Goal: Task Accomplishment & Management: Manage account settings

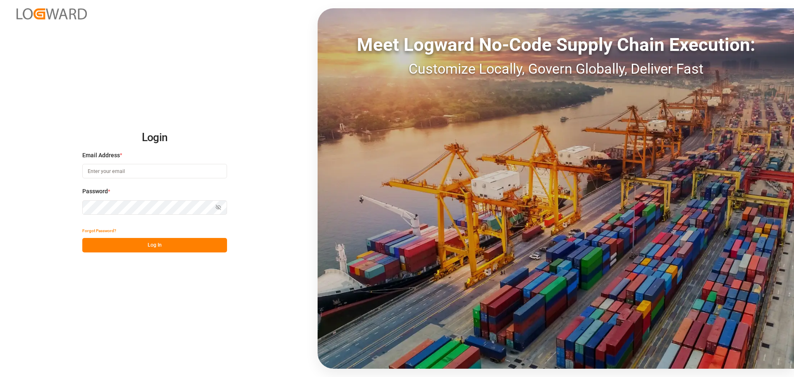
click at [129, 167] on input at bounding box center [154, 171] width 145 height 14
type input "elsie.sanchez@leschaco.com"
click at [150, 238] on button "Log In" at bounding box center [154, 245] width 145 height 14
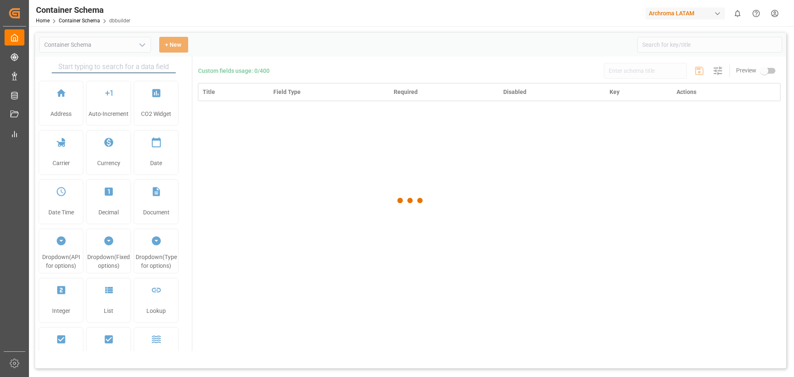
type input "Container Schema"
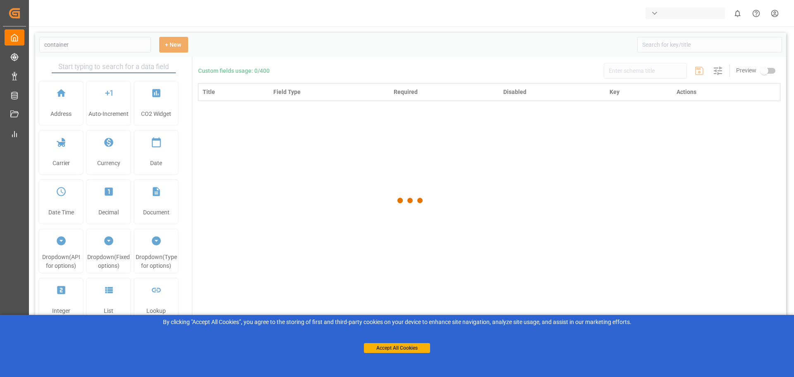
type input "Container Schema"
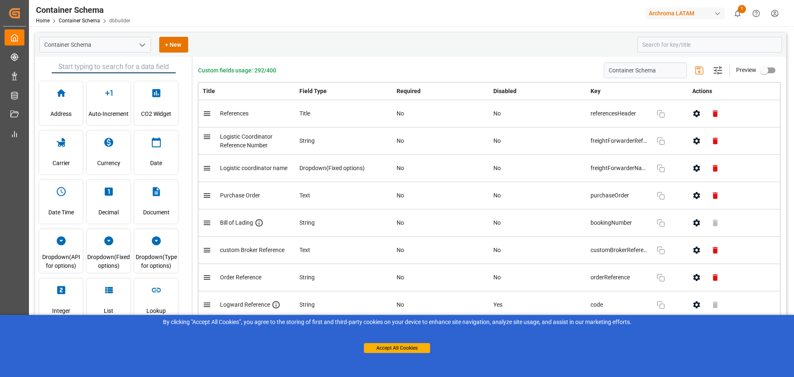
click at [397, 338] on div "Accept All Cookies" at bounding box center [397, 339] width 66 height 26
click at [396, 346] on button "Accept All Cookies" at bounding box center [397, 348] width 66 height 10
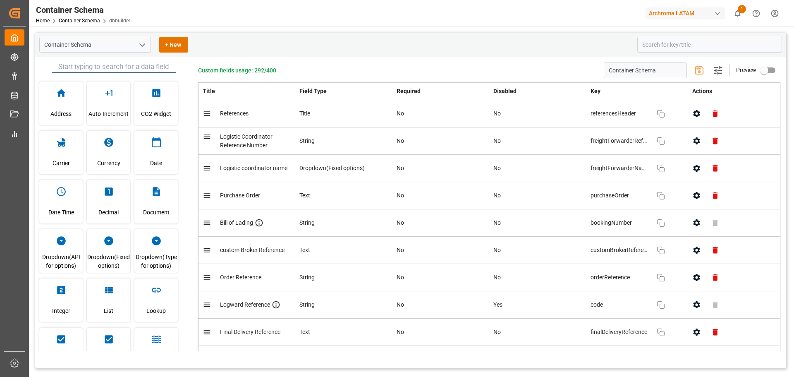
click at [145, 46] on icon "open menu" at bounding box center [142, 45] width 10 height 10
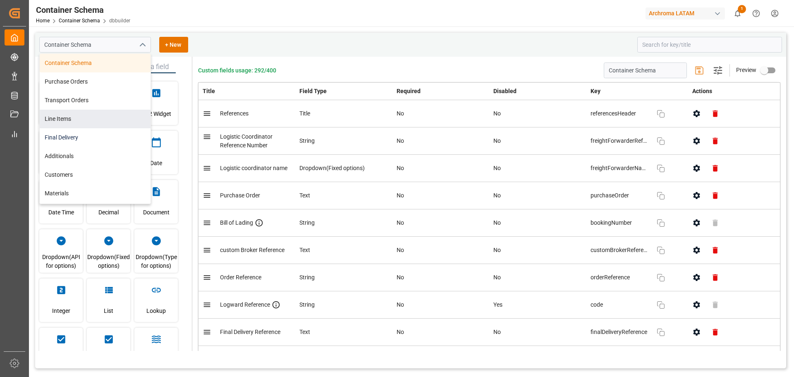
click at [91, 132] on div "Container Schema Purchase Orders Transport Orders Line Items Final Delivery Add…" at bounding box center [95, 184] width 111 height 261
click at [91, 131] on div "Final Delivery" at bounding box center [95, 137] width 111 height 19
type input "Final Delivery"
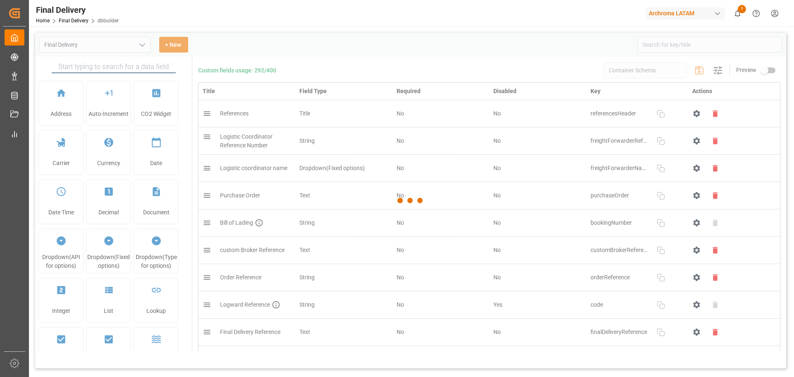
type input "Final Delivery"
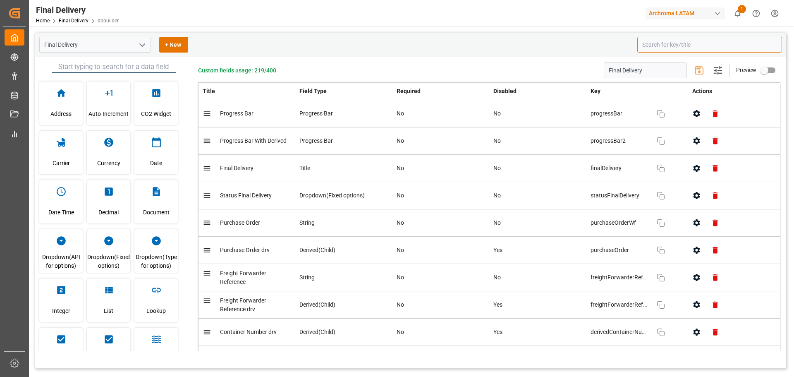
click at [656, 42] on input at bounding box center [709, 45] width 145 height 16
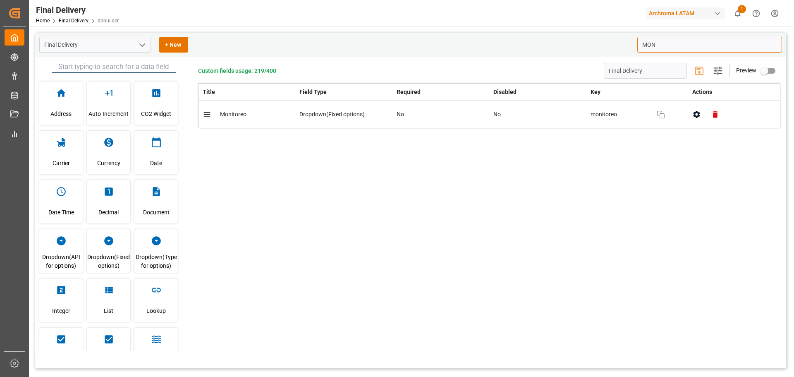
type input "MON"
click at [598, 198] on div "Custom fields usage: 219/400 Final Delivery Settings Preview Title Field Type R…" at bounding box center [489, 204] width 594 height 294
click at [695, 117] on icon "button" at bounding box center [696, 114] width 9 height 9
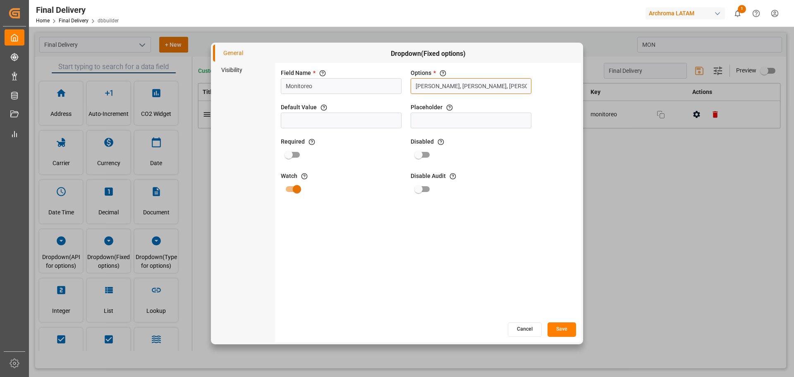
click at [509, 88] on input "Guillermo Román, Adrian Monroy, Blanca Vazquez" at bounding box center [471, 86] width 121 height 16
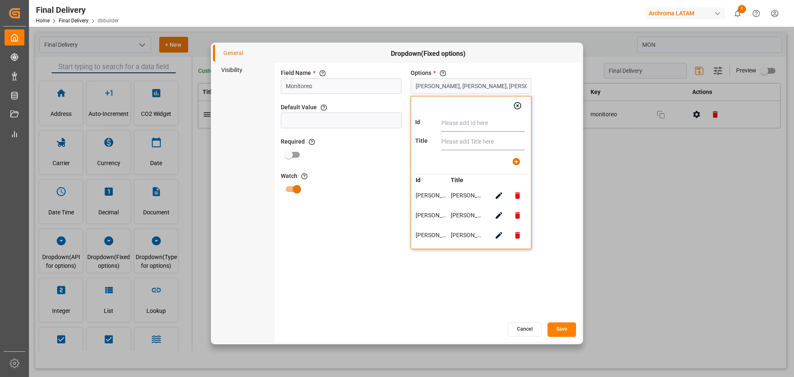
paste input "Laura Cobos"
type input "Laura Cobos"
click at [466, 123] on input "text" at bounding box center [483, 123] width 84 height 17
paste input "Laura Cobos"
type input "Laura Cobos"
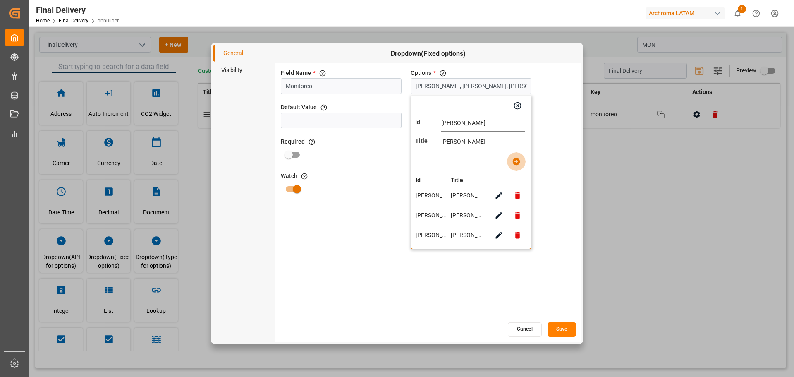
click at [512, 166] on button "button" at bounding box center [516, 161] width 19 height 19
type input "Guillermo Román, Adrian Monroy, Blanca Vazquez, Laura Cobos"
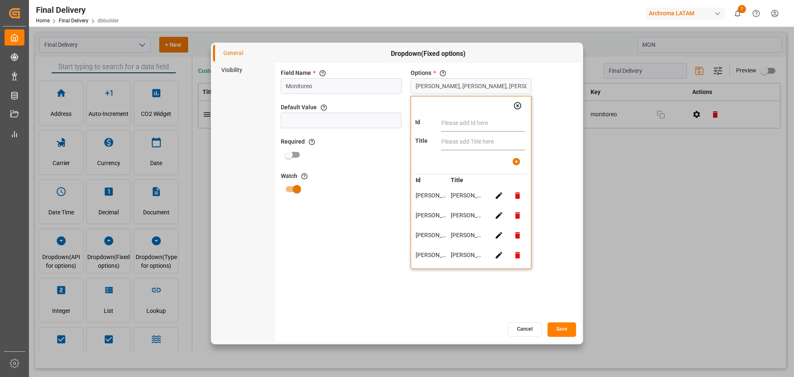
drag, startPoint x: 521, startPoint y: 107, endPoint x: 514, endPoint y: 117, distance: 12.2
click at [520, 108] on icon "button" at bounding box center [517, 105] width 7 height 7
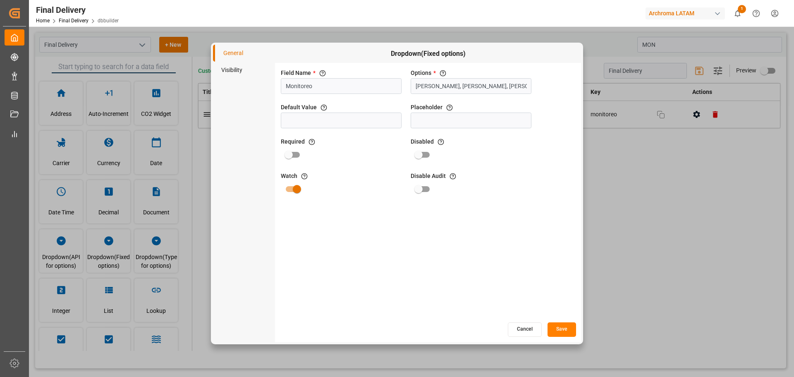
click at [569, 330] on button "Save" at bounding box center [562, 329] width 29 height 14
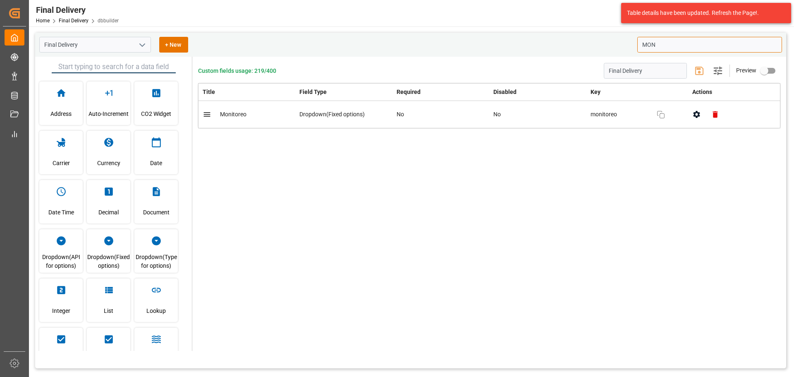
click at [658, 45] on input "MON" at bounding box center [709, 45] width 145 height 16
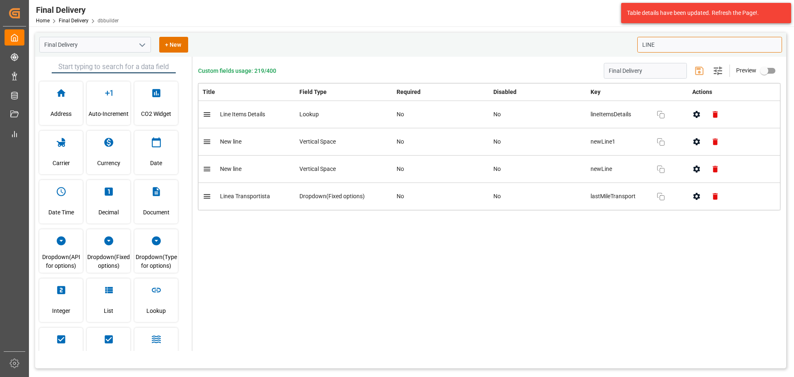
type input "LINE"
click at [662, 231] on div "Title Field Type Required Disabled Key Actions Line Items Details Lookup No No …" at bounding box center [489, 161] width 582 height 156
click at [698, 193] on icon "button" at bounding box center [696, 196] width 9 height 9
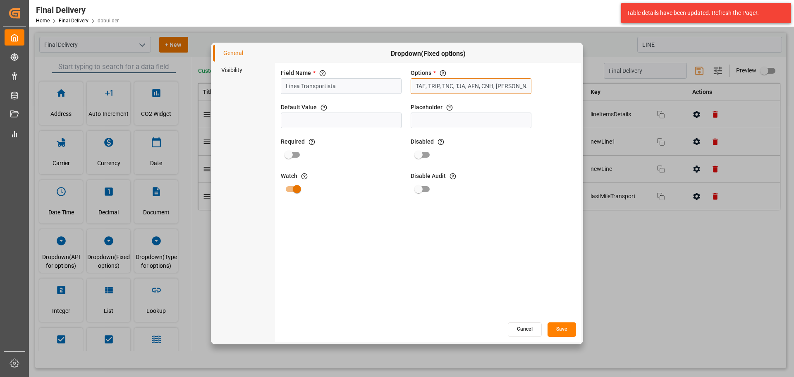
click at [462, 85] on input "TAE, TRIP, TNC, TJA, AFN, CNH, JAIME GODINEZ BENAVIDES, TRANSPORTES BELCHEZ SA …" at bounding box center [471, 86] width 121 height 16
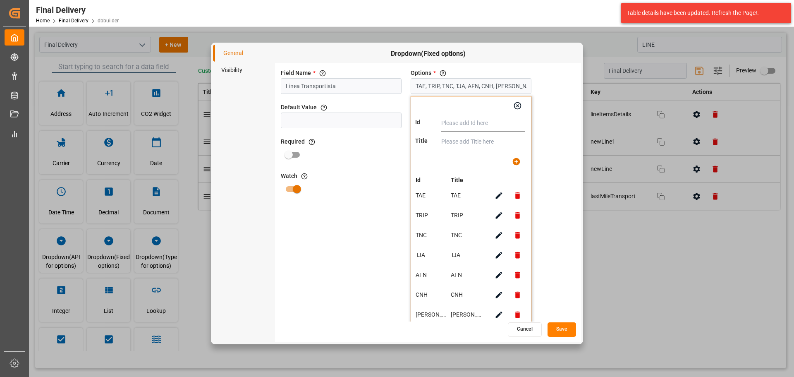
paste input "GRUPO LOGÍSTICO DE CARGA GLC,PALACIOS & ASOCIADOS CONSORCIO LOGISTICO"
type input "GRUPO LOGÍSTICO DE CARGA GLC,PALACIOS & ASOCIADOS CONSORCIO LOGISTICO"
paste input "GRUPO LOGÍSTICO DE CARGA GLC"
type input "GRUPO LOGÍSTICO DE CARGA GLC"
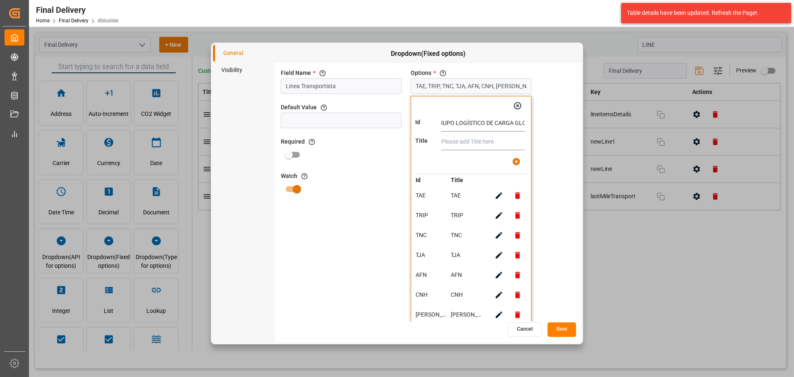
click at [476, 144] on input "text" at bounding box center [483, 142] width 84 height 17
paste input "GRUPO LOGÍSTICO DE CARGA GLC"
type input "GRUPO LOGÍSTICO DE CARGA GLC"
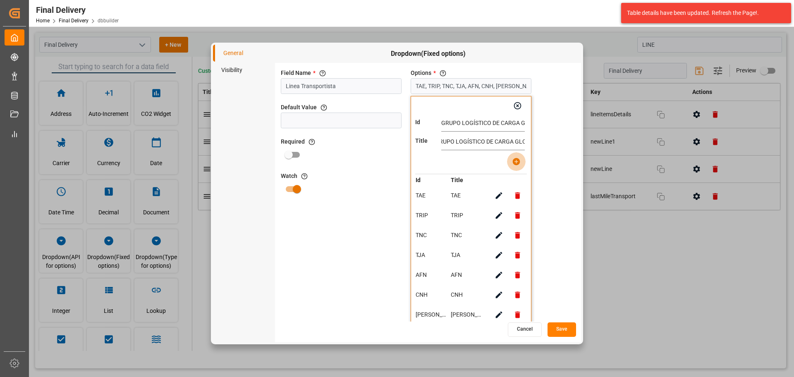
click at [513, 163] on icon "button" at bounding box center [515, 161] width 7 height 7
type input "TAE, TRIP, TNC, TJA, AFN, CNH, JAIME GODINEZ BENAVIDES, TRANSPORTES BELCHEZ SA …"
paste input "PALACIOS & ASOCIADOS CONSORCIO LOGISTICO"
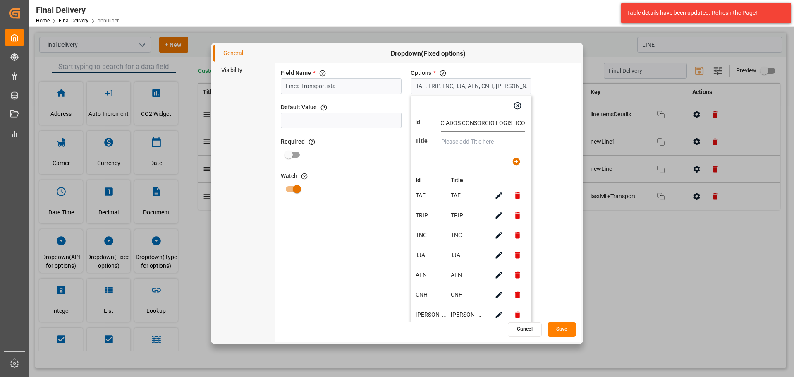
type input "PALACIOS & ASOCIADOS CONSORCIO LOGISTICO"
click at [461, 142] on input "text" at bounding box center [483, 142] width 84 height 17
paste input "PALACIOS & ASOCIADOS CONSORCIO LOGISTICO"
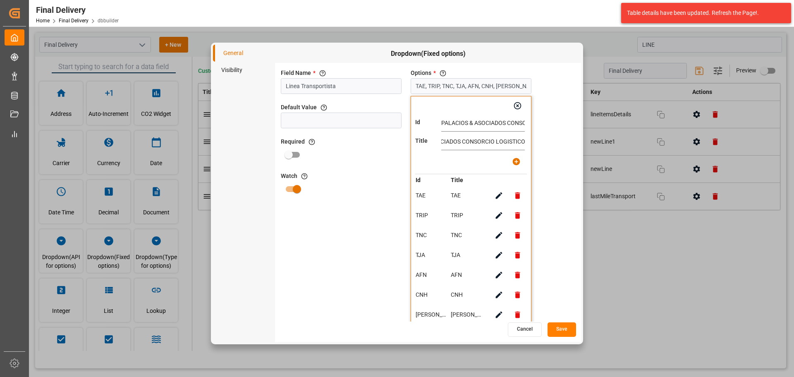
type input "PALACIOS & ASOCIADOS CONSORCIO LOGISTICO"
click at [518, 161] on icon "button" at bounding box center [515, 161] width 7 height 7
type input "TAE, TRIP, TNC, TJA, AFN, CNH, JAIME GODINEZ BENAVIDES, TRANSPORTES BELCHEZ SA …"
click at [519, 109] on icon "button" at bounding box center [517, 105] width 9 height 9
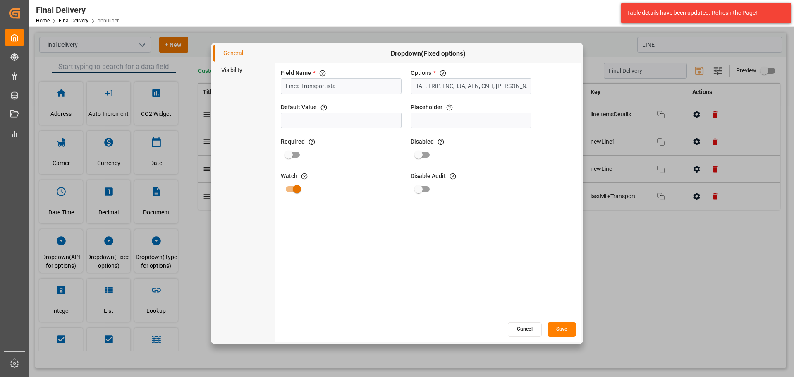
click at [565, 328] on button "Save" at bounding box center [562, 329] width 29 height 14
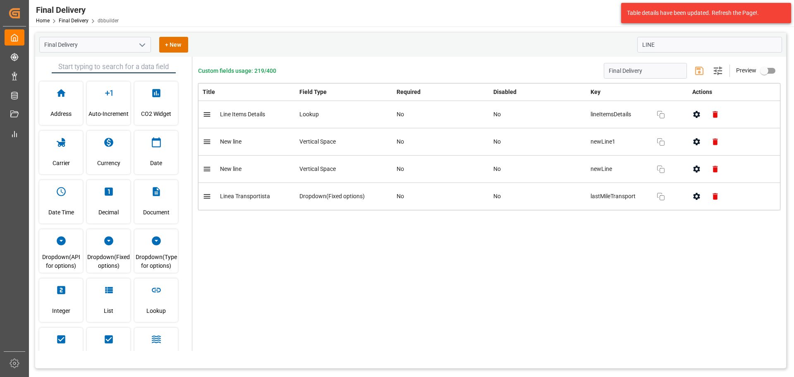
click at [142, 45] on icon "open menu" at bounding box center [142, 45] width 10 height 10
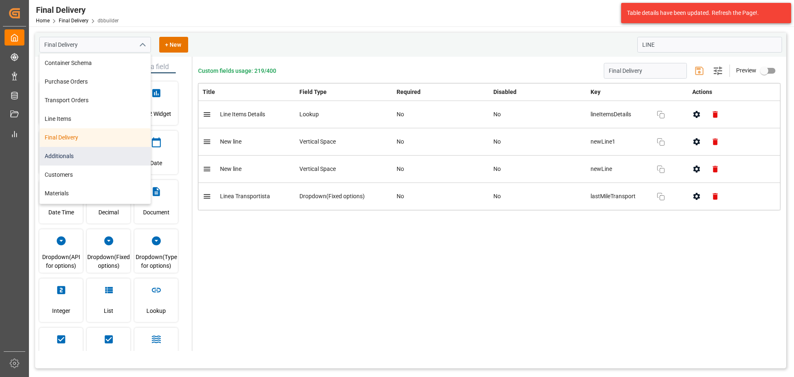
click at [121, 159] on div "Additionals" at bounding box center [95, 156] width 111 height 19
type input "Additionals"
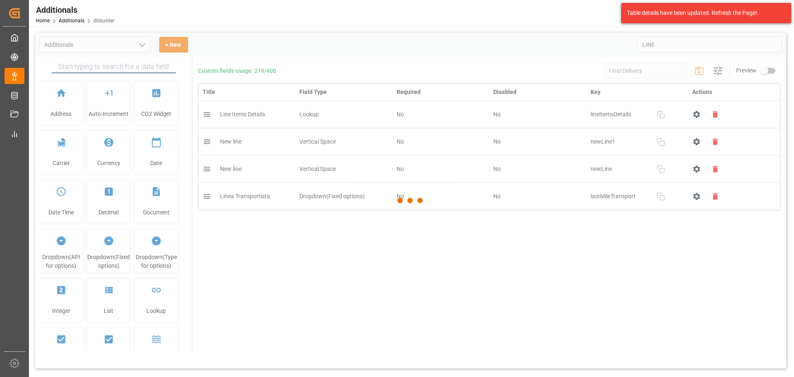
type input "Additionals"
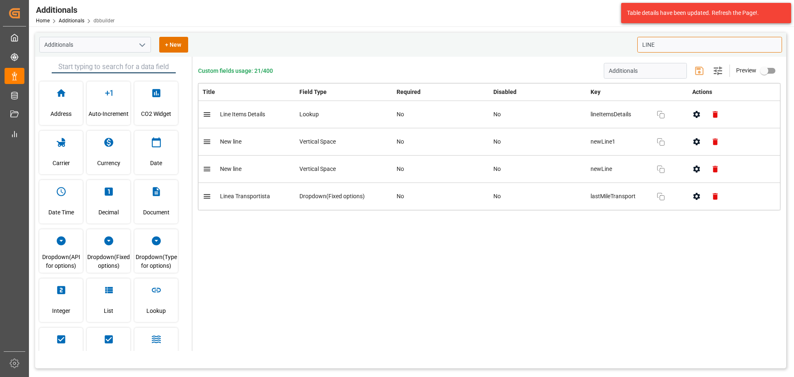
click at [667, 42] on input "LINE" at bounding box center [709, 45] width 145 height 16
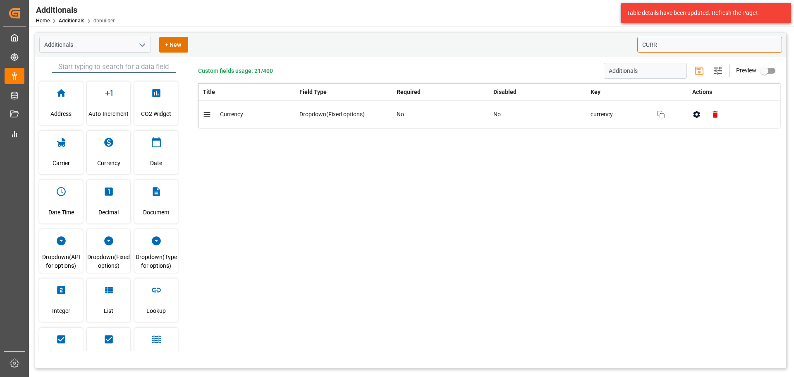
type input "CURR"
click at [693, 120] on button "button" at bounding box center [696, 114] width 19 height 19
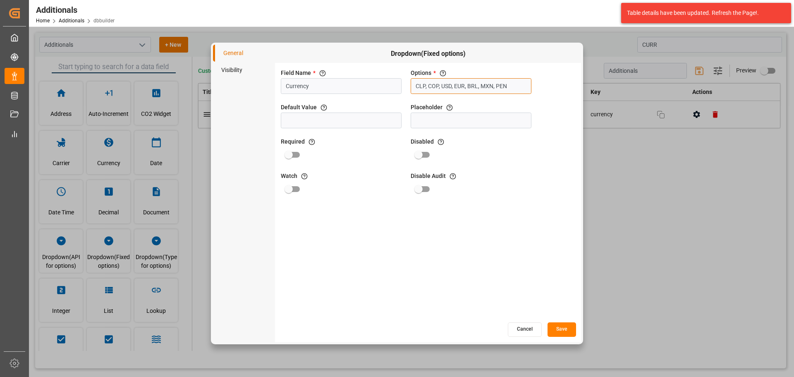
click at [512, 89] on input "CLP, COP, USD, EUR, BRL, MXN, PEN" at bounding box center [471, 86] width 121 height 16
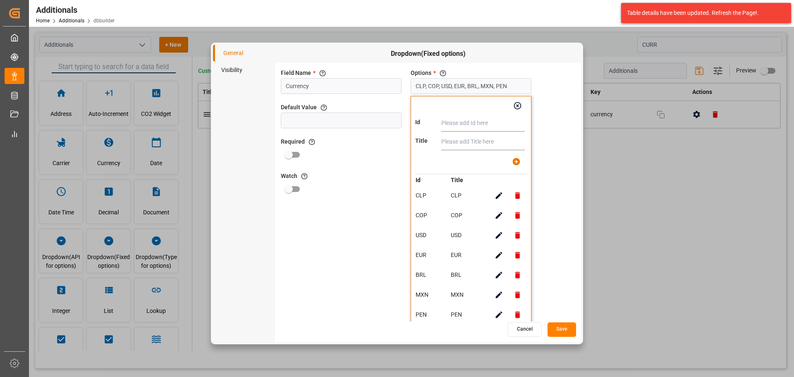
paste input "HNL"
type input "HNL"
click at [478, 147] on input "text" at bounding box center [483, 142] width 84 height 17
paste input "HNL"
type input "HNL"
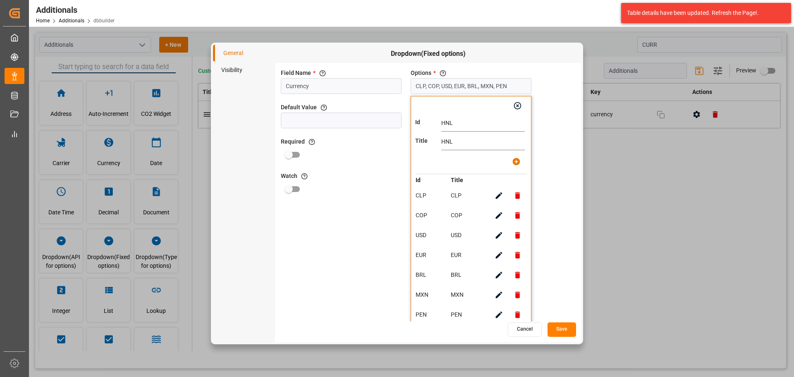
click at [510, 161] on button "button" at bounding box center [516, 161] width 19 height 19
type input "CLP, COP, USD, EUR, BRL, MXN, PEN, HNL"
click at [559, 333] on button "Save" at bounding box center [562, 329] width 29 height 14
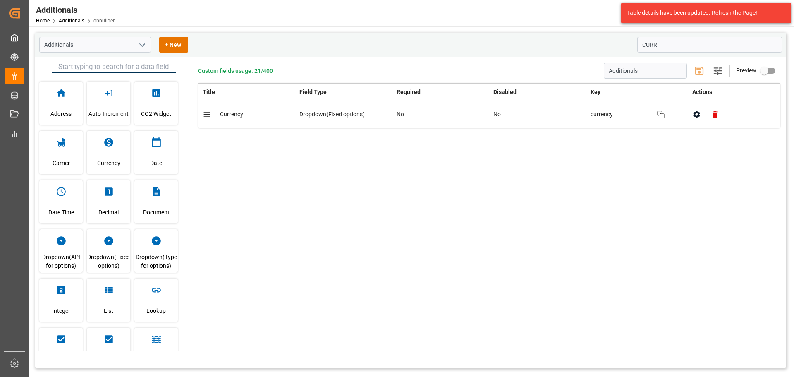
click at [141, 47] on icon "open menu" at bounding box center [142, 45] width 10 height 10
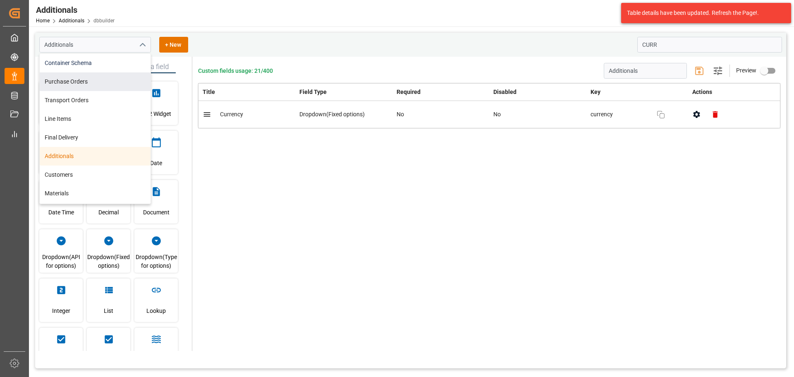
click at [109, 67] on div "Container Schema" at bounding box center [95, 63] width 111 height 19
type input "Container Schema"
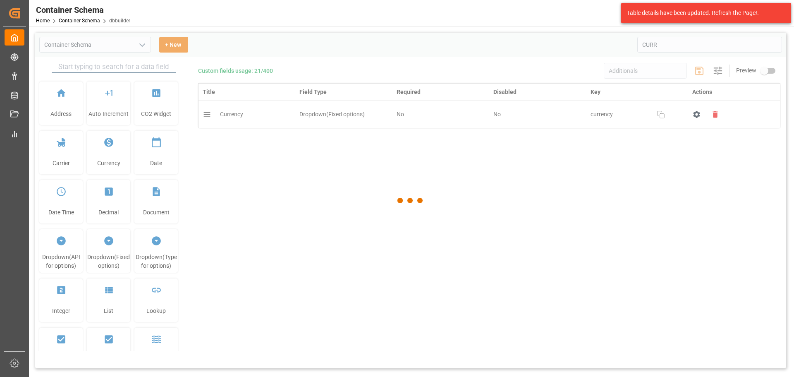
type input "Container Schema"
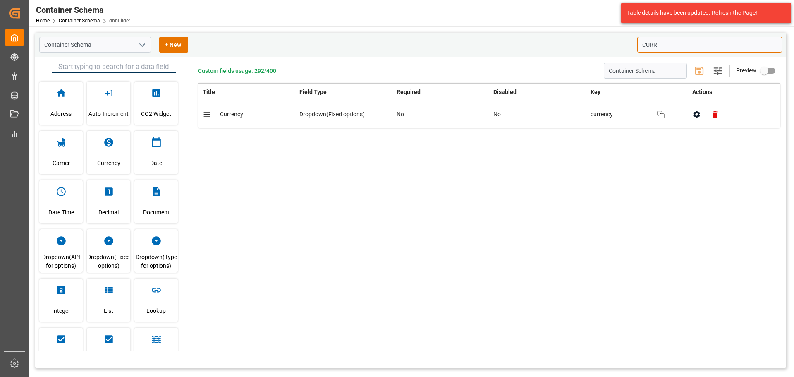
click at [662, 47] on input "CURR" at bounding box center [709, 45] width 145 height 16
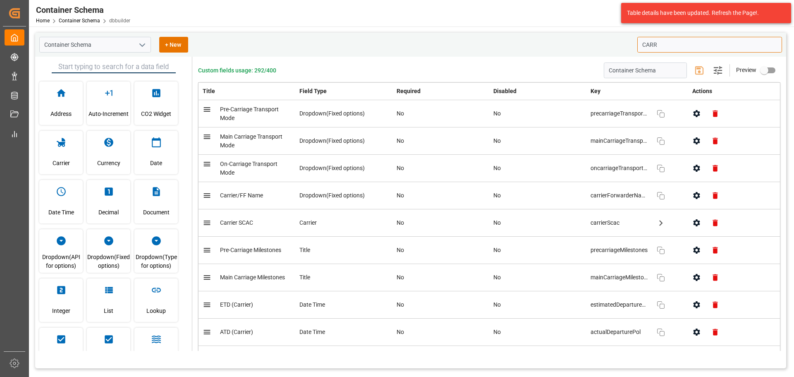
type input "carrier"
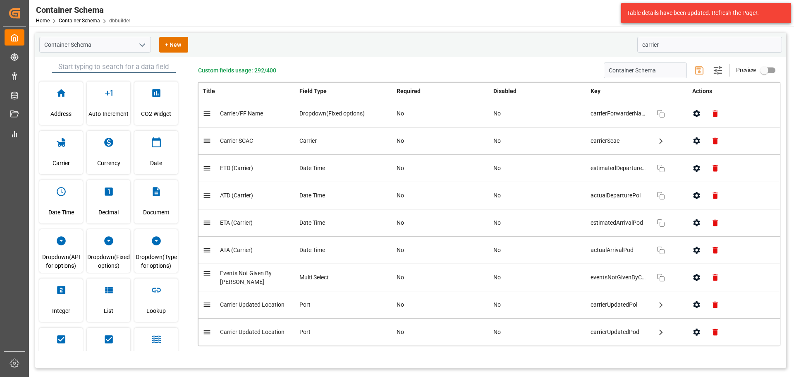
click at [471, 81] on div "Custom fields usage: 292/400 Container Schema Settings Preview Title Field Type…" at bounding box center [489, 204] width 594 height 294
click at [693, 112] on icon "button" at bounding box center [696, 113] width 7 height 7
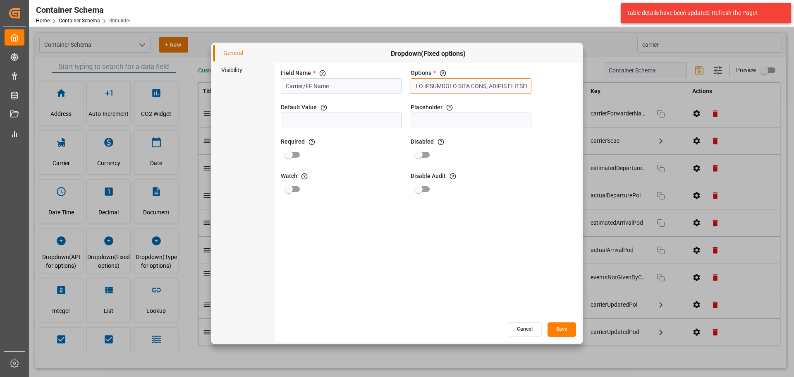
click at [456, 81] on input "text" at bounding box center [471, 86] width 121 height 16
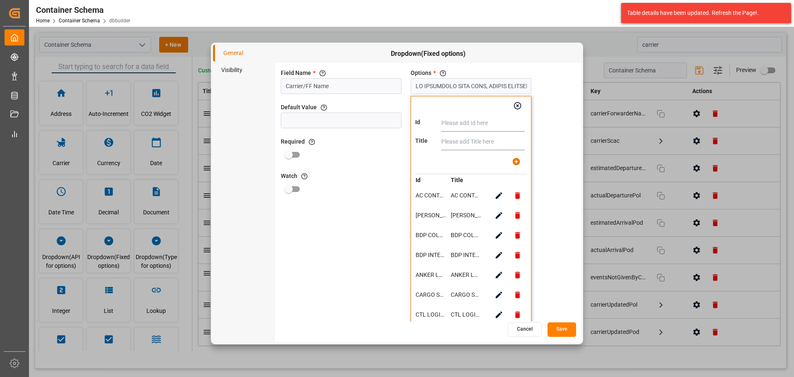
paste input "LESCHACO"
type input "LESCHACO"
click at [454, 142] on input "text" at bounding box center [483, 142] width 84 height 17
paste input "LESCHACO"
type input "LESCHACO"
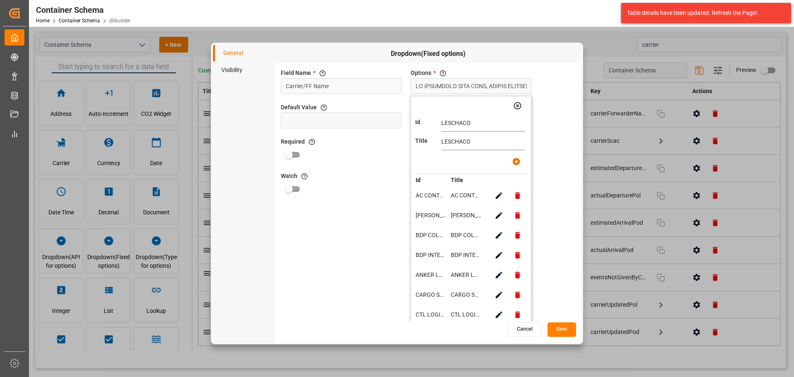
click at [454, 169] on div at bounding box center [467, 161] width 117 height 19
click at [514, 160] on icon "button" at bounding box center [515, 161] width 7 height 7
type input "AC CONTAINER LINE GMBH, ALONSO FORWARDING, BDP COLOMBIA S.A.S, BDP INTERNATIONA…"
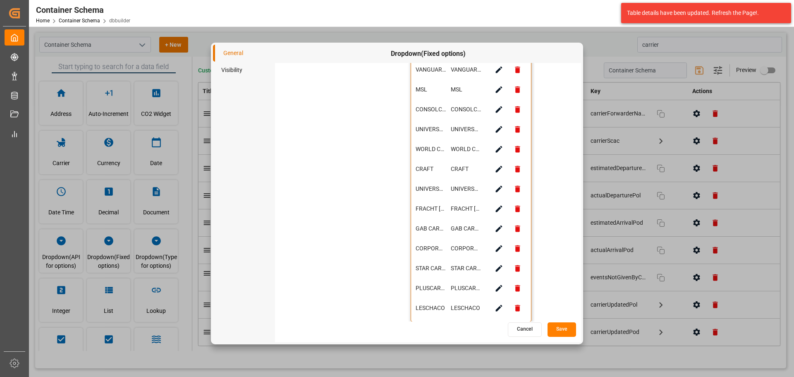
scroll to position [662, 0]
click at [557, 235] on div "Field Name * The title of the field that will be shown in UI Carrier/FF Name Op…" at bounding box center [428, 192] width 306 height 258
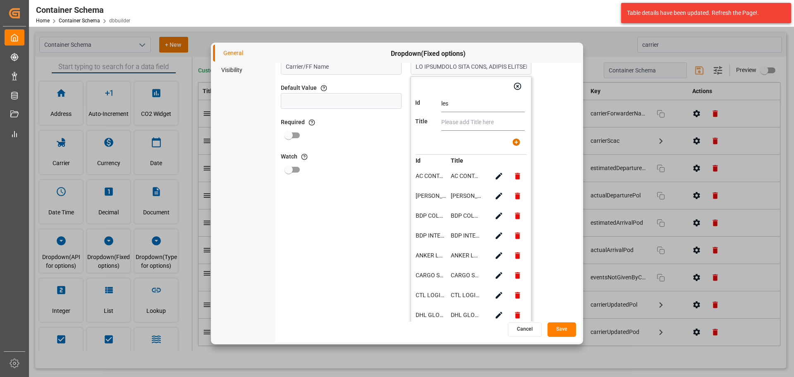
scroll to position [0, 0]
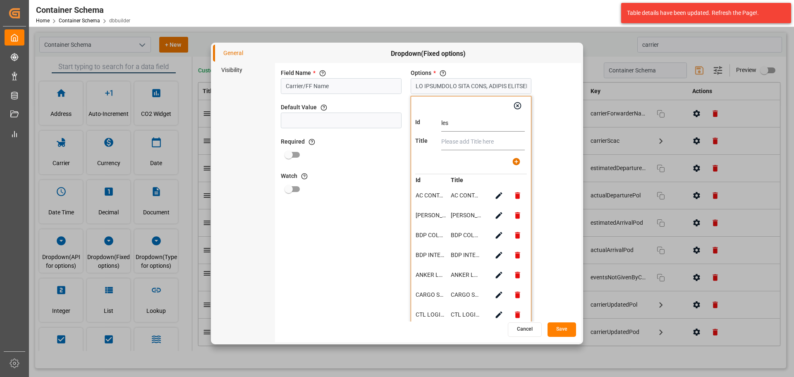
click at [456, 127] on input "les" at bounding box center [483, 123] width 84 height 17
paste input "MAGNUM LOGISTICS"
type input "MAGNUM LOGISTICS"
click at [456, 141] on input "text" at bounding box center [483, 142] width 84 height 17
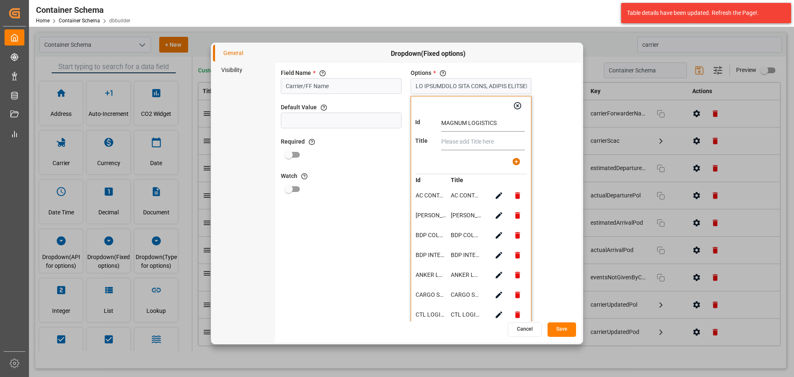
paste input "MAGNUM LOGISTICS"
type input "MAGNUM LOGISTICS"
click at [514, 160] on icon "button" at bounding box center [515, 161] width 7 height 7
type input "AC CONTAINER LINE GMBH, ALONSO FORWARDING, BDP COLOMBIA S.A.S, BDP INTERNATIONA…"
paste input "XPERIAN LOGISTIC GROUP"
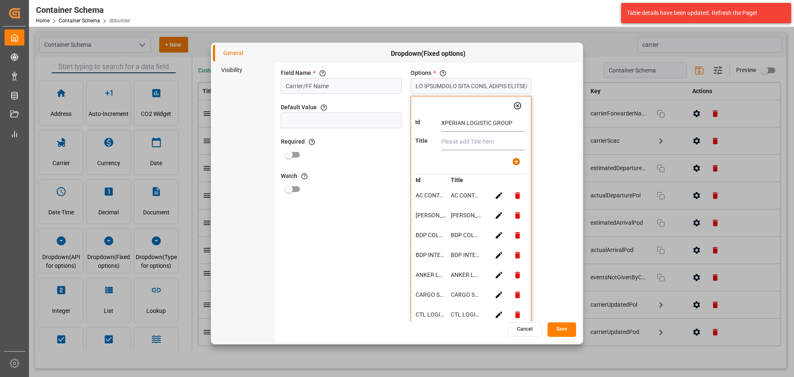
type input "XPERIAN LOGISTIC GROUP"
click at [494, 141] on input "text" at bounding box center [483, 142] width 84 height 17
paste input "XPERIAN LOGISTIC GROUP"
type input "XPERIAN LOGISTIC GROUP"
click at [516, 161] on icon "button" at bounding box center [516, 161] width 9 height 9
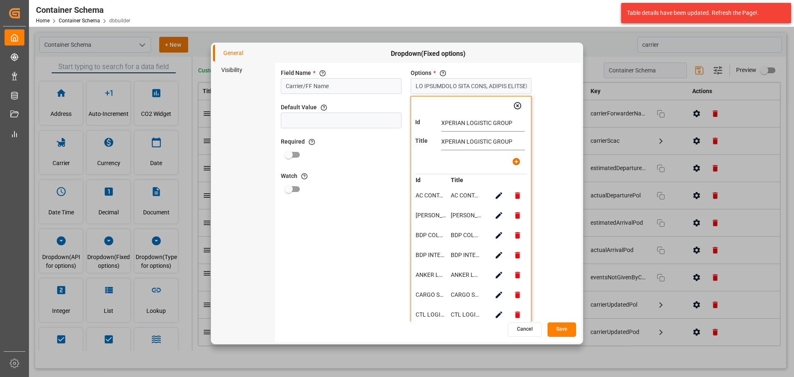
type input "AC CONTAINER LINE GMBH, ALONSO FORWARDING, BDP COLOMBIA S.A.S, BDP INTERNATIONA…"
paste input "MAHE"
type input "MAHE"
click at [456, 144] on input "text" at bounding box center [483, 142] width 84 height 17
paste input "MAHE"
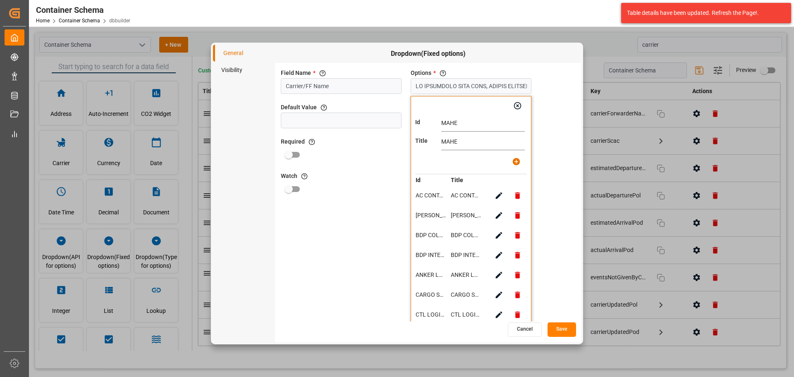
type input "MAHE"
click at [509, 163] on button "button" at bounding box center [516, 161] width 19 height 19
type input "AC CONTAINER LINE GMBH, ALONSO FORWARDING, BDP COLOMBIA S.A.S, BDP INTERNATIONA…"
paste input "TAMPA"
type input "TAMPA"
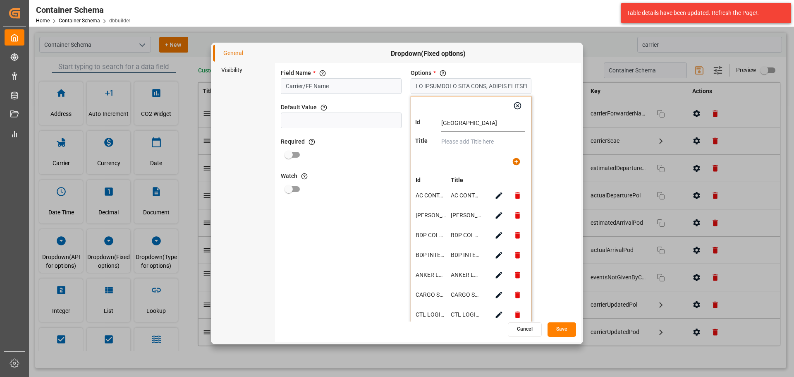
click at [480, 139] on input "text" at bounding box center [483, 142] width 84 height 17
paste input "TAMPA"
type input "TAMPA"
click at [510, 158] on button "button" at bounding box center [516, 161] width 19 height 19
type input "AC CONTAINER LINE GMBH, ALONSO FORWARDING, BDP COLOMBIA S.A.S, BDP INTERNATIONA…"
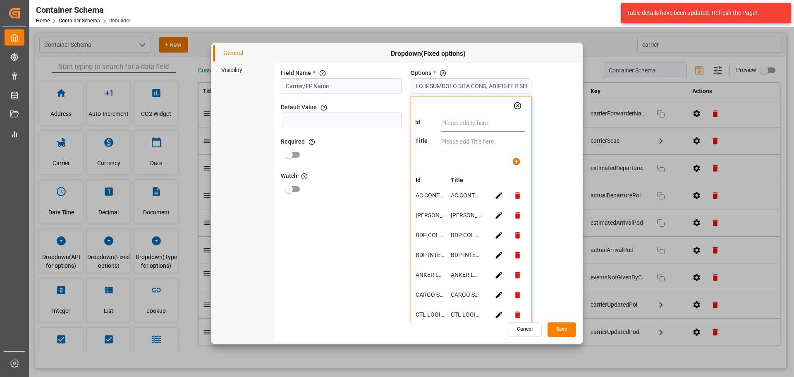
paste input "AVIANCA"
type input "AVIANCA"
click at [454, 139] on input "text" at bounding box center [483, 142] width 84 height 17
paste input "AVIANCA"
type input "AVIANCA"
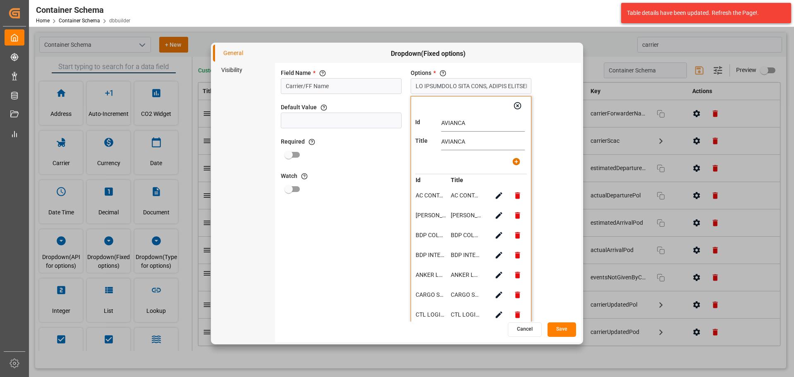
click at [511, 163] on button "button" at bounding box center [516, 161] width 19 height 19
type input "AC CONTAINER LINE GMBH, ALONSO FORWARDING, BDP COLOMBIA S.A.S, BDP INTERNATIONA…"
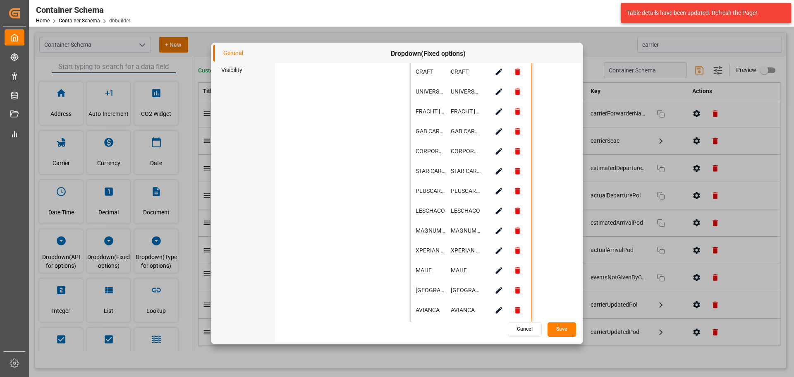
scroll to position [761, 0]
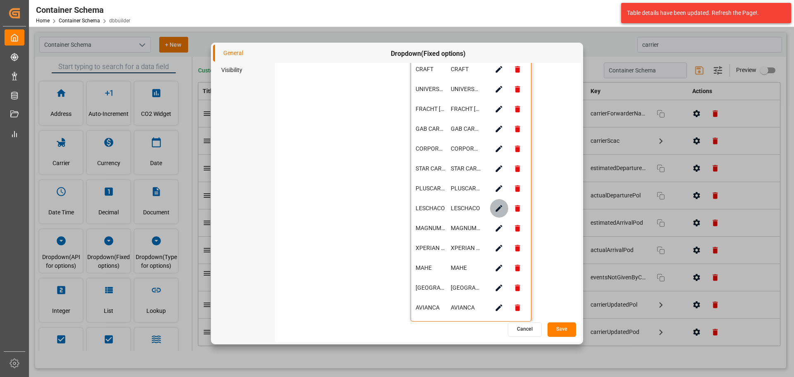
click at [498, 211] on icon "button" at bounding box center [499, 208] width 9 height 9
type input "LESCHACO"
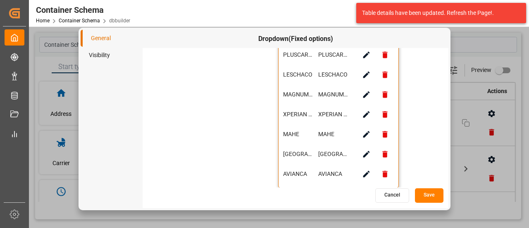
scroll to position [838, 0]
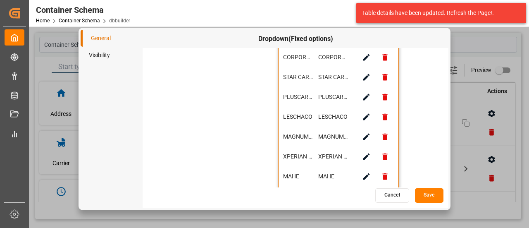
click at [387, 114] on icon "button" at bounding box center [385, 116] width 5 height 7
type input "AC CONTAINER LINE GMBH, ALONSO FORWARDING, BDP COLOMBIA S.A.S, BDP INTERNATIONA…"
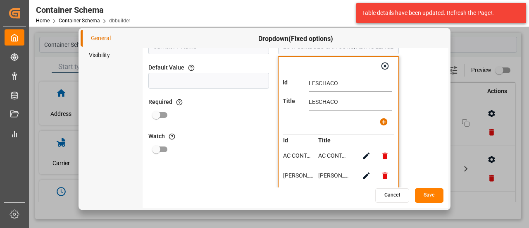
scroll to position [30, 0]
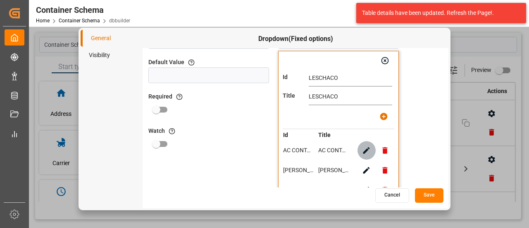
click at [364, 149] on icon "button" at bounding box center [366, 150] width 9 height 9
type input "AC CONTAINER LINE GMBH"
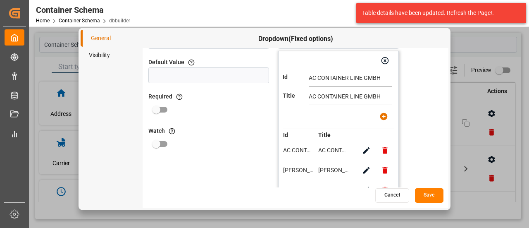
click at [432, 200] on button "Save" at bounding box center [429, 195] width 29 height 14
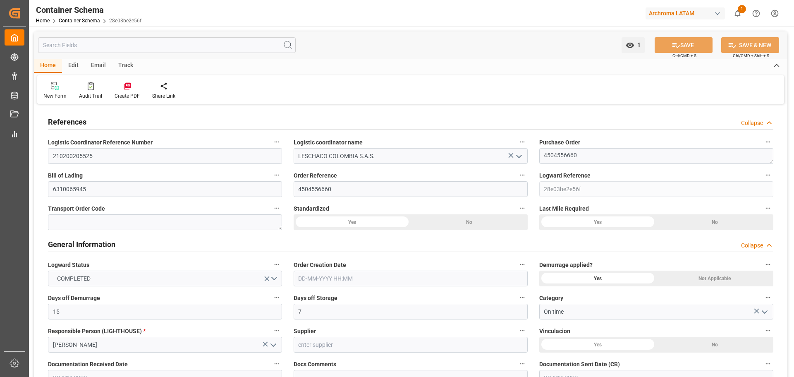
type input "15"
type input "7"
type input "1"
type input "8"
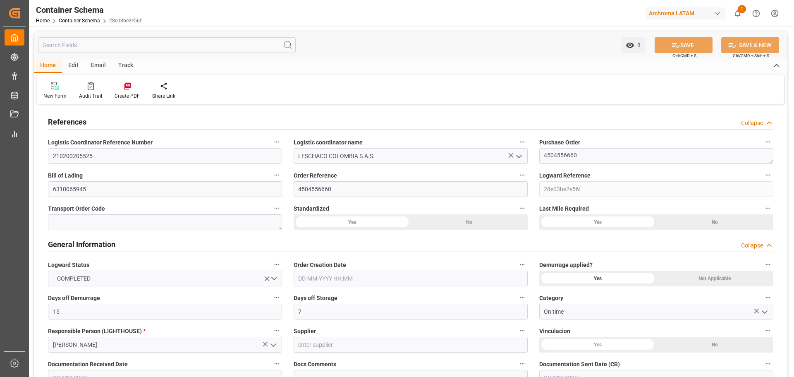
type input "8000"
type input "8464"
type input "Hapag Lloyd"
type input "Hapag Lloyd Aktiengesellschaft"
type input "USCHS"
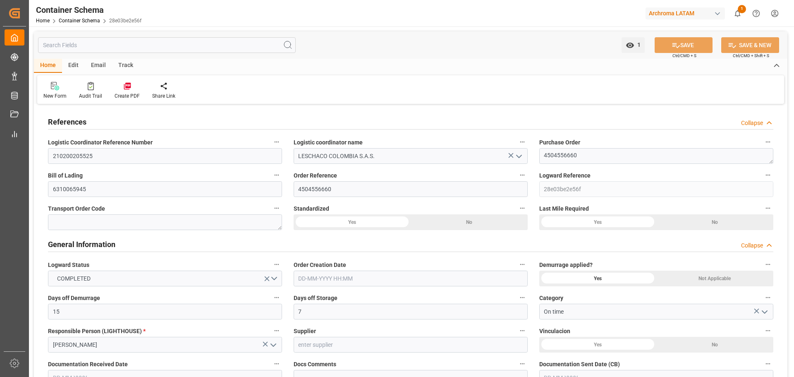
type input "USCHS"
type input "COCTG"
type input "9407160"
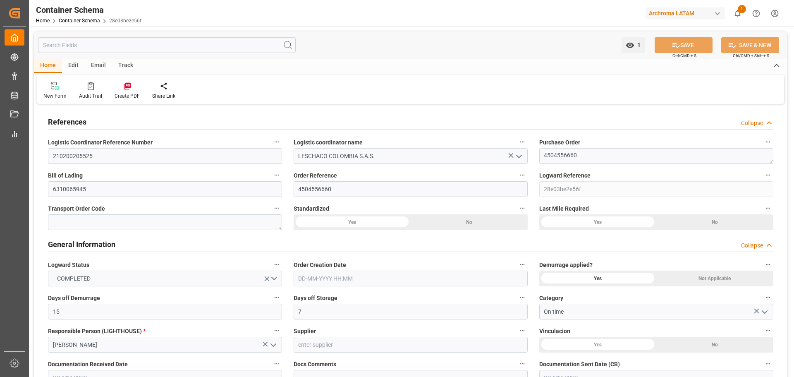
type input "9407160"
type input "0"
type input "8"
type input "149"
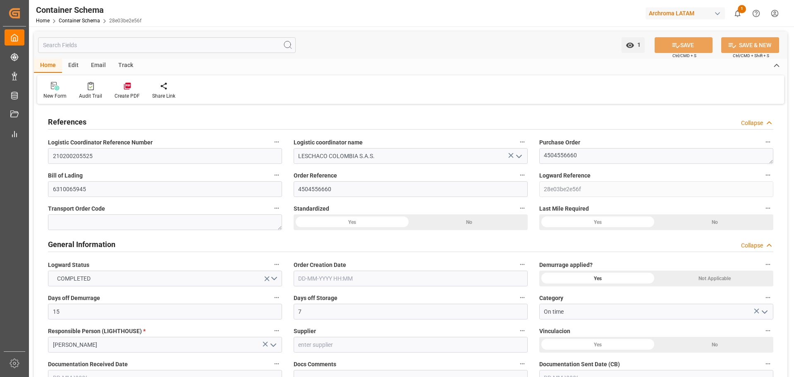
type input "1"
type input "24-02-2025 10:45"
type input "21-02-2025"
type input "24-02-2025"
type input "26-02-2025"
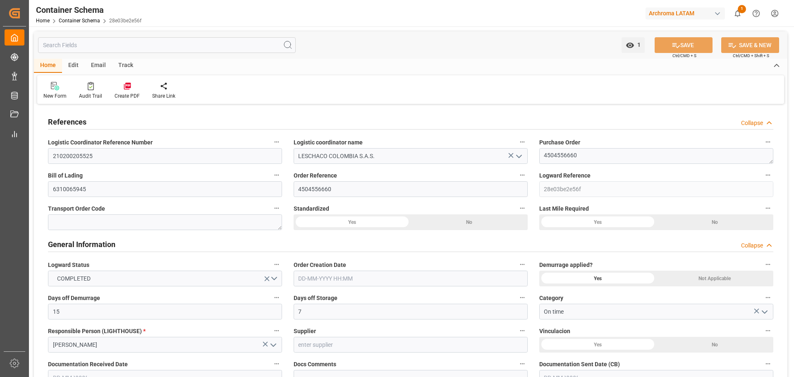
type input "04-07-2025"
type input "[DATE]"
type input "13-08-2025 18:52"
type input "24-02-2025 15:45"
type input "[DATE]"
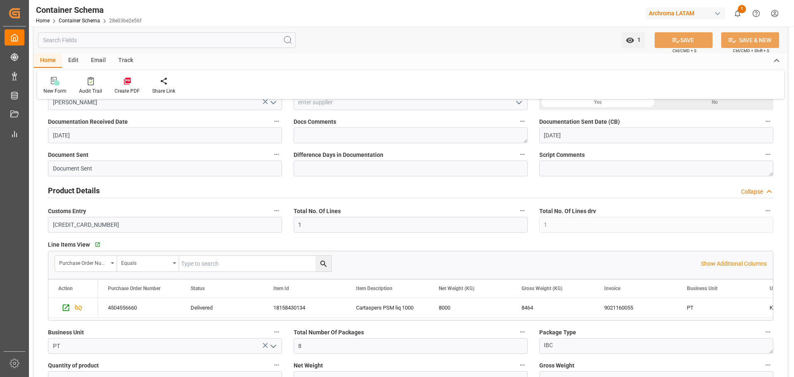
scroll to position [248, 0]
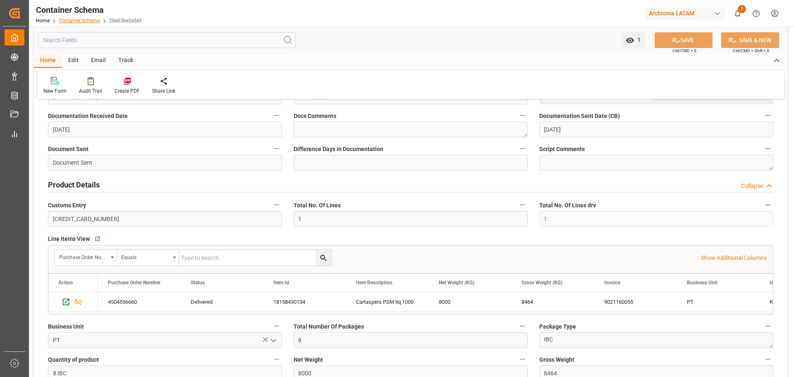
click at [83, 22] on link "Container Schema" at bounding box center [79, 21] width 41 height 6
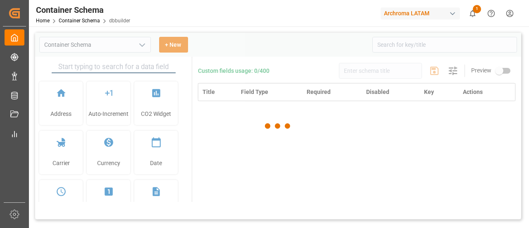
type input "Container Schema"
click at [427, 15] on div "Archroma LATAM" at bounding box center [420, 13] width 79 height 12
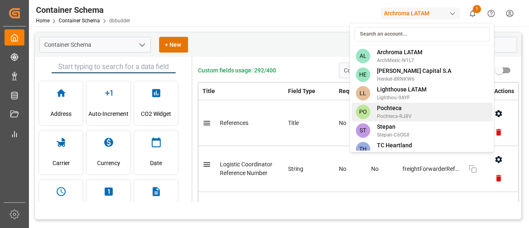
click at [408, 108] on span "Pochteca" at bounding box center [394, 108] width 35 height 9
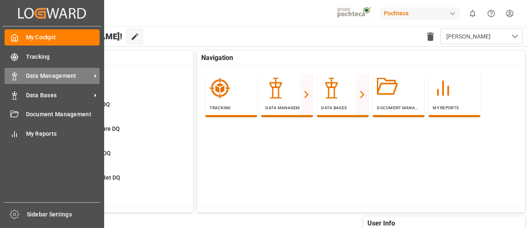
click at [50, 79] on span "Data Management" at bounding box center [58, 76] width 65 height 9
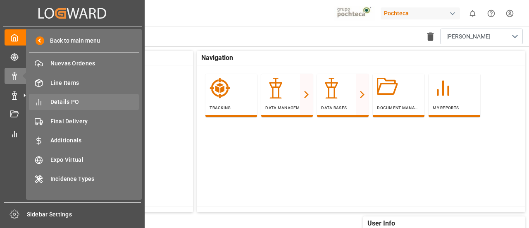
click at [93, 102] on span "Details PO" at bounding box center [94, 102] width 89 height 9
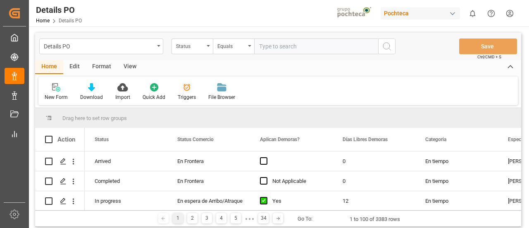
click at [183, 93] on div "Triggers" at bounding box center [187, 92] width 31 height 18
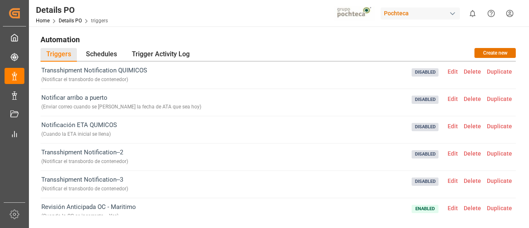
click at [453, 100] on span "Edit" at bounding box center [453, 99] width 16 height 7
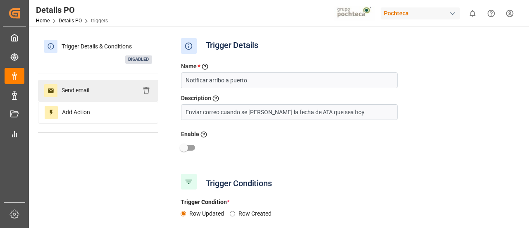
click at [103, 88] on div "Send email" at bounding box center [98, 91] width 120 height 22
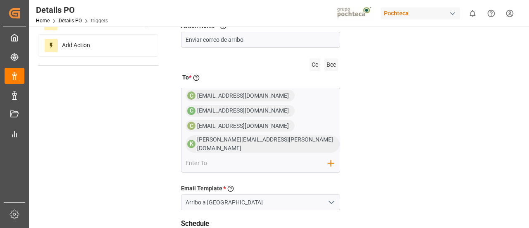
scroll to position [67, 0]
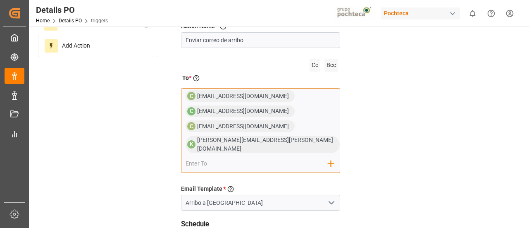
click at [267, 148] on div "C comercio4@pochteca.net C comercio5@pochteca.net C comercio6@pochteca.net K ka…" at bounding box center [261, 130] width 160 height 85
click at [215, 164] on div "C comercio4@pochteca.net C comercio5@pochteca.net C comercio6@pochteca.net K ka…" at bounding box center [261, 130] width 160 height 85
click at [208, 157] on input "email" at bounding box center [257, 163] width 143 height 12
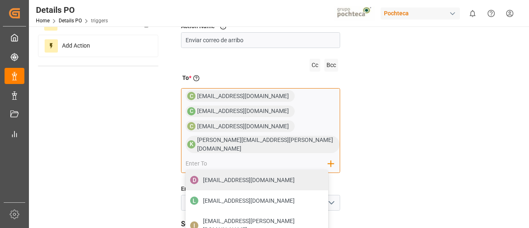
click at [208, 157] on input "email" at bounding box center [257, 163] width 143 height 12
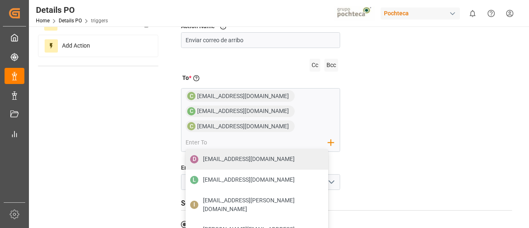
click at [366, 115] on div "Action Name * Give a name to the action being created Enviar correo de arribo C…" at bounding box center [347, 176] width 344 height 343
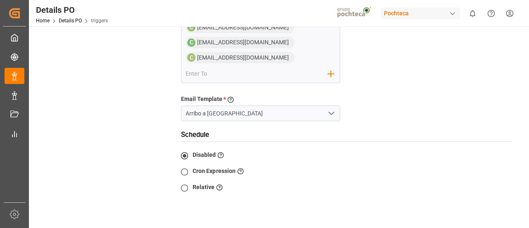
scroll to position [136, 0]
click at [288, 67] on input "email" at bounding box center [257, 73] width 143 height 12
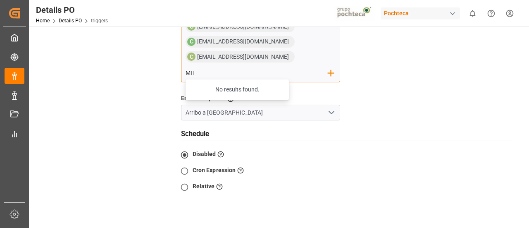
click at [288, 67] on input "MIT" at bounding box center [257, 73] width 143 height 12
type input "M"
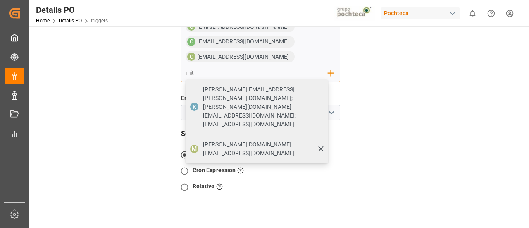
type input "mit"
click at [292, 137] on div "[PERSON_NAME][DOMAIN_NAME][EMAIL_ADDRESS][DOMAIN_NAME]" at bounding box center [262, 148] width 125 height 23
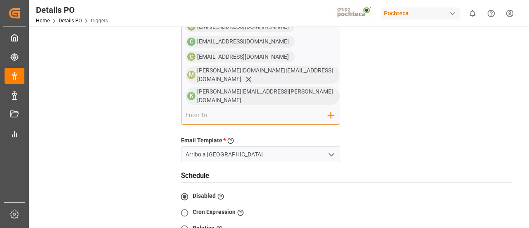
click at [282, 86] on div "C comercio4@pochteca.net C comercio5@pochteca.net C comercio6@pochteca.net M mi…" at bounding box center [261, 72] width 160 height 106
click at [208, 109] on input "email" at bounding box center [257, 115] width 143 height 12
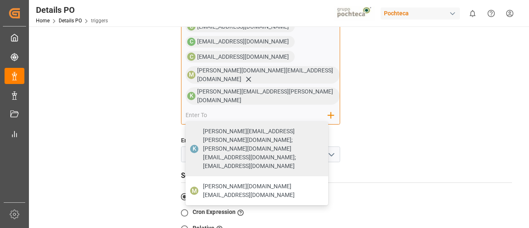
click at [288, 92] on div "C comercio4@pochteca.net C comercio5@pochteca.net C comercio6@pochteca.net M mi…" at bounding box center [261, 72] width 160 height 106
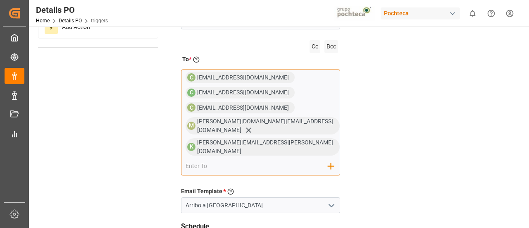
scroll to position [85, 0]
click at [268, 89] on span "[EMAIL_ADDRESS][DOMAIN_NAME]" at bounding box center [246, 92] width 98 height 7
click at [273, 92] on div "C comercio4@pochteca.net C comercio5@pochteca.net C comercio6@pochteca.net M mi…" at bounding box center [261, 122] width 160 height 106
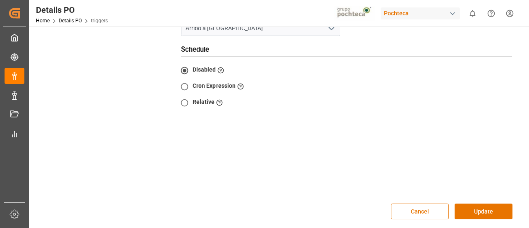
scroll to position [263, 0]
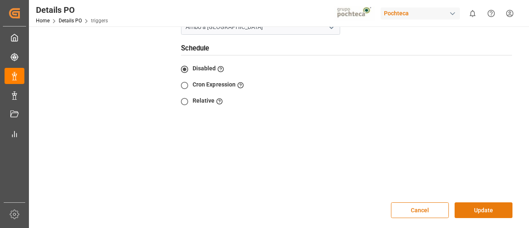
click at [484, 202] on button "Update" at bounding box center [484, 210] width 58 height 16
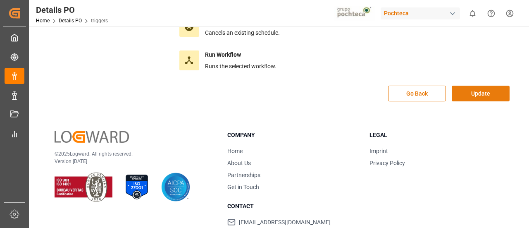
click at [471, 89] on button "Update" at bounding box center [481, 94] width 58 height 16
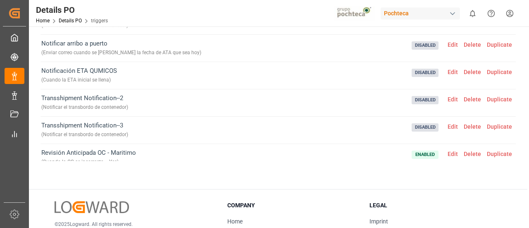
scroll to position [0, 0]
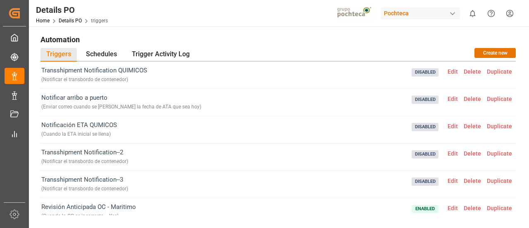
click at [445, 96] on span "Edit" at bounding box center [453, 99] width 16 height 7
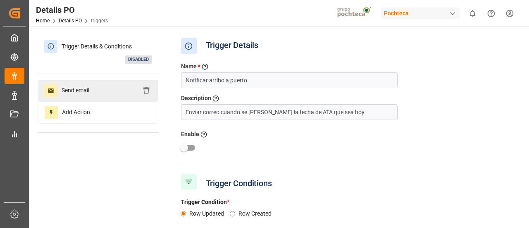
click at [91, 88] on span "Send email" at bounding box center [75, 90] width 36 height 13
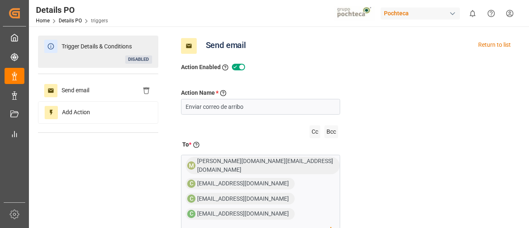
click at [97, 59] on div "Trigger Details & Conditions Disabled" at bounding box center [98, 52] width 120 height 32
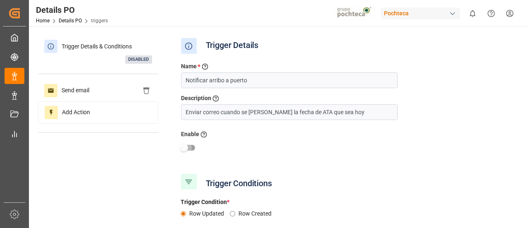
click at [184, 146] on input "checkbox" at bounding box center [183, 148] width 47 height 16
checkbox input "true"
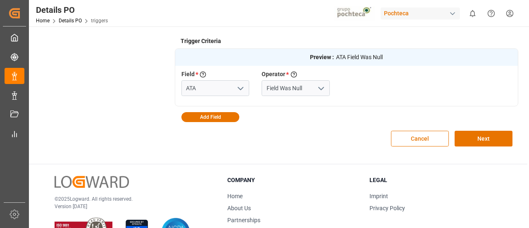
scroll to position [242, 0]
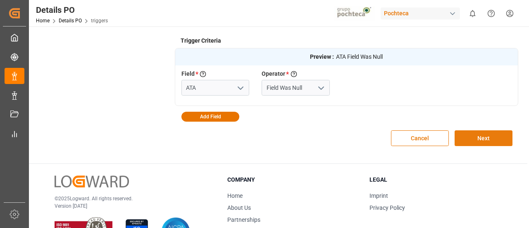
click at [467, 136] on button "Next" at bounding box center [484, 138] width 58 height 16
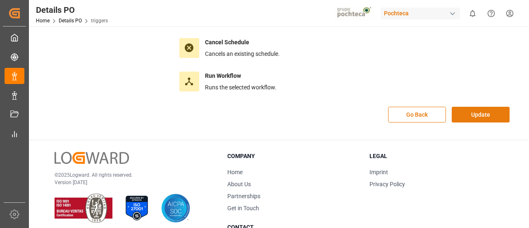
click at [470, 112] on button "Update" at bounding box center [481, 115] width 58 height 16
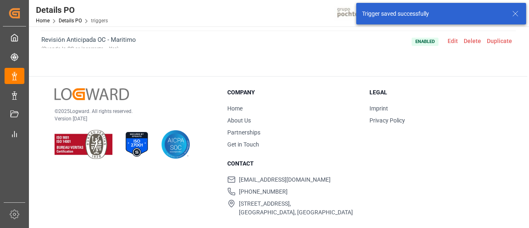
scroll to position [0, 0]
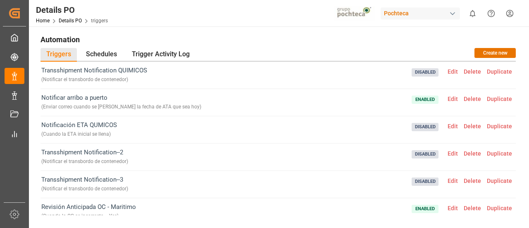
click at [206, 15] on div "Details PO Home Details PO triggers Pochteca 0 Notifications Only show unread A…" at bounding box center [276, 13] width 506 height 26
click at [177, 53] on div "Trigger Activity Log" at bounding box center [160, 55] width 69 height 14
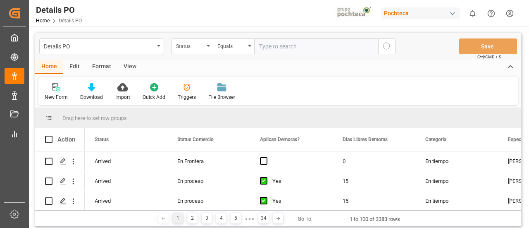
click at [187, 96] on div "Triggers" at bounding box center [187, 96] width 18 height 7
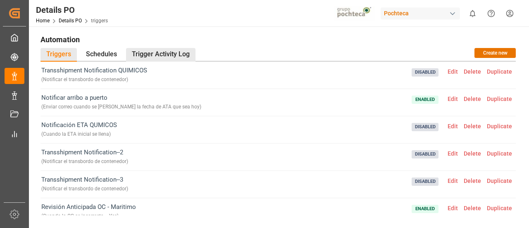
click at [167, 55] on div "Trigger Activity Log" at bounding box center [160, 55] width 69 height 14
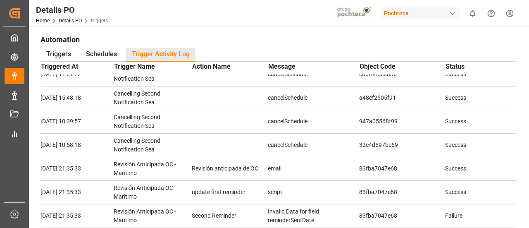
scroll to position [246, 0]
click at [71, 52] on div "Triggers" at bounding box center [59, 55] width 36 height 14
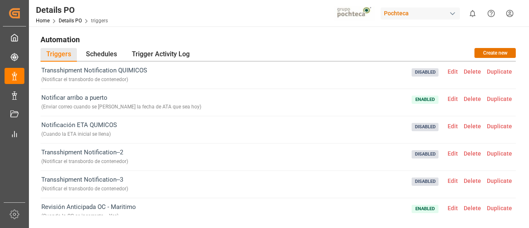
scroll to position [0, 0]
click at [171, 53] on div "Trigger Activity Log" at bounding box center [160, 55] width 69 height 14
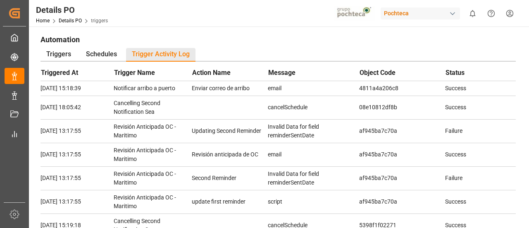
scroll to position [79, 0]
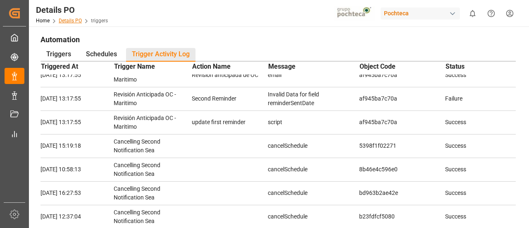
click at [69, 19] on link "Details PO" at bounding box center [70, 21] width 23 height 6
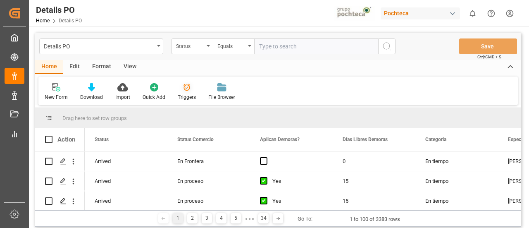
click at [182, 99] on div "Triggers" at bounding box center [187, 96] width 18 height 7
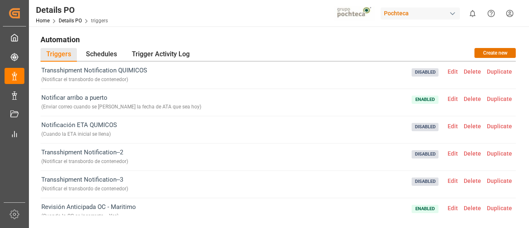
click at [452, 100] on span "Edit" at bounding box center [453, 99] width 16 height 7
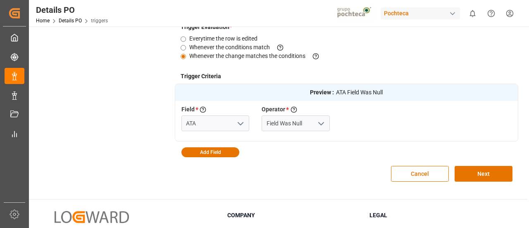
scroll to position [207, 0]
click at [404, 174] on button "Cancel" at bounding box center [420, 173] width 58 height 16
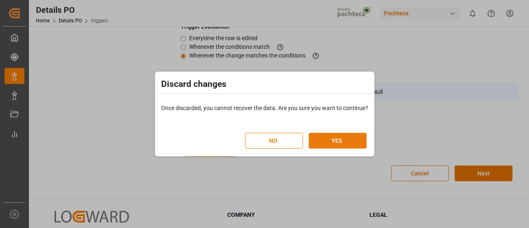
click at [337, 145] on button "YES" at bounding box center [338, 141] width 58 height 16
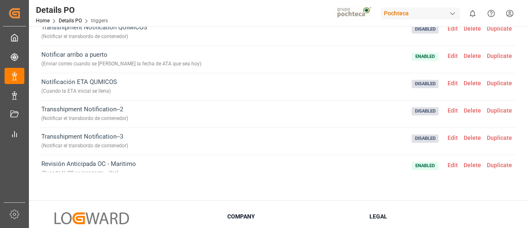
scroll to position [0, 0]
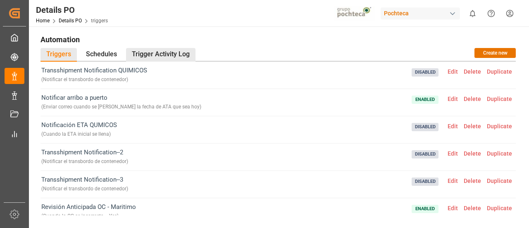
click at [151, 53] on div "Trigger Activity Log" at bounding box center [160, 55] width 69 height 14
click at [73, 22] on link "Details PO" at bounding box center [70, 21] width 23 height 6
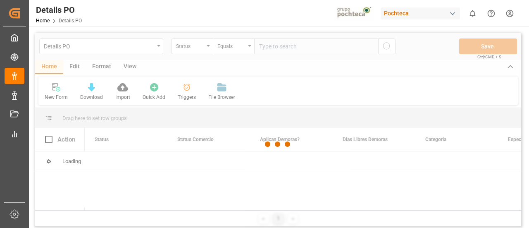
click at [74, 69] on div at bounding box center [278, 144] width 486 height 223
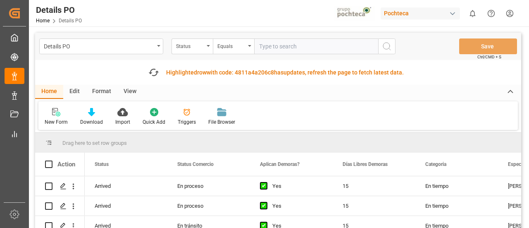
click at [72, 91] on div "Edit" at bounding box center [74, 92] width 23 height 14
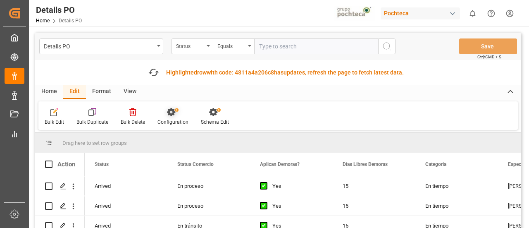
click at [174, 116] on icon at bounding box center [173, 112] width 12 height 8
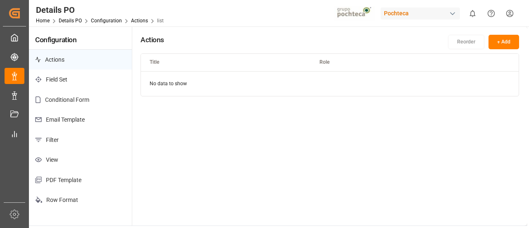
click at [74, 115] on p "Email Template" at bounding box center [80, 120] width 103 height 20
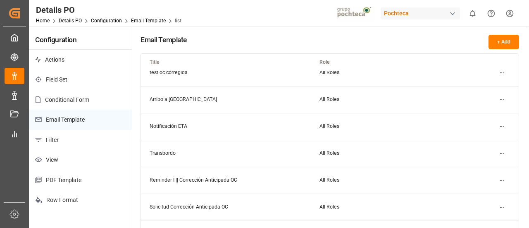
scroll to position [15, 0]
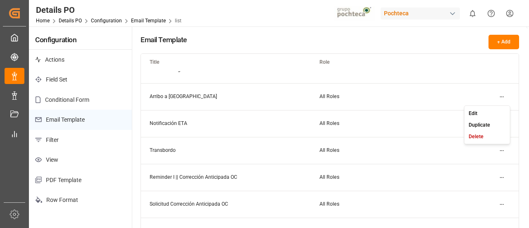
click at [504, 96] on html "Created by potrace 1.15, written by Peter Selinger 2001-2017 Created by potrace…" at bounding box center [264, 114] width 529 height 228
click at [474, 114] on small "Edit" at bounding box center [473, 112] width 9 height 5
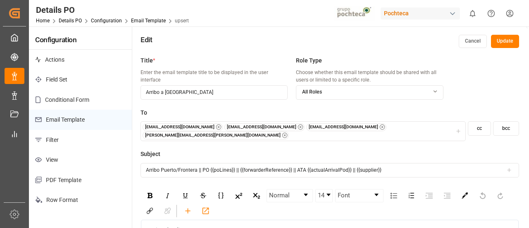
click at [288, 132] on icon "button" at bounding box center [285, 135] width 6 height 6
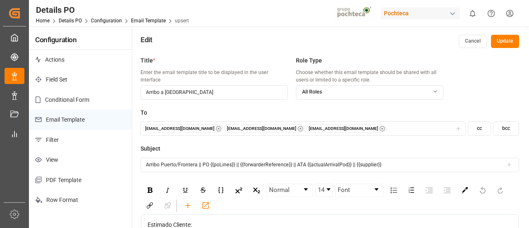
click at [385, 131] on div "comercio4@pochteca.net comercio5@pochteca.net comercio6@pochteca.net" at bounding box center [304, 128] width 322 height 8
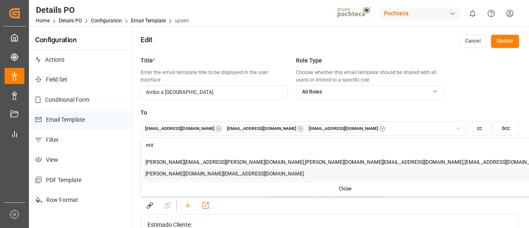
type input "mit"
click at [222, 170] on div "[PERSON_NAME][DOMAIN_NAME][EMAIL_ADDRESS][DOMAIN_NAME]" at bounding box center [346, 174] width 406 height 12
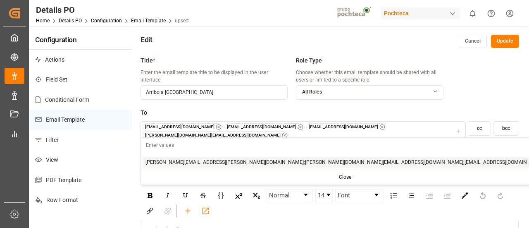
click at [367, 139] on div "To comercio4@pochteca.net comercio5@pochteca.net comercio6@pochteca.net mitzi.m…" at bounding box center [330, 129] width 379 height 42
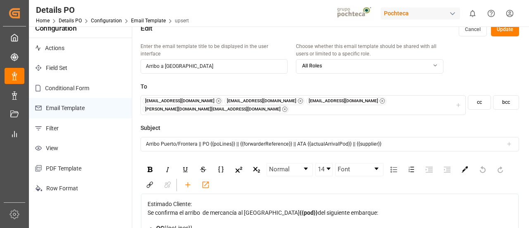
scroll to position [14, 0]
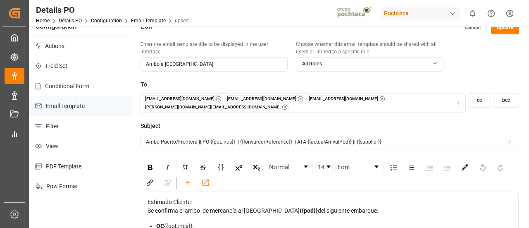
click at [216, 100] on icon "button" at bounding box center [219, 99] width 6 height 6
click at [216, 101] on icon "button" at bounding box center [219, 99] width 6 height 6
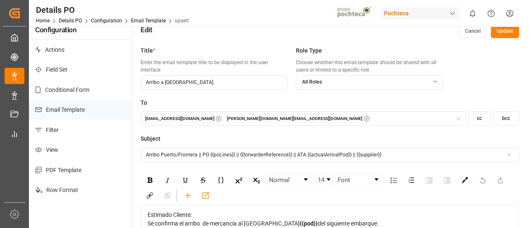
scroll to position [9, 0]
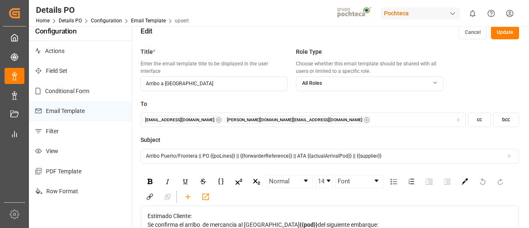
click at [290, 114] on button "comercio6@pochteca.net mitzi.madrid@leschaco.com" at bounding box center [303, 119] width 325 height 14
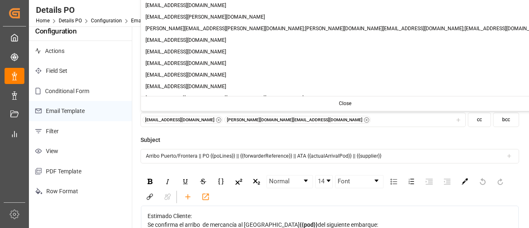
click at [293, 120] on div "comercio6@pochteca.net mitzi.madrid@leschaco.com" at bounding box center [304, 120] width 322 height 8
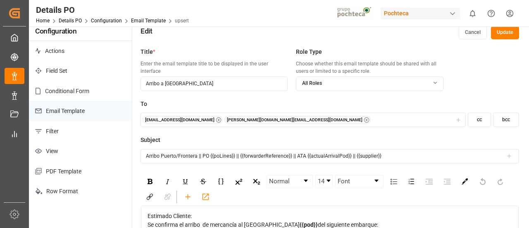
click at [293, 120] on div "comercio6@pochteca.net mitzi.madrid@leschaco.com" at bounding box center [304, 120] width 322 height 8
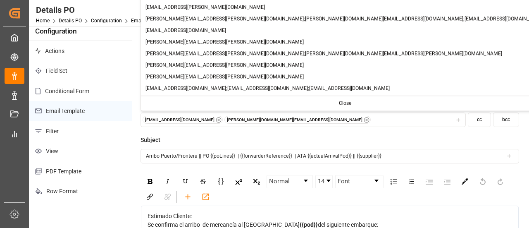
type input "com"
click at [380, 122] on div "comercio6@pochteca.net mitzi.madrid@leschaco.com" at bounding box center [304, 120] width 322 height 8
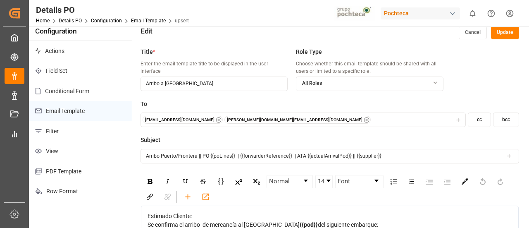
click at [458, 118] on icon "button" at bounding box center [459, 120] width 6 height 6
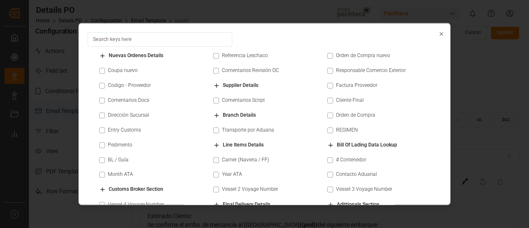
click at [439, 32] on icon "button" at bounding box center [442, 34] width 6 height 6
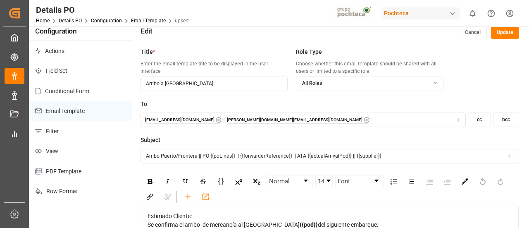
click at [299, 121] on div "comercio6@pochteca.net mitzi.madrid@leschaco.com" at bounding box center [304, 120] width 322 height 8
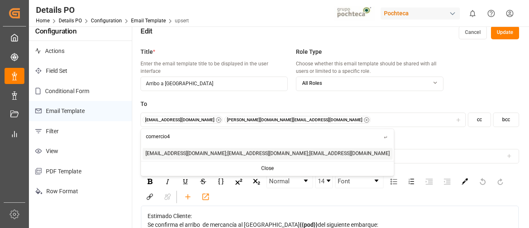
click at [200, 154] on span "comercio4@pochteca.net;comercio5@pochteca.net;comercio6@pochteca.net" at bounding box center [268, 153] width 244 height 7
click at [160, 151] on span "comercio4@pochteca.net;comercio5@pochteca.net;comercio6@pochteca.net" at bounding box center [268, 153] width 244 height 7
click at [172, 136] on input "comercio4" at bounding box center [262, 136] width 243 height 14
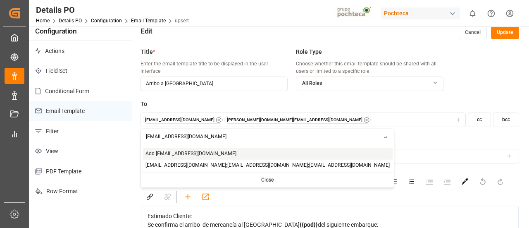
type input "comercio4@pochteca.net"
click at [200, 153] on span "Add comercio4@pochteca.net" at bounding box center [191, 153] width 91 height 7
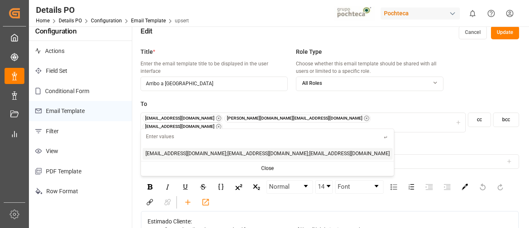
click at [373, 132] on div "To comercio6@pochteca.net mitzi.madrid@leschaco.com comercio4@pochteca.net cc b…" at bounding box center [330, 121] width 379 height 42
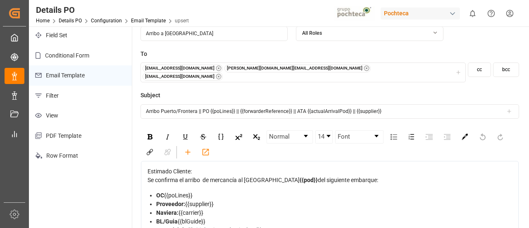
scroll to position [48, 0]
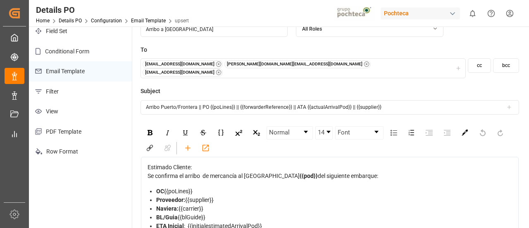
click at [193, 100] on input "Arribo Puerto/Frontera || PO {{poLines}} || {{forwarderReference}} || ATA {{act…" at bounding box center [330, 107] width 379 height 14
click at [283, 179] on span "Se confirma el arribo de mercancía al Puerto/Frontera" at bounding box center [224, 175] width 152 height 7
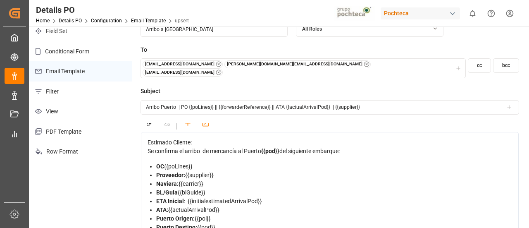
scroll to position [26, 0]
click at [172, 102] on input "Arribo Puerto || PO {{poLines}} || {{forwarderReference}} || ATA {{actualArriva…" at bounding box center [330, 107] width 379 height 14
drag, startPoint x: 285, startPoint y: 160, endPoint x: 262, endPoint y: 161, distance: 22.8
click at [262, 153] on span "Se confirma el arribo de mercancía al Puerto/Frontera" at bounding box center [224, 150] width 152 height 7
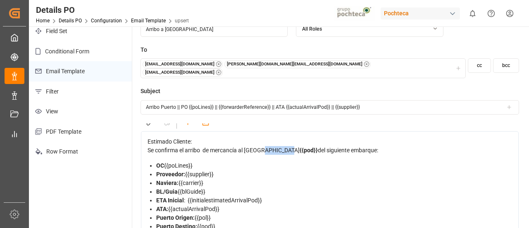
drag, startPoint x: 286, startPoint y: 161, endPoint x: 262, endPoint y: 162, distance: 24.4
click at [262, 153] on span "Se confirma el arribo de mercancía al Puerto/Frontera" at bounding box center [224, 150] width 152 height 7
copy span "/Frontera"
click at [175, 102] on input "Arribo Puerto || PO {{poLines}} || {{forwarderReference}} || ATA {{actualArriva…" at bounding box center [330, 107] width 379 height 14
paste input "/Frontera"
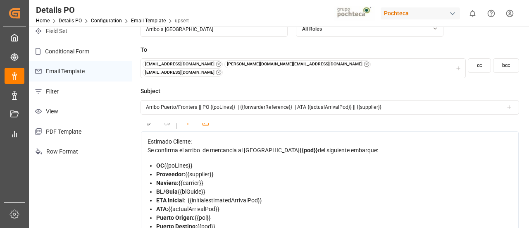
type input "Arribo Puerto/Frontera || PO {{poLines}} || {{forwarderReference}} || ATA {{act…"
click at [352, 64] on div "comercio6@pochteca.net mitzi.madrid@leschaco.com comercio4@pochteca.net" at bounding box center [304, 68] width 322 height 16
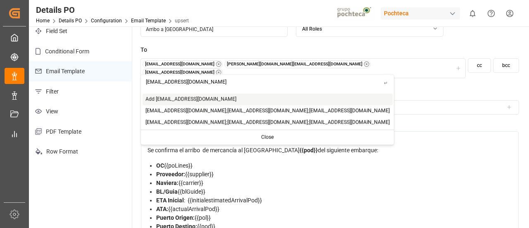
type input "[EMAIL_ADDRESS][DOMAIN_NAME]"
click at [217, 101] on div "Add comercio5@pochteca.net" at bounding box center [268, 99] width 250 height 12
click at [269, 96] on div "Add comercio5@pochteca.net" at bounding box center [268, 99] width 250 height 12
click at [201, 100] on span "Add comercio5@pochteca.net" at bounding box center [191, 99] width 91 height 7
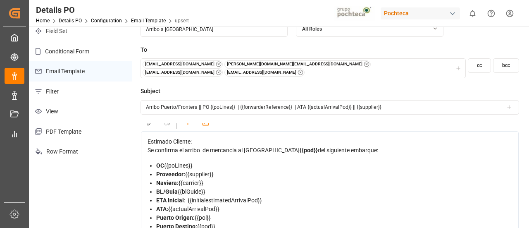
click at [394, 80] on div "To comercio6@pochteca.net mitzi.madrid@leschaco.com comercio4@pochteca.net come…" at bounding box center [330, 66] width 379 height 42
click at [408, 70] on button "comercio6@pochteca.net mitzi.madrid@leschaco.com comercio4@pochteca.net comerci…" at bounding box center [303, 68] width 325 height 20
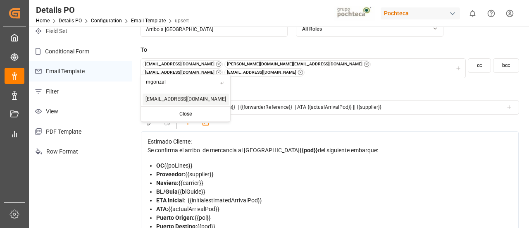
type input "mgonzal"
click at [170, 99] on span "mgonzalezd@pochteca.net" at bounding box center [186, 99] width 81 height 7
click at [330, 68] on div "+ 1 more" at bounding box center [317, 72] width 23 height 8
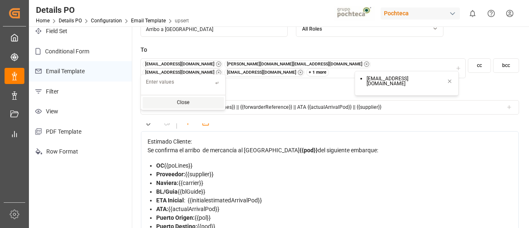
click at [323, 87] on label "Subject" at bounding box center [330, 91] width 379 height 9
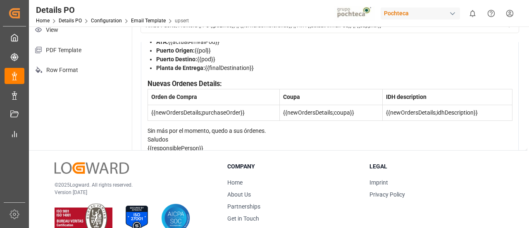
scroll to position [112, 0]
click at [219, 54] on div "Puerto Origen: {{pol}}" at bounding box center [334, 49] width 356 height 9
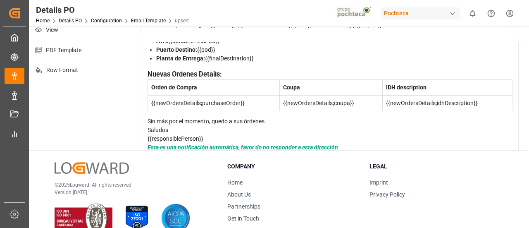
click at [255, 63] on div "Planta de Entrega: {{finalDestination}}" at bounding box center [334, 58] width 356 height 9
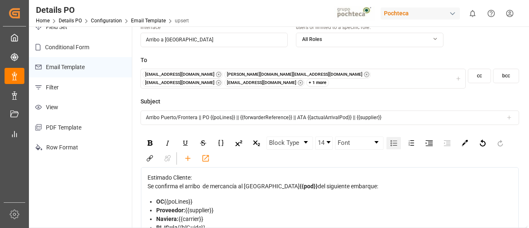
scroll to position [52, 0]
click at [424, 124] on div "Subject Arribo Puerto/Frontera || PO {{poLines}} || {{forwarderReference}} || A…" at bounding box center [330, 116] width 379 height 36
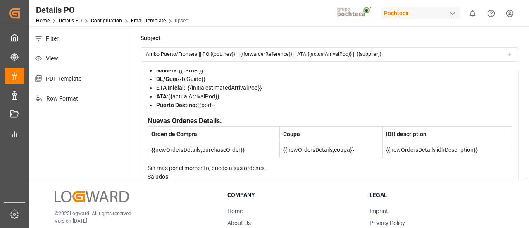
scroll to position [86, 0]
click at [208, 74] on div "Naviera: {{carrier}}" at bounding box center [334, 70] width 356 height 9
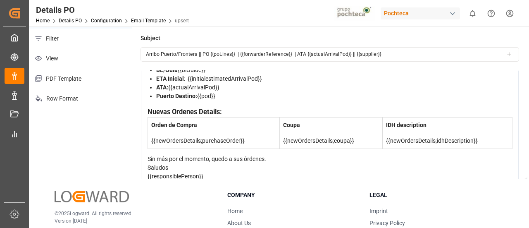
click at [217, 74] on div "BL/Guia {{blGuide}}" at bounding box center [334, 70] width 356 height 9
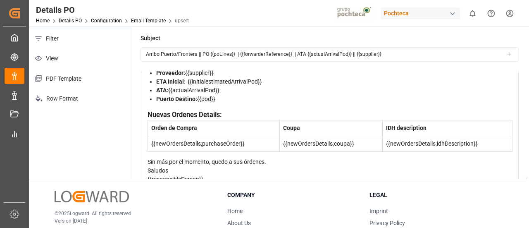
scroll to position [73, 0]
click at [270, 87] on div "ETA Inicial : {{initialestimatedArrivalPod}}" at bounding box center [334, 82] width 356 height 9
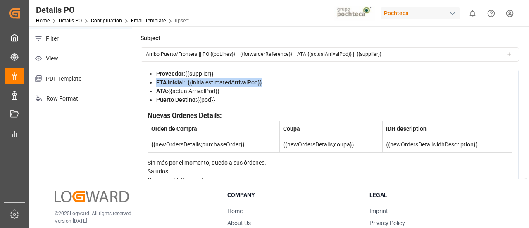
drag, startPoint x: 270, startPoint y: 103, endPoint x: 153, endPoint y: 101, distance: 117.1
click at [153, 101] on ul "OC {{poLines}} Proveedor: {{supplier}} ETA Inicial : {{initialestimatedArrivalP…" at bounding box center [330, 82] width 365 height 43
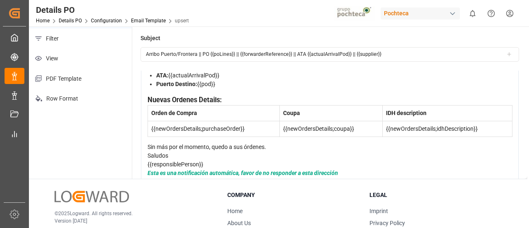
scroll to position [175, 0]
click at [155, 143] on div "Sin más por el momento, quedo a sus órdenes." at bounding box center [330, 147] width 365 height 9
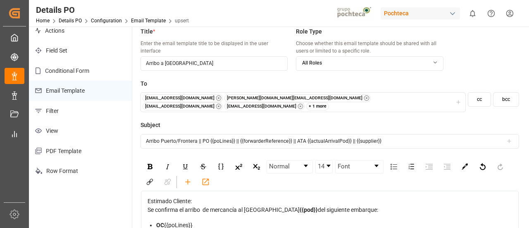
scroll to position [23, 0]
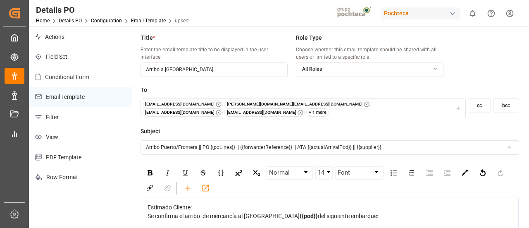
click at [330, 108] on div "+ 1 more" at bounding box center [317, 112] width 23 height 8
click at [449, 120] on icon at bounding box center [450, 122] width 6 height 6
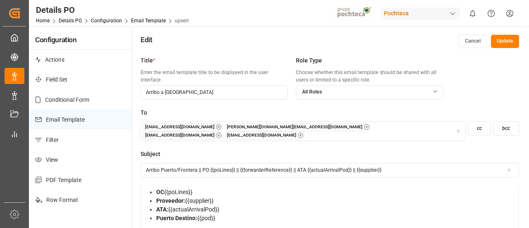
scroll to position [62, 0]
click at [500, 45] on button "Update" at bounding box center [505, 41] width 28 height 13
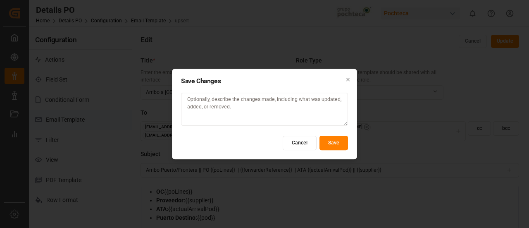
click at [340, 139] on button "Save" at bounding box center [334, 143] width 29 height 14
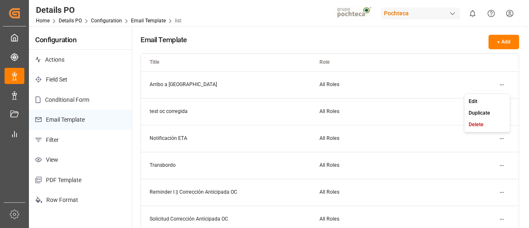
click at [503, 84] on html "Created by potrace 1.15, written by Peter Selinger 2001-2017 Created by potrace…" at bounding box center [264, 114] width 529 height 228
click at [490, 102] on div "Edit" at bounding box center [487, 102] width 43 height 12
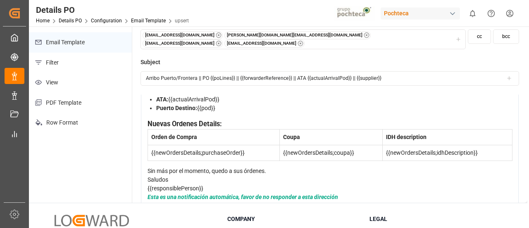
scroll to position [78, 0]
click at [216, 184] on div "{{responsiblePerson}}" at bounding box center [330, 188] width 365 height 9
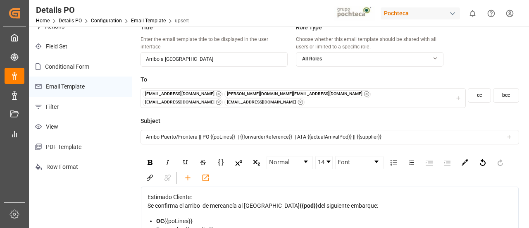
scroll to position [0, 0]
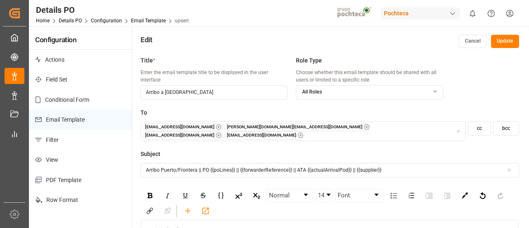
click at [498, 42] on button "Update" at bounding box center [505, 41] width 28 height 13
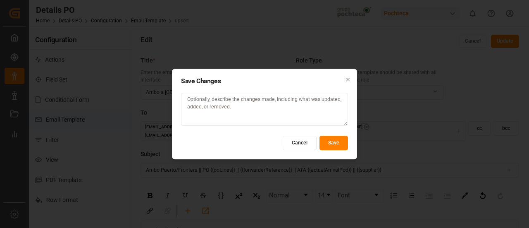
click at [333, 144] on button "Save" at bounding box center [334, 143] width 29 height 14
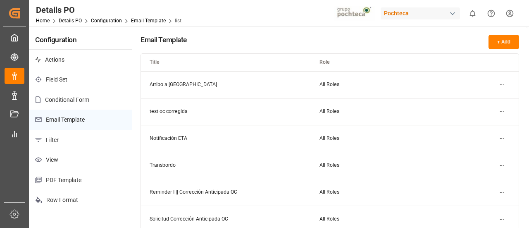
click at [498, 87] on html "Created by potrace 1.15, written by Peter Selinger 2001-2017 Created by potrace…" at bounding box center [264, 114] width 529 height 228
click at [477, 99] on small "Edit" at bounding box center [473, 101] width 9 height 5
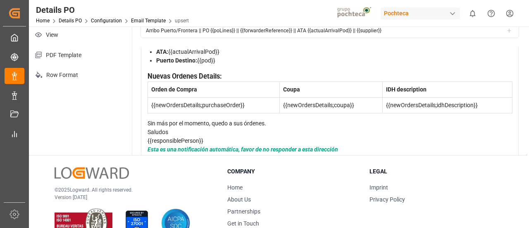
scroll to position [106, 0]
click at [246, 80] on div "Nuevas Ordenes Details:" at bounding box center [330, 77] width 365 height 10
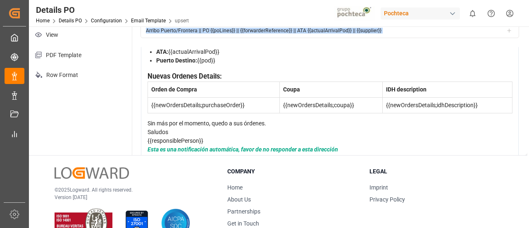
drag, startPoint x: 146, startPoint y: 78, endPoint x: 246, endPoint y: 94, distance: 100.9
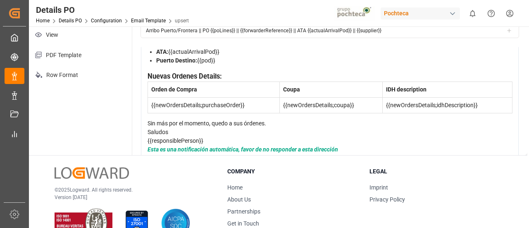
click at [152, 116] on div "Estimado Cliente: Se confirma el arribo de mercancía al Puerto/Frontera {{pod}}…" at bounding box center [330, 80] width 365 height 148
click at [146, 119] on div "Estimado Cliente: Se confirma el arribo de mercancía al Puerto/Frontera {{pod}}…" at bounding box center [330, 80] width 378 height 160
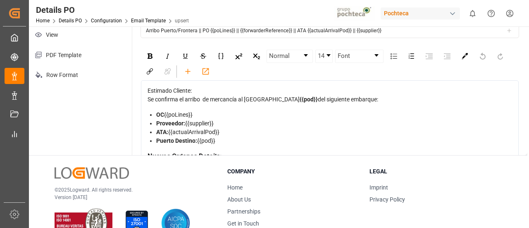
scroll to position [0, 0]
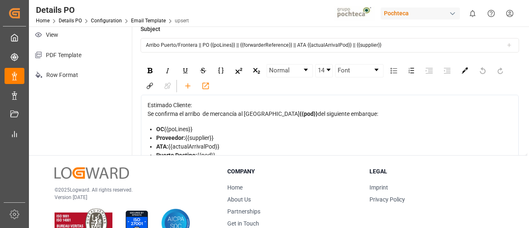
click at [220, 39] on input "Arribo Puerto/Frontera || PO {{poLines}} || {{forwarderReference}} || ATA {{act…" at bounding box center [330, 45] width 379 height 14
click at [224, 109] on div "Estimado Cliente:" at bounding box center [330, 105] width 365 height 9
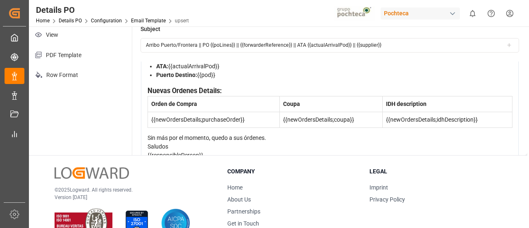
scroll to position [122, 0]
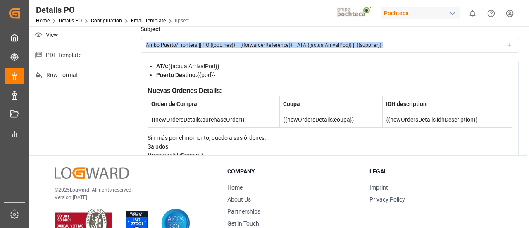
drag, startPoint x: 146, startPoint y: 77, endPoint x: 174, endPoint y: 79, distance: 28.2
click at [174, 79] on div "Estimado Cliente: Se confirma el arribo de mercancía al Puerto/Frontera {{pod}}…" at bounding box center [330, 94] width 378 height 160
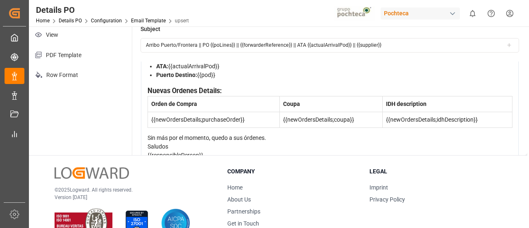
click at [226, 86] on div "Nuevas Ordenes Details:" at bounding box center [330, 91] width 365 height 10
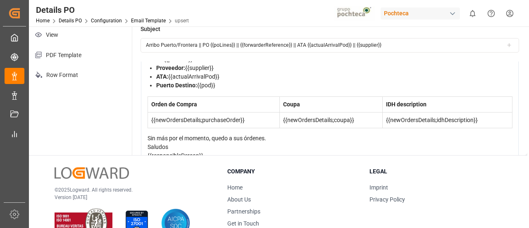
scroll to position [98, 0]
click at [153, 129] on div "Estimado Cliente: Se confirma el arribo de mercancía al Puerto/Frontera {{pod}}…" at bounding box center [330, 100] width 365 height 138
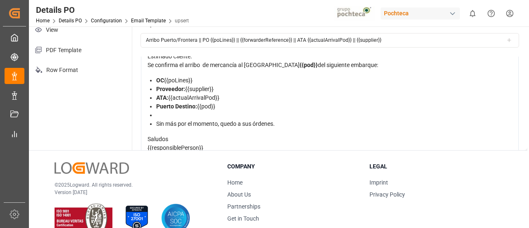
scroll to position [0, 0]
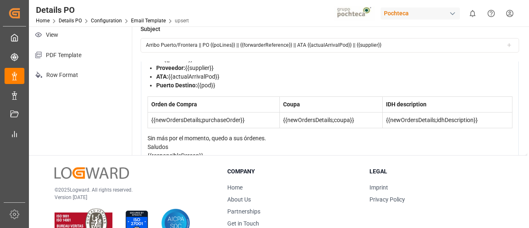
click at [175, 86] on div "Puerto Destino: {{pod}}" at bounding box center [334, 85] width 356 height 9
drag, startPoint x: 175, startPoint y: 89, endPoint x: 489, endPoint y: 112, distance: 314.7
click at [148, 141] on span "Sin más por el momento, quedo a sus órdenes." at bounding box center [207, 138] width 119 height 7
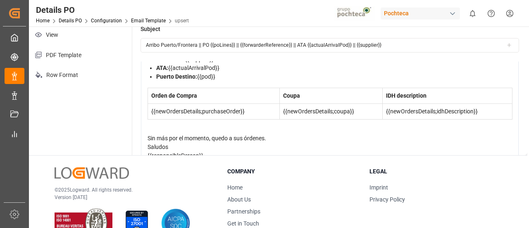
click at [151, 134] on div "rdw-editor" at bounding box center [330, 129] width 365 height 9
drag, startPoint x: 151, startPoint y: 137, endPoint x: 145, endPoint y: 110, distance: 27.9
click at [145, 110] on div "Estimado Cliente: Se confirma el arribo de mercancía al Puerto/Frontera {{pod}}…" at bounding box center [330, 95] width 378 height 159
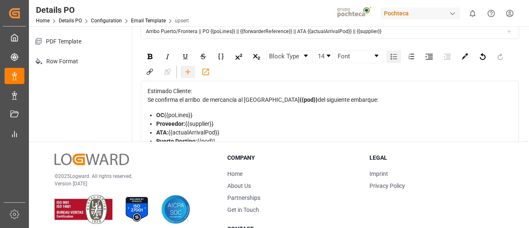
click at [191, 67] on icon "rdw-toolbar" at bounding box center [188, 71] width 9 height 9
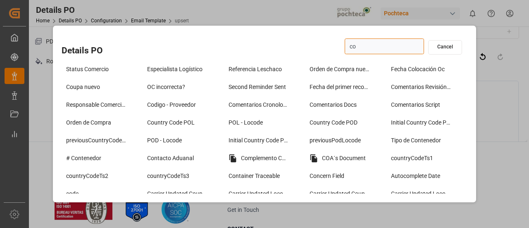
type input "c"
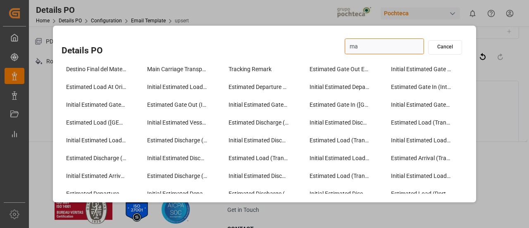
type input "m"
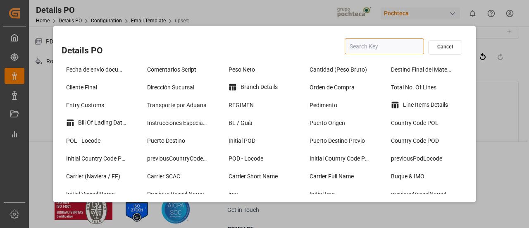
scroll to position [122, 0]
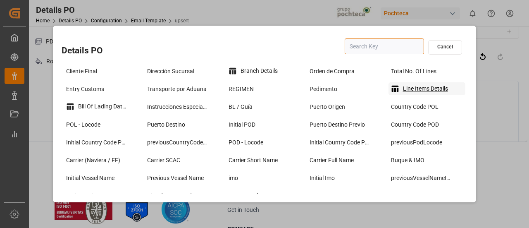
click at [422, 87] on div "Line Items Details" at bounding box center [427, 88] width 77 height 13
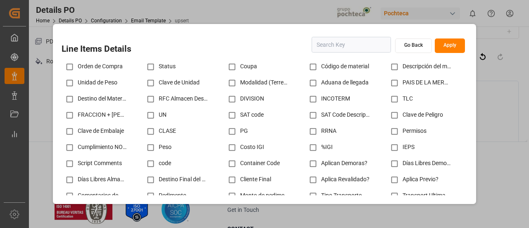
click at [309, 65] on input "checkbox" at bounding box center [313, 67] width 16 height 16
checkbox input "true"
click at [390, 68] on input "checkbox" at bounding box center [395, 67] width 16 height 16
checkbox input "true"
click at [231, 83] on input "checkbox" at bounding box center [232, 83] width 16 height 16
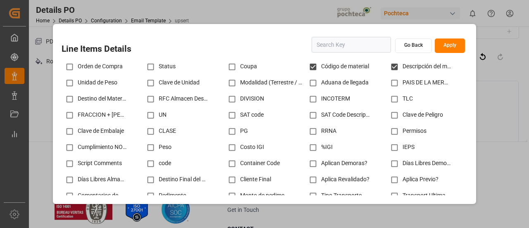
checkbox input "true"
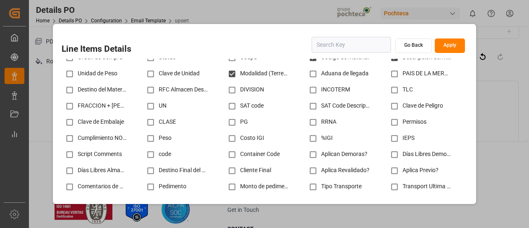
scroll to position [10, 0]
click at [310, 73] on input "checkbox" at bounding box center [313, 73] width 16 height 16
checkbox input "true"
click at [230, 88] on input "checkbox" at bounding box center [232, 89] width 16 height 16
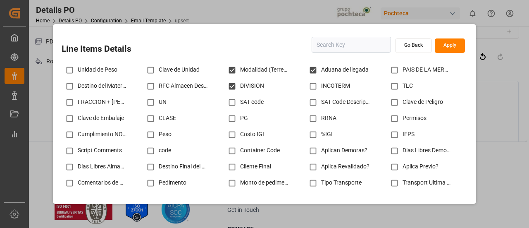
scroll to position [13, 0]
click at [227, 81] on input "checkbox" at bounding box center [232, 86] width 16 height 16
checkbox input "false"
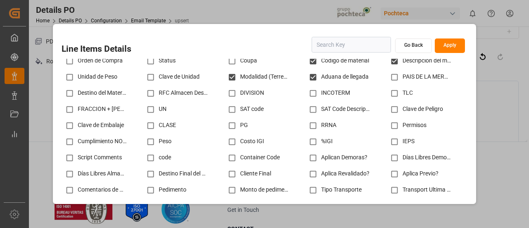
scroll to position [0, 0]
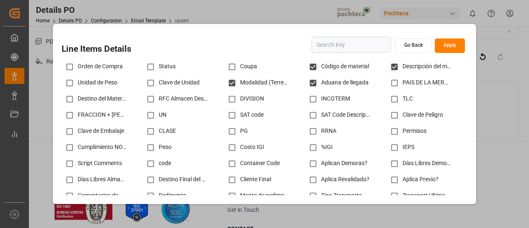
click at [443, 48] on button "Apply" at bounding box center [450, 45] width 30 height 14
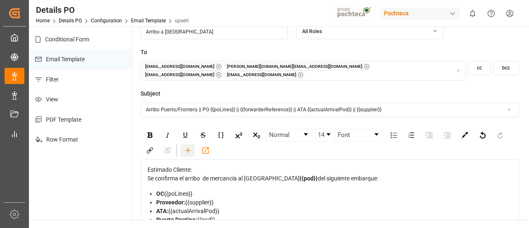
scroll to position [57, 0]
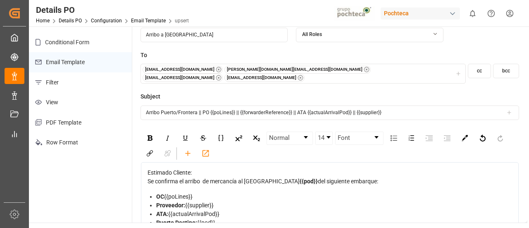
click at [410, 105] on input "Arribo Puerto/Frontera || PO {{poLines}} || {{forwarderReference}} || ATA {{act…" at bounding box center [330, 112] width 379 height 14
click at [507, 110] on input "Arribo Puerto/Frontera || PO {{poLines}} || {{forwarderReference}} || ATA {{act…" at bounding box center [330, 112] width 379 height 14
click at [510, 110] on icon at bounding box center [510, 113] width 6 height 6
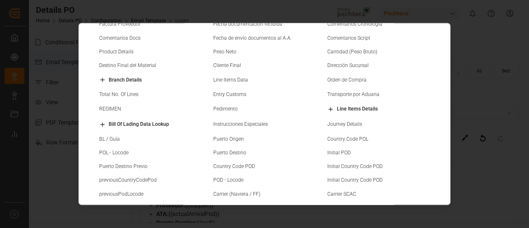
scroll to position [158, 0]
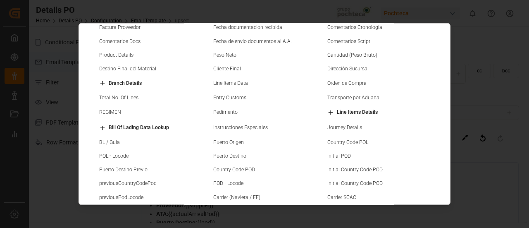
click at [351, 112] on small "Line Items Details" at bounding box center [357, 112] width 41 height 5
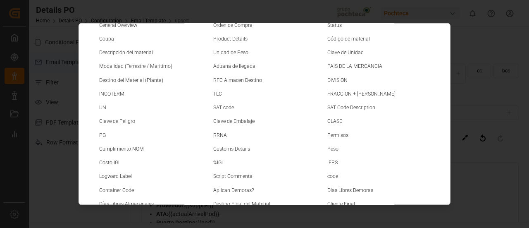
scroll to position [0, 0]
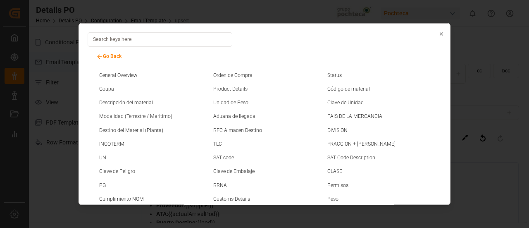
click at [338, 132] on small "DIVISION" at bounding box center [338, 129] width 20 height 5
type input "Arribo Puerto/Frontera || PO {{poLines}} || {{forwarderReference}} || ATA {{act…"
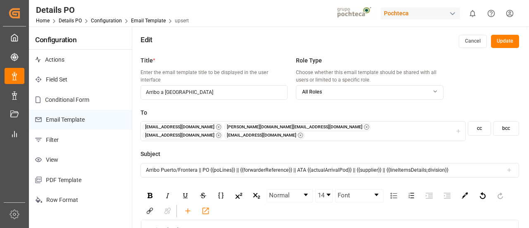
click at [504, 45] on button "Update" at bounding box center [505, 41] width 28 height 13
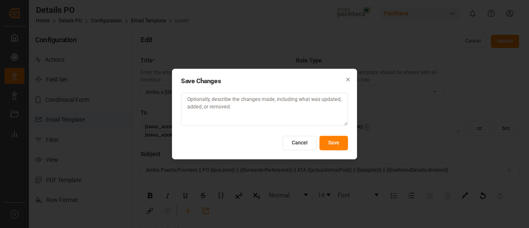
click at [350, 139] on div "Save Changes Cancel Save Close" at bounding box center [264, 114] width 185 height 91
click at [338, 140] on button "Save" at bounding box center [334, 143] width 29 height 14
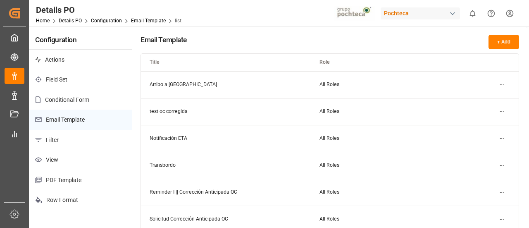
click at [501, 83] on html "Created by potrace 1.15, written by Peter Selinger 2001-2017 Created by potrace…" at bounding box center [264, 114] width 529 height 228
click at [487, 97] on div "Edit" at bounding box center [487, 102] width 43 height 12
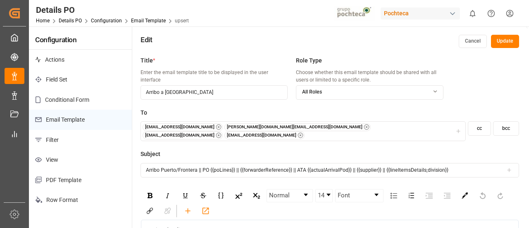
click at [457, 167] on input "Arribo Puerto/Frontera || PO {{poLines}} || {{forwarderReference}} || ATA {{act…" at bounding box center [330, 170] width 379 height 14
drag, startPoint x: 464, startPoint y: 165, endPoint x: 384, endPoint y: 169, distance: 79.9
click at [384, 169] on input "Arribo Puerto/Frontera || PO {{poLines}} || {{forwarderReference}} || ATA {{act…" at bounding box center [330, 170] width 379 height 14
type input "Arribo Puerto/Frontera || PO {{poLines}} || {{forwarderReference}} || ATA {{act…"
click at [514, 167] on div at bounding box center [510, 170] width 12 height 6
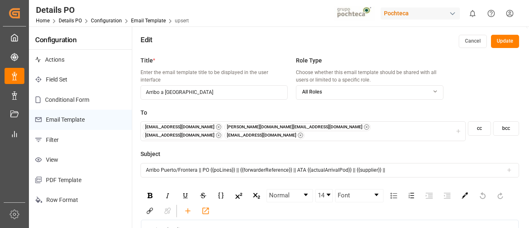
click at [512, 167] on icon at bounding box center [510, 170] width 6 height 6
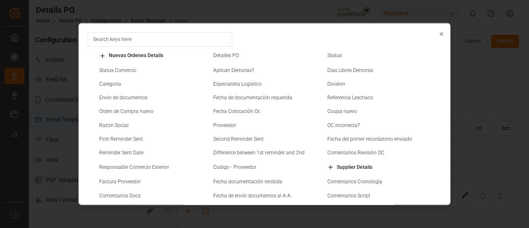
click at [194, 36] on input at bounding box center [160, 39] width 145 height 14
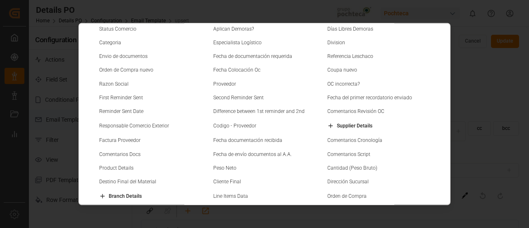
click at [339, 47] on div "Division" at bounding box center [379, 44] width 108 height 8
click at [340, 40] on small "Division" at bounding box center [337, 42] width 18 height 5
type input "Arribo Puerto/Frontera || PO {{poLines}} || {{forwarderReference}} || ATA {{act…"
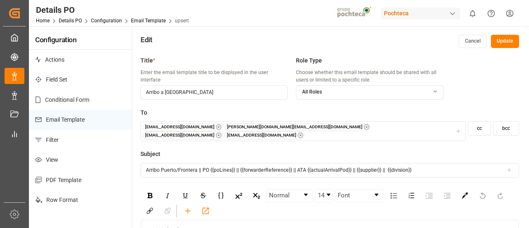
click at [509, 40] on button "Update" at bounding box center [505, 41] width 28 height 13
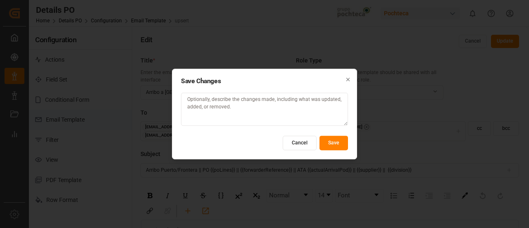
click at [338, 141] on button "Save" at bounding box center [334, 143] width 29 height 14
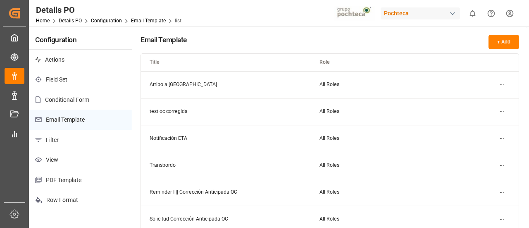
click at [502, 84] on html "Created by potrace 1.15, written by Peter Selinger 2001-2017 Created by potrace…" at bounding box center [264, 114] width 529 height 228
click at [488, 98] on div "Edit" at bounding box center [487, 102] width 43 height 12
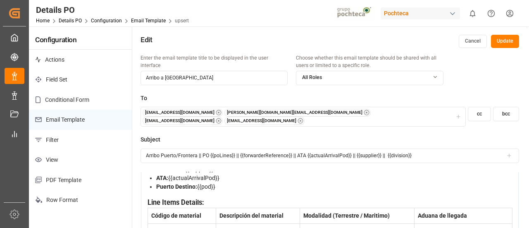
scroll to position [83, 0]
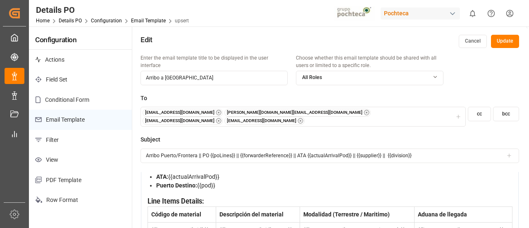
drag, startPoint x: 235, startPoint y: 204, endPoint x: 147, endPoint y: 204, distance: 87.7
click at [148, 190] on ul "OC {{poLines}} Proveedor: {{supplier}} ATA: {{actualArrivalPod}} Puerto Destino…" at bounding box center [330, 172] width 365 height 35
click at [268, 153] on input "Arribo Puerto/Frontera || PO {{poLines}} || {{forwarderReference}} || ATA {{act…" at bounding box center [330, 155] width 379 height 14
click at [316, 149] on input "Arribo Puerto/Frontera || PO {{poLines}} || {{forwarderReference}} || ATA {{act…" at bounding box center [330, 155] width 379 height 14
click at [514, 42] on button "Update" at bounding box center [505, 41] width 28 height 13
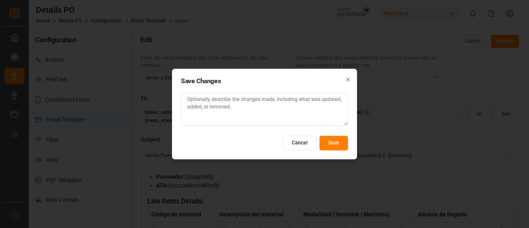
click at [345, 142] on button "Save" at bounding box center [334, 143] width 29 height 14
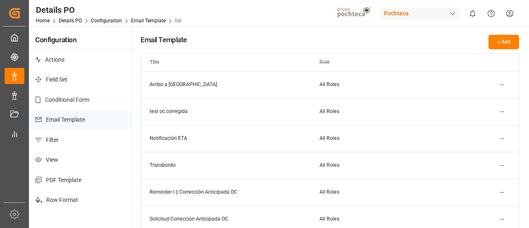
click at [504, 85] on html "Created by potrace 1.15, written by Peter Selinger 2001-2017 Created by potrace…" at bounding box center [264, 114] width 529 height 228
click at [473, 100] on small "Edit" at bounding box center [473, 101] width 9 height 5
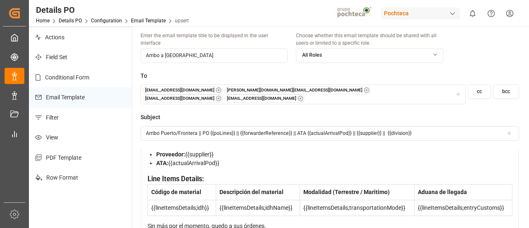
scroll to position [41, 0]
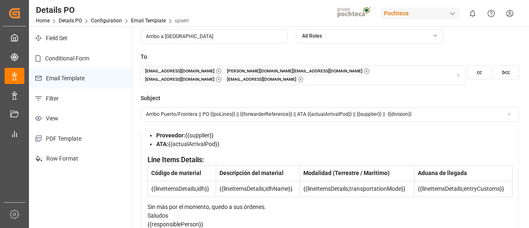
click at [145, 182] on div "Estimado Cliente: Se confirma el arribo de mercancía al Puerto/Frontera {{pod}}…" at bounding box center [330, 168] width 378 height 152
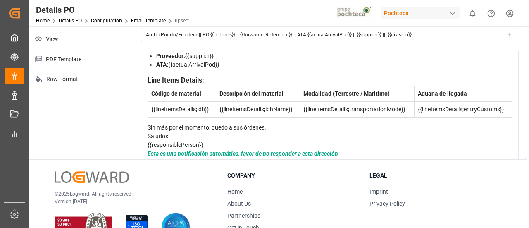
scroll to position [124, 0]
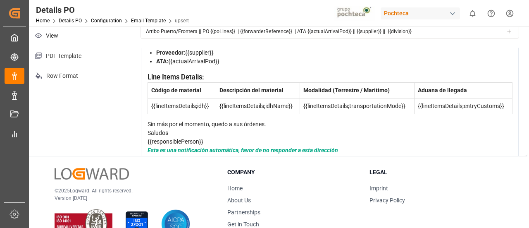
click at [149, 121] on span "Sin más por el momento, quedo a sus órdenes." at bounding box center [207, 124] width 119 height 7
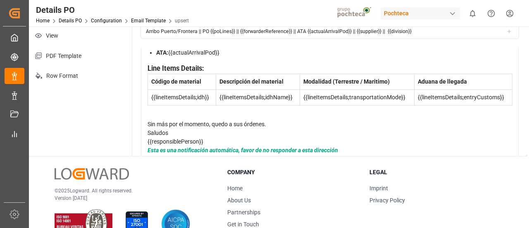
click at [146, 120] on div "Estimado Cliente: Se confirma el arribo de mercancía al Puerto/Frontera {{pod}}…" at bounding box center [330, 81] width 378 height 160
click at [148, 129] on span "Saludos" at bounding box center [158, 132] width 21 height 7
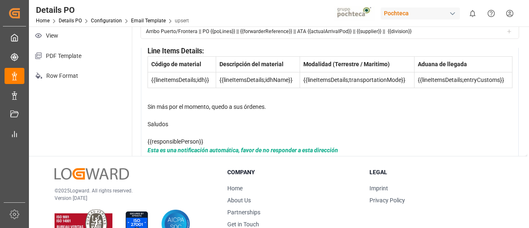
scroll to position [157, 0]
click at [155, 138] on div "{{responsiblePerson}}" at bounding box center [330, 141] width 365 height 9
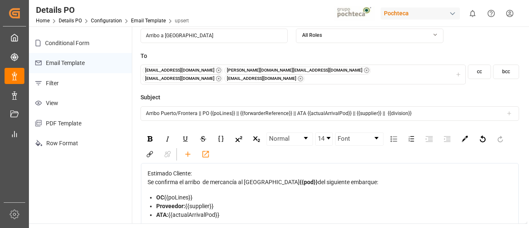
scroll to position [0, 0]
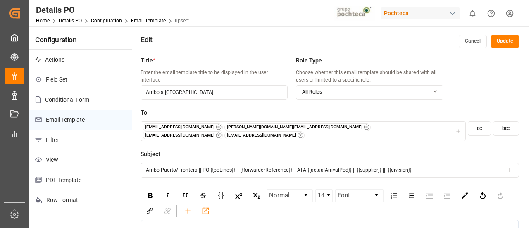
click at [506, 43] on button "Update" at bounding box center [505, 41] width 28 height 13
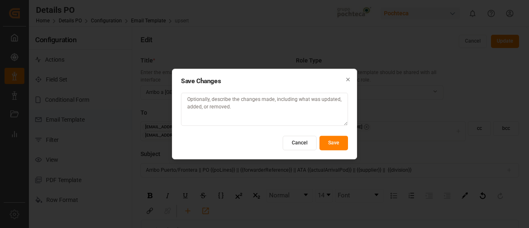
click at [334, 137] on button "Save" at bounding box center [334, 143] width 29 height 14
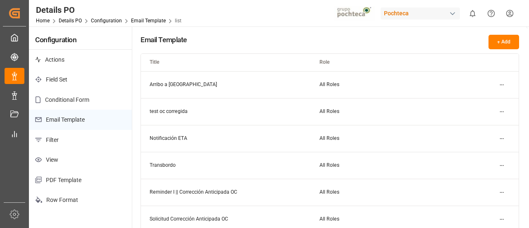
click at [501, 85] on html "Created by potrace 1.15, written by Peter Selinger 2001-2017 Created by potrace…" at bounding box center [264, 114] width 529 height 228
click at [482, 100] on div "Edit" at bounding box center [487, 102] width 43 height 12
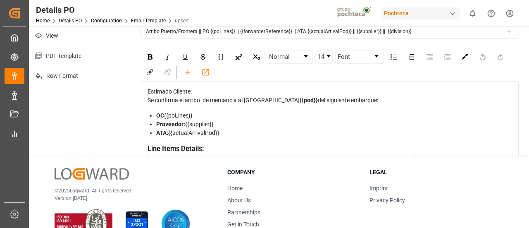
scroll to position [41, 0]
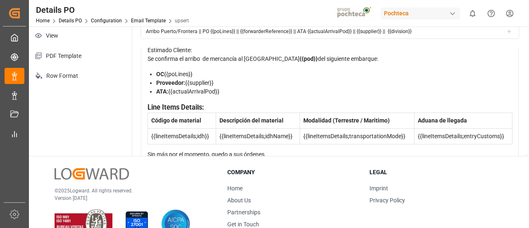
drag, startPoint x: 199, startPoint y: 93, endPoint x: 155, endPoint y: 96, distance: 43.5
click at [155, 96] on ul "OC {{poLines}} Proveedor: {{supplier}} ATA: {{actualArrivalPod}}" at bounding box center [330, 83] width 365 height 26
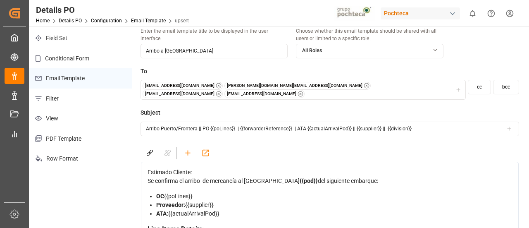
scroll to position [0, 0]
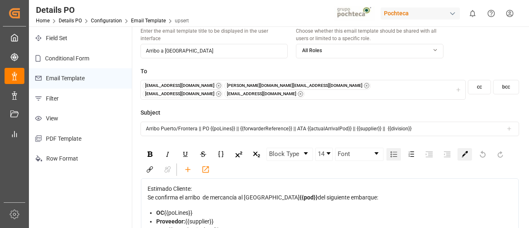
click at [458, 148] on div "rdw-color-picker" at bounding box center [465, 154] width 14 height 12
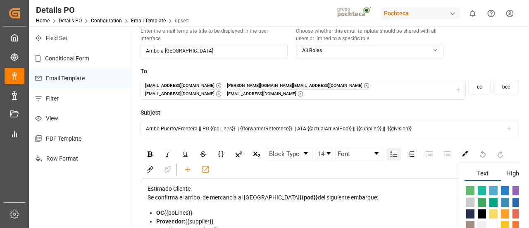
click at [492, 186] on span "rdw-color-picker" at bounding box center [493, 191] width 9 height 10
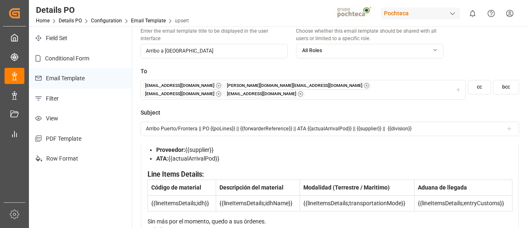
scroll to position [83, 0]
drag, startPoint x: 224, startPoint y: 170, endPoint x: 155, endPoint y: 169, distance: 69.1
click at [155, 163] on ul "OC {{poLines}} Proveedor: {{supplier}} ATA: {{actualArrivalPod}}" at bounding box center [330, 150] width 365 height 26
click at [199, 146] on div "OC {{poLines}}" at bounding box center [334, 141] width 356 height 9
drag, startPoint x: 199, startPoint y: 148, endPoint x: 161, endPoint y: 144, distance: 37.4
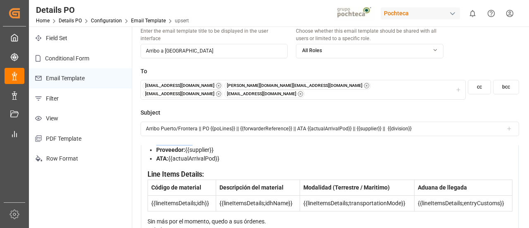
click at [161, 144] on div "Estimado Cliente: Se confirma el arribo de mercancía al Puerto/Frontera {{pod}}…" at bounding box center [330, 182] width 365 height 139
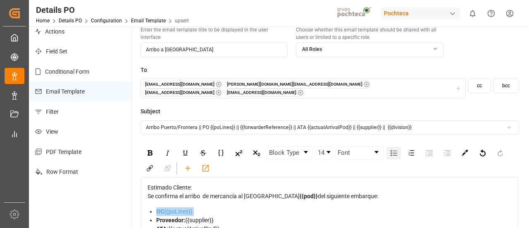
scroll to position [41, 0]
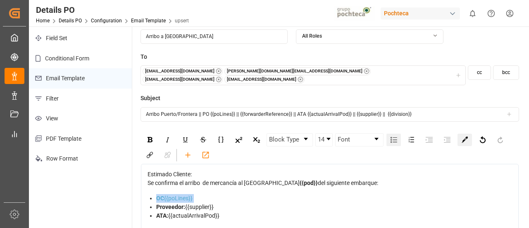
click at [463, 136] on img "rdw-color-picker" at bounding box center [465, 139] width 6 height 6
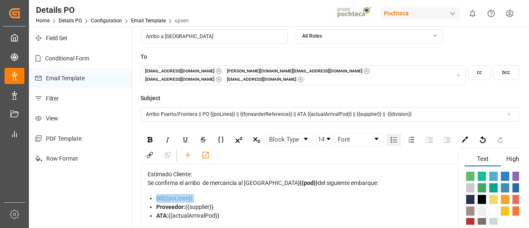
click at [481, 197] on span "rdw-color-picker" at bounding box center [482, 199] width 9 height 10
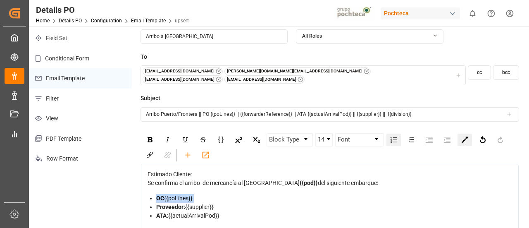
click at [467, 134] on div "rdw-color-picker" at bounding box center [465, 140] width 14 height 12
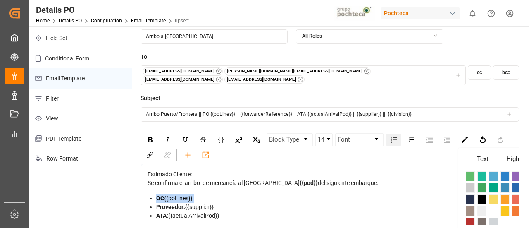
click at [510, 154] on span "Highlight" at bounding box center [519, 160] width 36 height 12
click at [493, 195] on span "rdw-color-picker" at bounding box center [493, 199] width 9 height 10
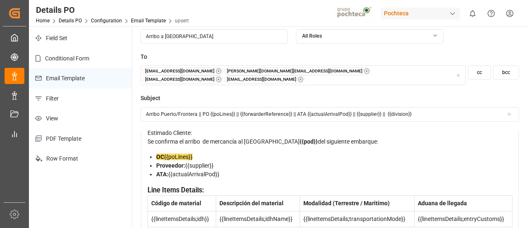
click at [247, 170] on div "Proveedor: {{supplier}}" at bounding box center [334, 165] width 356 height 9
drag, startPoint x: 242, startPoint y: 194, endPoint x: 151, endPoint y: 199, distance: 90.7
click at [151, 179] on ul "OC {{poLines}} Proveedor: {{supplier}} ATA: {{actualArrivalPod}}" at bounding box center [330, 166] width 365 height 26
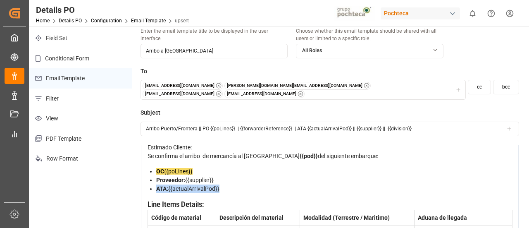
scroll to position [0, 0]
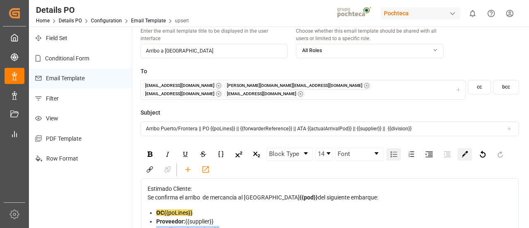
click at [462, 151] on img "rdw-color-picker" at bounding box center [465, 154] width 6 height 6
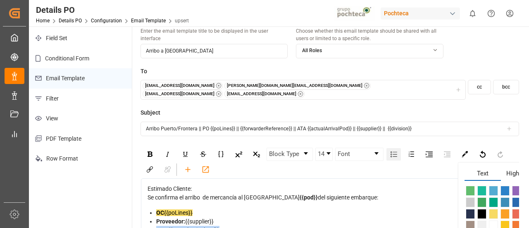
click at [514, 169] on span "Highlight" at bounding box center [519, 175] width 36 height 12
click at [492, 209] on span "rdw-color-picker" at bounding box center [493, 214] width 9 height 10
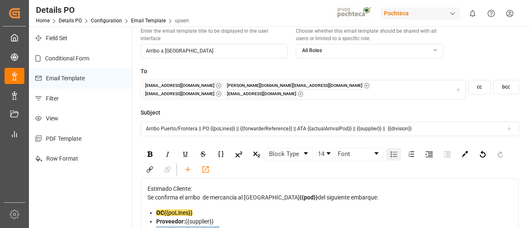
click at [487, 162] on div "Block Type 14 Font" at bounding box center [330, 161] width 378 height 33
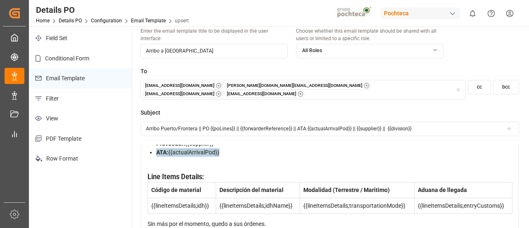
scroll to position [33, 0]
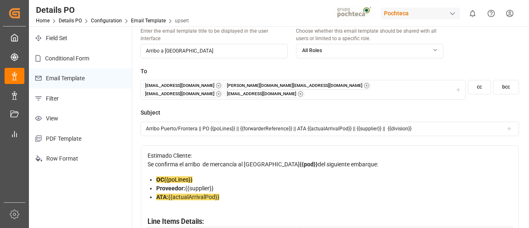
click at [452, 169] on div "Se confirma el arribo de mercancía al Puerto/Frontera {{pod}} del siguiente emb…" at bounding box center [330, 164] width 365 height 9
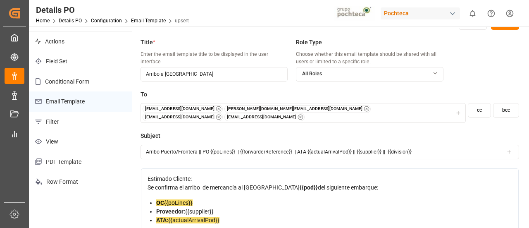
scroll to position [0, 0]
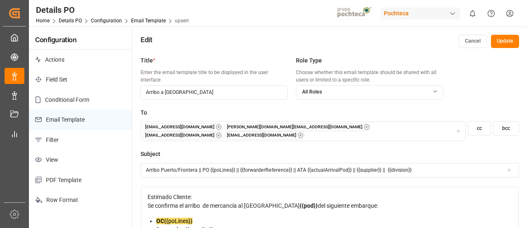
click at [499, 49] on div "Edit Cancel Update" at bounding box center [329, 39] width 395 height 26
click at [500, 42] on button "Update" at bounding box center [505, 41] width 28 height 13
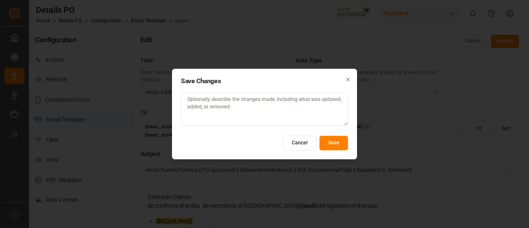
click at [330, 147] on button "Save" at bounding box center [334, 143] width 29 height 14
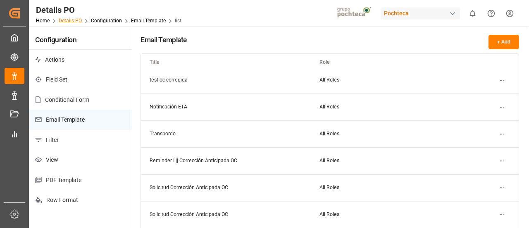
click at [75, 21] on link "Details PO" at bounding box center [70, 21] width 23 height 6
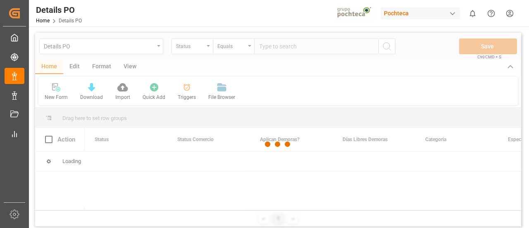
click at [157, 47] on div at bounding box center [278, 144] width 486 height 223
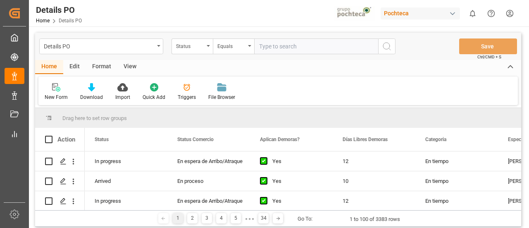
click at [157, 47] on div "Details PO" at bounding box center [101, 46] width 124 height 16
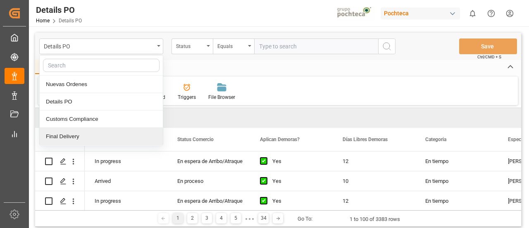
click at [78, 136] on div "Final Delivery" at bounding box center [101, 136] width 123 height 17
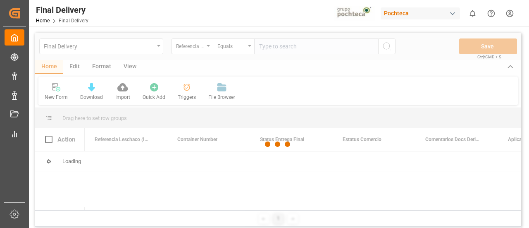
click at [75, 67] on div at bounding box center [278, 144] width 486 height 223
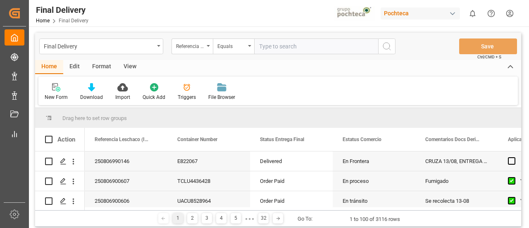
click at [75, 67] on div "Edit" at bounding box center [74, 67] width 23 height 14
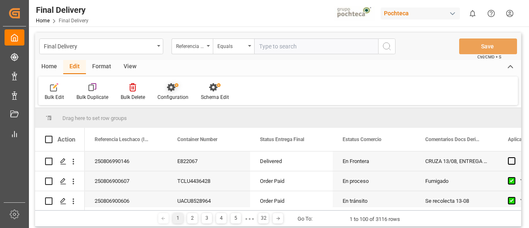
click at [179, 95] on div "Configuration" at bounding box center [173, 96] width 31 height 7
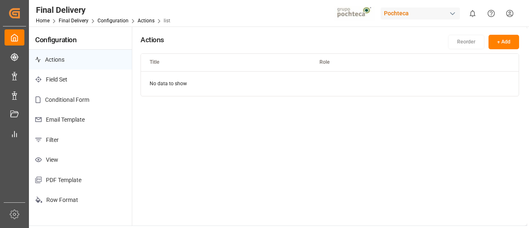
click at [91, 124] on p "Email Template" at bounding box center [80, 120] width 103 height 20
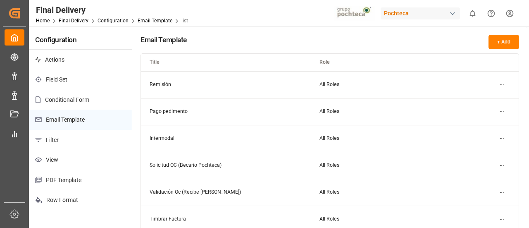
click at [499, 41] on button "+ Add" at bounding box center [504, 42] width 31 height 14
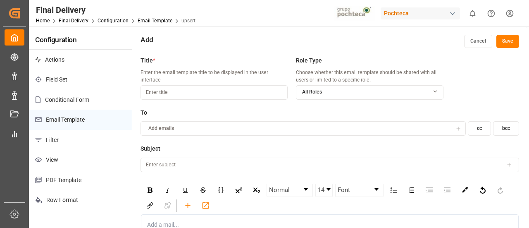
click at [203, 85] on input at bounding box center [214, 92] width 147 height 14
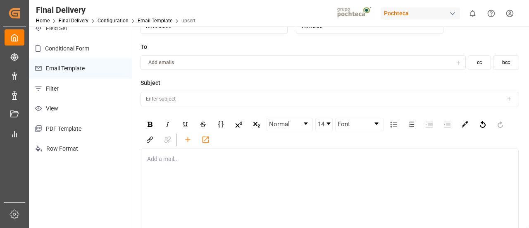
scroll to position [52, 0]
type input "Revalidado"
click at [194, 66] on button "Add emails" at bounding box center [303, 62] width 325 height 14
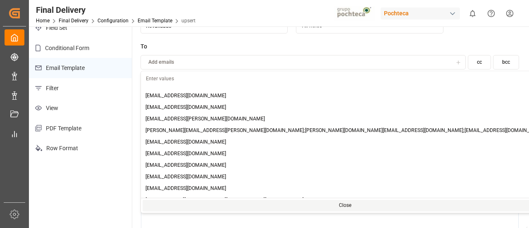
click at [176, 78] on input "text" at bounding box center [340, 78] width 399 height 14
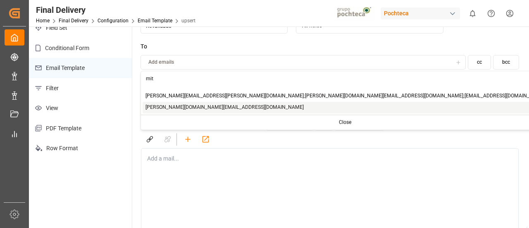
type input "mit"
click at [191, 108] on span "mitzi.madrid@leschaco.com" at bounding box center [225, 107] width 158 height 7
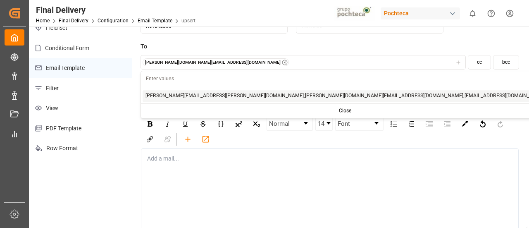
click at [220, 61] on div "mitzi.madrid@leschaco.com" at bounding box center [304, 62] width 322 height 8
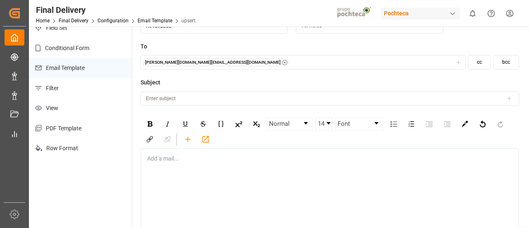
click at [220, 61] on div "mitzi.madrid@leschaco.com" at bounding box center [304, 62] width 322 height 8
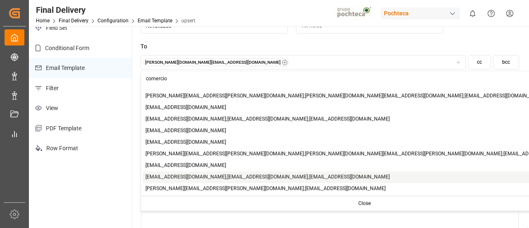
type input "comercio"
click at [202, 177] on span "comercio4@pochteca.net;comercio5@pochteca.net;comercio6@pochteca.net" at bounding box center [268, 176] width 244 height 7
click at [208, 177] on span "comercio4@pochteca.net;comercio5@pochteca.net;comercio6@pochteca.net" at bounding box center [268, 176] width 244 height 7
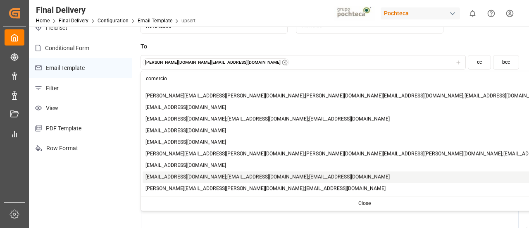
click at [220, 176] on span "comercio4@pochteca.net;comercio5@pochteca.net;comercio6@pochteca.net" at bounding box center [268, 176] width 244 height 7
click at [195, 173] on span "comercio4@pochteca.net;comercio5@pochteca.net;comercio6@pochteca.net" at bounding box center [268, 176] width 244 height 7
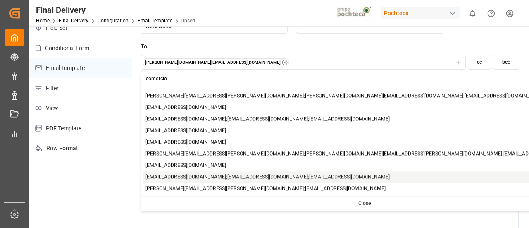
click at [195, 173] on span "comercio4@pochteca.net;comercio5@pochteca.net;comercio6@pochteca.net" at bounding box center [268, 176] width 244 height 7
click at [320, 177] on span "comercio4@pochteca.net;comercio5@pochteca.net;comercio6@pochteca.net" at bounding box center [268, 176] width 244 height 7
click at [310, 177] on span "comercio4@pochteca.net;comercio5@pochteca.net;comercio6@pochteca.net" at bounding box center [268, 176] width 244 height 7
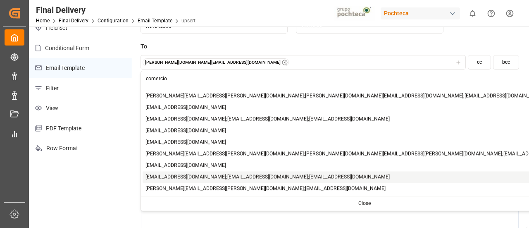
click at [310, 177] on span "comercio4@pochteca.net;comercio5@pochteca.net;comercio6@pochteca.net" at bounding box center [268, 176] width 244 height 7
click at [304, 174] on span "comercio4@pochteca.net;comercio5@pochteca.net;comercio6@pochteca.net" at bounding box center [268, 176] width 244 height 7
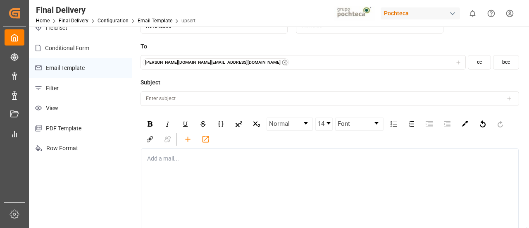
click at [418, 177] on div "Add a mail..." at bounding box center [330, 210] width 378 height 124
click at [223, 57] on button "mitzi.madrid@leschaco.com" at bounding box center [303, 62] width 325 height 14
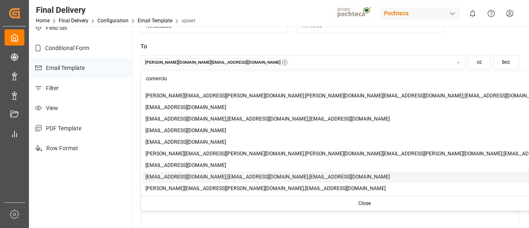
type input "comercio"
click at [200, 176] on span "comercio4@pochteca.net;comercio5@pochteca.net;comercio6@pochteca.net" at bounding box center [268, 176] width 244 height 7
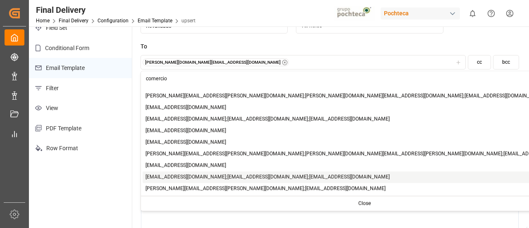
click at [200, 176] on span "comercio4@pochteca.net;comercio5@pochteca.net;comercio6@pochteca.net" at bounding box center [268, 176] width 244 height 7
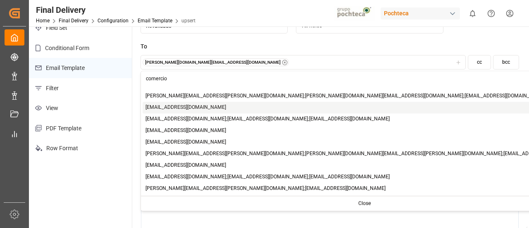
click at [178, 110] on span "comercio4@pochteca.net" at bounding box center [186, 107] width 81 height 7
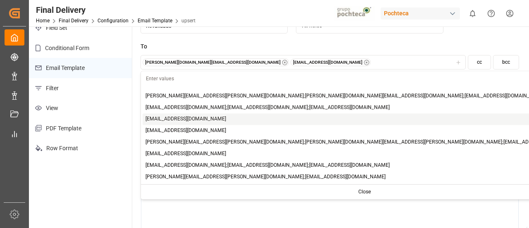
click at [179, 121] on span "comercio5@pochteca.net" at bounding box center [186, 118] width 81 height 7
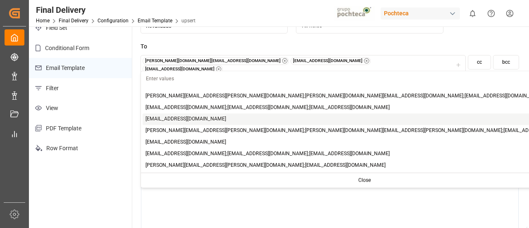
click at [182, 124] on div "comercio6@pochteca.net" at bounding box center [365, 119] width 445 height 12
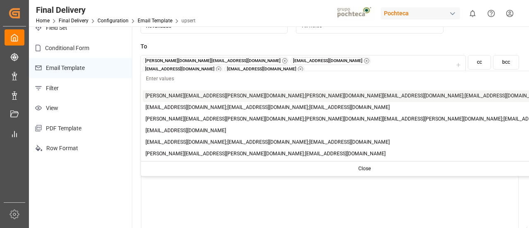
click at [423, 84] on label "Subject" at bounding box center [330, 88] width 379 height 9
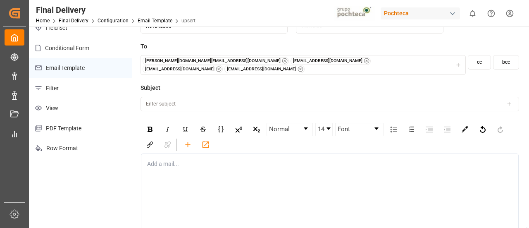
click at [324, 99] on input at bounding box center [330, 104] width 379 height 14
click at [239, 160] on div "rdw-editor" at bounding box center [330, 164] width 365 height 9
click at [226, 160] on div "rdw-editor" at bounding box center [330, 164] width 365 height 9
click at [230, 159] on div "rdw-editor" at bounding box center [330, 163] width 365 height 9
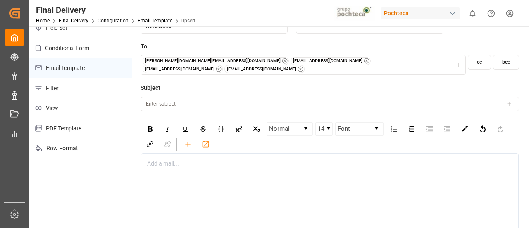
click at [230, 159] on div "rdw-editor" at bounding box center [330, 163] width 365 height 9
click at [169, 159] on div "rdw-editor" at bounding box center [330, 163] width 365 height 9
click at [184, 167] on div "Add a mail..." at bounding box center [330, 215] width 378 height 124
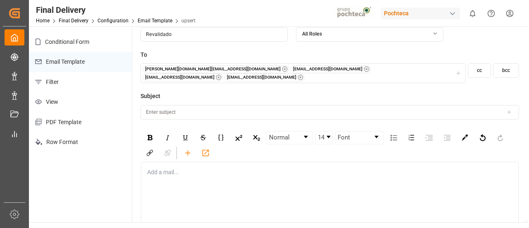
scroll to position [14, 0]
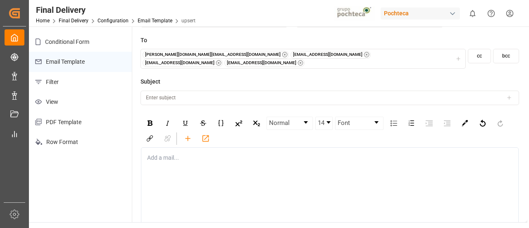
click at [263, 93] on input at bounding box center [330, 98] width 379 height 14
type input "BL REVALIDADO|| PO"
click at [509, 95] on icon at bounding box center [510, 98] width 6 height 6
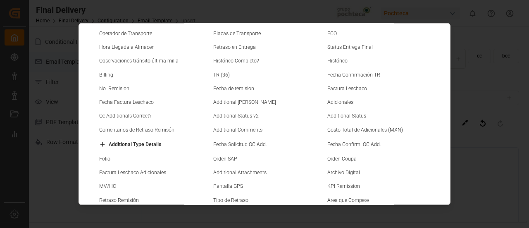
scroll to position [0, 0]
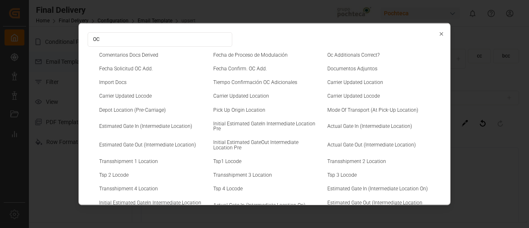
type input "O"
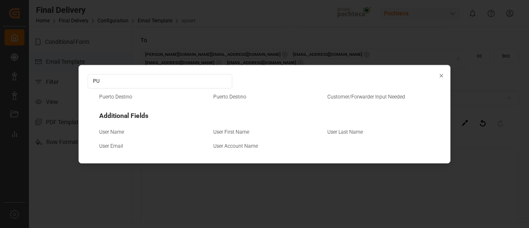
type input "P"
type input "ORDE"
click at [349, 94] on small "Orden de compra" at bounding box center [347, 96] width 38 height 5
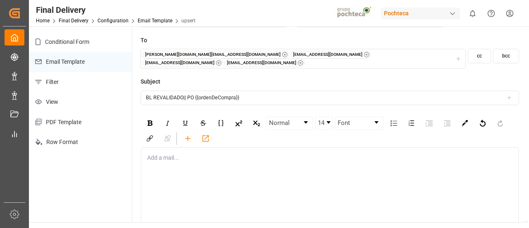
click at [251, 92] on input "BL REVALIDADO|| PO {{ordenDeCompra}}" at bounding box center [330, 98] width 379 height 14
type input "BL REVALIDADO|| PO {{ordenDeCompra}} ||"
click at [508, 98] on icon at bounding box center [508, 98] width 3 height 0
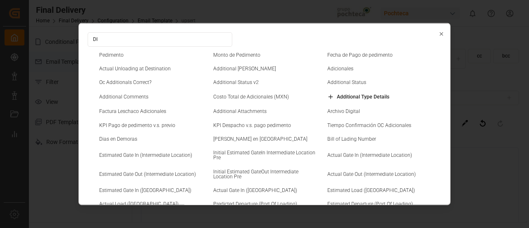
type input "D"
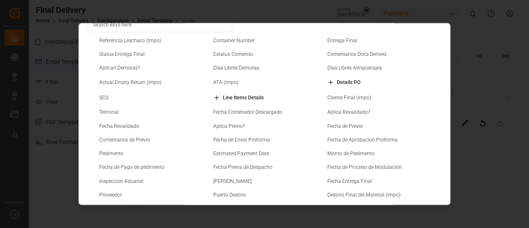
scroll to position [14, 0]
click at [340, 87] on div "Details PO" at bounding box center [379, 84] width 108 height 10
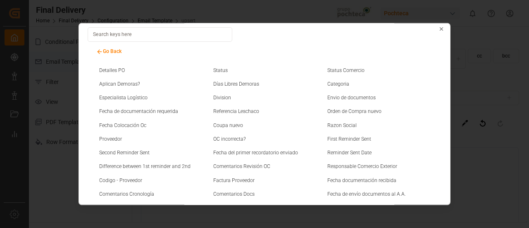
scroll to position [5, 0]
click at [146, 34] on input at bounding box center [160, 33] width 145 height 14
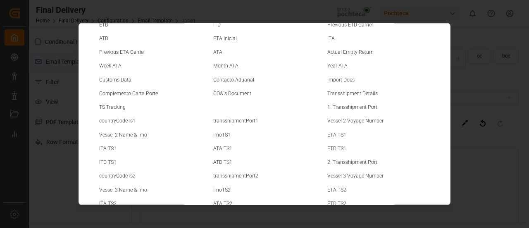
scroll to position [0, 0]
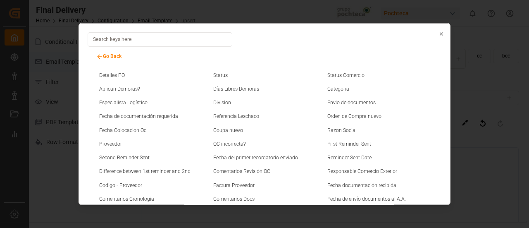
click at [230, 102] on div "Division" at bounding box center [264, 104] width 108 height 8
click at [222, 102] on small "Division" at bounding box center [222, 102] width 18 height 5
type input "BL REVALIDADO|| PO {{ordenDeCompra}} || {{finalDeliveryDetailsdetails_Poreverse…"
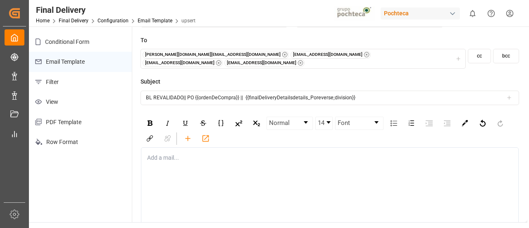
click at [163, 153] on div "rdw-editor" at bounding box center [330, 157] width 365 height 9
click at [189, 134] on icon "rdw-toolbar" at bounding box center [188, 138] width 9 height 9
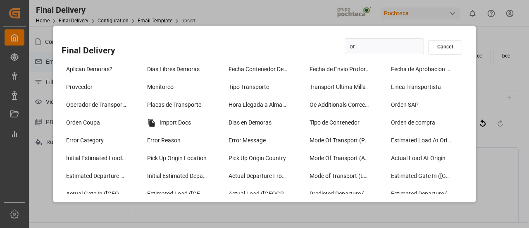
type input "ord"
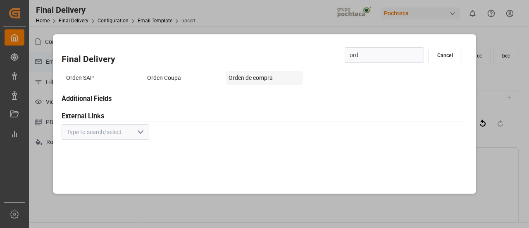
click at [240, 77] on div "Orden de compra" at bounding box center [264, 78] width 77 height 14
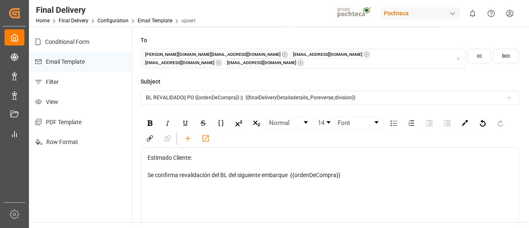
click at [349, 171] on div "Se confirma revalidación del BL del siguiente embarque {{ordenDeCompra}}" at bounding box center [330, 175] width 365 height 9
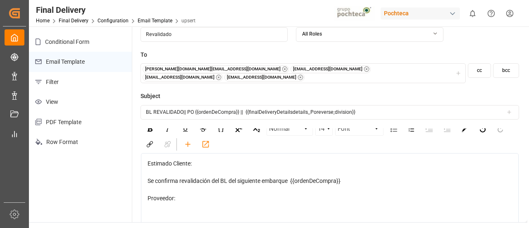
scroll to position [10, 0]
click at [190, 139] on icon "rdw-toolbar" at bounding box center [188, 143] width 9 height 9
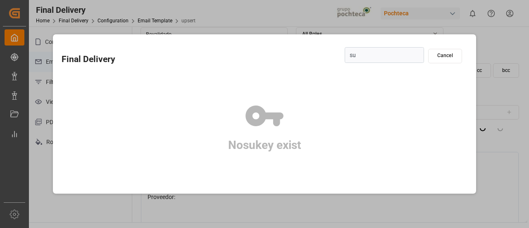
type input "s"
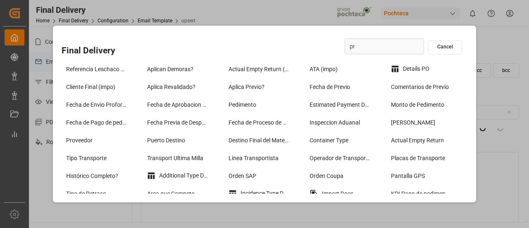
type input "pro"
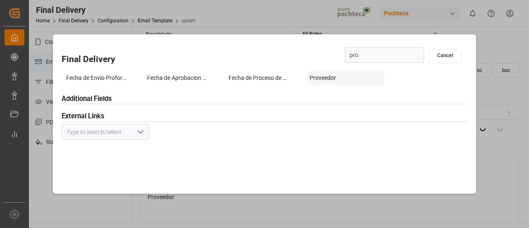
click at [318, 82] on div "Proveedor" at bounding box center [345, 78] width 77 height 14
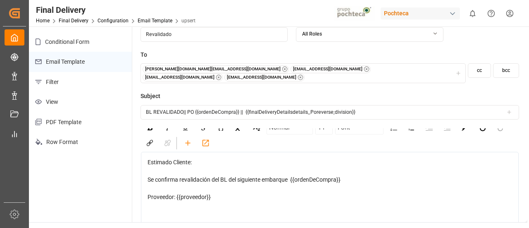
click at [215, 193] on div "Proveedor: {{proveedor}}" at bounding box center [330, 197] width 365 height 9
click at [191, 139] on icon "rdw-toolbar" at bounding box center [188, 143] width 9 height 9
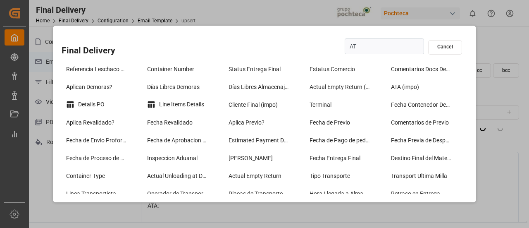
type input "ATA"
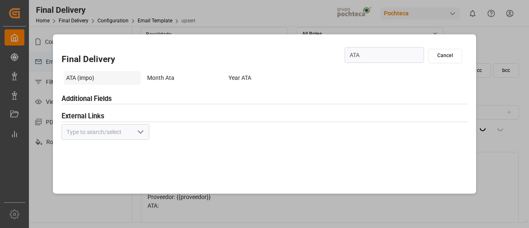
click at [93, 76] on div "ATA (impo)" at bounding box center [102, 78] width 77 height 14
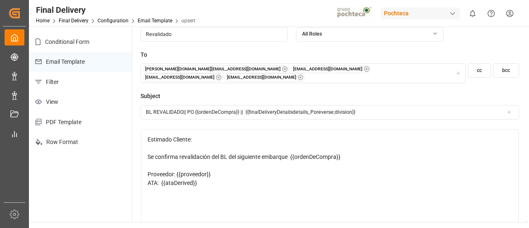
scroll to position [33, 0]
click at [204, 178] on div "ATA: {{ataDerived}}" at bounding box center [330, 182] width 365 height 9
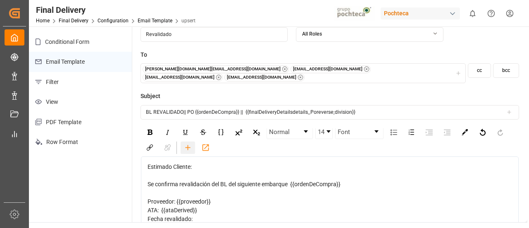
click at [187, 145] on icon "rdw-toolbar" at bounding box center [187, 147] width 5 height 5
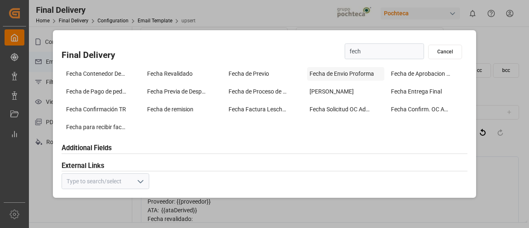
type input "fecha"
click at [184, 77] on div "Fecha Revalidado" at bounding box center [183, 74] width 77 height 14
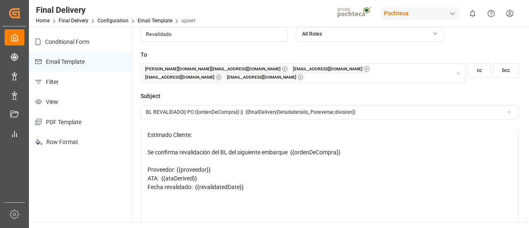
scroll to position [38, 0]
click at [256, 182] on div "Fecha revalidado: {{revalidatedDate}}" at bounding box center [330, 186] width 365 height 9
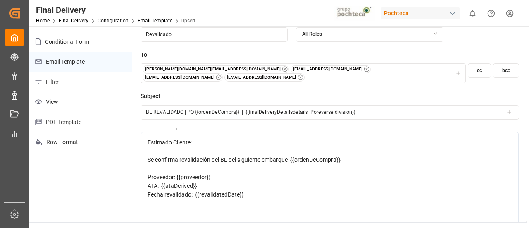
scroll to position [31, 0]
click at [242, 107] on input "BL REVALIDADO|| PO {{ordenDeCompra}} || {{finalDeliveryDetailsdetails_Poreverse…" at bounding box center [330, 112] width 379 height 14
click at [293, 155] on span "Se confirma revalidación del BL del siguiente embarque {{ordenDeCompra}}" at bounding box center [244, 158] width 193 height 7
click at [248, 189] on div "Fecha revalidado: {{revalidatedDate}}" at bounding box center [330, 193] width 365 height 9
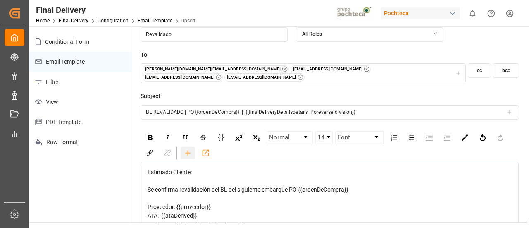
click at [189, 150] on icon "rdw-toolbar" at bounding box center [188, 152] width 9 height 9
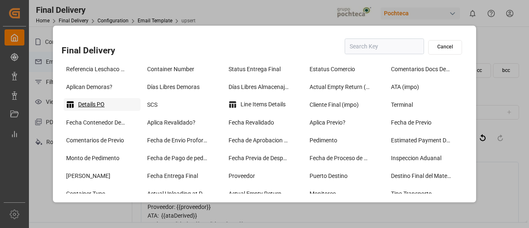
click at [113, 102] on div "Details PO" at bounding box center [102, 104] width 77 height 13
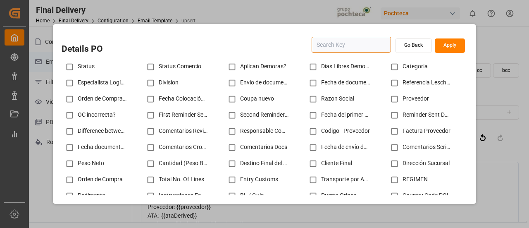
click at [328, 49] on input "text" at bounding box center [351, 45] width 79 height 16
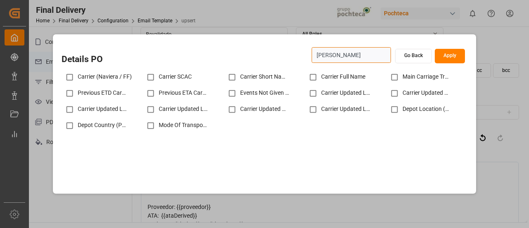
type input "carr"
click at [72, 80] on input "checkbox" at bounding box center [70, 77] width 16 height 16
checkbox input "true"
click at [156, 77] on input "checkbox" at bounding box center [151, 77] width 16 height 16
checkbox input "true"
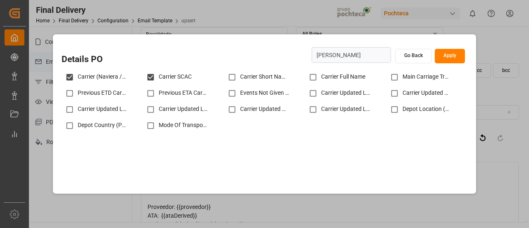
click at [451, 51] on button "Apply" at bounding box center [450, 56] width 30 height 14
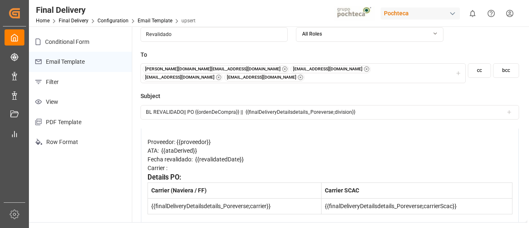
scroll to position [65, 0]
click at [173, 163] on div "Carrier :" at bounding box center [330, 167] width 365 height 9
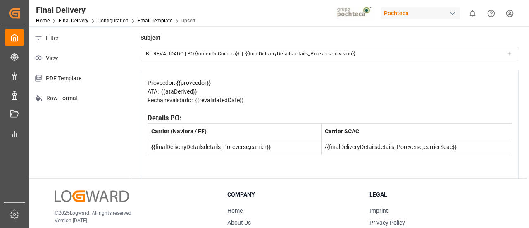
scroll to position [108, 0]
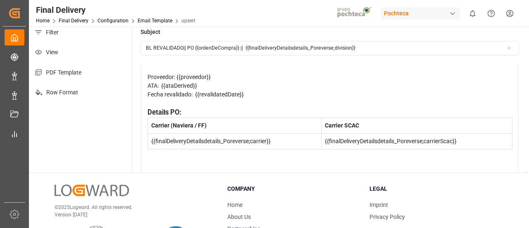
click at [215, 155] on div "rdw-editor" at bounding box center [330, 159] width 365 height 9
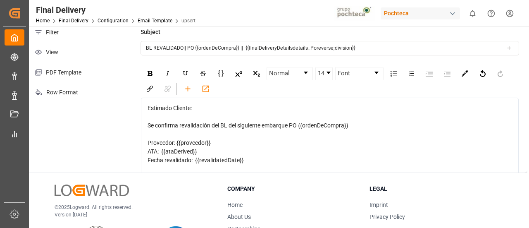
scroll to position [0, 0]
click at [187, 84] on icon "rdw-toolbar" at bounding box center [188, 88] width 9 height 9
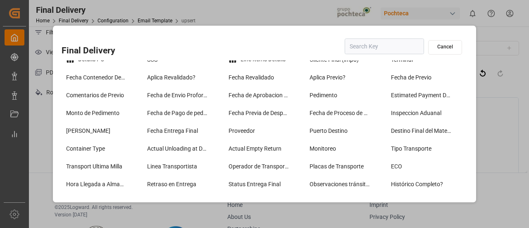
scroll to position [31, 0]
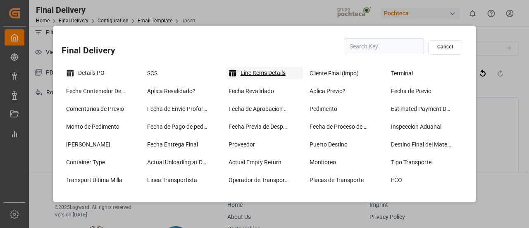
click at [258, 72] on div "Line Items Details" at bounding box center [264, 73] width 77 height 13
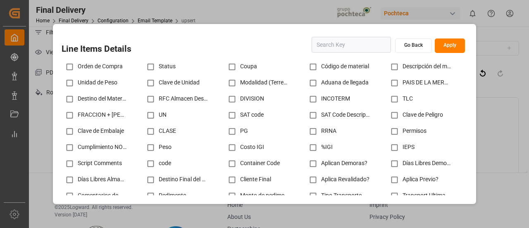
click at [311, 66] on input "checkbox" at bounding box center [313, 67] width 16 height 16
checkbox input "true"
click at [394, 67] on input "checkbox" at bounding box center [395, 67] width 16 height 16
checkbox input "true"
click at [309, 86] on input "checkbox" at bounding box center [313, 83] width 16 height 16
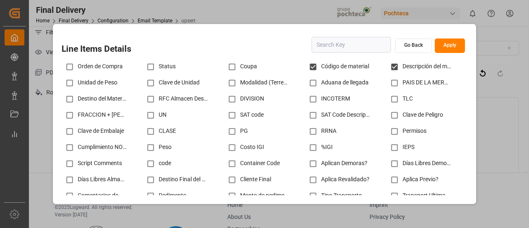
checkbox input "true"
click at [442, 43] on button "Apply" at bounding box center [450, 45] width 30 height 14
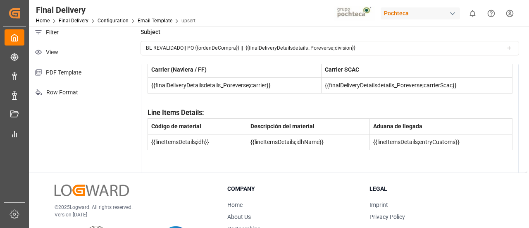
scroll to position [147, 0]
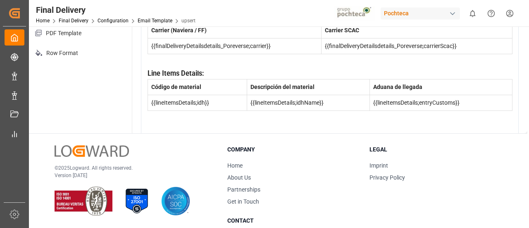
click at [224, 109] on div "Estimado Cliente: Se confirma revalidación del BL del siguiente embarque PO {{o…" at bounding box center [330, 38] width 365 height 191
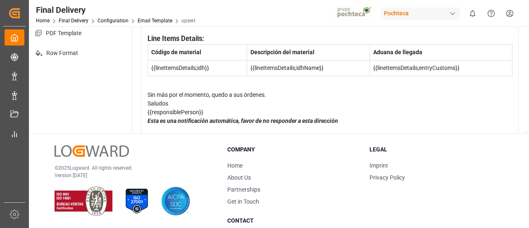
click at [273, 91] on div "Sin más por el momento, quedo a sus órdenes." at bounding box center [330, 95] width 365 height 9
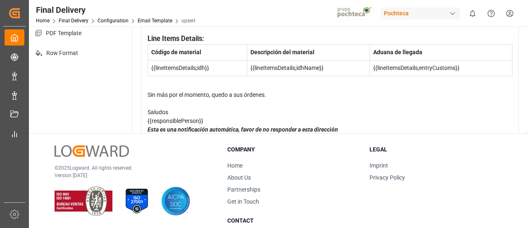
click at [178, 108] on div "Saludos" at bounding box center [330, 112] width 365 height 9
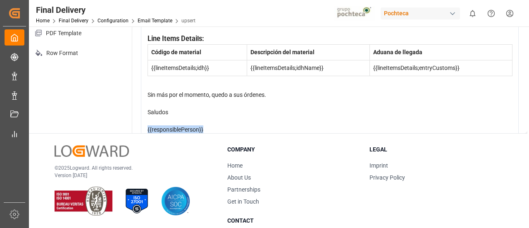
drag, startPoint x: 211, startPoint y: 120, endPoint x: 146, endPoint y: 124, distance: 65.5
click at [146, 124] on div "Estimado Cliente: Se confirma revalidación del BL del siguiente embarque PO {{o…" at bounding box center [330, 30] width 378 height 256
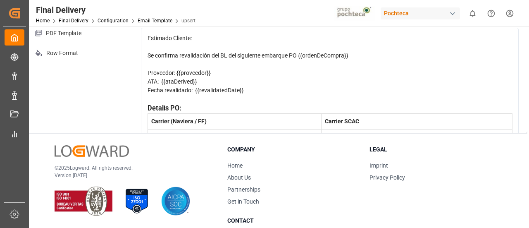
scroll to position [0, 0]
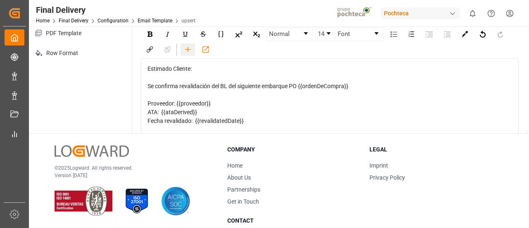
click at [187, 47] on icon "rdw-toolbar" at bounding box center [187, 49] width 5 height 5
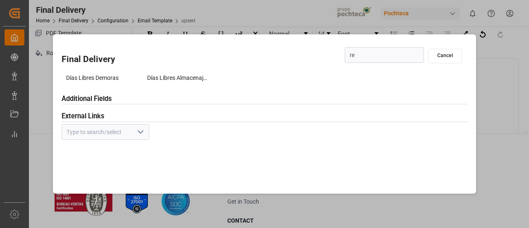
type input "r"
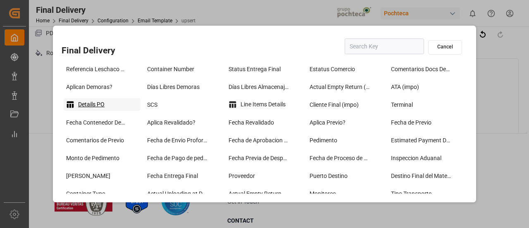
click at [105, 107] on div "Details PO" at bounding box center [102, 104] width 77 height 13
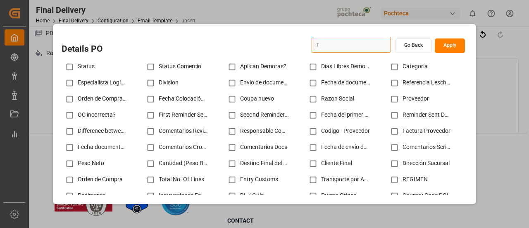
click at [336, 43] on input "r" at bounding box center [351, 45] width 79 height 16
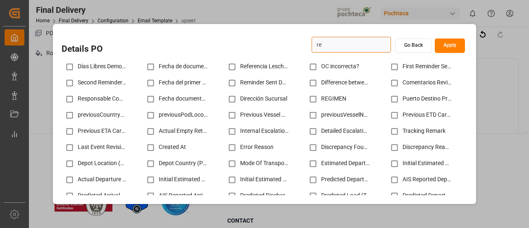
type input "r"
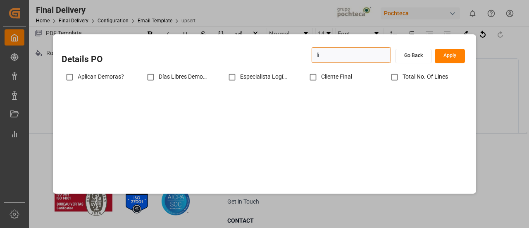
type input "l"
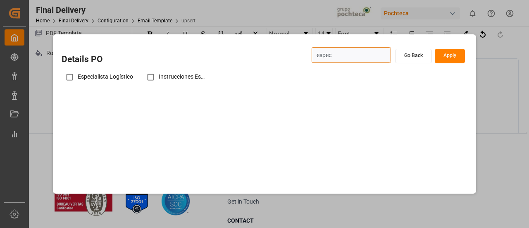
click at [83, 77] on div "Especialista Logístico" at bounding box center [102, 77] width 81 height 16
type input "espec"
click at [72, 77] on input "checkbox" at bounding box center [70, 77] width 16 height 16
checkbox input "true"
click at [453, 57] on button "Apply" at bounding box center [450, 56] width 30 height 14
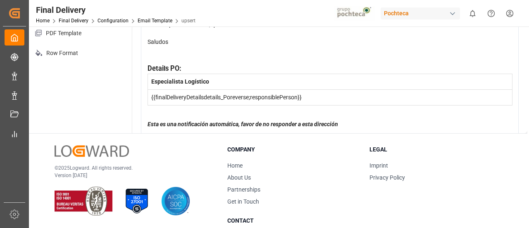
scroll to position [226, 0]
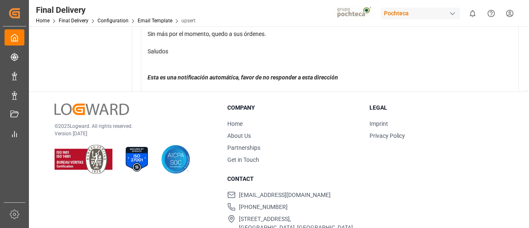
scroll to position [199, 0]
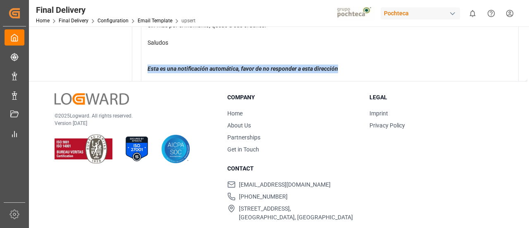
drag, startPoint x: 346, startPoint y: 60, endPoint x: 146, endPoint y: 62, distance: 199.3
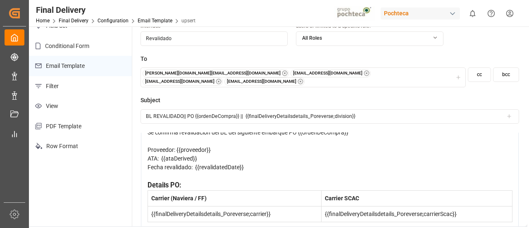
scroll to position [0, 0]
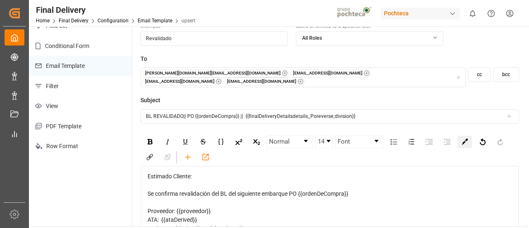
click at [467, 139] on img "rdw-color-picker" at bounding box center [465, 142] width 6 height 6
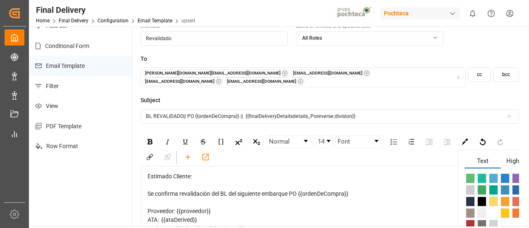
click at [481, 173] on span "rdw-color-picker" at bounding box center [482, 178] width 9 height 10
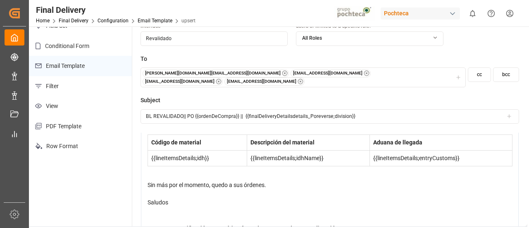
scroll to position [14, 0]
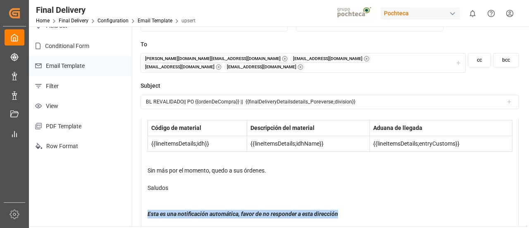
drag, startPoint x: 339, startPoint y: 208, endPoint x: 144, endPoint y: 207, distance: 195.2
click at [144, 207] on div "Estimado Cliente: Se confirma revalidación del BL del siguiente embarque PO {{o…" at bounding box center [330, 106] width 378 height 256
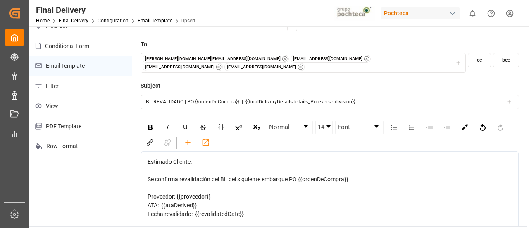
scroll to position [0, 0]
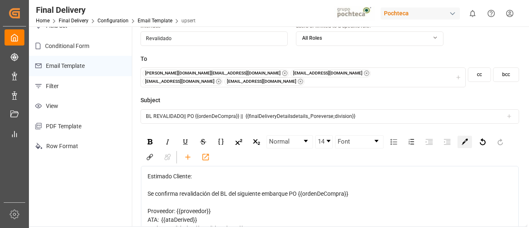
click at [464, 139] on img "rdw-color-picker" at bounding box center [465, 142] width 6 height 6
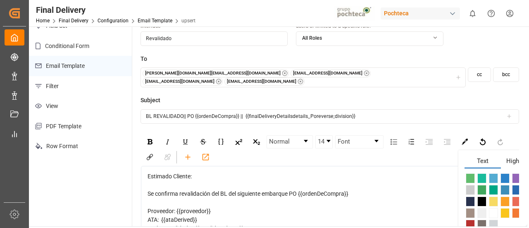
click at [481, 173] on span "rdw-color-picker" at bounding box center [482, 178] width 9 height 10
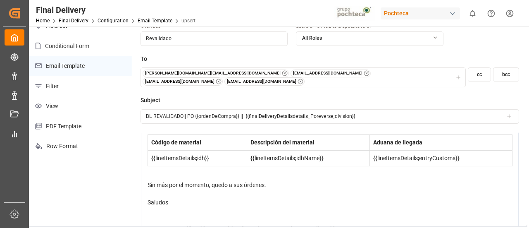
scroll to position [14, 0]
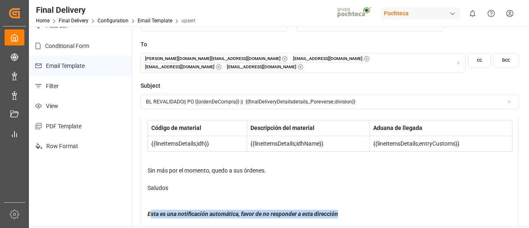
drag, startPoint x: 347, startPoint y: 205, endPoint x: 151, endPoint y: 205, distance: 196.0
click at [151, 210] on div "Esta es una notificación automática, favor de no responder a esta dirección" at bounding box center [330, 214] width 365 height 9
click at [342, 210] on div "Esta es una notificación automática, favor de no responder a esta dirección" at bounding box center [330, 214] width 365 height 9
drag, startPoint x: 342, startPoint y: 208, endPoint x: 143, endPoint y: 208, distance: 199.7
click at [143, 208] on div "Estimado Cliente: Se confirma revalidación del BL del siguiente embarque PO {{o…" at bounding box center [330, 106] width 378 height 256
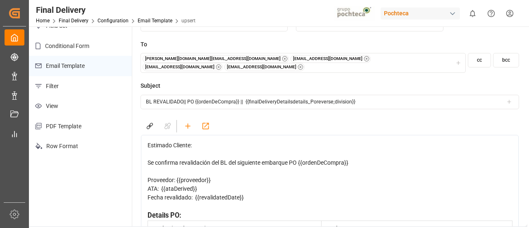
scroll to position [0, 0]
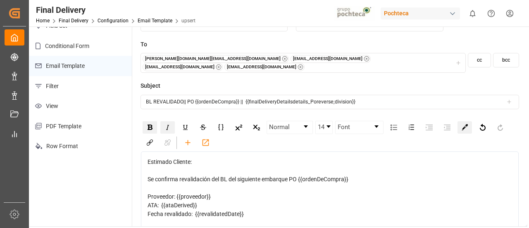
click at [464, 124] on img "rdw-color-picker" at bounding box center [465, 127] width 6 height 6
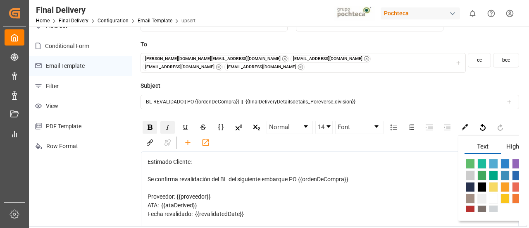
click at [480, 159] on span "rdw-color-picker" at bounding box center [482, 164] width 9 height 10
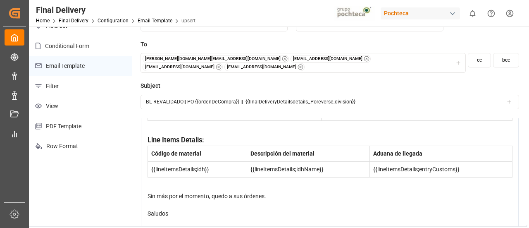
scroll to position [174, 0]
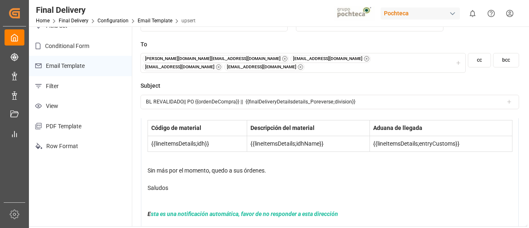
click at [374, 218] on div "rdw-editor" at bounding box center [330, 222] width 365 height 9
click at [151, 210] on span "sta es una notificación automática, favor de no responder a esta dirección" at bounding box center [244, 213] width 187 height 7
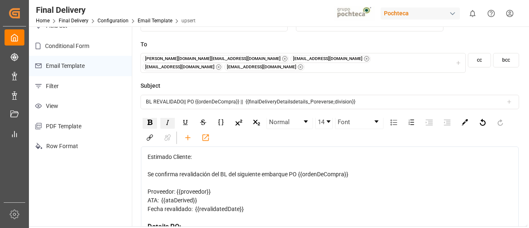
scroll to position [0, 0]
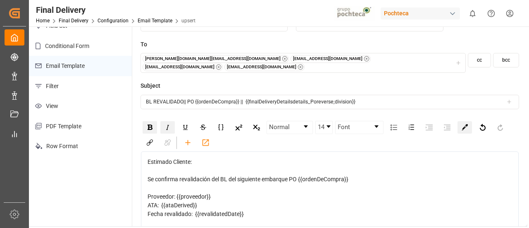
click at [465, 124] on img "rdw-color-picker" at bounding box center [465, 127] width 6 height 6
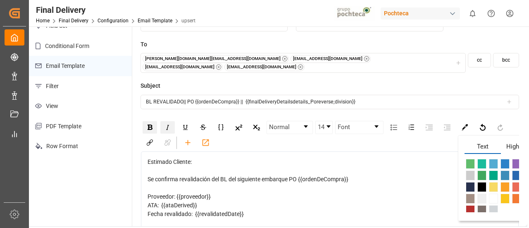
click at [484, 159] on span "rdw-color-picker" at bounding box center [482, 164] width 9 height 10
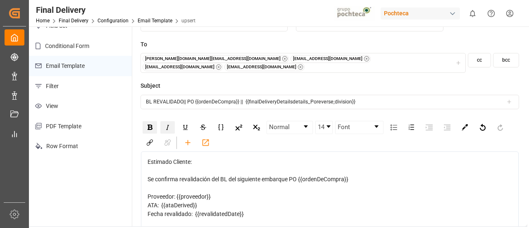
click at [439, 184] on div "rdw-editor" at bounding box center [330, 188] width 365 height 9
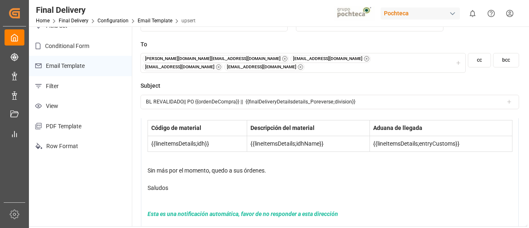
scroll to position [57, 0]
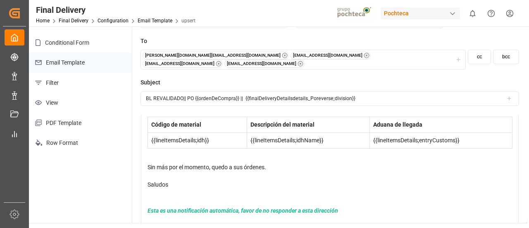
click at [360, 198] on div "rdw-editor" at bounding box center [330, 202] width 365 height 9
click at [336, 207] on span "Esta es una notificación automática, favor de no responder a esta dirección" at bounding box center [243, 210] width 191 height 7
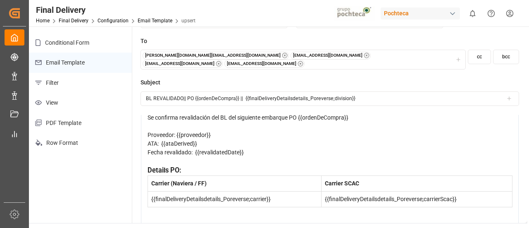
scroll to position [59, 0]
drag, startPoint x: 245, startPoint y: 142, endPoint x: 146, endPoint y: 146, distance: 98.9
click at [146, 146] on div "Estimado Cliente: Se confirma revalidación del BL del siguiente embarque PO {{o…" at bounding box center [330, 217] width 378 height 256
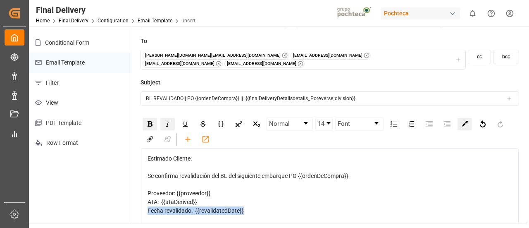
click at [462, 121] on img "rdw-color-picker" at bounding box center [465, 124] width 6 height 6
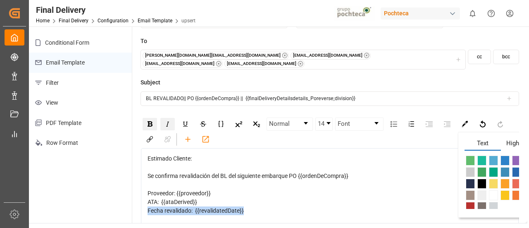
click at [507, 139] on span "Highlight" at bounding box center [519, 145] width 36 height 12
click at [493, 179] on span "rdw-color-picker" at bounding box center [493, 184] width 9 height 10
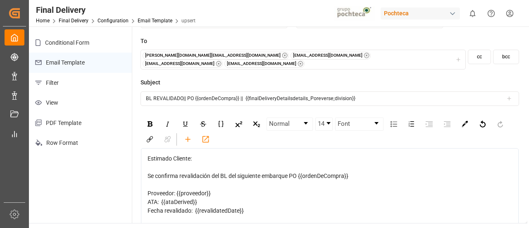
click at [431, 181] on div "rdw-editor" at bounding box center [330, 184] width 365 height 9
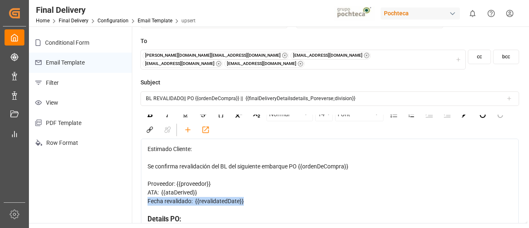
drag, startPoint x: 253, startPoint y: 193, endPoint x: 146, endPoint y: 196, distance: 106.3
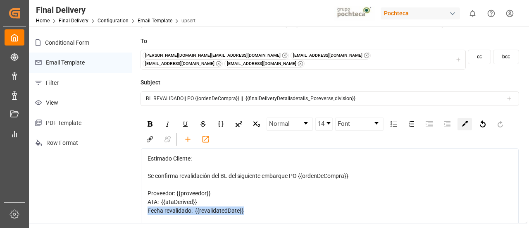
click at [465, 122] on div "rdw-color-picker" at bounding box center [465, 124] width 14 height 12
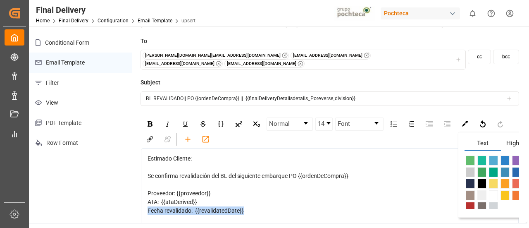
click at [512, 139] on span "Highlight" at bounding box center [519, 145] width 36 height 12
click at [492, 179] on span "rdw-color-picker" at bounding box center [493, 184] width 9 height 10
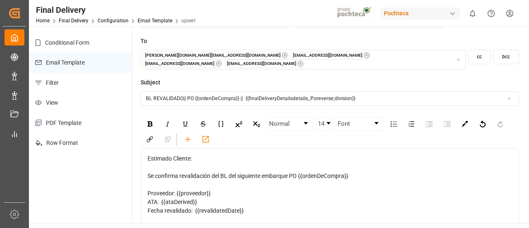
click at [255, 206] on div "Fecha revalidado: {{revalidatedDate}}" at bounding box center [330, 210] width 365 height 9
click at [218, 189] on div "Proveedor: {{proveedor}}" at bounding box center [330, 193] width 365 height 9
click at [184, 137] on icon "rdw-toolbar" at bounding box center [188, 139] width 9 height 9
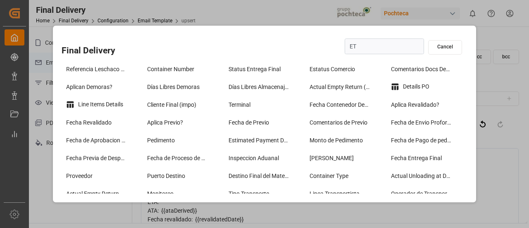
type input "ETA"
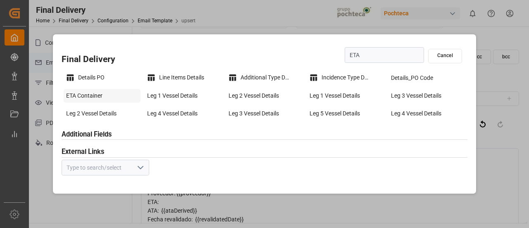
click at [112, 95] on div "ETA Container" at bounding box center [102, 96] width 77 height 14
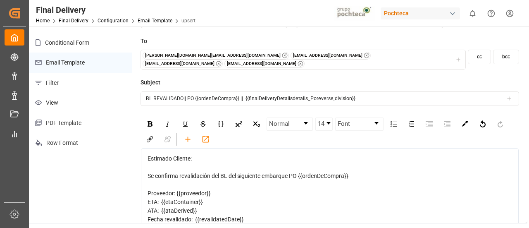
click at [210, 198] on div "ETA: {{etaContainer}}" at bounding box center [330, 202] width 365 height 9
click at [186, 135] on icon "rdw-toolbar" at bounding box center [188, 139] width 9 height 9
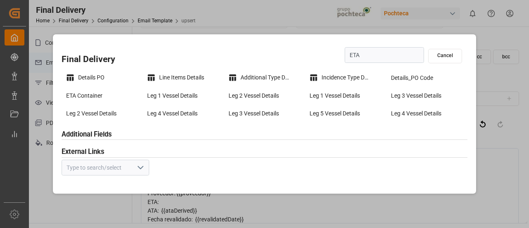
type input "ETA"
click at [92, 79] on div "Details PO" at bounding box center [102, 77] width 77 height 13
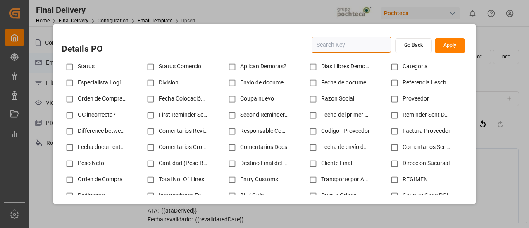
click at [340, 47] on input "text" at bounding box center [351, 45] width 79 height 16
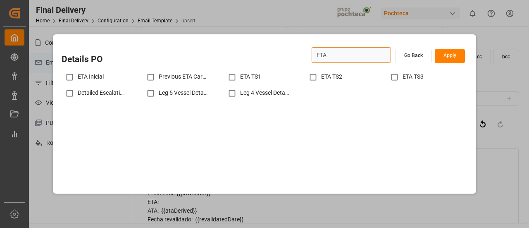
type input "ETA"
click at [72, 76] on input "checkbox" at bounding box center [70, 77] width 16 height 16
checkbox input "true"
click at [438, 59] on button "Apply" at bounding box center [450, 56] width 30 height 14
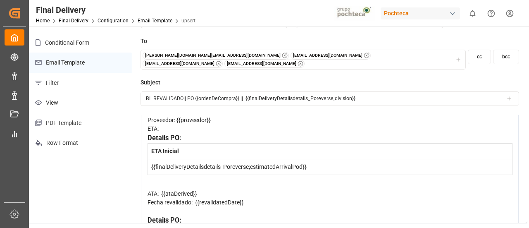
scroll to position [74, 0]
click at [179, 133] on span "Details PO:" at bounding box center [165, 137] width 34 height 8
click at [185, 132] on div "Details PO:" at bounding box center [330, 137] width 365 height 10
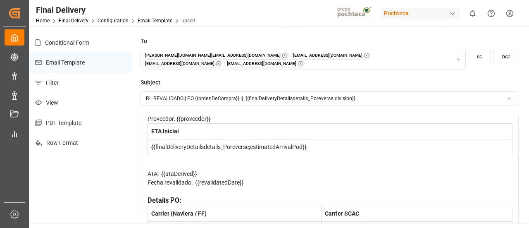
click at [159, 161] on div "rdw-editor" at bounding box center [330, 165] width 365 height 9
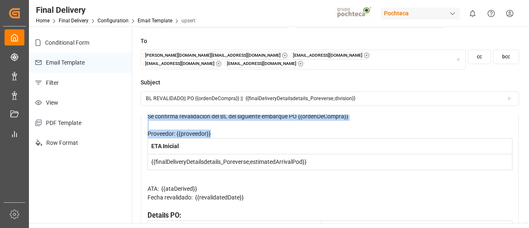
scroll to position [56, 0]
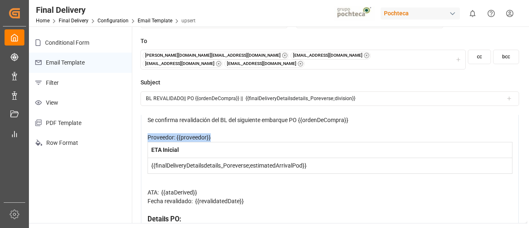
drag, startPoint x: 213, startPoint y: 111, endPoint x: 146, endPoint y: 132, distance: 71.0
click at [150, 179] on div "rdw-editor" at bounding box center [330, 183] width 365 height 9
click at [166, 134] on span "Proveedor: {{proveedor}}" at bounding box center [179, 137] width 63 height 7
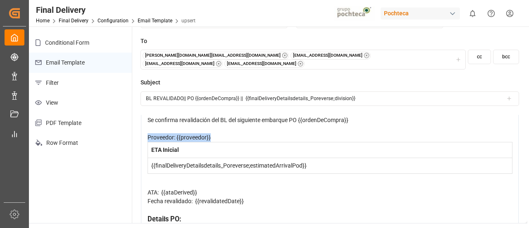
click at [166, 134] on span "Proveedor: {{proveedor}}" at bounding box center [179, 137] width 63 height 7
click at [218, 133] on div "Proveedor: {{proveedor}}" at bounding box center [330, 137] width 365 height 9
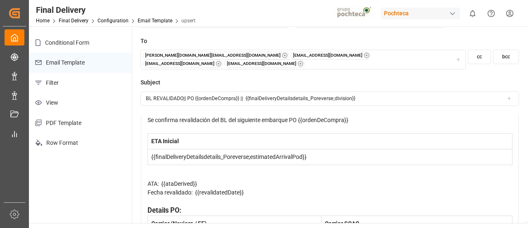
click at [154, 171] on div "rdw-editor" at bounding box center [330, 175] width 365 height 9
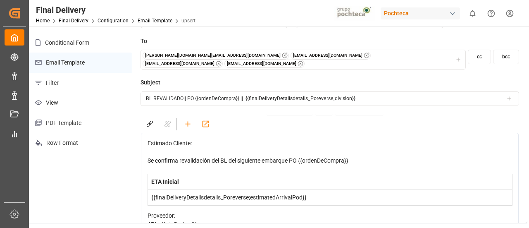
scroll to position [0, 0]
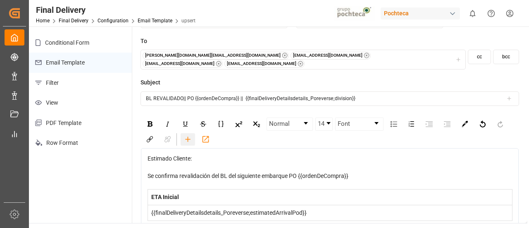
click at [186, 137] on icon "rdw-toolbar" at bounding box center [188, 139] width 9 height 9
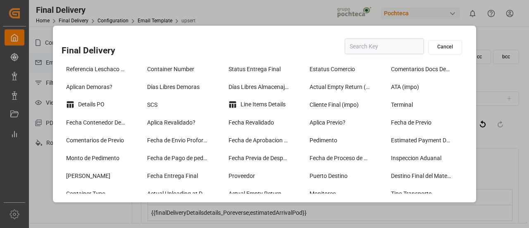
click at [356, 47] on input "text" at bounding box center [384, 46] width 79 height 16
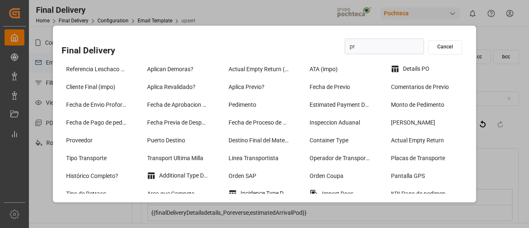
type input "pro"
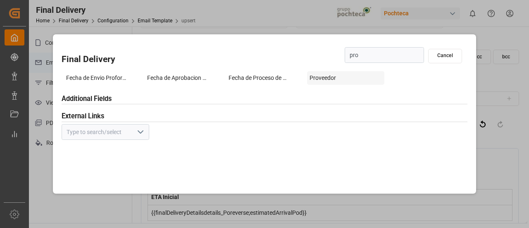
click at [333, 77] on div "Proveedor" at bounding box center [345, 78] width 77 height 14
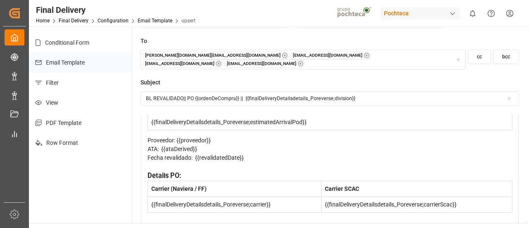
scroll to position [91, 0]
drag, startPoint x: 249, startPoint y: 151, endPoint x: 145, endPoint y: 151, distance: 104.2
click at [145, 151] on div "Estimado Cliente: Se confirma revalidación del BL del siguiente embarque PO {{o…" at bounding box center [330, 203] width 378 height 293
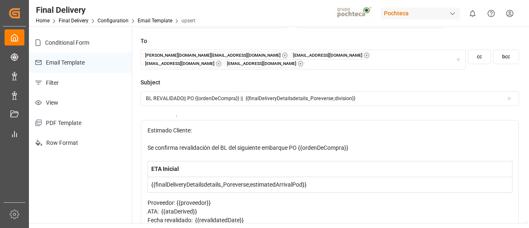
scroll to position [0, 0]
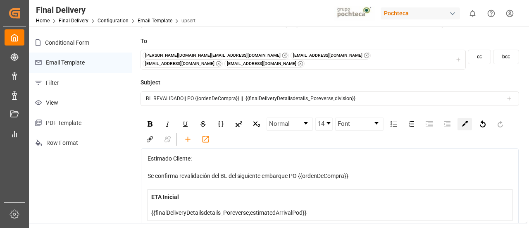
click at [465, 121] on img "rdw-color-picker" at bounding box center [465, 124] width 6 height 6
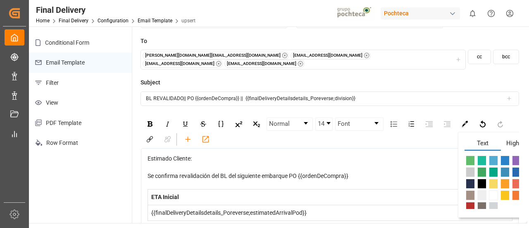
click at [509, 139] on span "Highlight" at bounding box center [519, 145] width 36 height 12
click at [495, 179] on span "rdw-color-picker" at bounding box center [493, 184] width 9 height 10
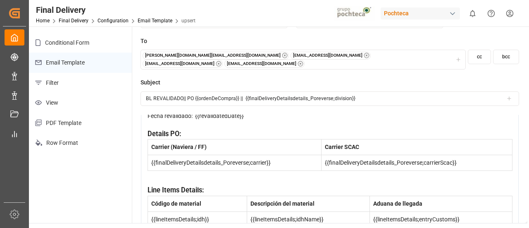
scroll to position [81, 0]
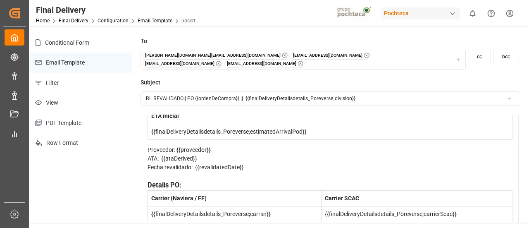
click at [244, 163] on div "Fecha revalidado: {{revalidatedDate}}" at bounding box center [330, 167] width 365 height 9
drag, startPoint x: 244, startPoint y: 160, endPoint x: 145, endPoint y: 163, distance: 98.9
click at [145, 163] on div "Estimado Cliente: Se confirma revalidación del BL del siguiente embarque PO {{o…" at bounding box center [330, 213] width 378 height 293
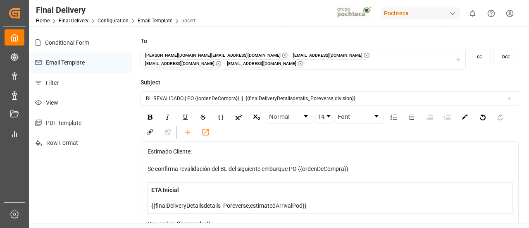
scroll to position [0, 0]
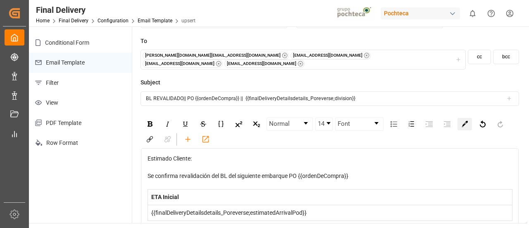
click at [462, 121] on img "rdw-color-picker" at bounding box center [465, 124] width 6 height 6
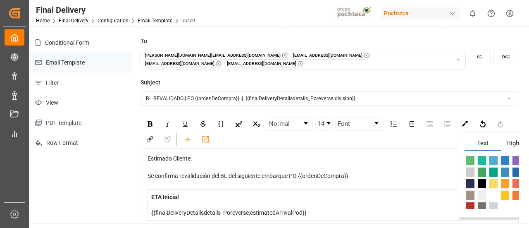
click at [513, 139] on span "Highlight" at bounding box center [519, 145] width 36 height 12
click at [492, 179] on span "rdw-color-picker" at bounding box center [493, 184] width 9 height 10
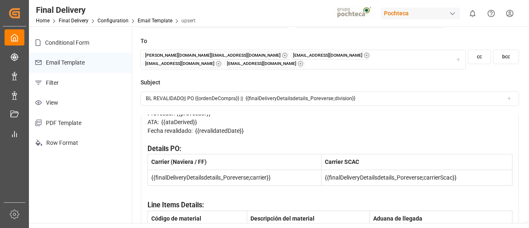
scroll to position [95, 0]
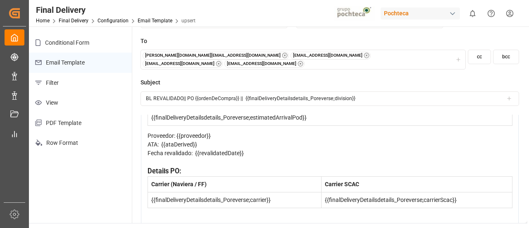
click at [250, 149] on div "Fecha revalidado: {{revalidatedDate}}" at bounding box center [330, 153] width 365 height 9
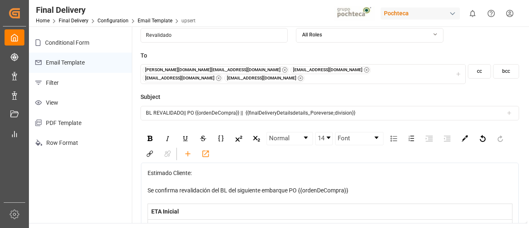
scroll to position [0, 0]
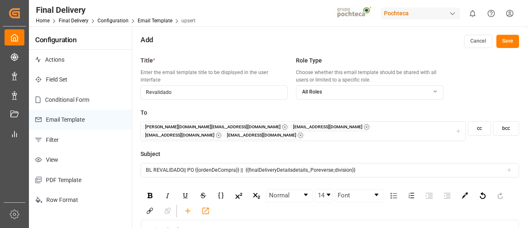
click at [507, 36] on button "Save" at bounding box center [508, 41] width 23 height 13
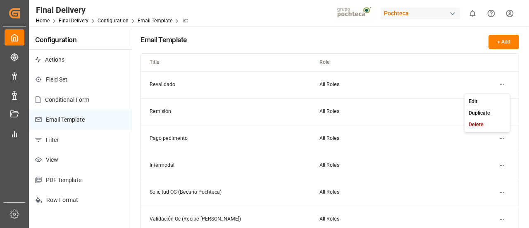
click at [504, 81] on html "Created by potrace 1.15, written by Peter Selinger 2001-2017 Created by potrace…" at bounding box center [264, 114] width 529 height 228
click at [484, 99] on div "Edit" at bounding box center [487, 102] width 43 height 12
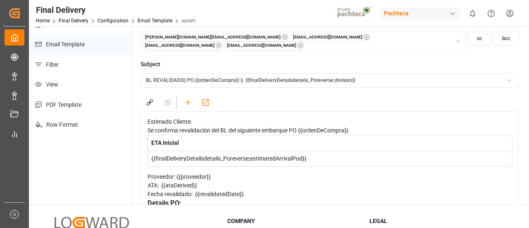
scroll to position [54, 0]
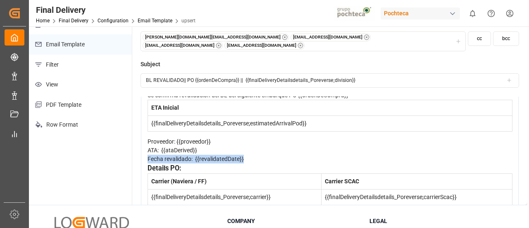
drag, startPoint x: 248, startPoint y: 172, endPoint x: 146, endPoint y: 171, distance: 101.7
click at [146, 171] on div "Estimado Cliente: Se confirma revalidación del BL del siguiente embarque PO {{o…" at bounding box center [330, 188] width 378 height 224
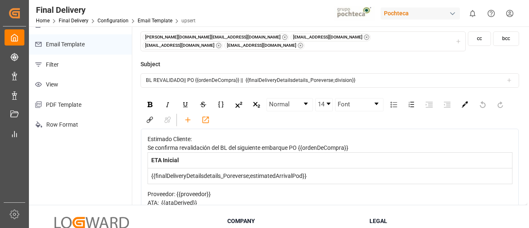
scroll to position [0, 0]
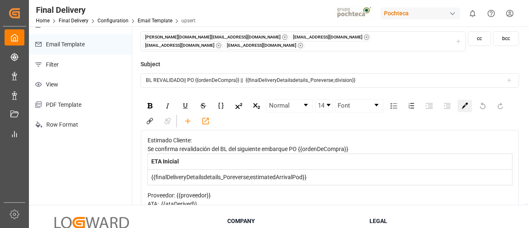
click at [462, 103] on img "rdw-color-picker" at bounding box center [465, 106] width 6 height 6
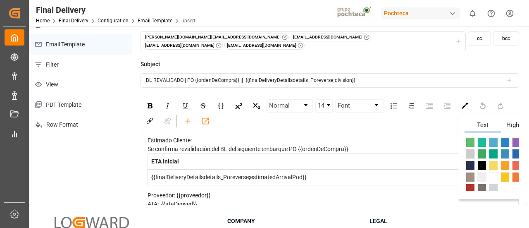
click at [495, 160] on span "rdw-color-picker" at bounding box center [493, 165] width 9 height 10
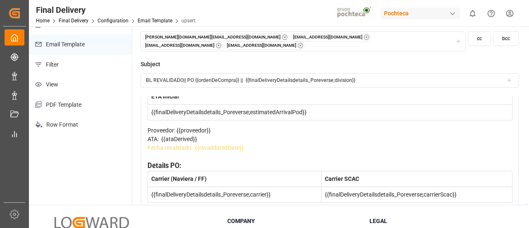
scroll to position [66, 0]
click at [417, 170] on div "Details PO:" at bounding box center [330, 165] width 365 height 10
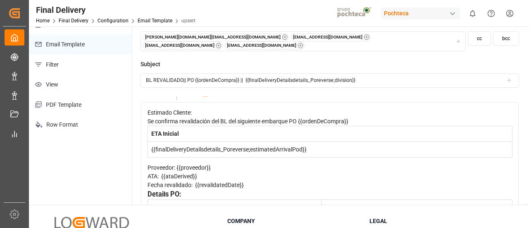
scroll to position [0, 0]
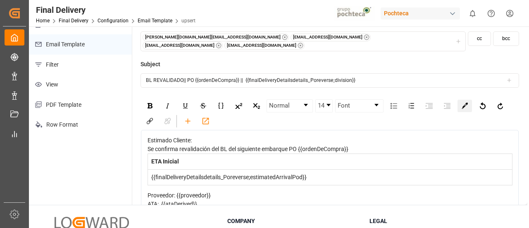
click at [463, 103] on img "rdw-color-picker" at bounding box center [465, 106] width 6 height 6
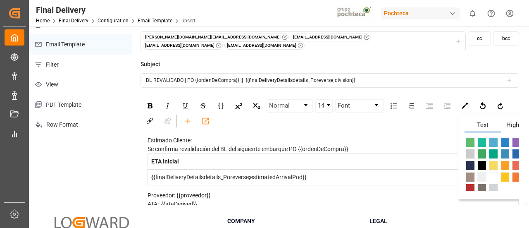
click at [506, 120] on span "Highlight" at bounding box center [519, 126] width 36 height 12
click at [493, 160] on span "rdw-color-picker" at bounding box center [493, 165] width 9 height 10
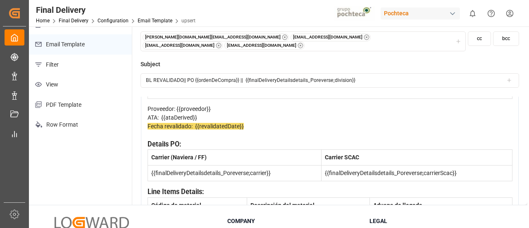
scroll to position [87, 0]
click at [380, 139] on div "Fecha revalidado: {{revalidatedDate}}" at bounding box center [330, 130] width 365 height 17
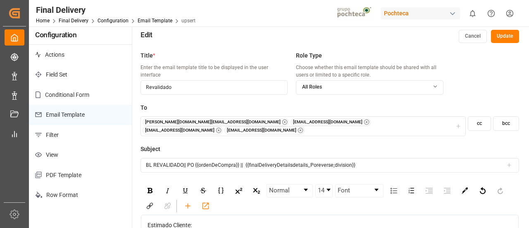
scroll to position [0, 0]
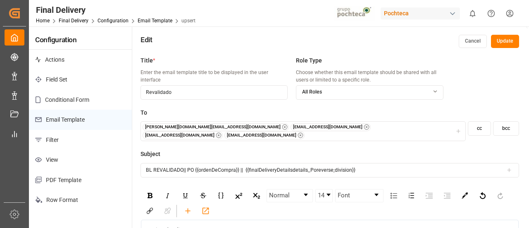
click at [505, 43] on button "Update" at bounding box center [505, 41] width 28 height 13
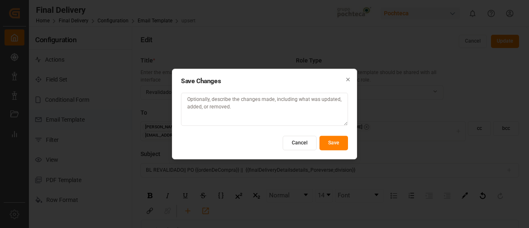
click at [340, 140] on button "Save" at bounding box center [334, 143] width 29 height 14
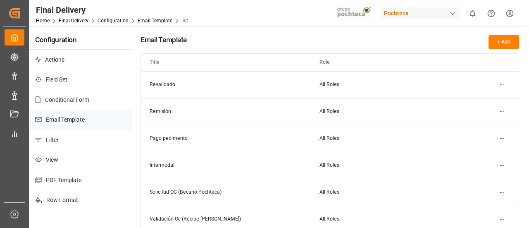
click at [338, 74] on td "All Roles" at bounding box center [396, 84] width 170 height 27
click at [500, 86] on html "Created by potrace 1.15, written by Peter Selinger 2001-2017 Created by potrace…" at bounding box center [264, 114] width 529 height 228
click at [491, 99] on div "Edit" at bounding box center [487, 102] width 43 height 12
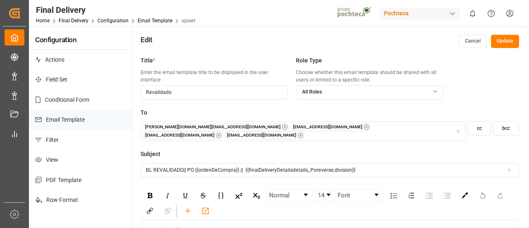
click at [359, 166] on input "BL REVALIDADO|| PO {{ordenDeCompra}} || {{finalDeliveryDetailsdetails_Poreverse…" at bounding box center [330, 170] width 379 height 14
drag, startPoint x: 359, startPoint y: 166, endPoint x: 245, endPoint y: 168, distance: 114.2
click at [245, 168] on input "BL REVALIDADO|| PO {{ordenDeCompra}} || {{finalDeliveryDetailsdetails_Poreverse…" at bounding box center [330, 170] width 379 height 14
type input "BL REVALIDADO|| PO {{ordenDeCompra}} ||"
click at [502, 43] on button "Update" at bounding box center [505, 41] width 28 height 13
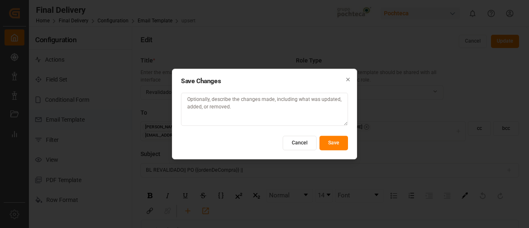
click at [339, 140] on button "Save" at bounding box center [334, 143] width 29 height 14
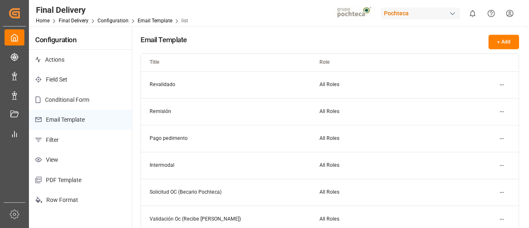
click at [501, 86] on html "Created by potrace 1.15, written by Peter Selinger 2001-2017 Created by potrace…" at bounding box center [264, 114] width 529 height 228
click at [484, 100] on div "Edit" at bounding box center [487, 102] width 43 height 12
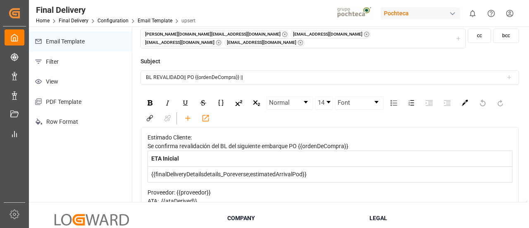
scroll to position [79, 0]
click at [265, 74] on input "BL REVALIDADO|| PO {{ordenDeCompra}} ||" at bounding box center [330, 77] width 379 height 14
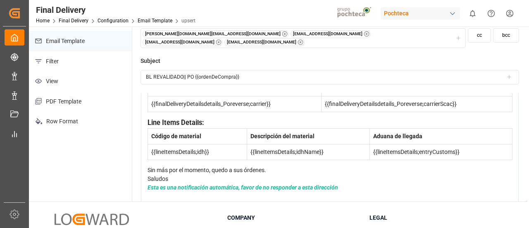
scroll to position [175, 0]
type input "BL REVALIDADO|| PO {{ordenDeCompra}}"
click at [147, 158] on div "Estimado Cliente: Se confirma revalidación del BL del siguiente embarque PO {{o…" at bounding box center [330, 91] width 366 height 220
click at [146, 162] on div "Estimado Cliente: Se confirma revalidación del BL del siguiente embarque PO {{o…" at bounding box center [330, 90] width 378 height 232
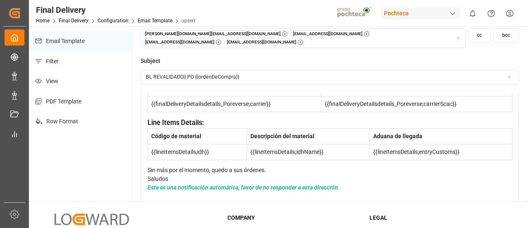
scroll to position [184, 0]
click at [152, 167] on span "Sin más por el momento, quedo a sus órdenes." at bounding box center [207, 170] width 119 height 7
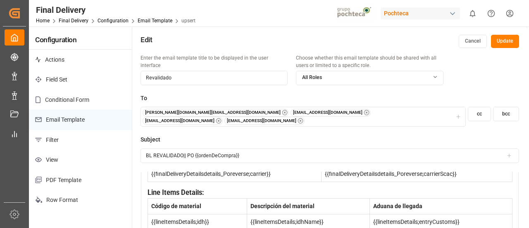
scroll to position [0, 0]
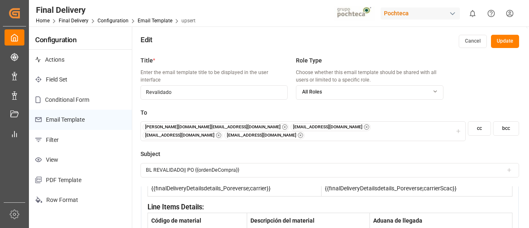
click at [504, 39] on button "Update" at bounding box center [505, 41] width 28 height 13
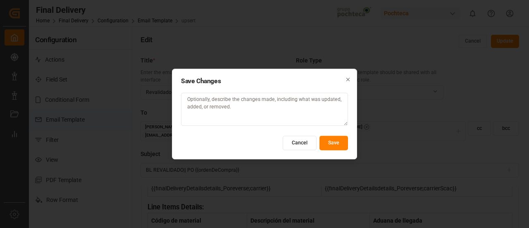
click at [341, 144] on button "Save" at bounding box center [334, 143] width 29 height 14
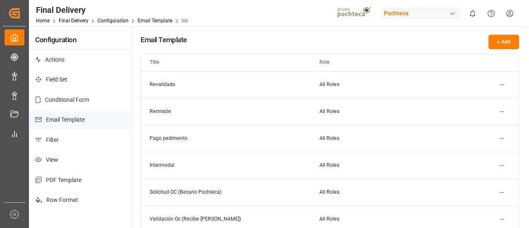
click at [502, 137] on html "Created by potrace 1.15, written by Peter Selinger 2001-2017 Created by potrace…" at bounding box center [264, 114] width 529 height 228
click at [476, 154] on small "Edit" at bounding box center [473, 155] width 9 height 5
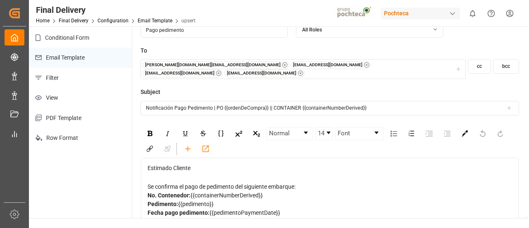
click at [212, 105] on input "Notificación Pago Pedimento | PO {{ordenDeCompra}} || CONTAINER {{containerNumb…" at bounding box center [330, 108] width 379 height 14
click at [214, 102] on input "Notificación Pago Pedimento | PO {{ordenDeCompra}} || CONTAINER {{containerNumb…" at bounding box center [330, 108] width 379 height 14
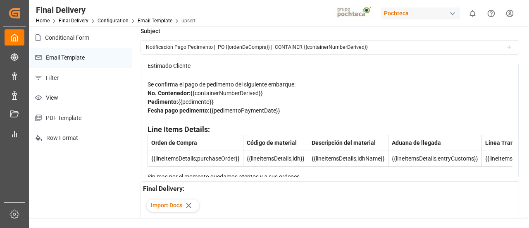
scroll to position [45, 0]
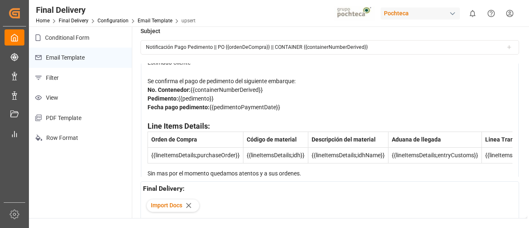
type input "Notificación Pago Pedimento || PO {{ordenDeCompra}} || CONTAINER {{containerNum…"
click at [284, 110] on div "Fecha pago pedimento: {{pedimentoPaymentDate}}" at bounding box center [330, 107] width 365 height 9
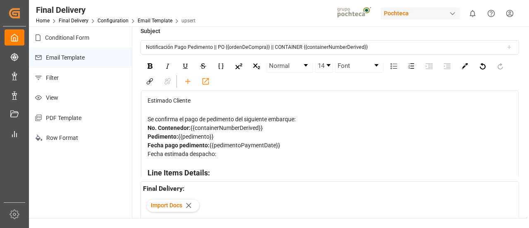
scroll to position [4, 0]
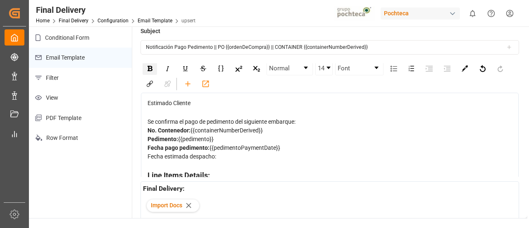
click at [149, 66] on img "rdw-inline-control" at bounding box center [150, 68] width 5 height 5
click at [235, 158] on div "Fecha estimada despacho:" at bounding box center [330, 156] width 365 height 9
click at [191, 79] on icon "rdw-toolbar" at bounding box center [188, 83] width 9 height 9
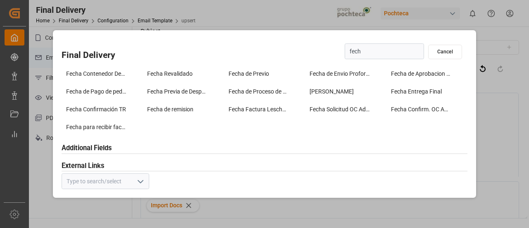
type input "fecha"
click at [188, 92] on div "Fecha Previa de Despacho" at bounding box center [183, 92] width 77 height 14
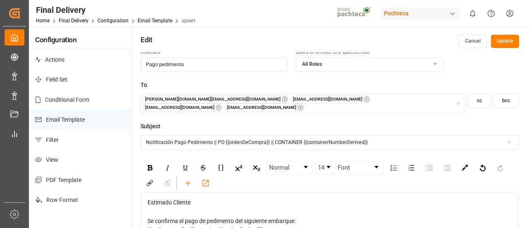
scroll to position [29, 0]
click at [505, 37] on button "Update" at bounding box center [505, 41] width 28 height 13
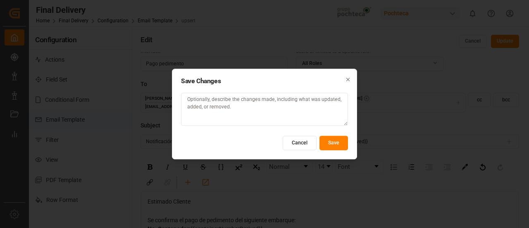
click at [340, 142] on button "Save" at bounding box center [334, 143] width 29 height 14
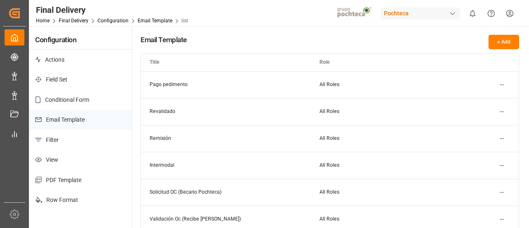
click at [505, 83] on html "Created by potrace 1.15, written by Peter Selinger 2001-2017 Created by potrace…" at bounding box center [264, 114] width 529 height 228
click at [475, 99] on small "Edit" at bounding box center [473, 101] width 9 height 5
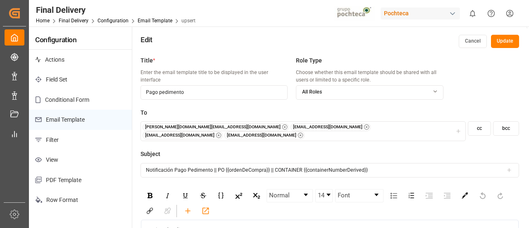
click at [175, 165] on input "Notificación Pago Pedimento || PO {{ordenDeCompra}} || CONTAINER {{containerNum…" at bounding box center [330, 170] width 379 height 14
drag, startPoint x: 175, startPoint y: 165, endPoint x: 211, endPoint y: 167, distance: 36.4
click at [211, 167] on input "Notificación Pago Pedimento || PO {{ordenDeCompra}} || CONTAINER {{containerNum…" at bounding box center [330, 170] width 379 height 14
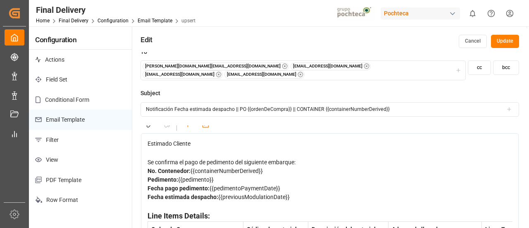
scroll to position [43, 0]
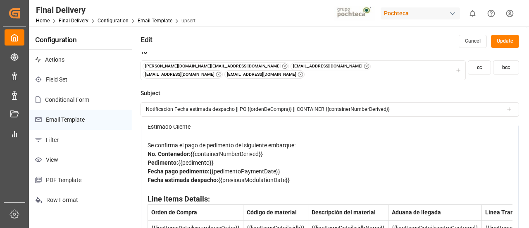
type input "Notificación Fecha estimada despacho || PO {{ordenDeCompra}} || CONTAINER {{con…"
click at [186, 142] on span "Se confirma el pago de pedimento del siguiente embarque:" at bounding box center [222, 145] width 148 height 7
drag, startPoint x: 235, startPoint y: 140, endPoint x: 155, endPoint y: 141, distance: 79.8
click at [155, 142] on span "Se confirma el pago de pedimento del siguiente embarque:" at bounding box center [222, 145] width 148 height 7
click at [500, 47] on button "Update" at bounding box center [505, 41] width 28 height 13
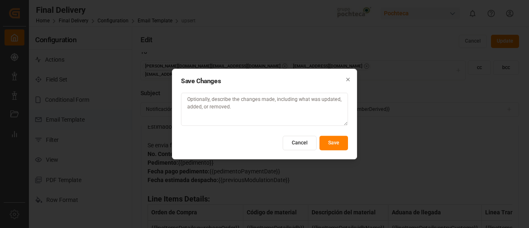
click at [331, 144] on button "Save" at bounding box center [334, 143] width 29 height 14
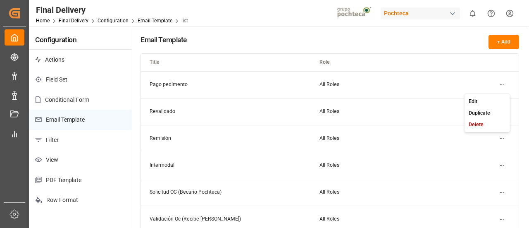
click at [500, 86] on html "Created by potrace 1.15, written by Peter Selinger 2001-2017 Created by potrace…" at bounding box center [264, 114] width 529 height 228
click at [474, 99] on small "Edit" at bounding box center [473, 101] width 9 height 5
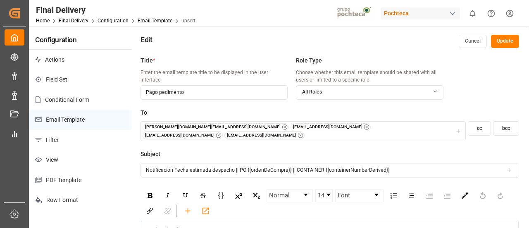
click at [265, 96] on div "Title * Enter the email template title to be displayed in the user interface Pa…" at bounding box center [214, 82] width 147 height 52
click at [219, 85] on input "Pago pedimento" at bounding box center [214, 92] width 147 height 14
type input "Fecha estimada de despacho"
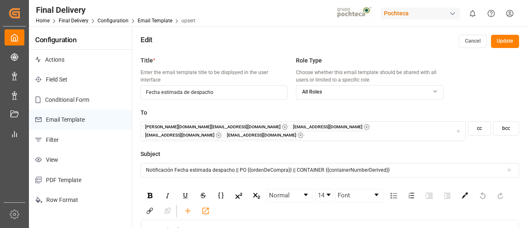
click at [505, 42] on button "Update" at bounding box center [505, 41] width 28 height 13
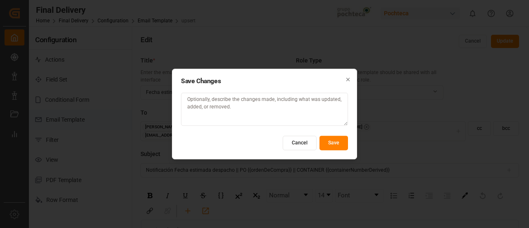
click at [337, 141] on button "Save" at bounding box center [334, 143] width 29 height 14
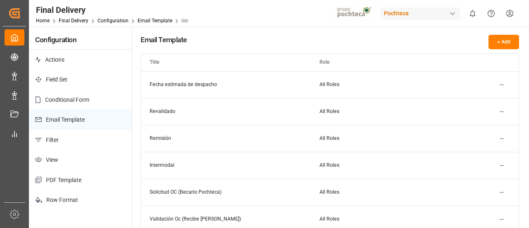
click at [227, 24] on div "Final Delivery Home Final Delivery Configuration Email Template list Pochteca 0…" at bounding box center [276, 13] width 506 height 26
click at [500, 86] on html "Created by potrace 1.15, written by Peter Selinger 2001-2017 Created by potrace…" at bounding box center [264, 114] width 529 height 228
click at [480, 100] on div "Edit" at bounding box center [487, 102] width 43 height 12
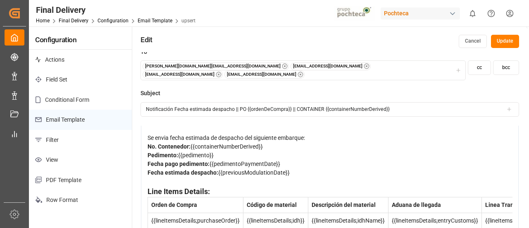
scroll to position [50, 0]
click at [218, 176] on span "Fecha estimada despacho:" at bounding box center [183, 173] width 71 height 7
drag, startPoint x: 221, startPoint y: 177, endPoint x: 294, endPoint y: 182, distance: 73.7
click at [294, 182] on div "Estimado Cliente Se envia fecha estimada de despacho del siguiente embarque: No…" at bounding box center [330, 183] width 365 height 137
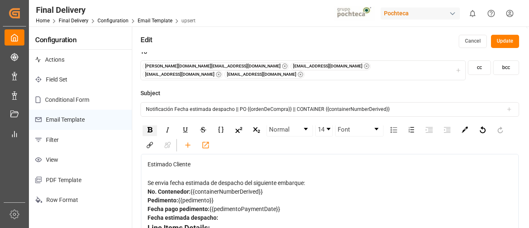
scroll to position [0, 0]
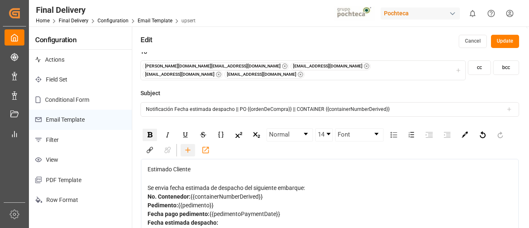
click at [189, 146] on icon "rdw-toolbar" at bounding box center [188, 150] width 9 height 9
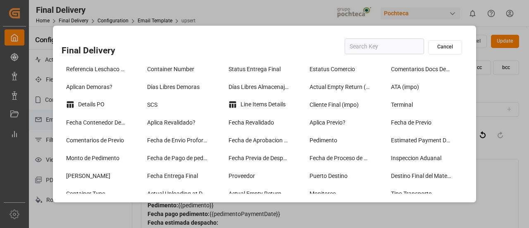
click at [365, 43] on input "text" at bounding box center [384, 46] width 79 height 16
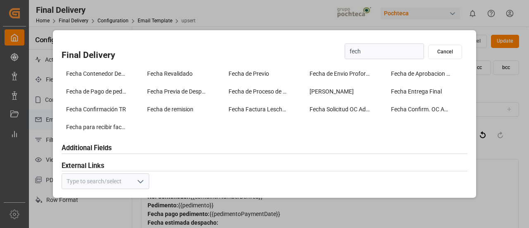
type input "fecha"
click at [325, 92] on div "Fecha Despacho" at bounding box center [345, 92] width 77 height 14
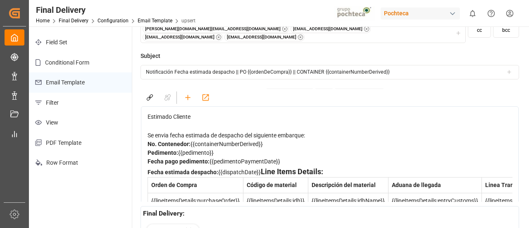
scroll to position [16, 0]
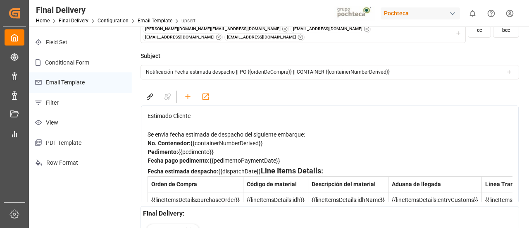
click at [292, 171] on div "Fecha estimada despacho: {{dispatchDate}} Line Items Details:" at bounding box center [330, 170] width 365 height 11
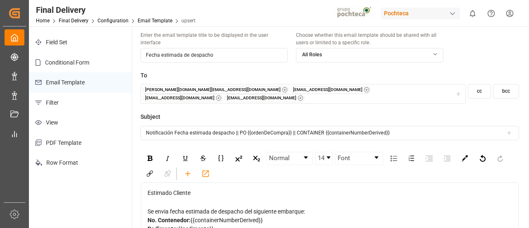
scroll to position [0, 0]
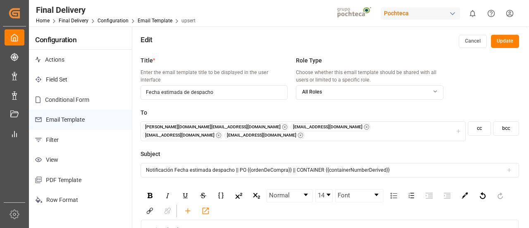
click at [507, 41] on button "Update" at bounding box center [505, 41] width 28 height 13
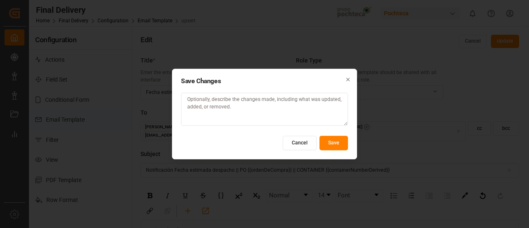
click at [340, 146] on button "Save" at bounding box center [334, 143] width 29 height 14
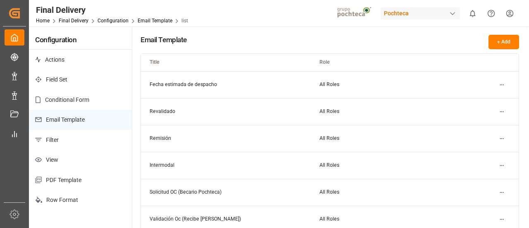
click at [503, 88] on html "Created by potrace 1.15, written by Peter Selinger 2001-2017 Created by potrace…" at bounding box center [264, 114] width 529 height 228
click at [475, 102] on small "Edit" at bounding box center [473, 101] width 9 height 5
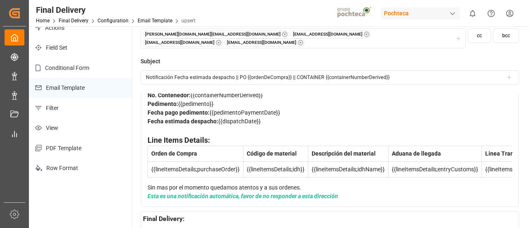
scroll to position [32, 0]
click at [178, 183] on div "Sin mas por el momento quedamos atentos y a sus ordenes." at bounding box center [330, 187] width 365 height 9
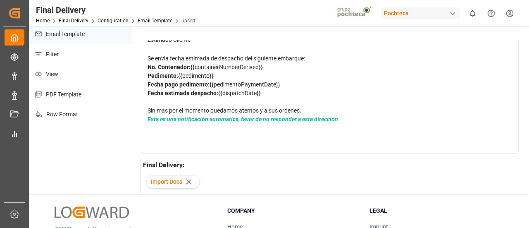
scroll to position [0, 0]
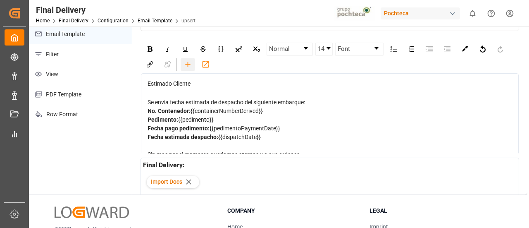
click at [190, 60] on icon "rdw-toolbar" at bounding box center [188, 64] width 9 height 9
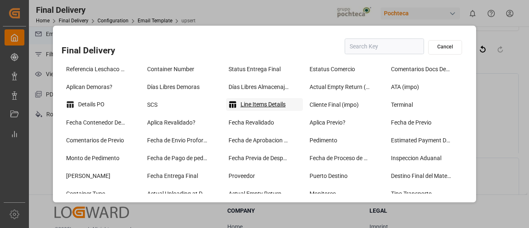
click at [268, 103] on div "Line Items Details" at bounding box center [264, 104] width 77 height 13
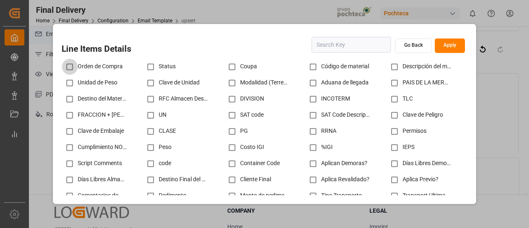
click at [69, 63] on input "checkbox" at bounding box center [70, 67] width 16 height 16
checkbox input "true"
click at [312, 67] on input "checkbox" at bounding box center [313, 67] width 16 height 16
checkbox input "true"
click at [392, 68] on input "checkbox" at bounding box center [395, 67] width 16 height 16
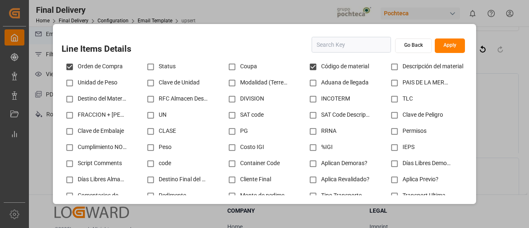
checkbox input "true"
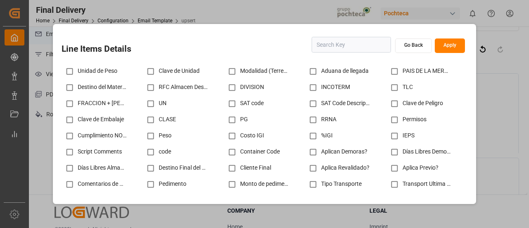
scroll to position [12, 0]
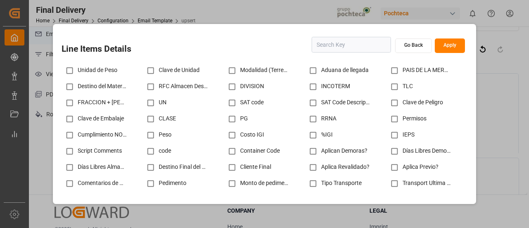
click at [313, 69] on input "checkbox" at bounding box center [313, 70] width 16 height 16
checkbox input "true"
click at [338, 46] on input "text" at bounding box center [351, 45] width 79 height 16
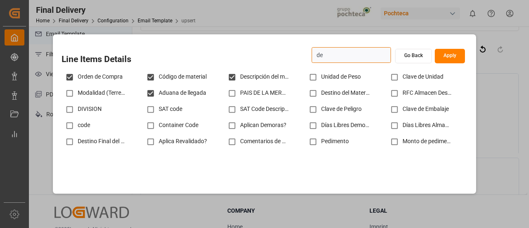
scroll to position [0, 0]
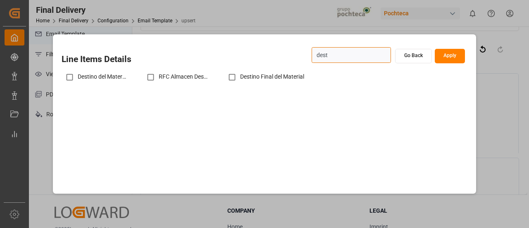
type input "dest"
click at [233, 77] on input "checkbox" at bounding box center [232, 77] width 16 height 16
checkbox input "true"
click at [445, 55] on button "Apply" at bounding box center [450, 56] width 30 height 14
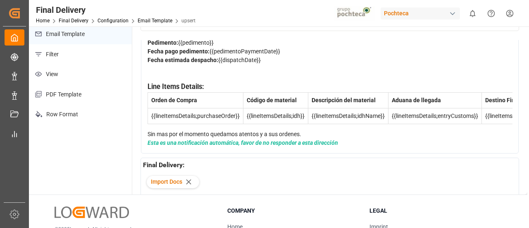
scroll to position [103, 0]
click at [313, 130] on div "Sin mas por el momento quedamos atentos y a sus ordenes." at bounding box center [330, 134] width 365 height 9
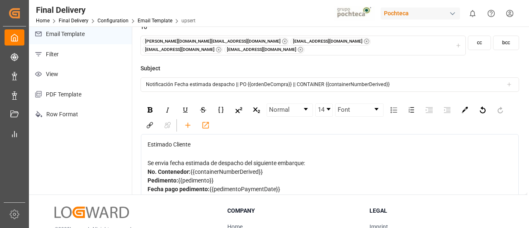
scroll to position [0, 0]
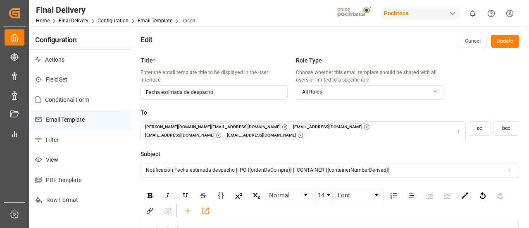
click at [508, 42] on button "Update" at bounding box center [505, 41] width 28 height 13
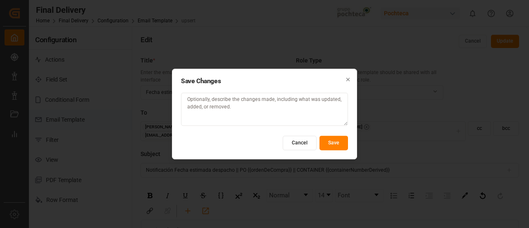
click at [336, 143] on button "Save" at bounding box center [334, 143] width 29 height 14
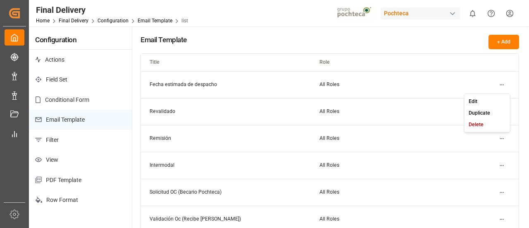
click at [502, 83] on html "Created by potrace 1.15, written by Peter Selinger 2001-2017 Created by potrace…" at bounding box center [264, 114] width 529 height 228
click at [478, 103] on div "Edit" at bounding box center [487, 102] width 43 height 12
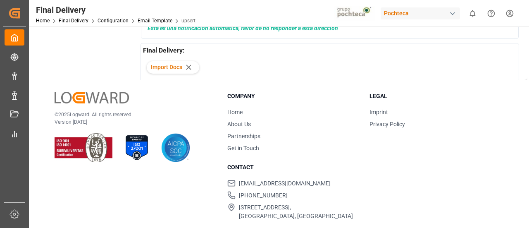
scroll to position [201, 0]
click at [193, 62] on icon at bounding box center [188, 66] width 9 height 9
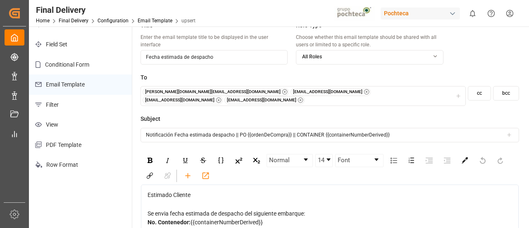
scroll to position [0, 0]
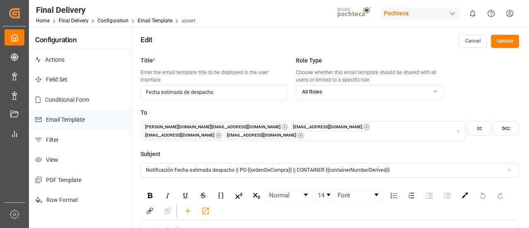
click at [497, 44] on button "Update" at bounding box center [505, 41] width 28 height 13
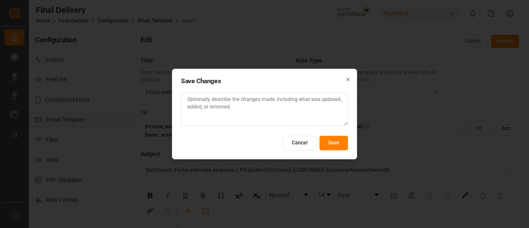
click at [332, 144] on button "Save" at bounding box center [334, 143] width 29 height 14
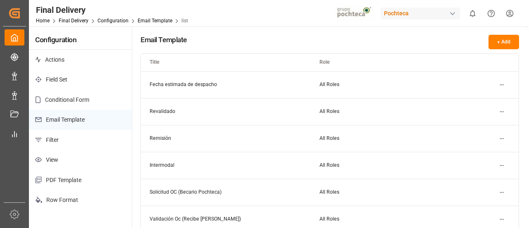
click at [500, 86] on html "Created by potrace 1.15, written by Peter Selinger 2001-2017 Created by potrace…" at bounding box center [264, 114] width 529 height 228
click at [487, 114] on small "Duplicate" at bounding box center [480, 112] width 22 height 5
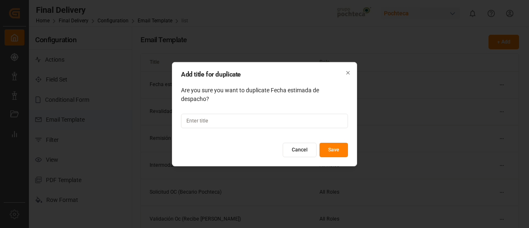
click at [325, 121] on input at bounding box center [264, 121] width 167 height 14
type input "Fecha de proceso de modulación"
click at [337, 145] on button "Save" at bounding box center [334, 150] width 29 height 14
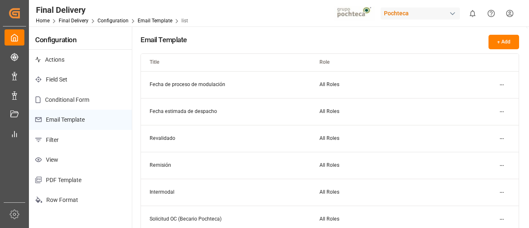
click at [502, 86] on html "Created by potrace 1.15, written by Peter Selinger 2001-2017 Created by potrace…" at bounding box center [264, 114] width 529 height 228
click at [484, 98] on div "Edit" at bounding box center [487, 102] width 43 height 12
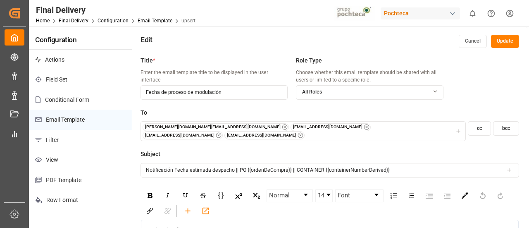
click at [327, 108] on label "To" at bounding box center [330, 112] width 379 height 9
drag, startPoint x: 188, startPoint y: 163, endPoint x: 210, endPoint y: 163, distance: 21.9
click at [210, 163] on input "Notificación Fecha estimada despacho || PO {{ordenDeCompra}} || CONTAINER {{con…" at bounding box center [330, 170] width 379 height 14
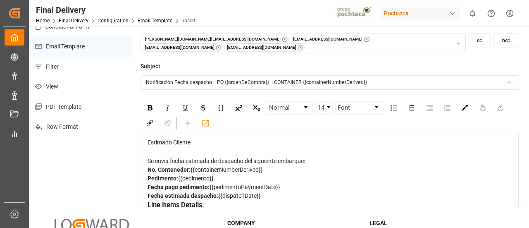
scroll to position [7, 0]
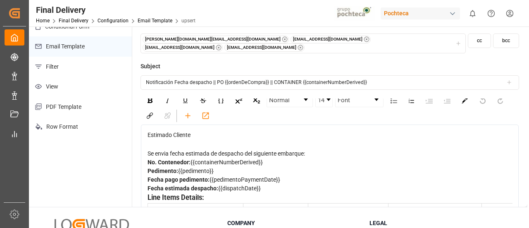
type input "Notificación Fecha despacho || PO {{ordenDeCompra}} || CONTAINER {{containerNum…"
click at [170, 150] on span "Se envia fecha estimada de despacho del siguiente embarque:" at bounding box center [227, 153] width 158 height 7
drag, startPoint x: 155, startPoint y: 148, endPoint x: 218, endPoint y: 149, distance: 62.1
click at [218, 150] on span "Se envia fecha estimada de despacho del siguiente embarque:" at bounding box center [227, 153] width 158 height 7
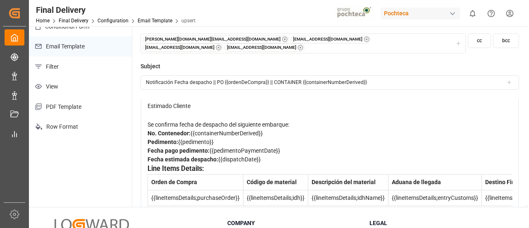
scroll to position [37, 0]
click at [213, 161] on span "Fecha estimada despacho:" at bounding box center [183, 158] width 71 height 7
drag, startPoint x: 214, startPoint y: 162, endPoint x: 164, endPoint y: 163, distance: 50.0
click at [164, 162] on span "Fecha estimada despacho:" at bounding box center [183, 158] width 71 height 7
click at [177, 162] on span "Fecha estimada despacho:" at bounding box center [183, 158] width 71 height 7
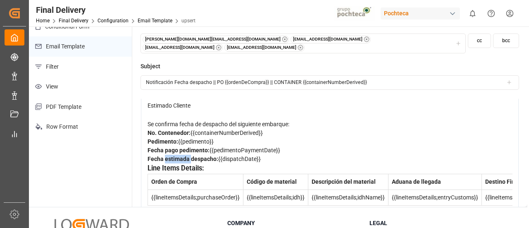
click at [177, 162] on span "Fecha estimada despacho:" at bounding box center [183, 158] width 71 height 7
click at [171, 163] on div "Fecha despacho: {{dispatchDate}}" at bounding box center [330, 159] width 365 height 9
click at [242, 161] on div "Fecha despacho: {{dispatchDate}}" at bounding box center [330, 159] width 365 height 9
drag, startPoint x: 239, startPoint y: 161, endPoint x: 195, endPoint y: 163, distance: 44.3
click at [195, 163] on div "Fecha despacho: {{dispatchDate}}" at bounding box center [330, 159] width 365 height 9
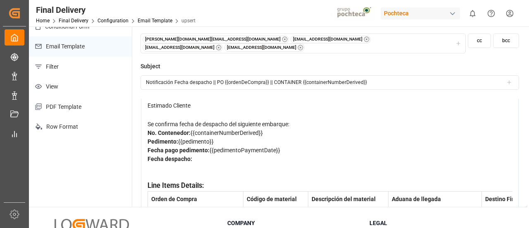
scroll to position [0, 0]
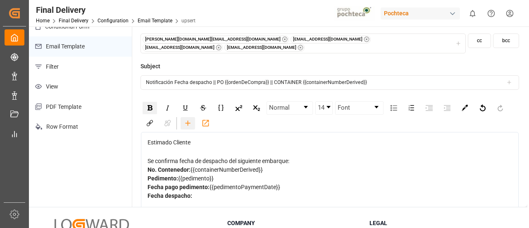
click at [190, 119] on icon "rdw-toolbar" at bounding box center [188, 123] width 9 height 9
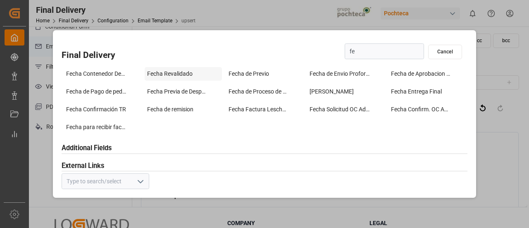
type input "f"
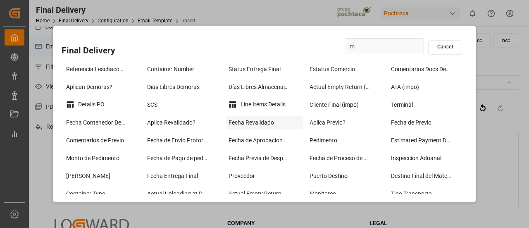
type input "mo"
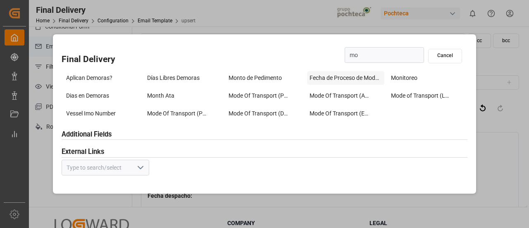
click at [323, 81] on div "Fecha de Proceso de Modulación" at bounding box center [345, 78] width 77 height 14
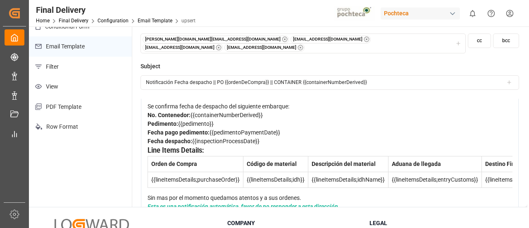
scroll to position [55, 0]
click at [243, 145] on div "Fecha despacho: {{inspectionProcessDate}}" at bounding box center [330, 140] width 365 height 9
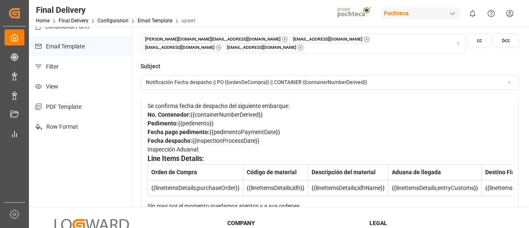
drag, startPoint x: 209, startPoint y: 151, endPoint x: 145, endPoint y: 152, distance: 64.1
click at [145, 152] on div "Estimado Cliente Se confirma fecha de despacho del siguiente embarque: No. Cont…" at bounding box center [330, 151] width 378 height 148
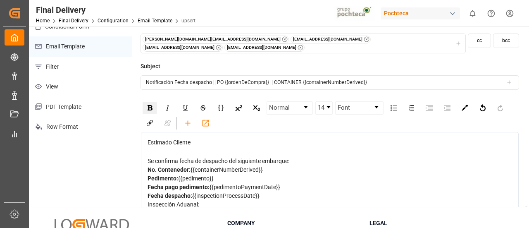
click at [151, 105] on img "rdw-inline-control" at bounding box center [150, 107] width 5 height 5
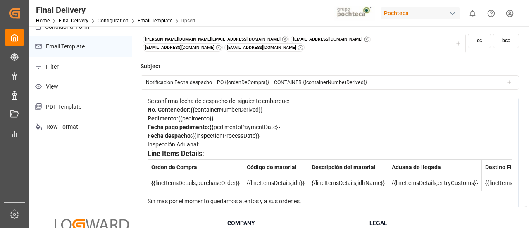
click at [207, 145] on div "Fecha despacho: {{inspectionProcessDate}} Inspección Aduanal:" at bounding box center [330, 140] width 365 height 17
drag, startPoint x: 207, startPoint y: 145, endPoint x: 147, endPoint y: 146, distance: 60.0
click at [147, 146] on div "Estimado Cliente Se confirma fecha de despacho del siguiente embarque: No. Cont…" at bounding box center [330, 146] width 366 height 136
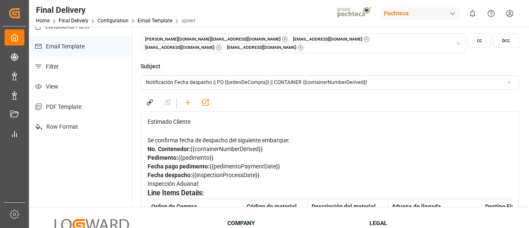
scroll to position [10, 0]
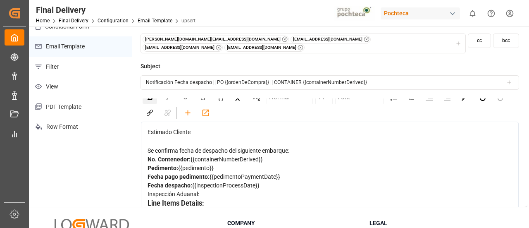
click at [152, 95] on div "rdw-inline-control" at bounding box center [150, 97] width 14 height 12
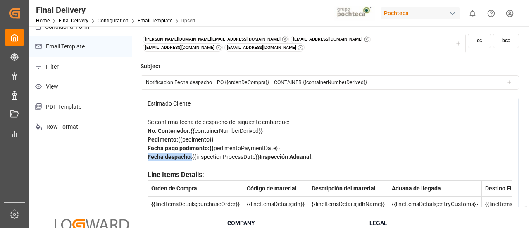
scroll to position [40, 0]
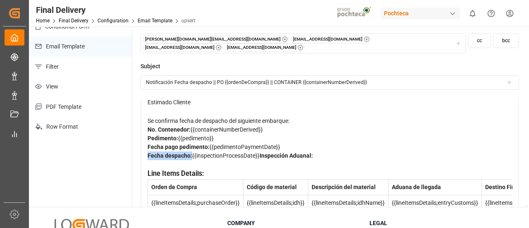
click at [205, 166] on div "Fecha despacho: {{inspectionProcessDate}} Inspección Aduanal:" at bounding box center [330, 159] width 365 height 17
click at [234, 168] on div "Fecha despacho: {{inspectionProcessDate}} Inspección Aduanal:" at bounding box center [330, 159] width 365 height 17
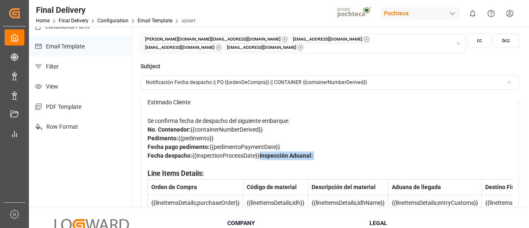
click at [234, 168] on div "Fecha despacho: {{inspectionProcessDate}} Inspección Aduanal:" at bounding box center [330, 159] width 365 height 17
click at [218, 166] on div "Fecha despacho: {{inspectionProcessDate}} Inspección Aduanal:" at bounding box center [330, 159] width 365 height 17
click at [271, 169] on div "Fecha despacho: {{inspectionProcessDate}} Inspección Aduanal:" at bounding box center [330, 159] width 365 height 17
click at [232, 167] on div "Fecha despacho: {{inspectionProcessDate}} Inspección Aduanal:" at bounding box center [330, 159] width 365 height 17
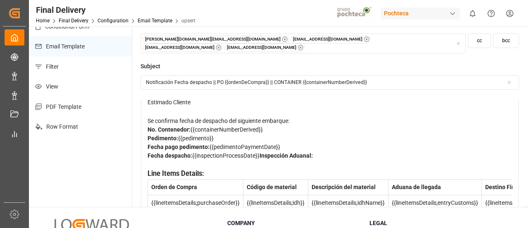
scroll to position [0, 0]
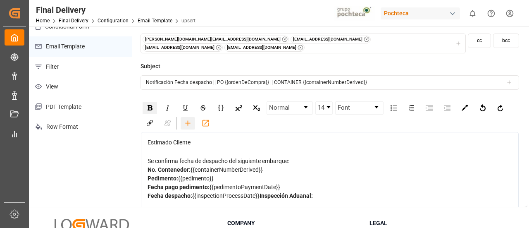
click at [188, 120] on icon "rdw-toolbar" at bounding box center [187, 122] width 5 height 5
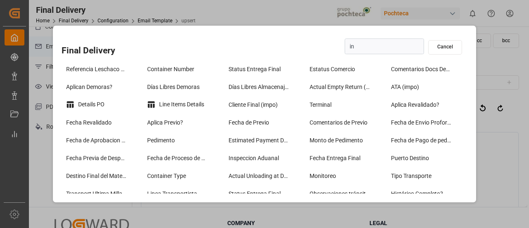
type input "ins"
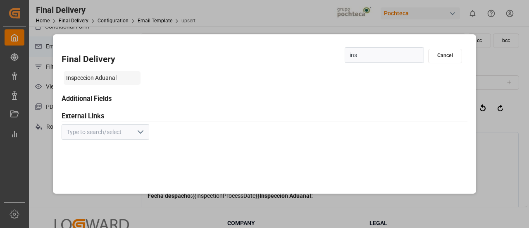
click at [109, 76] on div "Inspeccion Aduanal" at bounding box center [102, 78] width 77 height 14
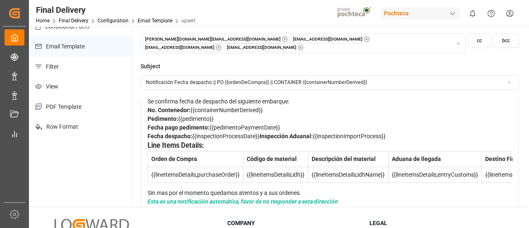
scroll to position [77, 0]
drag, startPoint x: 282, startPoint y: 127, endPoint x: 146, endPoint y: 123, distance: 135.7
click at [146, 123] on div "Estimado Cliente Se confirma fecha de despacho del siguiente embarque: No. Cont…" at bounding box center [330, 142] width 378 height 140
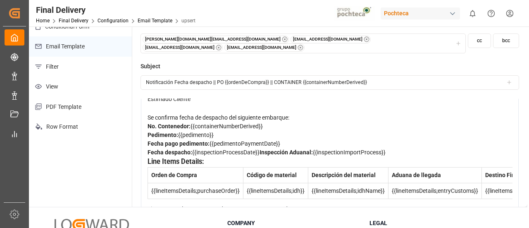
scroll to position [45, 0]
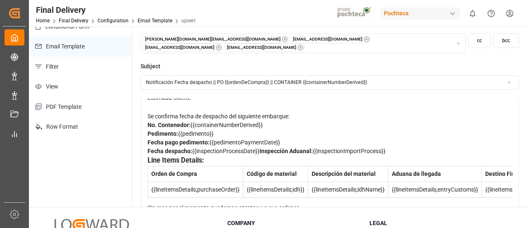
drag, startPoint x: 283, startPoint y: 159, endPoint x: 146, endPoint y: 153, distance: 137.0
click at [146, 153] on div "Estimado Cliente Se confirma fecha de despacho del siguiente embarque: No. Cont…" at bounding box center [330, 157] width 378 height 140
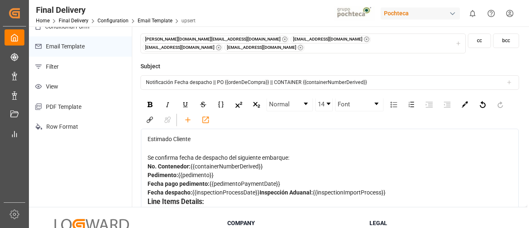
scroll to position [0, 0]
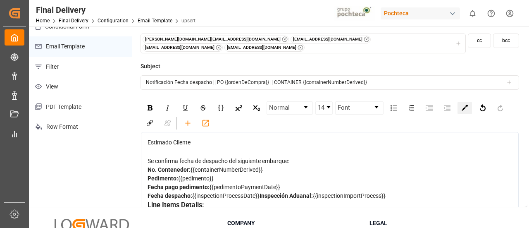
click at [462, 105] on img "rdw-color-picker" at bounding box center [465, 108] width 6 height 6
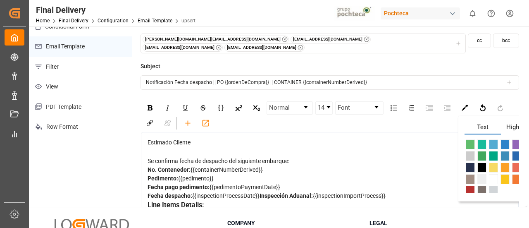
click at [511, 122] on span "Highlight" at bounding box center [519, 128] width 36 height 12
click at [493, 163] on span "rdw-color-picker" at bounding box center [493, 168] width 9 height 10
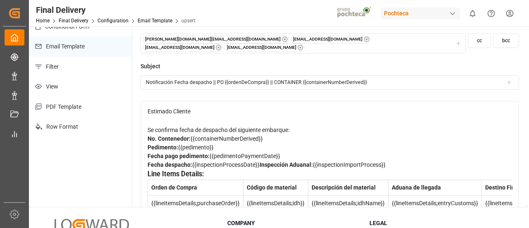
scroll to position [31, 0]
drag, startPoint x: 277, startPoint y: 175, endPoint x: 147, endPoint y: 167, distance: 130.0
click at [148, 167] on div "Fecha despacho: {{inspectionProcessDate}} Inspección Aduanal: {{inspectionImpor…" at bounding box center [330, 164] width 365 height 9
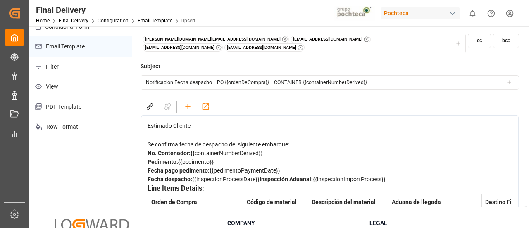
scroll to position [0, 0]
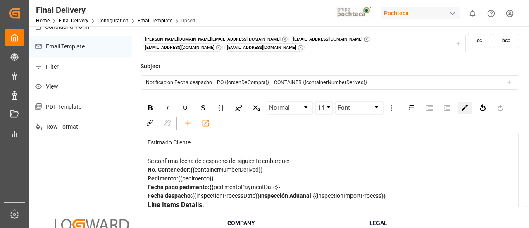
click at [463, 105] on img "rdw-color-picker" at bounding box center [465, 108] width 6 height 6
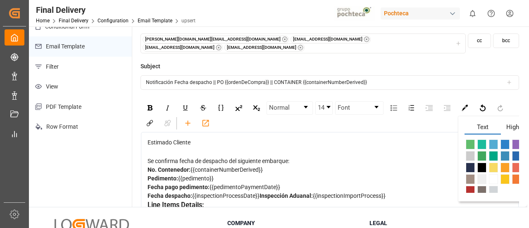
click at [513, 122] on span "Highlight" at bounding box center [519, 128] width 36 height 12
click at [492, 163] on span "rdw-color-picker" at bounding box center [493, 168] width 9 height 10
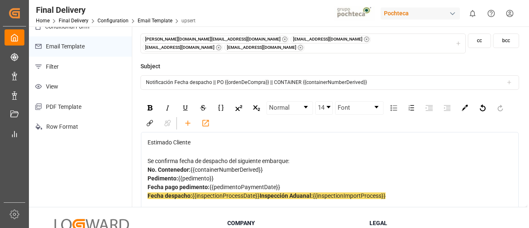
click at [393, 177] on div "Pedimento: {{pedimento}}" at bounding box center [330, 178] width 365 height 9
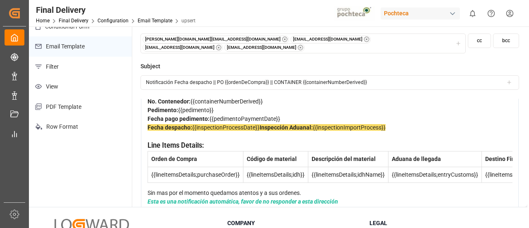
click at [230, 189] on div "Sin mas por el momento quedamos atentos y a sus ordenes." at bounding box center [330, 193] width 365 height 9
click at [323, 189] on div "Sin mas por el momento quedamos atentos y a sus ordenes." at bounding box center [330, 193] width 365 height 9
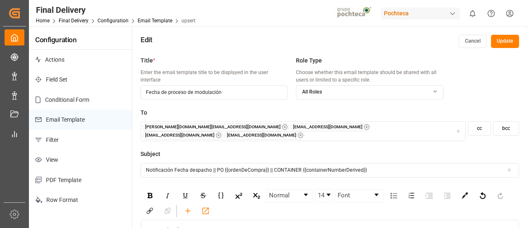
click at [504, 43] on button "Update" at bounding box center [505, 41] width 28 height 13
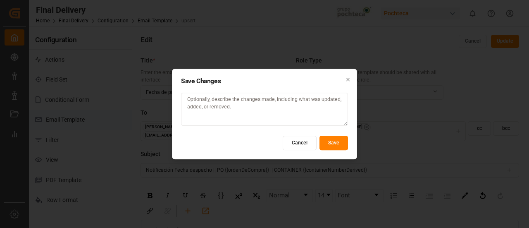
click at [338, 143] on button "Save" at bounding box center [334, 143] width 29 height 14
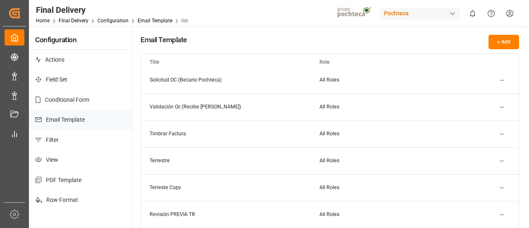
scroll to position [15, 0]
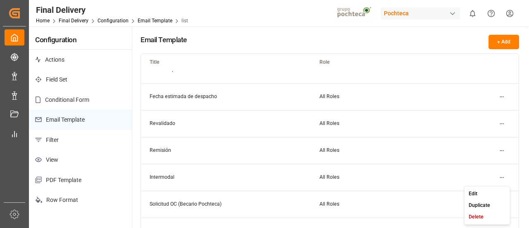
click at [504, 176] on html "Created by potrace 1.15, written by Peter Selinger 2001-2017 Created by potrace…" at bounding box center [264, 114] width 529 height 228
click at [480, 188] on div "Edit" at bounding box center [487, 194] width 43 height 12
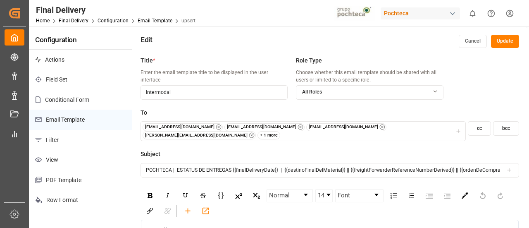
click at [226, 87] on input "Intermodal" at bounding box center [214, 92] width 147 height 14
type input "Entregas"
click at [502, 37] on button "Update" at bounding box center [505, 41] width 28 height 13
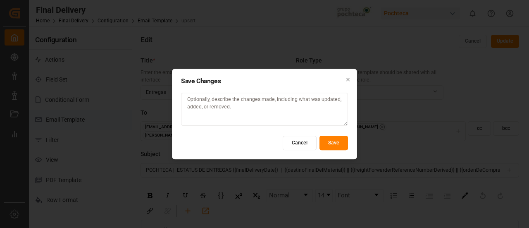
click at [337, 139] on button "Save" at bounding box center [334, 143] width 29 height 14
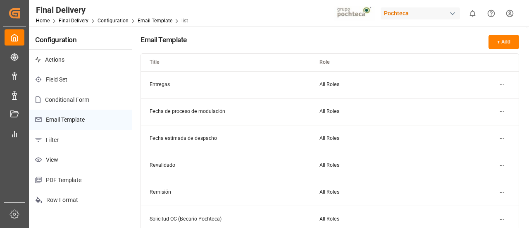
click at [502, 87] on html "Created by potrace 1.15, written by Peter Selinger 2001-2017 Created by potrace…" at bounding box center [264, 114] width 529 height 228
click at [486, 98] on div "Edit" at bounding box center [487, 102] width 43 height 12
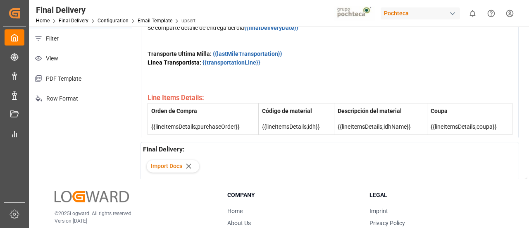
scroll to position [67, 0]
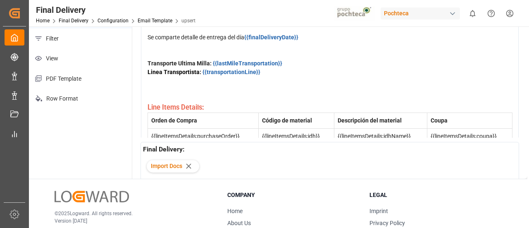
click at [157, 59] on div "Se comparte detalle de entrega del día {{finalDeliveryDate}}" at bounding box center [330, 46] width 365 height 26
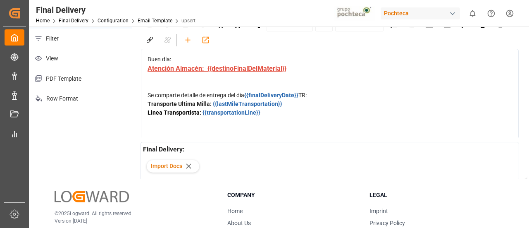
scroll to position [0, 0]
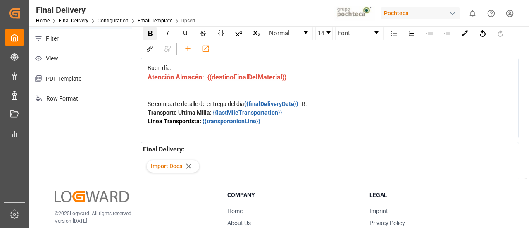
click at [148, 32] on div "rdw-inline-control" at bounding box center [150, 33] width 14 height 12
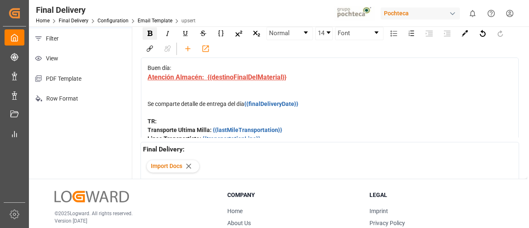
scroll to position [41, 0]
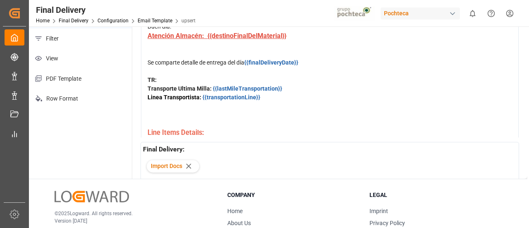
click at [169, 84] on div "Se comparte detalle de entrega del día {{finalDeliveryDate}} TR:" at bounding box center [330, 71] width 365 height 26
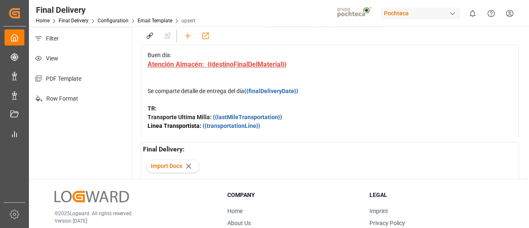
scroll to position [0, 0]
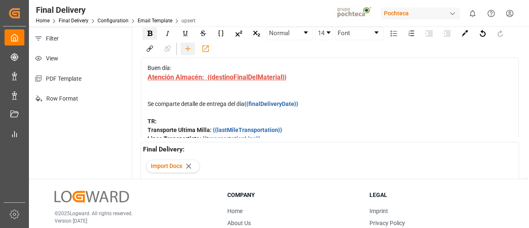
click at [189, 44] on icon "rdw-toolbar" at bounding box center [188, 48] width 9 height 9
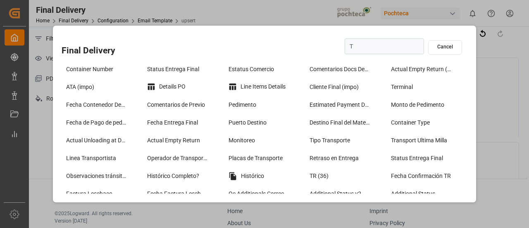
type input "TR"
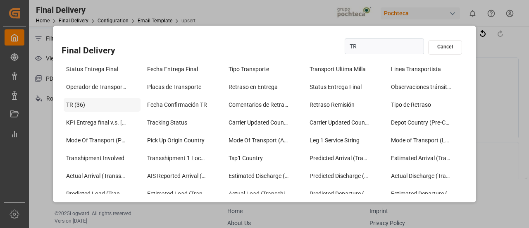
click at [104, 106] on div "TR (36)" at bounding box center [102, 105] width 77 height 14
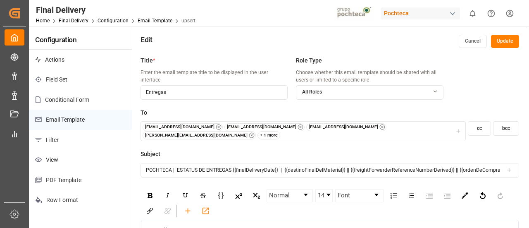
click at [510, 45] on button "Update" at bounding box center [505, 41] width 28 height 13
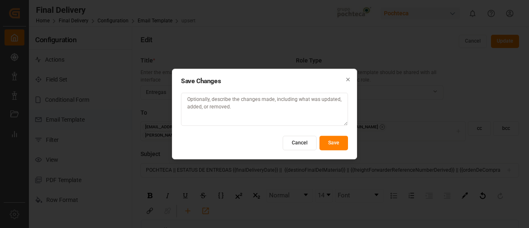
click at [338, 144] on button "Save" at bounding box center [334, 143] width 29 height 14
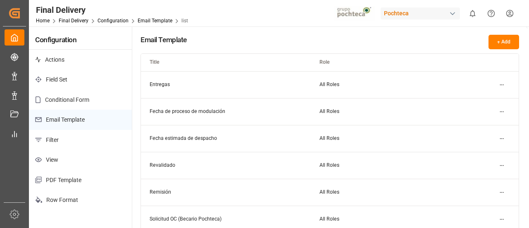
click at [505, 83] on html "Created by potrace 1.15, written by Peter Selinger 2001-2017 Created by potrace…" at bounding box center [264, 114] width 529 height 228
click at [485, 99] on div "Edit" at bounding box center [487, 102] width 43 height 12
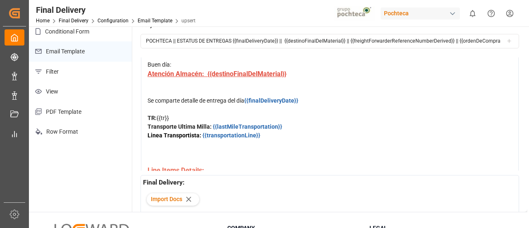
scroll to position [37, 0]
click at [396, 109] on div "Se comparte detalle de entrega del día {{finalDeliveryDate}} TR: {{tr}}" at bounding box center [330, 109] width 365 height 26
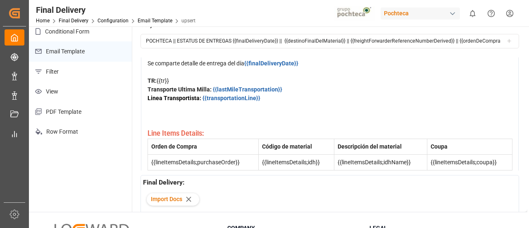
scroll to position [74, 0]
click at [191, 85] on div "Se comparte detalle de entrega del día {{finalDeliveryDate}} TR: {{tr}}" at bounding box center [330, 72] width 365 height 26
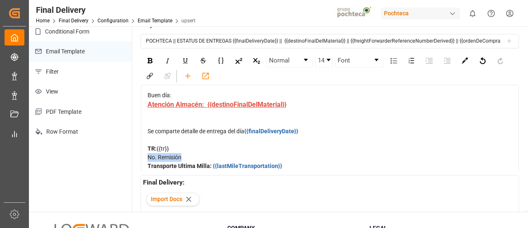
scroll to position [0, 0]
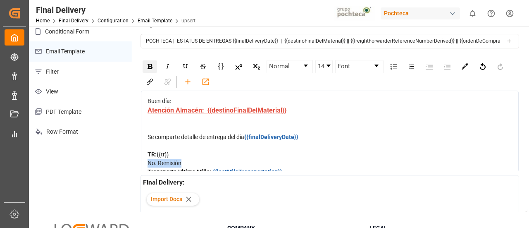
click at [149, 64] on img "rdw-inline-control" at bounding box center [150, 66] width 5 height 5
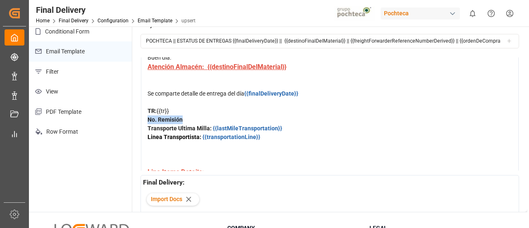
scroll to position [44, 0]
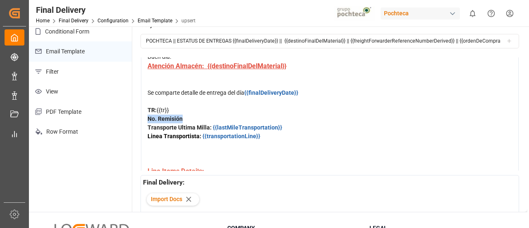
click at [182, 122] on span "No. Remisión" at bounding box center [165, 118] width 35 height 7
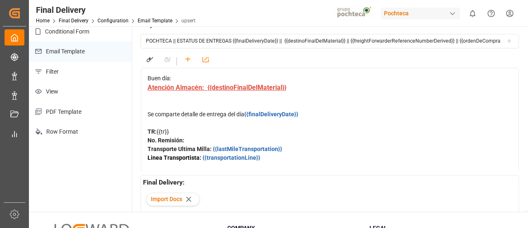
scroll to position [22, 0]
click at [187, 57] on icon "rdw-toolbar" at bounding box center [187, 59] width 5 height 5
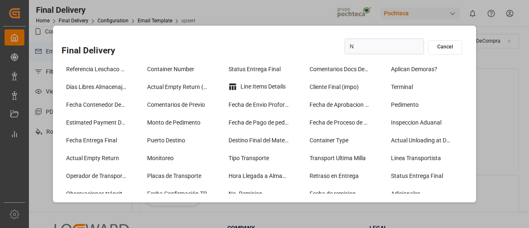
type input "No"
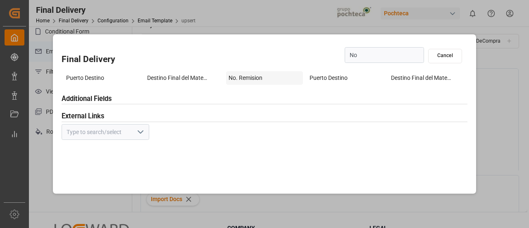
click at [256, 76] on div "No. Remision" at bounding box center [264, 78] width 77 height 14
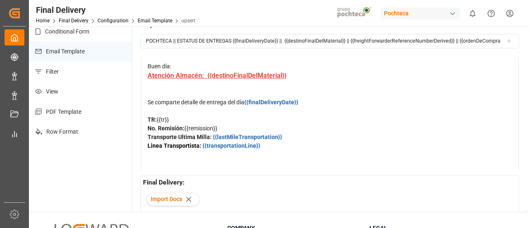
scroll to position [32, 0]
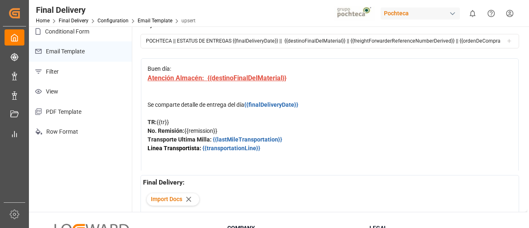
drag, startPoint x: 220, startPoint y: 141, endPoint x: 186, endPoint y: 142, distance: 33.9
click at [186, 135] on div "No. Remisión: {{remission}}" at bounding box center [330, 131] width 365 height 9
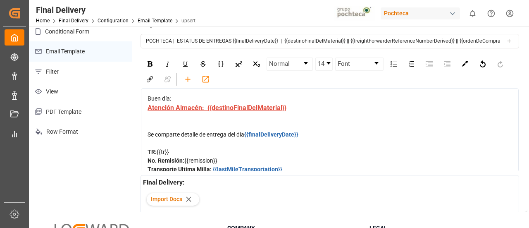
scroll to position [1, 0]
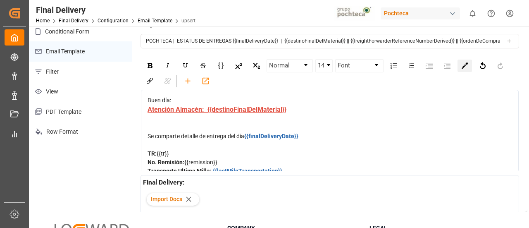
click at [466, 62] on img "rdw-color-picker" at bounding box center [465, 65] width 6 height 6
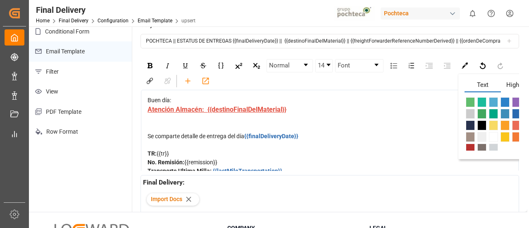
click at [509, 80] on span "Highlight" at bounding box center [519, 86] width 36 height 12
click at [484, 80] on span "Text" at bounding box center [483, 86] width 36 height 12
click at [496, 97] on span "rdw-color-picker" at bounding box center [493, 102] width 9 height 10
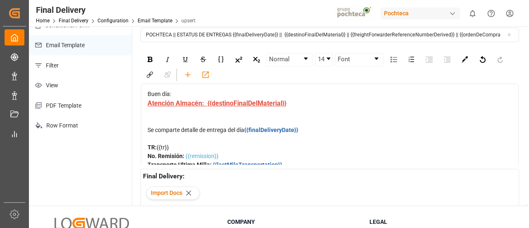
scroll to position [75, 0]
click at [152, 56] on img "rdw-inline-control" at bounding box center [150, 58] width 5 height 5
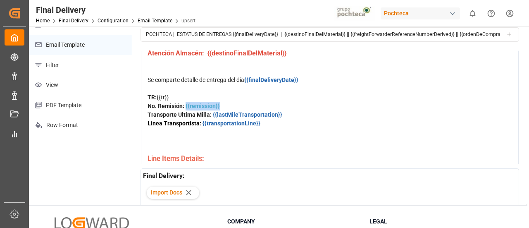
scroll to position [51, 0]
click at [228, 110] on div "No. Remisión: {{remission}}" at bounding box center [330, 105] width 365 height 9
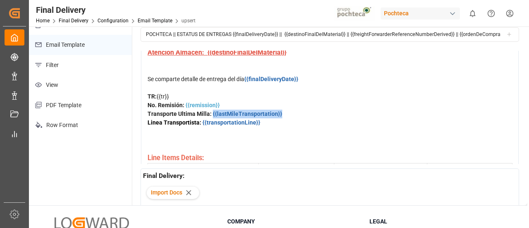
drag, startPoint x: 283, startPoint y: 124, endPoint x: 213, endPoint y: 127, distance: 69.9
click at [213, 118] on div "Transporte Ultima Milla: {{lastMileTransportation}}" at bounding box center [330, 114] width 365 height 9
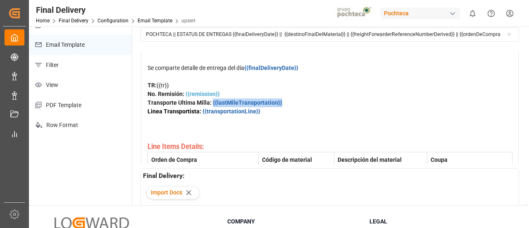
scroll to position [56, 0]
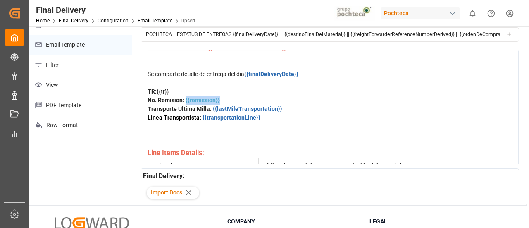
drag, startPoint x: 220, startPoint y: 111, endPoint x: 187, endPoint y: 113, distance: 33.6
click at [187, 105] on div "No. Remisión: {{remission}}" at bounding box center [330, 100] width 365 height 9
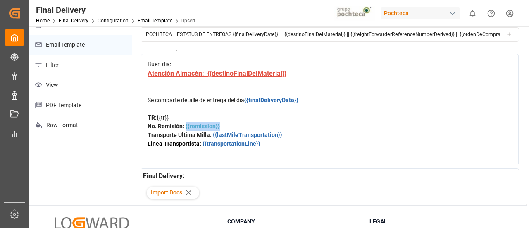
scroll to position [0, 0]
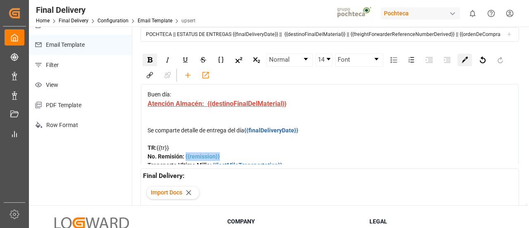
click at [464, 57] on img "rdw-color-picker" at bounding box center [465, 60] width 6 height 6
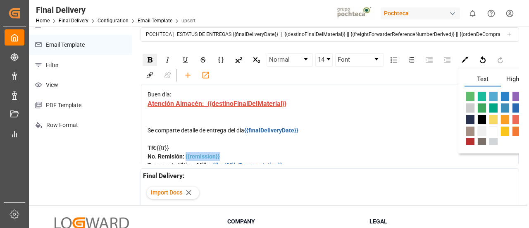
click at [505, 91] on span "rdw-color-picker" at bounding box center [505, 96] width 9 height 10
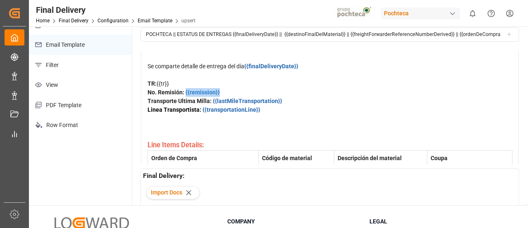
scroll to position [65, 0]
click at [179, 88] on div "Se comparte detalle de entrega del día {{finalDeliveryDate}} TR: {{tr}}" at bounding box center [330, 75] width 365 height 26
drag, startPoint x: 172, startPoint y: 94, endPoint x: 159, endPoint y: 95, distance: 13.7
click at [159, 88] on div "Se comparte detalle de entrega del día {{finalDeliveryDate}} TR: {{tr}}" at bounding box center [330, 75] width 365 height 26
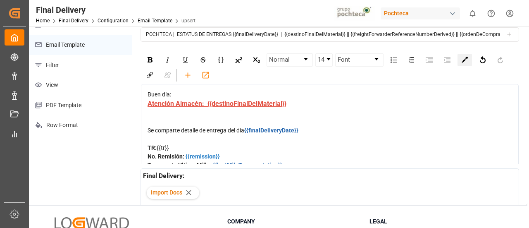
click at [462, 57] on img "rdw-color-picker" at bounding box center [465, 60] width 6 height 6
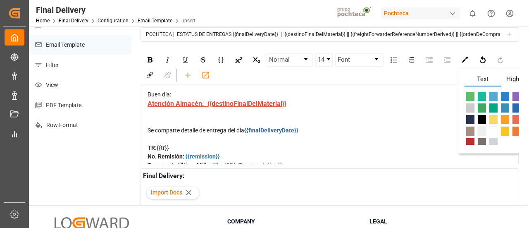
click at [505, 91] on span "rdw-color-picker" at bounding box center [505, 96] width 9 height 10
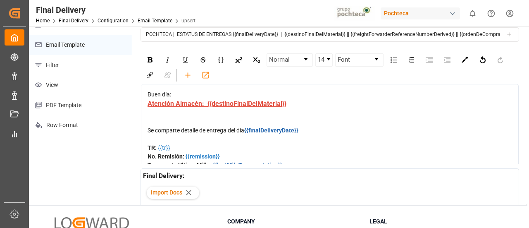
click at [368, 126] on div "Atención Almacén: {{destinoFinalDelMaterial}}" at bounding box center [330, 112] width 365 height 27
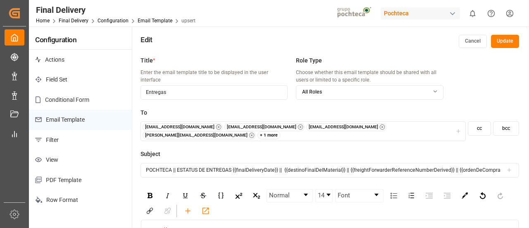
click at [501, 43] on button "Update" at bounding box center [505, 41] width 28 height 13
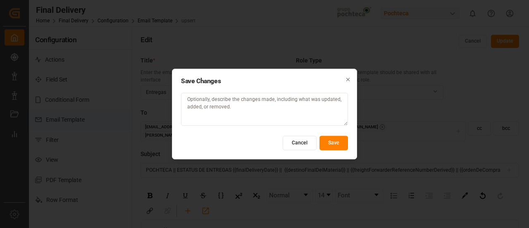
click at [339, 143] on button "Save" at bounding box center [334, 143] width 29 height 14
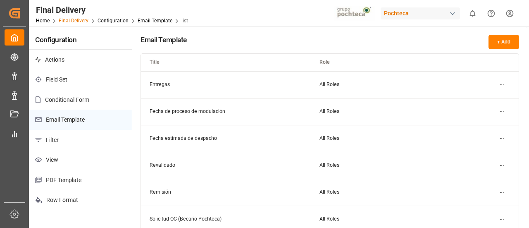
click at [75, 21] on link "Final Delivery" at bounding box center [74, 21] width 30 height 6
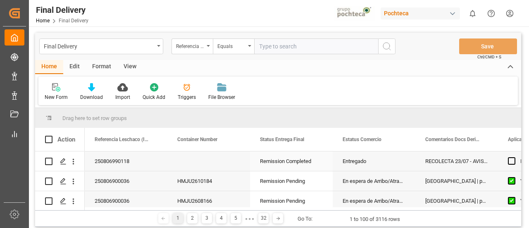
click at [62, 163] on icon "Press SPACE to select this row." at bounding box center [63, 161] width 7 height 7
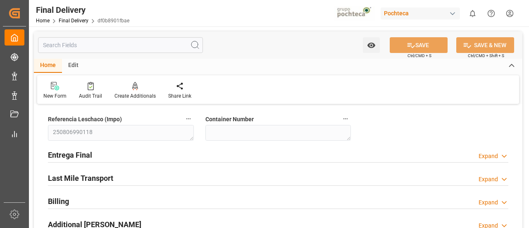
type input "0"
type input "30"
type input "19349"
type input "24-07-2025"
type input "08-08-2025 00:00"
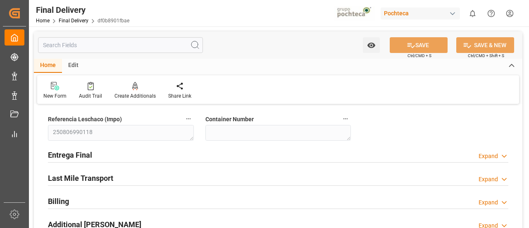
type input "08-08-2025 00:00"
type input "08-08-2025"
type input "11-08-2025"
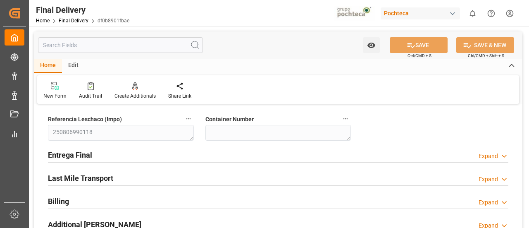
type input "11-08-2025"
type input "13-08-2025"
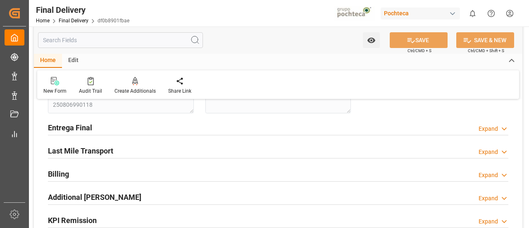
scroll to position [28, 0]
click at [376, 123] on div "Entrega Final Expand" at bounding box center [278, 127] width 461 height 16
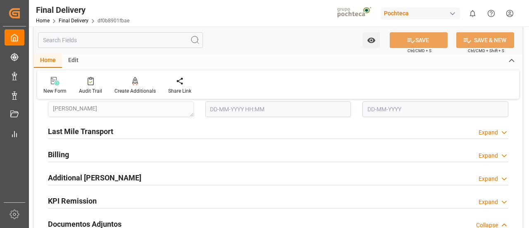
click at [373, 127] on div "Last Mile Transport Expand" at bounding box center [278, 131] width 461 height 16
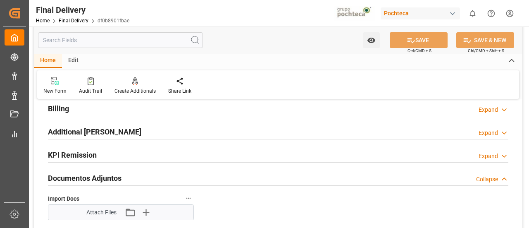
scroll to position [696, 0]
click at [357, 110] on div "Billing Expand" at bounding box center [278, 108] width 461 height 16
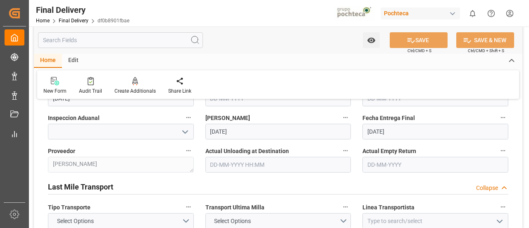
scroll to position [0, 0]
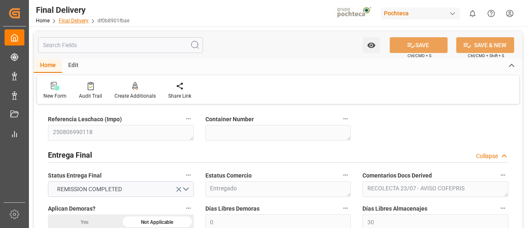
click at [74, 22] on link "Final Delivery" at bounding box center [74, 21] width 30 height 6
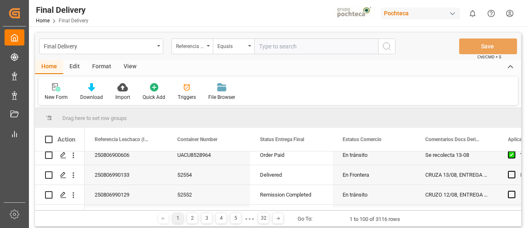
scroll to position [106, 0]
click at [64, 172] on polygon "Press SPACE to select this row." at bounding box center [63, 174] width 4 height 4
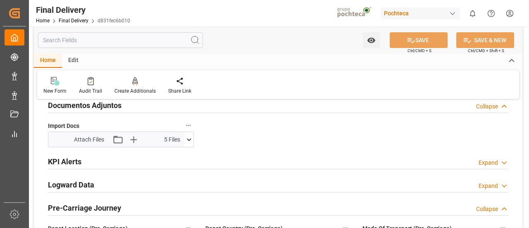
scroll to position [165, 0]
click at [189, 141] on icon at bounding box center [189, 140] width 9 height 9
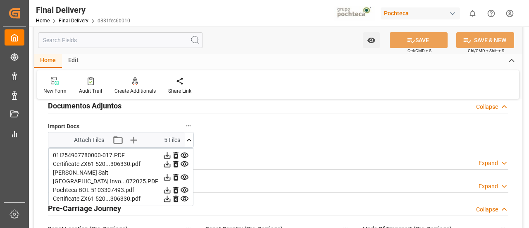
click at [189, 141] on icon at bounding box center [189, 140] width 9 height 9
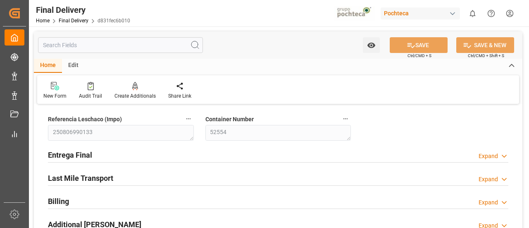
scroll to position [0, 0]
click at [258, 192] on div "Billing Expand" at bounding box center [278, 200] width 461 height 16
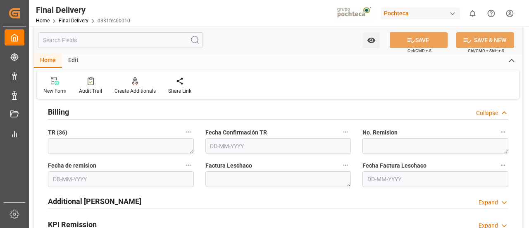
scroll to position [90, 0]
click at [354, 161] on div "Factura Leschaco" at bounding box center [279, 172] width 158 height 33
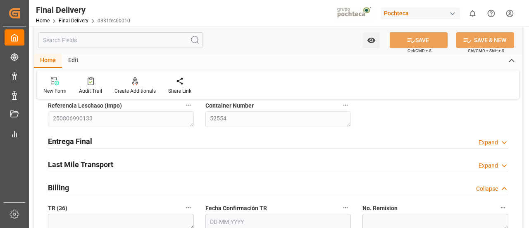
scroll to position [0, 0]
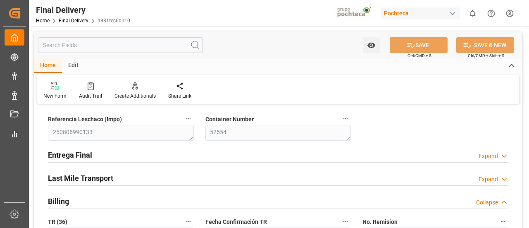
click at [201, 147] on div "Entrega Final Expand" at bounding box center [278, 154] width 461 height 16
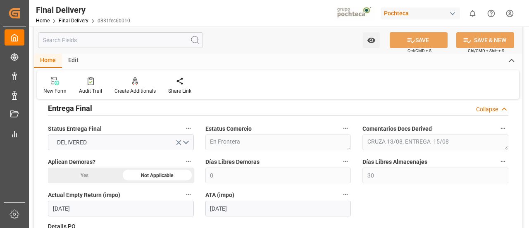
scroll to position [47, 0]
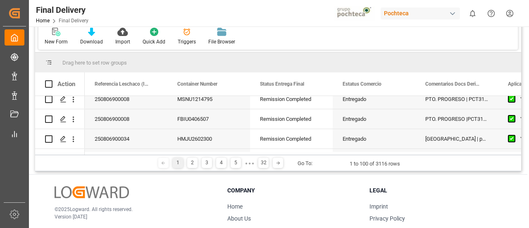
scroll to position [980, 0]
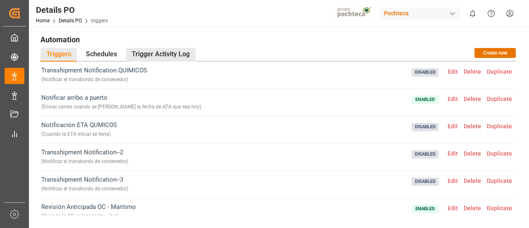
click at [161, 53] on div "Trigger Activity Log" at bounding box center [160, 55] width 69 height 14
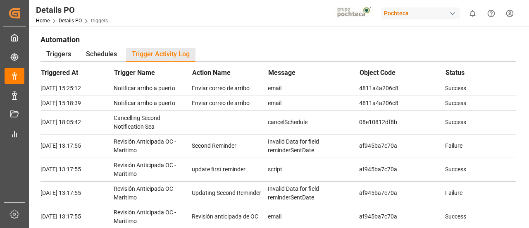
click at [229, 40] on h1 "Automation" at bounding box center [279, 39] width 476 height 14
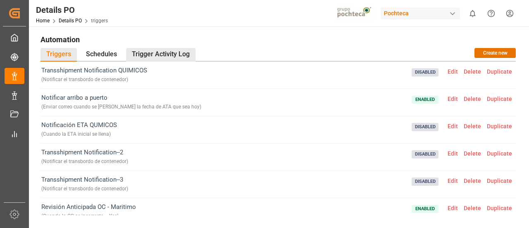
click at [183, 50] on div "Trigger Activity Log" at bounding box center [160, 55] width 69 height 14
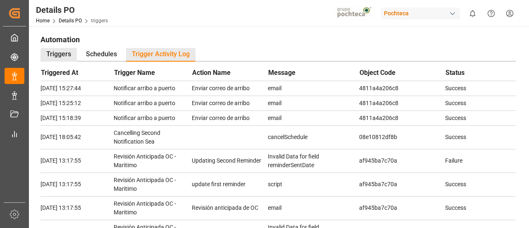
click at [48, 50] on div "Triggers" at bounding box center [59, 55] width 36 height 14
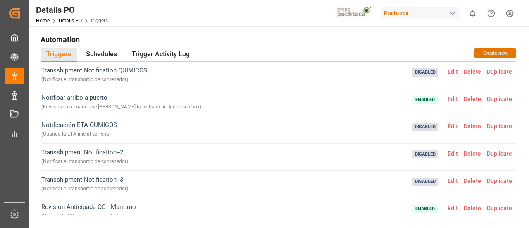
click at [447, 94] on span "Enabled Edit Delete Duplicate" at bounding box center [463, 102] width 103 height 19
click at [450, 96] on span "Edit" at bounding box center [453, 99] width 16 height 7
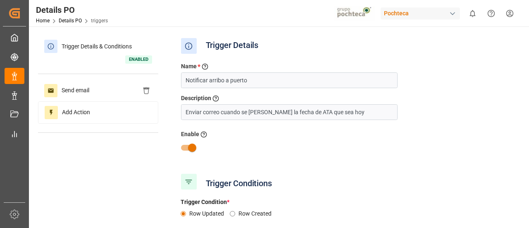
type input "ATA"
type input "Field Was Null"
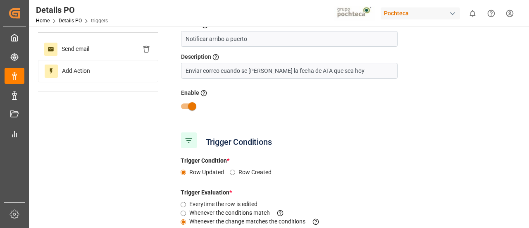
scroll to position [165, 0]
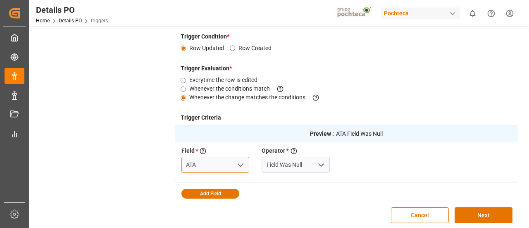
click at [212, 163] on input "ATA" at bounding box center [216, 165] width 68 height 16
click at [304, 163] on input "Field Was Null" at bounding box center [296, 165] width 68 height 16
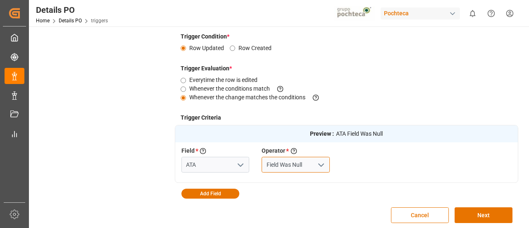
click at [304, 163] on input "Field Was Null" at bounding box center [296, 165] width 68 height 16
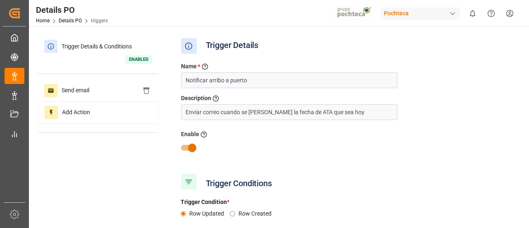
scroll to position [0, 0]
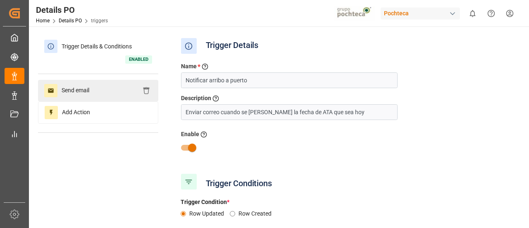
click at [69, 89] on span "Send email" at bounding box center [75, 90] width 36 height 13
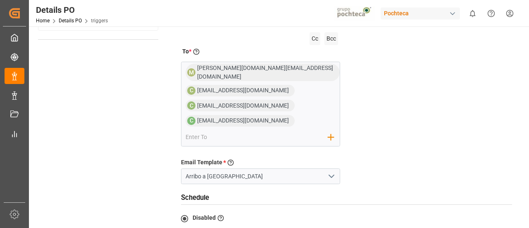
scroll to position [165, 0]
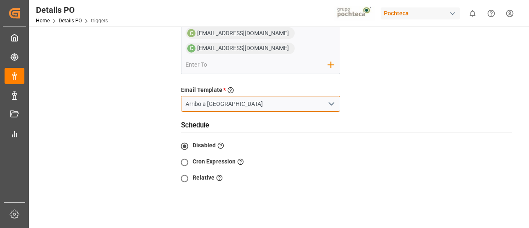
click at [248, 98] on input "Arribo a [GEOGRAPHIC_DATA]" at bounding box center [261, 104] width 160 height 16
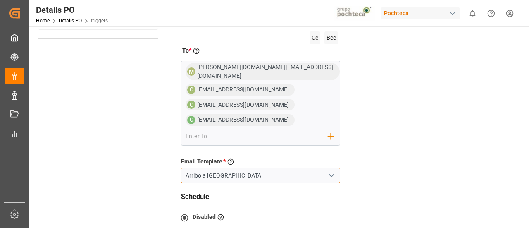
scroll to position [41, 0]
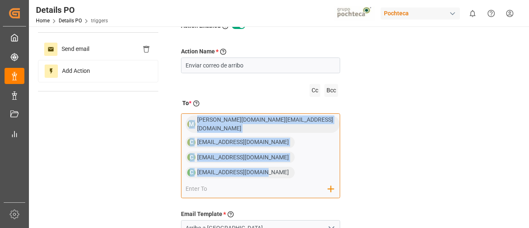
drag, startPoint x: 263, startPoint y: 166, endPoint x: 187, endPoint y: 124, distance: 87.4
click at [187, 124] on div "M mitzi.madrid@leschaco.com C comercio6@pochteca.net C comercio4@pochteca.net C…" at bounding box center [261, 155] width 160 height 85
copy div "M mitzi.madrid@leschaco.com C comercio6@pochteca.net C comercio4@pochteca.net C…"
click at [268, 160] on div "M mitzi.madrid@leschaco.com C comercio6@pochteca.net C comercio4@pochteca.net C…" at bounding box center [261, 155] width 160 height 85
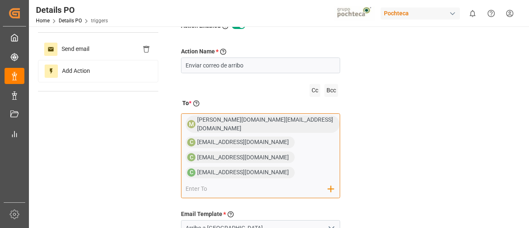
click at [289, 182] on input "email" at bounding box center [257, 188] width 143 height 12
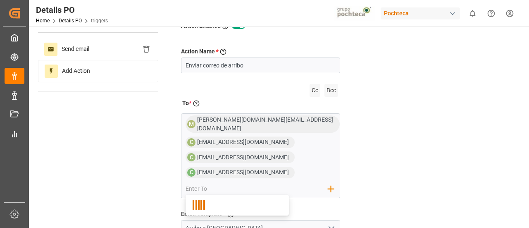
click at [430, 144] on div "Action Name * Give a name to the action being created Enviar correo de arribo C…" at bounding box center [347, 213] width 344 height 364
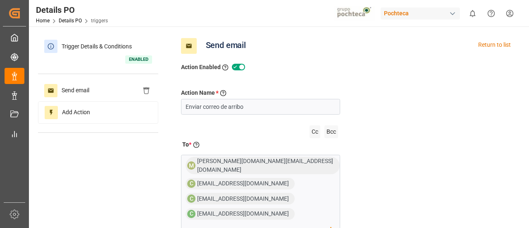
scroll to position [83, 0]
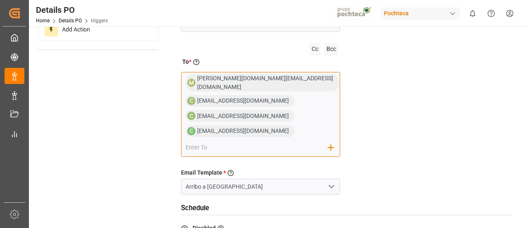
click at [282, 137] on div "M mitzi.madrid@leschaco.com C comercio6@pochteca.net C comercio4@pochteca.net C…" at bounding box center [261, 114] width 160 height 85
click at [292, 141] on input "email" at bounding box center [257, 147] width 143 height 12
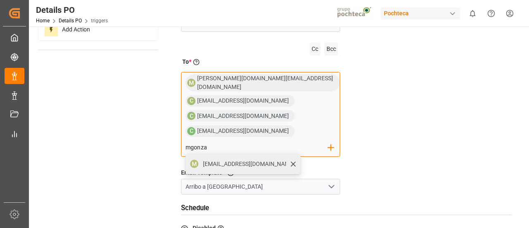
type input "mgonza"
click at [295, 160] on span "mgonzalezd@pochteca.net" at bounding box center [249, 164] width 92 height 9
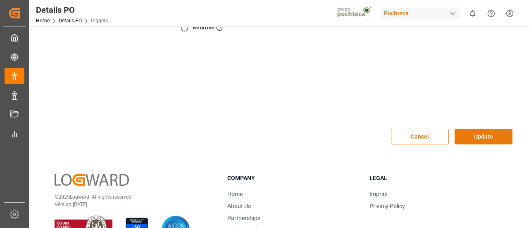
click at [471, 135] on button "Update" at bounding box center [484, 137] width 58 height 16
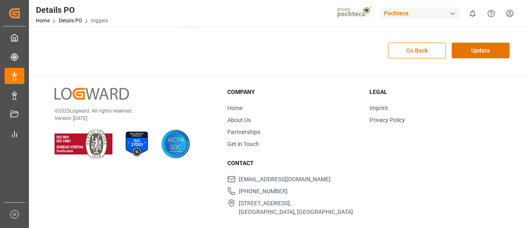
scroll to position [304, 0]
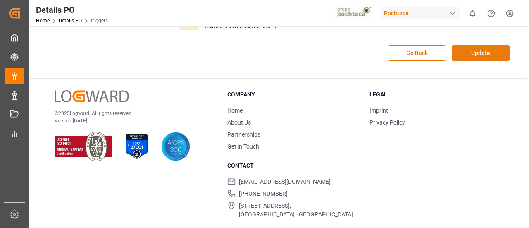
click at [483, 45] on button "Update" at bounding box center [481, 53] width 58 height 16
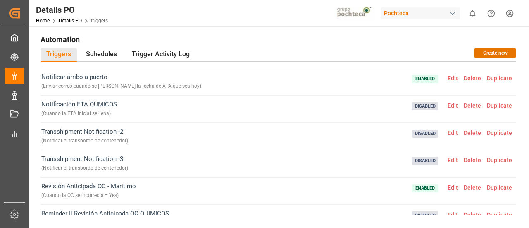
scroll to position [0, 0]
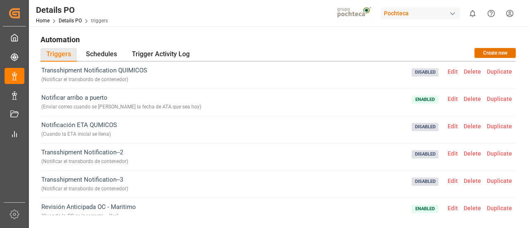
click at [264, 39] on h1 "Automation" at bounding box center [279, 39] width 476 height 14
click at [447, 97] on span "Edit" at bounding box center [453, 99] width 16 height 7
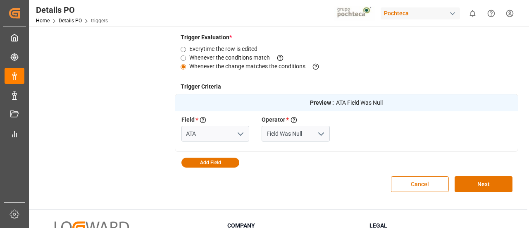
scroll to position [248, 0]
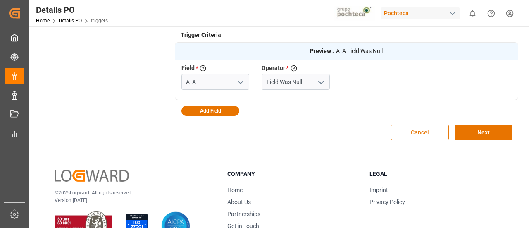
click at [431, 134] on button "Cancel" at bounding box center [420, 132] width 58 height 16
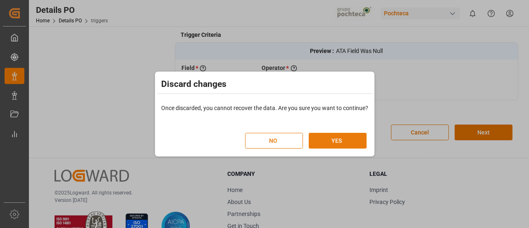
click at [335, 146] on button "YES" at bounding box center [338, 141] width 58 height 16
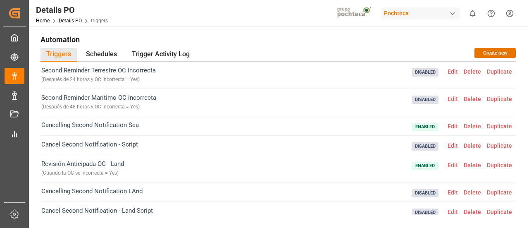
scroll to position [439, 0]
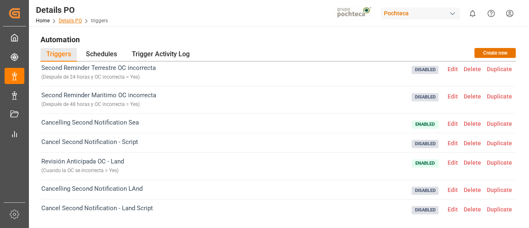
click at [76, 21] on link "Details PO" at bounding box center [70, 21] width 23 height 6
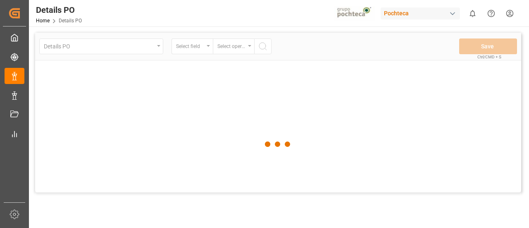
click at [127, 50] on div at bounding box center [278, 144] width 486 height 223
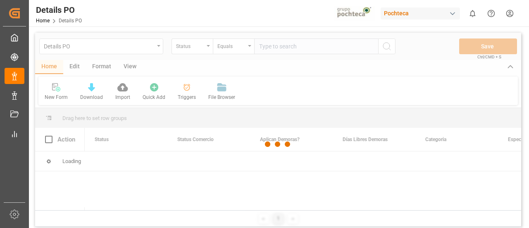
click at [145, 55] on div at bounding box center [278, 144] width 486 height 223
click at [155, 47] on div at bounding box center [278, 144] width 486 height 223
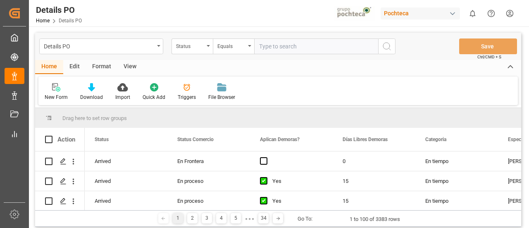
click at [155, 47] on div "Details PO" at bounding box center [101, 46] width 124 height 16
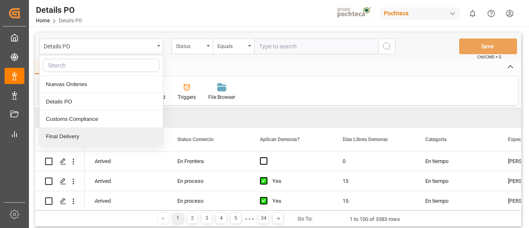
click at [87, 134] on div "Final Delivery" at bounding box center [101, 136] width 123 height 17
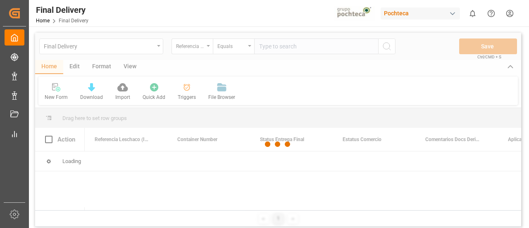
click at [189, 92] on div at bounding box center [278, 144] width 486 height 223
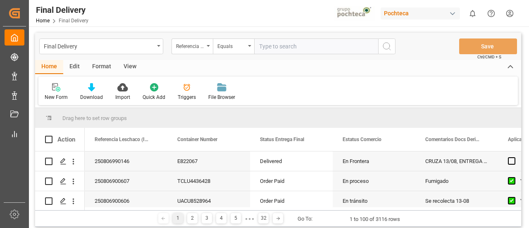
click at [189, 92] on div "Triggers" at bounding box center [187, 92] width 31 height 18
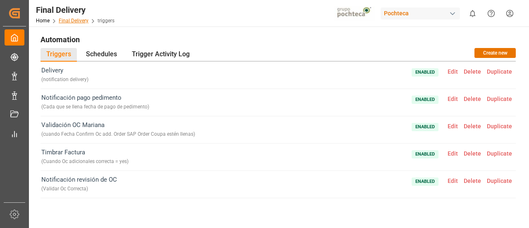
click at [76, 21] on link "Final Delivery" at bounding box center [74, 21] width 30 height 6
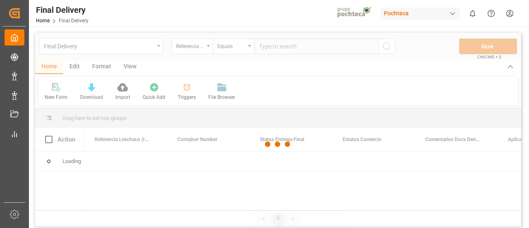
click at [155, 45] on div at bounding box center [278, 144] width 486 height 223
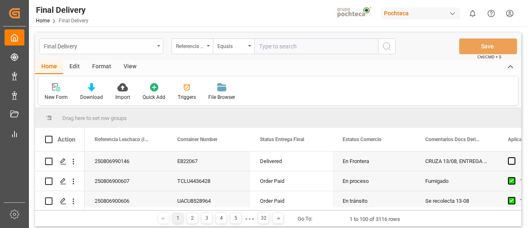
click at [155, 46] on div "Final Delivery" at bounding box center [101, 46] width 124 height 16
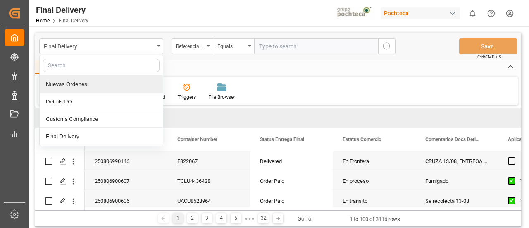
click at [111, 80] on div "Nuevas Ordenes" at bounding box center [101, 84] width 123 height 17
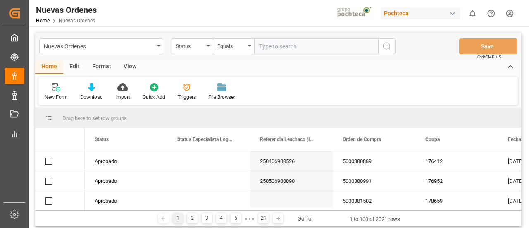
click at [182, 93] on div "Triggers" at bounding box center [187, 92] width 31 height 18
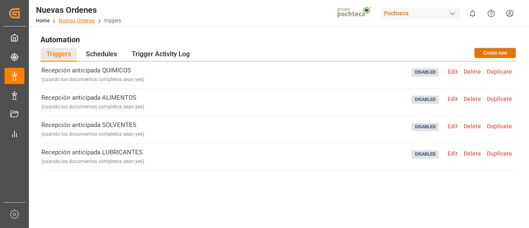
click at [87, 22] on link "Nuevas Ordenes" at bounding box center [77, 21] width 36 height 6
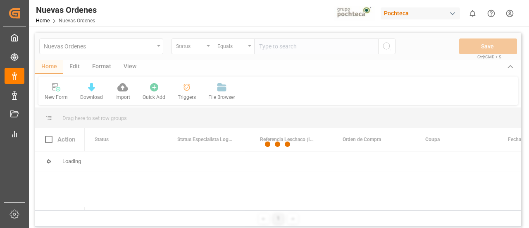
click at [140, 46] on div at bounding box center [278, 144] width 486 height 223
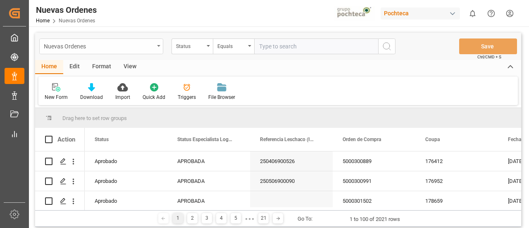
click at [157, 48] on div "Nuevas Ordenes" at bounding box center [101, 46] width 124 height 16
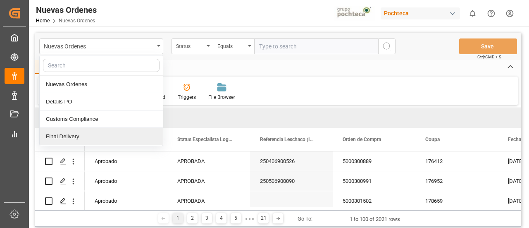
click at [72, 136] on div "Final Delivery" at bounding box center [101, 136] width 123 height 17
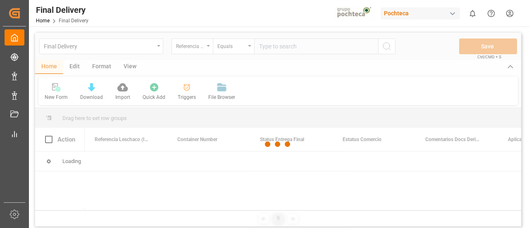
click at [191, 94] on div at bounding box center [278, 144] width 486 height 223
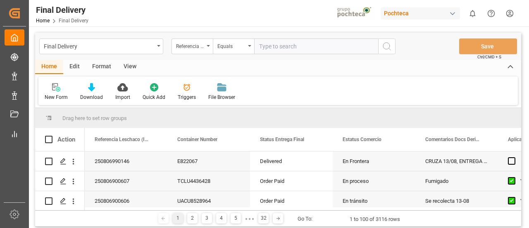
click at [191, 94] on div "Triggers" at bounding box center [187, 96] width 18 height 7
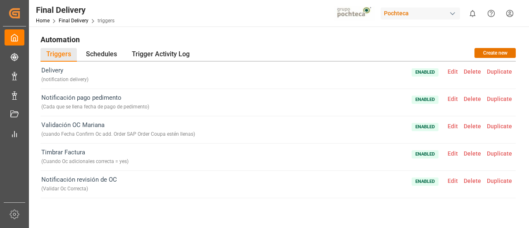
scroll to position [6, 0]
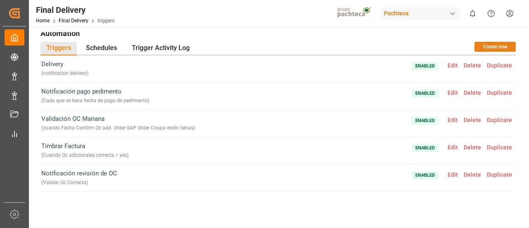
click at [492, 45] on button "Create new" at bounding box center [495, 47] width 41 height 10
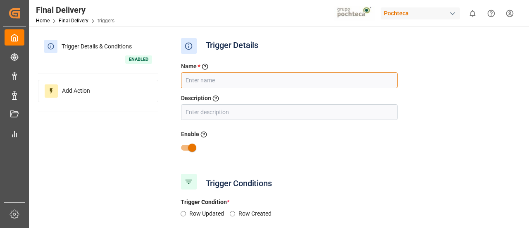
click at [203, 84] on input "text" at bounding box center [289, 80] width 217 height 16
type input "n"
type input "Notificación de revalidado"
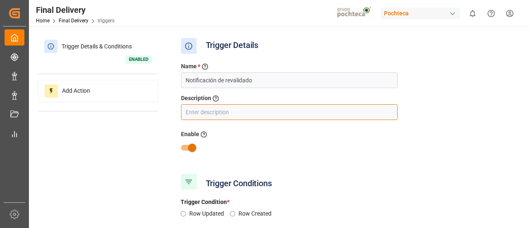
click at [273, 111] on input "text" at bounding box center [289, 112] width 217 height 16
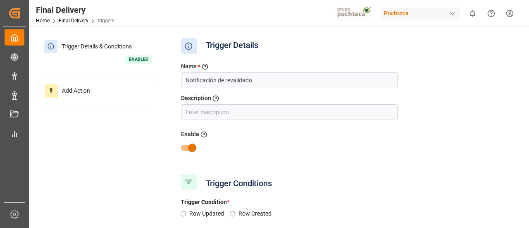
click at [380, 139] on div "Enable Activate or Deactivate the trigger" at bounding box center [347, 135] width 332 height 10
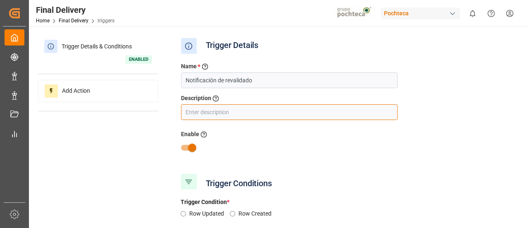
click at [254, 112] on input "text" at bounding box center [289, 112] width 217 height 16
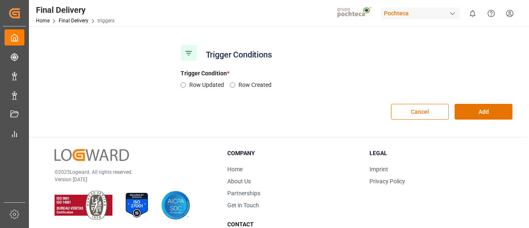
click at [203, 86] on label "Row Updated" at bounding box center [209, 85] width 41 height 9
click at [186, 86] on input "Row Updated" at bounding box center [183, 84] width 5 height 5
radio input "true"
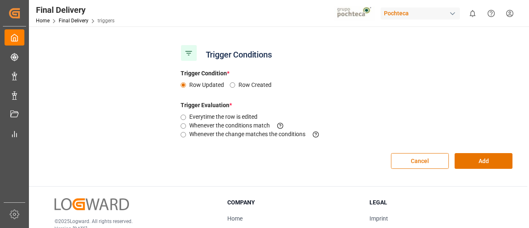
click at [256, 134] on label "Whenever the change matches the conditions This criteria is evaluated when a fi…" at bounding box center [257, 134] width 137 height 9
click at [186, 134] on input "Whenever the change matches the conditions This criteria is evaluated when a fi…" at bounding box center [183, 134] width 5 height 5
radio input "true"
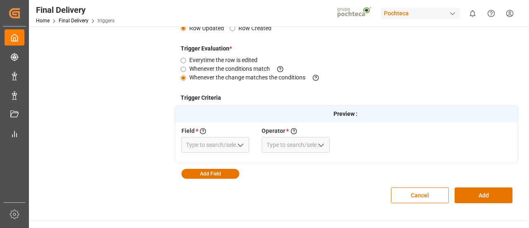
scroll to position [194, 0]
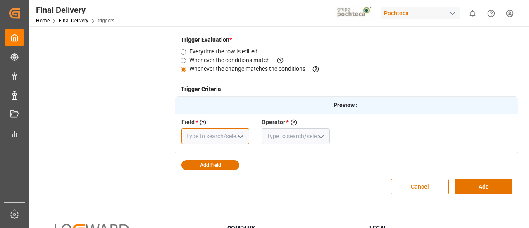
click at [223, 134] on input at bounding box center [216, 136] width 68 height 16
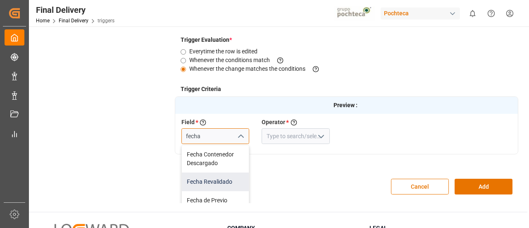
click at [214, 180] on div "Fecha Revalidado" at bounding box center [215, 181] width 67 height 19
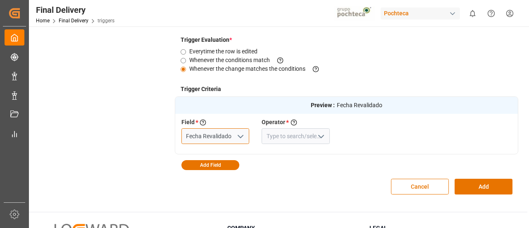
type input "Fecha Revalidado"
click at [323, 134] on icon "open menu" at bounding box center [321, 137] width 10 height 10
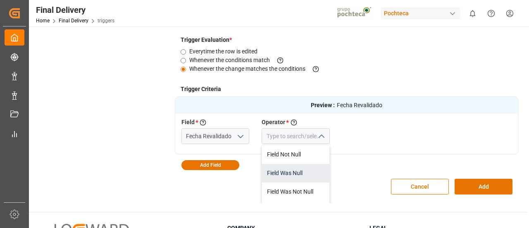
click at [299, 169] on div "Field Was Null" at bounding box center [295, 173] width 67 height 19
type input "Field Was Null"
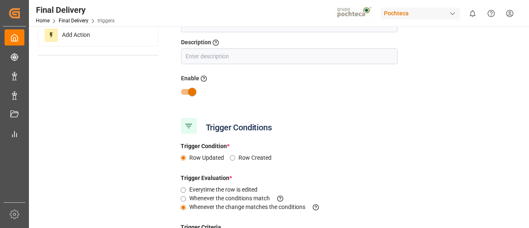
scroll to position [0, 0]
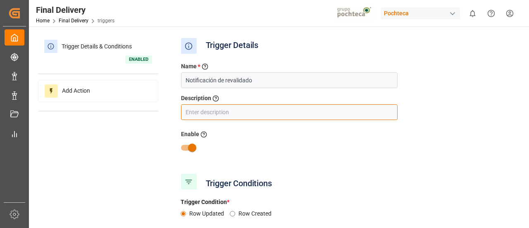
click at [277, 112] on input "text" at bounding box center [289, 112] width 217 height 16
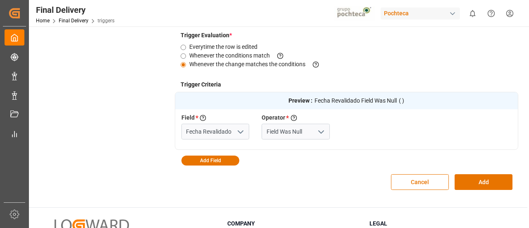
scroll to position [193, 0]
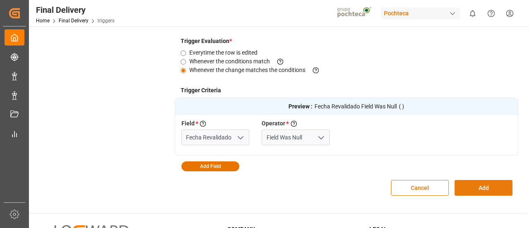
type input "Cada que se llene la fecha de revalidado"
click at [484, 184] on button "Add" at bounding box center [484, 188] width 58 height 16
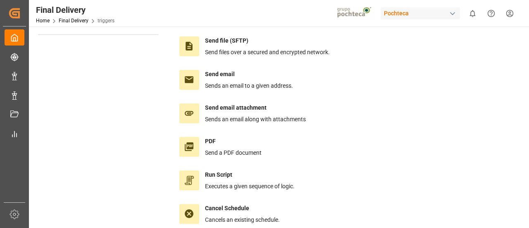
scroll to position [76, 0]
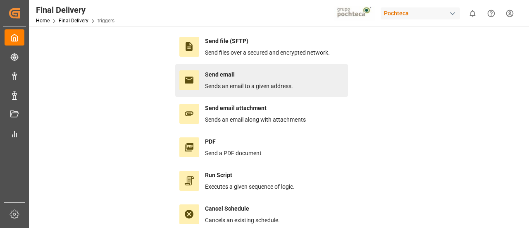
click at [244, 80] on div "Send email Sends an email to a given address." at bounding box center [249, 80] width 88 height 20
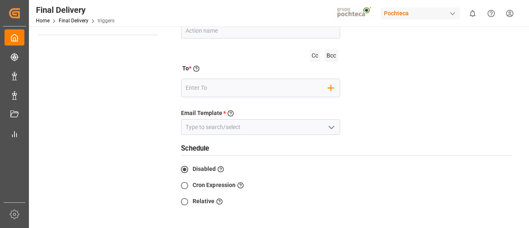
scroll to position [31, 0]
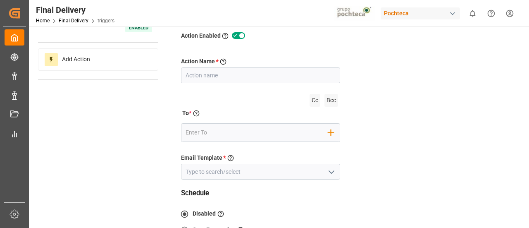
click at [333, 167] on icon "open menu" at bounding box center [332, 172] width 10 height 10
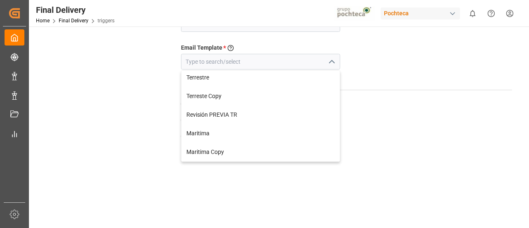
scroll to position [229, 0]
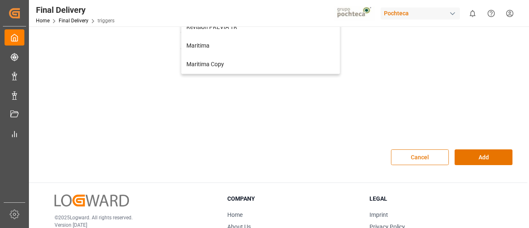
click at [428, 156] on button "Cancel" at bounding box center [420, 157] width 58 height 16
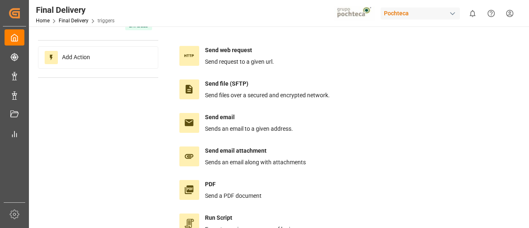
scroll to position [0, 0]
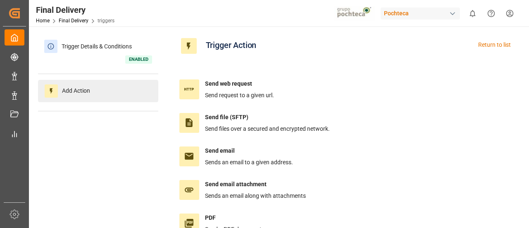
click at [146, 87] on div "Add Action" at bounding box center [98, 91] width 120 height 22
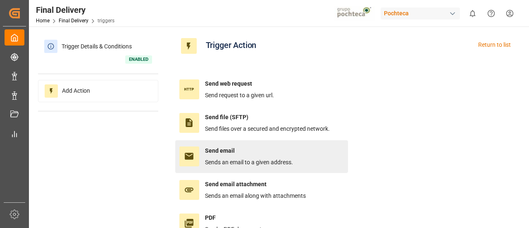
click at [260, 148] on h4 "Send email" at bounding box center [249, 150] width 88 height 9
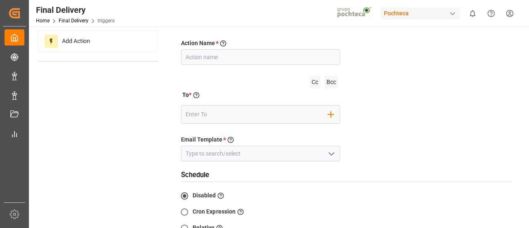
scroll to position [50, 0]
click at [331, 153] on polyline "open menu" at bounding box center [331, 153] width 5 height 2
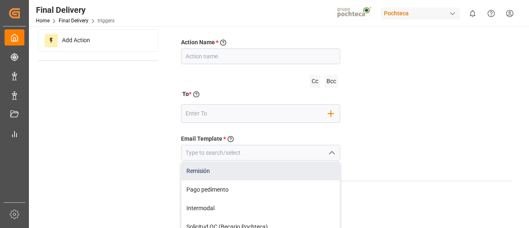
click at [254, 168] on div "Remisión" at bounding box center [261, 171] width 159 height 19
type input "Remisión"
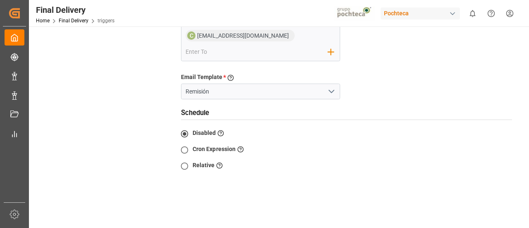
scroll to position [249, 0]
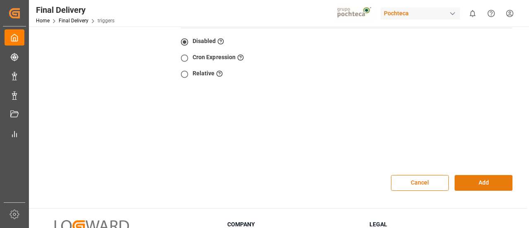
click at [473, 181] on button "Add" at bounding box center [484, 183] width 58 height 16
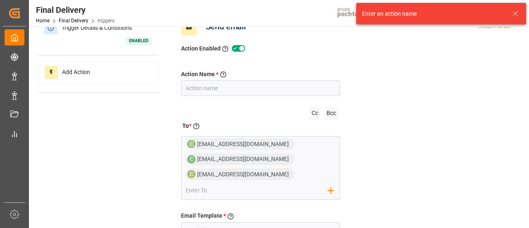
scroll to position [0, 0]
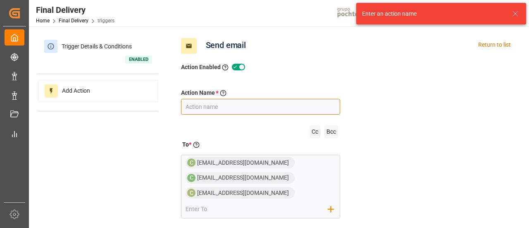
click at [256, 111] on input "text" at bounding box center [261, 107] width 160 height 16
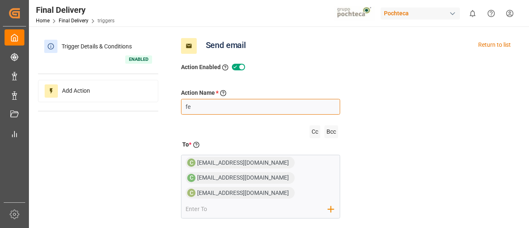
type input "f"
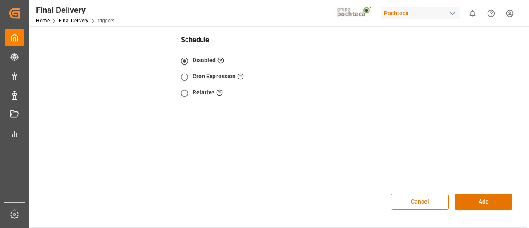
scroll to position [230, 0]
type input "Revalidado"
click at [492, 201] on button "Add" at bounding box center [484, 202] width 58 height 16
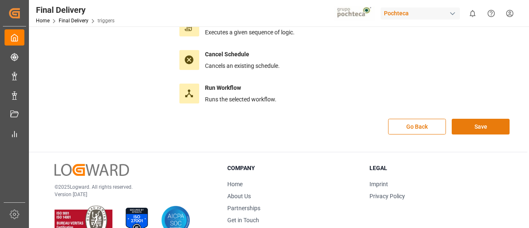
click at [473, 127] on button "Save" at bounding box center [481, 127] width 58 height 16
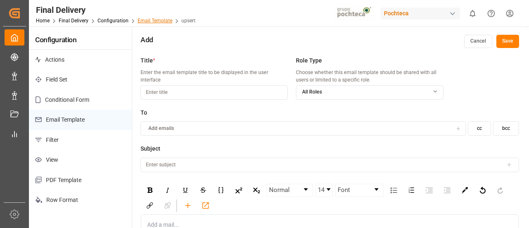
click at [151, 21] on link "Email Template" at bounding box center [155, 21] width 35 height 6
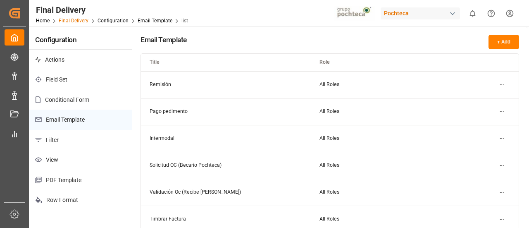
click at [79, 19] on link "Final Delivery" at bounding box center [74, 21] width 30 height 6
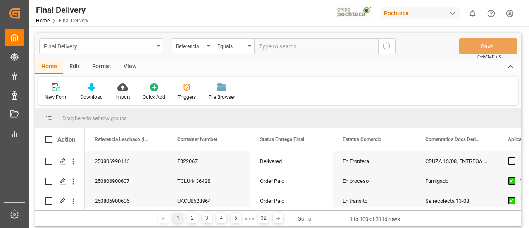
click at [139, 47] on div "Final Delivery" at bounding box center [99, 46] width 110 height 10
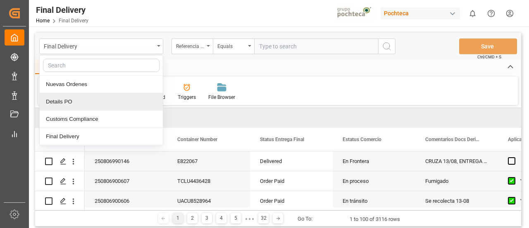
click at [89, 99] on div "Details PO" at bounding box center [101, 101] width 123 height 17
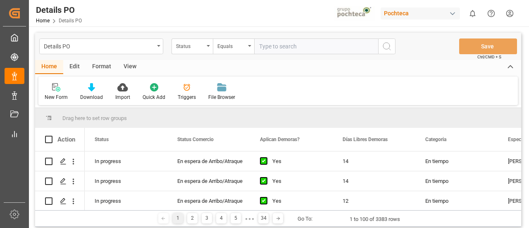
click at [79, 69] on div "Edit" at bounding box center [74, 67] width 23 height 14
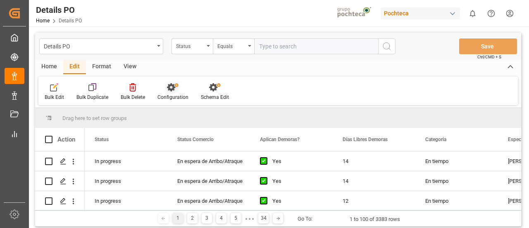
click at [175, 88] on icon at bounding box center [173, 87] width 12 height 8
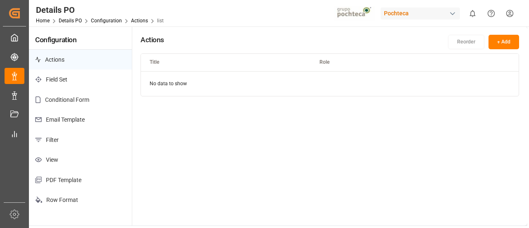
click at [90, 112] on p "Email Template" at bounding box center [80, 120] width 103 height 20
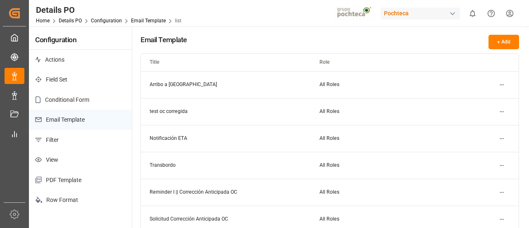
click at [499, 84] on html "Created by potrace 1.15, written by [PERSON_NAME] [DATE]-[DATE] Created by potr…" at bounding box center [264, 114] width 529 height 228
click at [485, 101] on div "Edit" at bounding box center [487, 102] width 43 height 12
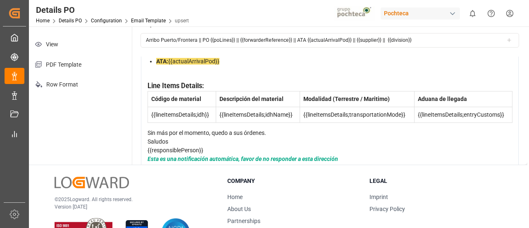
scroll to position [116, 0]
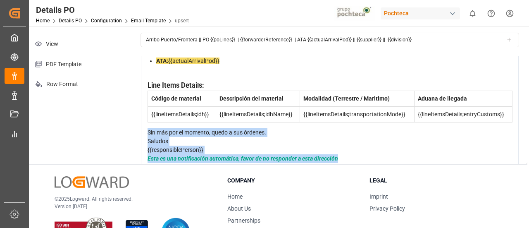
drag, startPoint x: 347, startPoint y: 154, endPoint x: 146, endPoint y: 78, distance: 215.8
click at [146, 78] on div "Estimado Cliente: Se confirma el arribo de mercancía al [GEOGRAPHIC_DATA] {{pod…" at bounding box center [330, 89] width 378 height 160
copy div "Sin más por el momento, quedo a sus órdenes. Saludos {{responsiblePerson}} Esta…"
click at [273, 128] on div "Sin más por el momento, quedo a sus órdenes." at bounding box center [330, 132] width 365 height 9
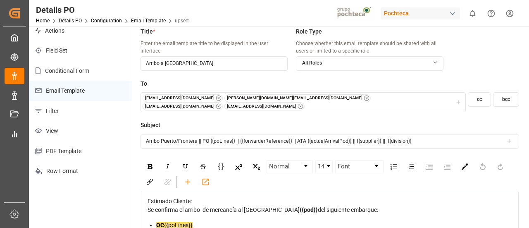
scroll to position [0, 0]
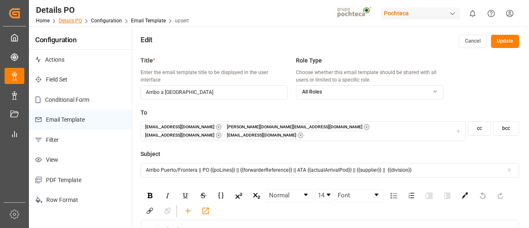
click at [74, 22] on link "Details PO" at bounding box center [70, 21] width 23 height 6
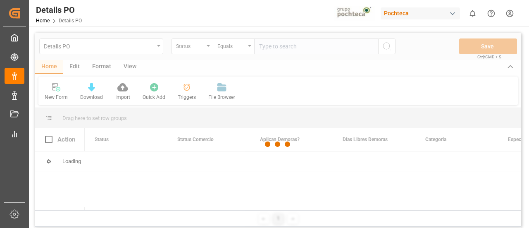
click at [185, 91] on div at bounding box center [278, 144] width 486 height 223
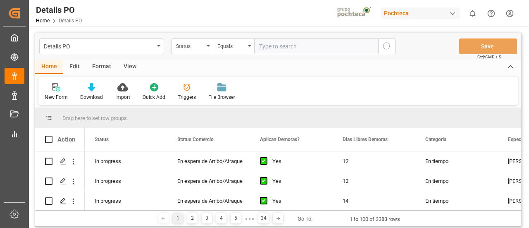
click at [185, 91] on div "Triggers" at bounding box center [187, 92] width 31 height 18
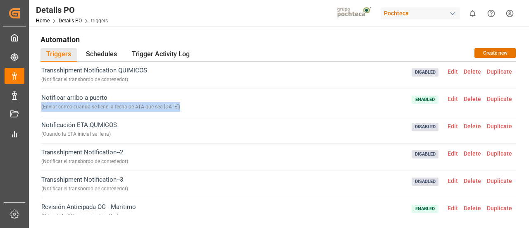
drag, startPoint x: 176, startPoint y: 108, endPoint x: 40, endPoint y: 109, distance: 136.5
click at [40, 109] on div "Automation Triggers Schedules Trigger Activity Log Create new Transshipment Not…" at bounding box center [278, 134] width 487 height 205
copy div "( Enviar correo cuando se llene la fecha de ATA que sea [DATE] )"
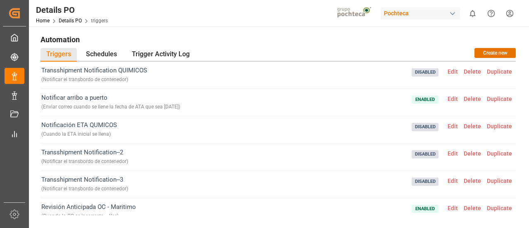
click at [446, 98] on span "Edit" at bounding box center [453, 99] width 16 height 7
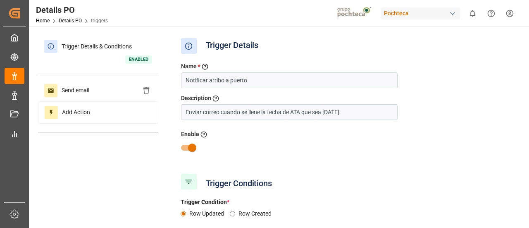
type input "ATA"
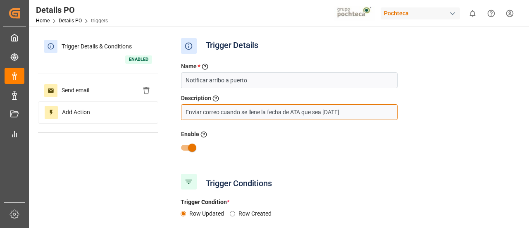
drag, startPoint x: 304, startPoint y: 112, endPoint x: 384, endPoint y: 118, distance: 80.1
click at [384, 118] on input "Enviar correo cuando se llene la fecha de ATA que sea [DATE]" at bounding box center [289, 112] width 217 height 16
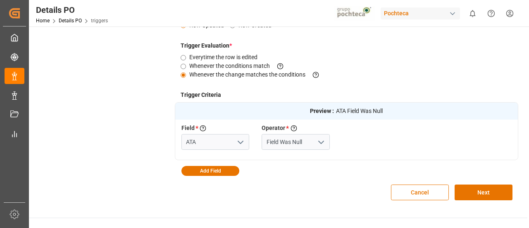
scroll to position [189, 0]
type input "Enviar correo cuando se llene la fecha de ATA"
click at [482, 189] on button "Next" at bounding box center [484, 192] width 58 height 16
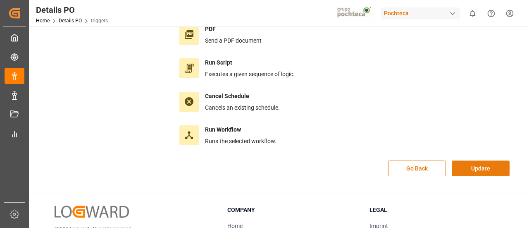
click at [486, 169] on button "Update" at bounding box center [481, 168] width 58 height 16
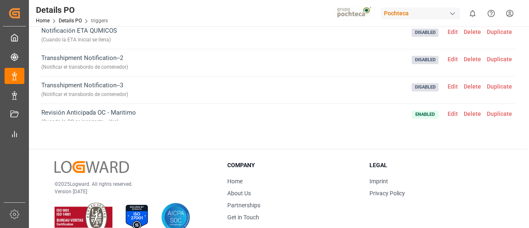
scroll to position [0, 0]
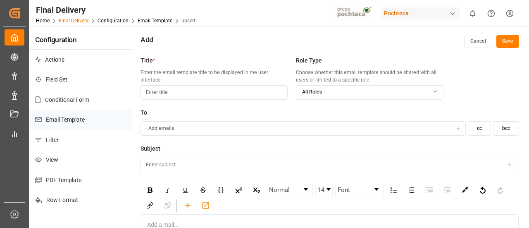
click at [74, 22] on link "Final Delivery" at bounding box center [74, 21] width 30 height 6
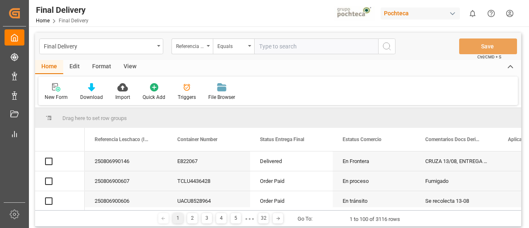
click at [77, 65] on div "Edit" at bounding box center [74, 67] width 23 height 14
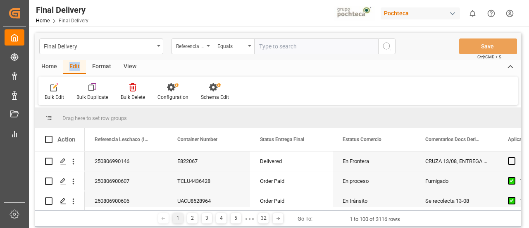
click at [77, 65] on div "Edit" at bounding box center [74, 67] width 23 height 14
click at [213, 91] on div "Schema Edit" at bounding box center [215, 92] width 41 height 18
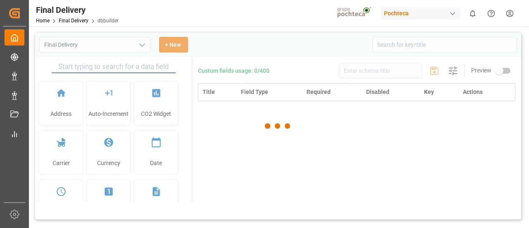
type input "Final Delivery"
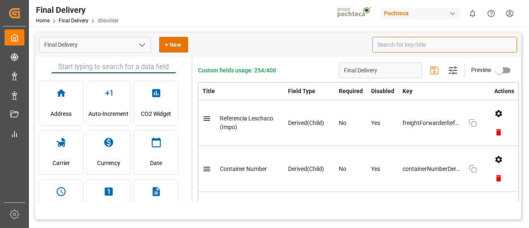
click at [390, 49] on input at bounding box center [445, 45] width 145 height 16
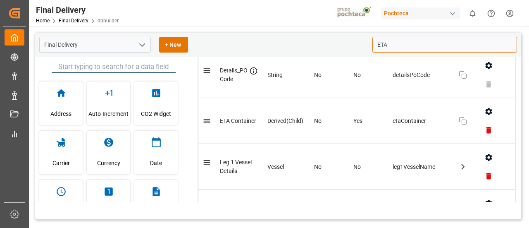
scroll to position [232, 0]
type input "ETA"
click at [310, 43] on div "Final Delivery + New" at bounding box center [203, 45] width 328 height 16
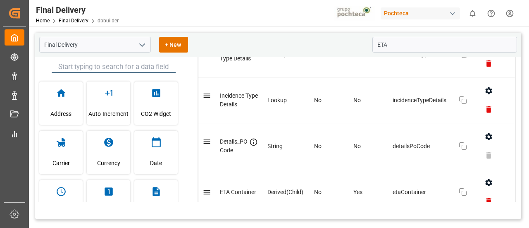
scroll to position [160, 0]
click at [407, 49] on input "ETA" at bounding box center [445, 45] width 145 height 16
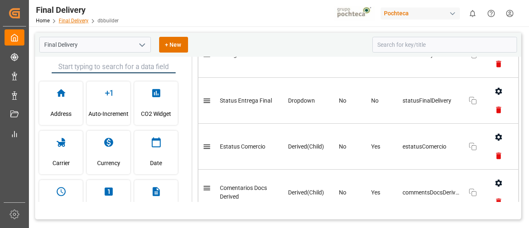
click at [79, 20] on link "Final Delivery" at bounding box center [74, 21] width 30 height 6
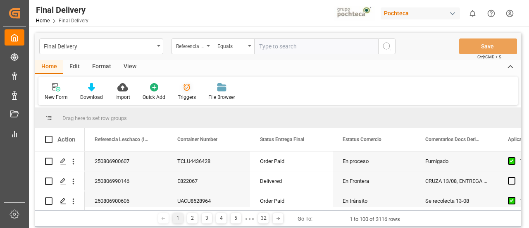
click at [191, 96] on div "Triggers" at bounding box center [187, 96] width 18 height 7
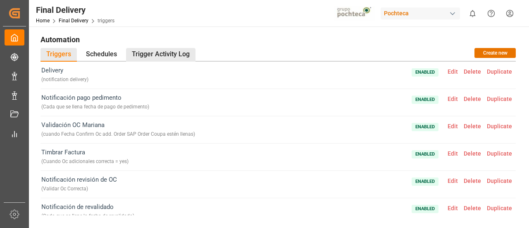
click at [156, 57] on div "Trigger Activity Log" at bounding box center [160, 55] width 69 height 14
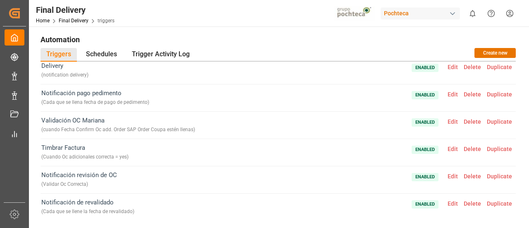
scroll to position [9, 0]
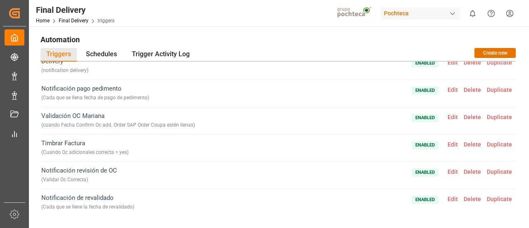
click at [450, 196] on span "Edit" at bounding box center [453, 199] width 16 height 7
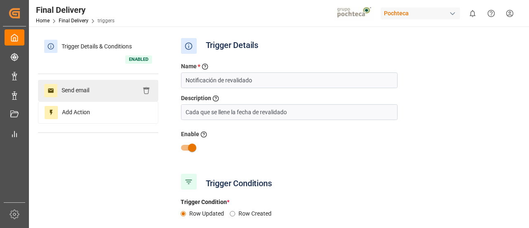
click at [114, 94] on div "Send email" at bounding box center [98, 91] width 120 height 22
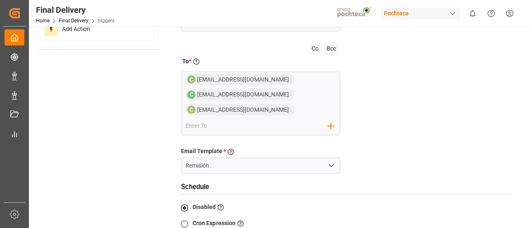
scroll to position [84, 0]
click at [328, 166] on icon "open menu" at bounding box center [332, 165] width 10 height 10
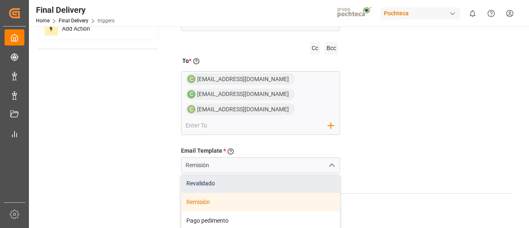
click at [289, 178] on div "Revalidado" at bounding box center [261, 183] width 159 height 19
type input "Revalidado"
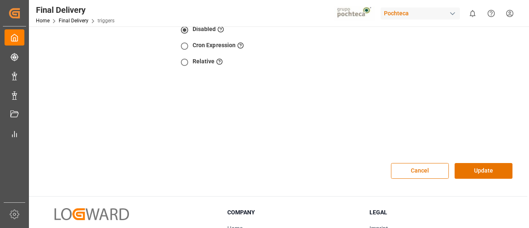
scroll to position [285, 0]
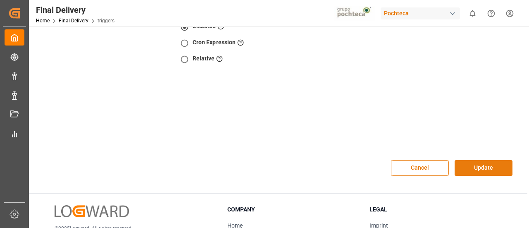
click at [486, 161] on button "Update" at bounding box center [484, 168] width 58 height 16
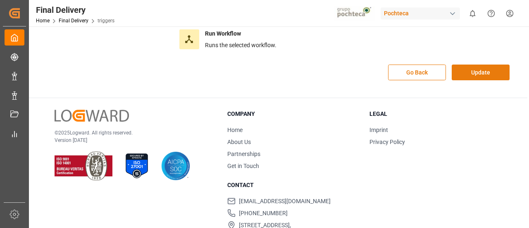
click at [464, 73] on button "Update" at bounding box center [481, 73] width 58 height 16
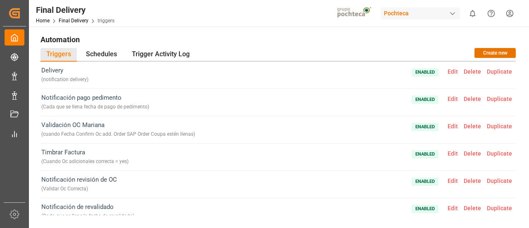
scroll to position [9, 0]
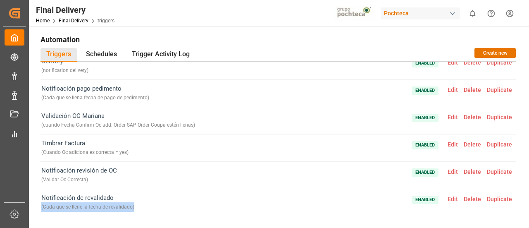
drag, startPoint x: 137, startPoint y: 208, endPoint x: 41, endPoint y: 206, distance: 96.8
click at [41, 206] on div "Notificación de revalidado ( Cada que se llene la fecha de revalidado ) Enabled…" at bounding box center [279, 202] width 476 height 27
copy div "( Cada que se llene la fecha de revalidado )"
click at [446, 197] on span "Edit" at bounding box center [453, 199] width 16 height 7
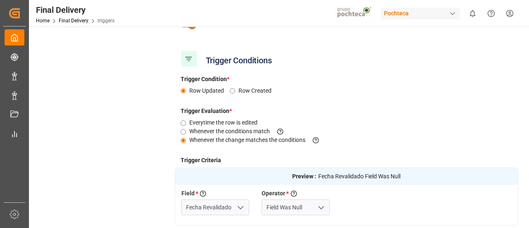
scroll to position [123, 0]
click at [220, 208] on input "Fecha Revalidado" at bounding box center [216, 207] width 68 height 16
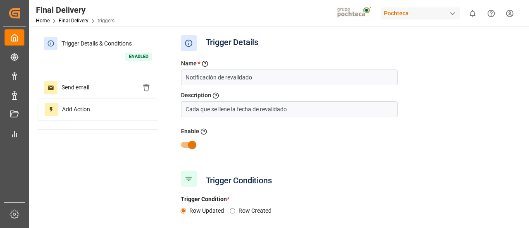
scroll to position [0, 0]
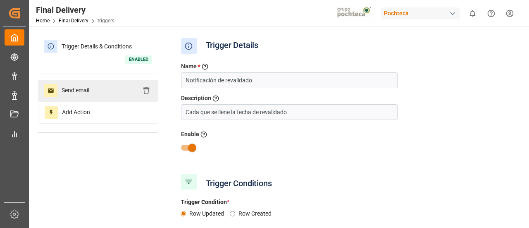
click at [103, 88] on div "Send email" at bounding box center [98, 91] width 120 height 22
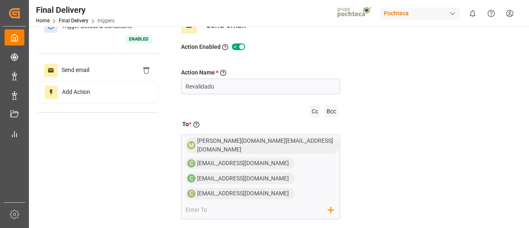
scroll to position [21, 0]
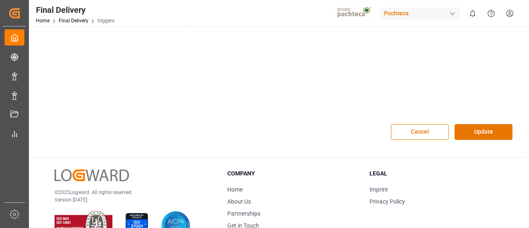
scroll to position [323, 0]
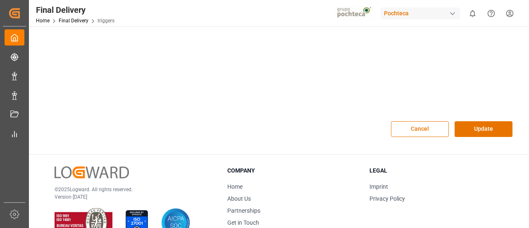
click at [468, 131] on div "Cancel Update" at bounding box center [347, 128] width 344 height 33
click at [467, 126] on button "Update" at bounding box center [484, 129] width 58 height 16
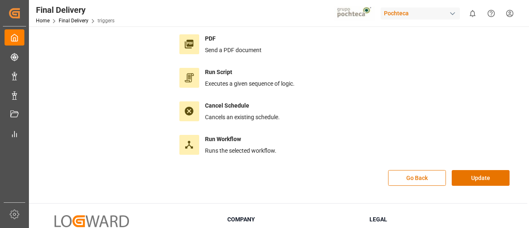
scroll to position [175, 0]
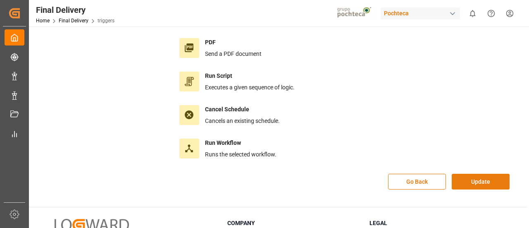
click at [489, 176] on button "Update" at bounding box center [481, 182] width 58 height 16
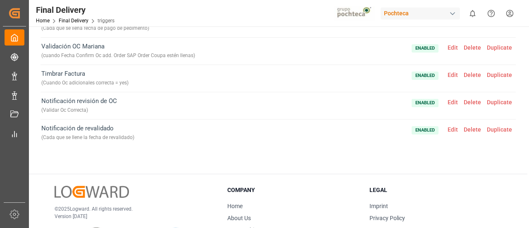
scroll to position [2, 0]
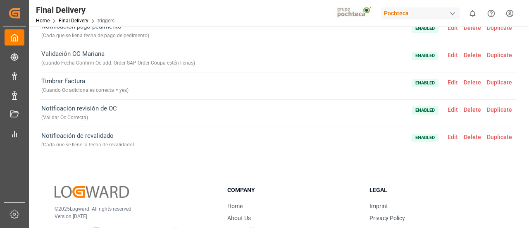
click at [447, 135] on span "Edit" at bounding box center [453, 137] width 16 height 7
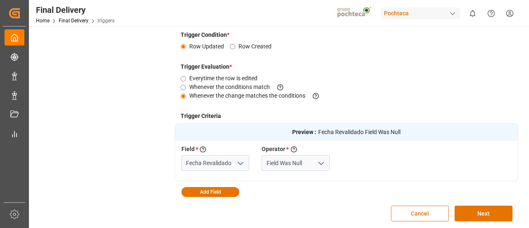
scroll to position [0, 0]
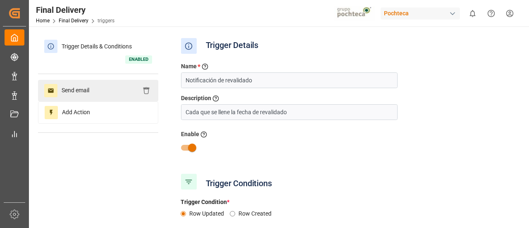
click at [118, 93] on div "Send email" at bounding box center [98, 91] width 120 height 22
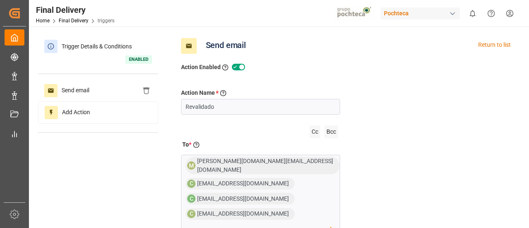
scroll to position [43, 0]
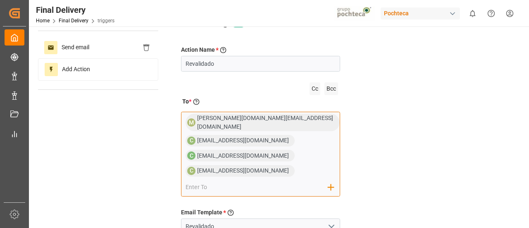
click at [276, 181] on input "email" at bounding box center [257, 187] width 143 height 12
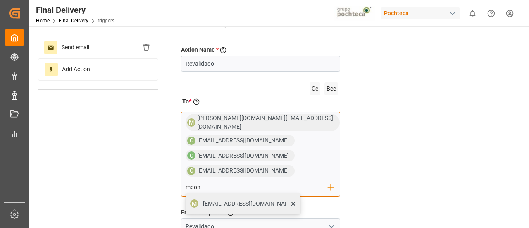
type input "mgon"
click at [289, 196] on div "[EMAIL_ADDRESS][DOMAIN_NAME]" at bounding box center [249, 203] width 98 height 14
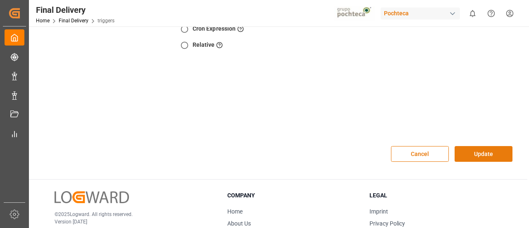
click at [485, 147] on button "Update" at bounding box center [484, 154] width 58 height 16
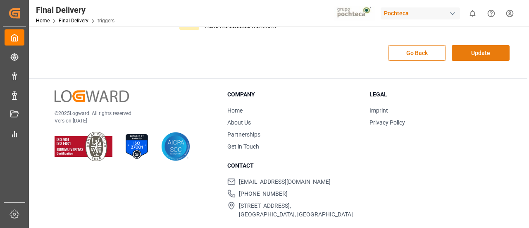
click at [476, 57] on button "Update" at bounding box center [481, 53] width 58 height 16
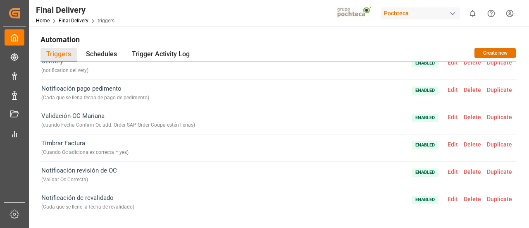
scroll to position [0, 0]
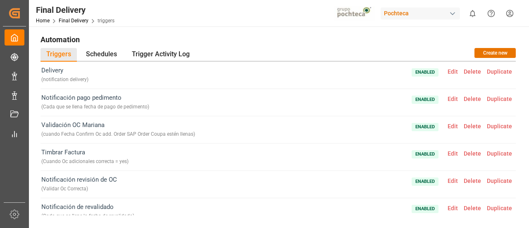
click at [447, 97] on span "Edit" at bounding box center [453, 99] width 16 height 7
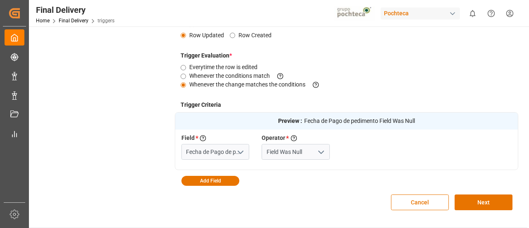
scroll to position [179, 0]
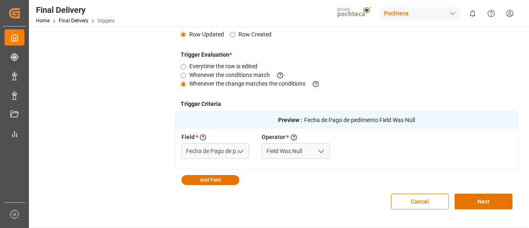
click at [293, 176] on div "Preview : Fecha de Pago de pedimento Field Was Null Field * Select a field to c…" at bounding box center [347, 148] width 344 height 74
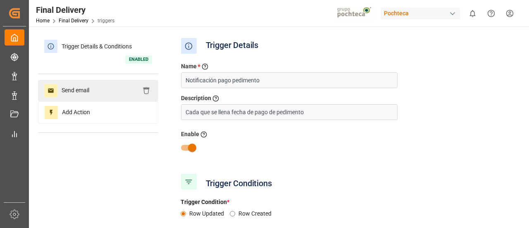
click at [88, 93] on span "Send email" at bounding box center [75, 90] width 36 height 13
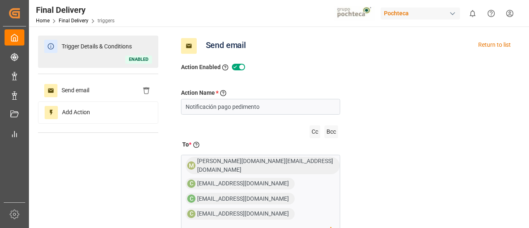
click at [83, 48] on span "Trigger Details & Conditions" at bounding box center [96, 46] width 79 height 13
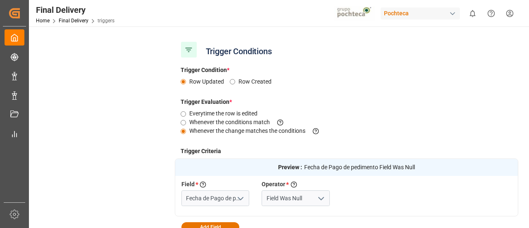
scroll to position [160, 0]
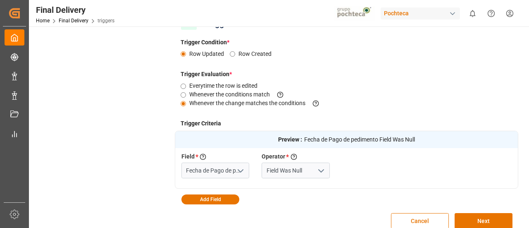
click at [245, 167] on icon "open menu" at bounding box center [241, 171] width 10 height 10
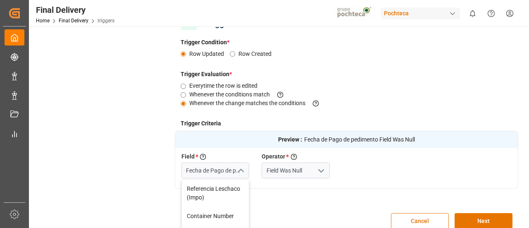
click at [245, 167] on icon "close menu" at bounding box center [241, 171] width 10 height 10
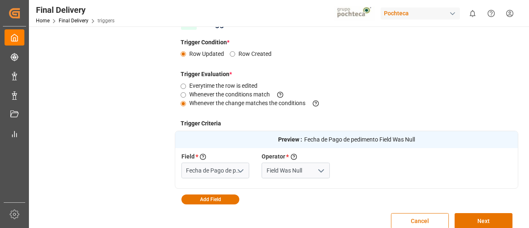
click at [273, 196] on div "Preview : Fecha de Pago de pedimento Field Was Null Field * Select a field to c…" at bounding box center [347, 168] width 344 height 74
click at [226, 171] on input "Fecha de Pago de pedimento" at bounding box center [216, 171] width 68 height 16
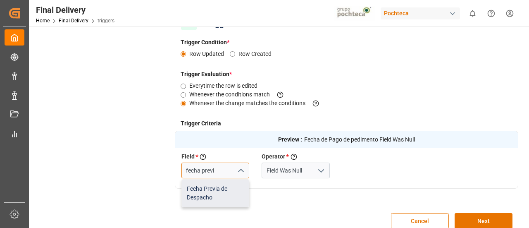
click at [223, 187] on div "Fecha Previa de Despacho" at bounding box center [215, 192] width 67 height 27
type input "Fecha Previa de Despacho"
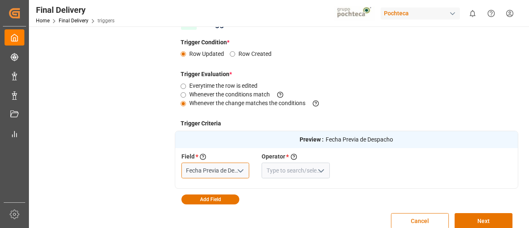
type input "Fecha Previa de Despacho"
click at [323, 167] on icon "open menu" at bounding box center [321, 171] width 10 height 10
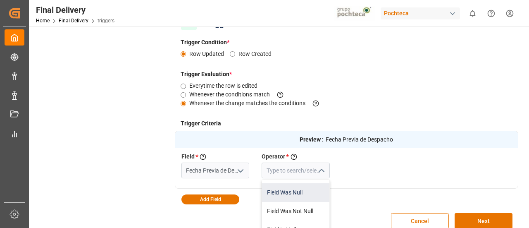
scroll to position [14, 0]
click at [293, 196] on div "Field Was Null" at bounding box center [295, 193] width 67 height 19
type input "Field Was Null"
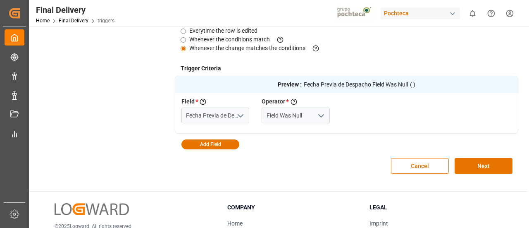
scroll to position [215, 0]
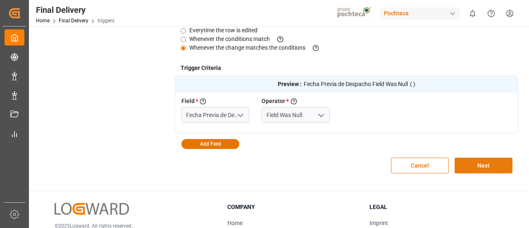
click at [495, 164] on button "Next" at bounding box center [484, 166] width 58 height 16
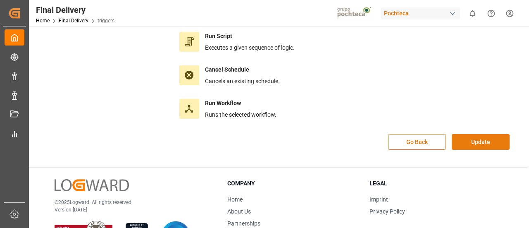
click at [483, 136] on button "Update" at bounding box center [481, 142] width 58 height 16
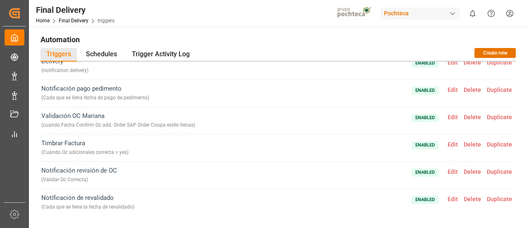
scroll to position [0, 0]
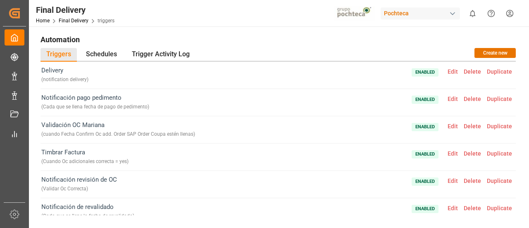
click at [452, 99] on span "Edit" at bounding box center [453, 99] width 16 height 7
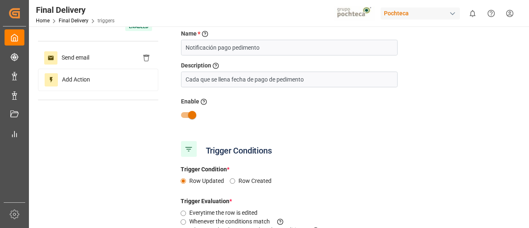
scroll to position [32, 0]
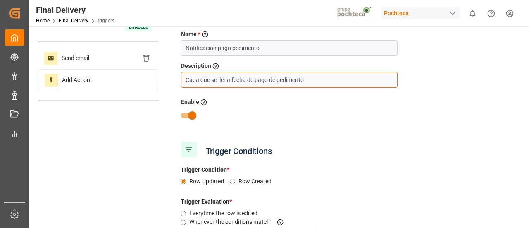
click at [255, 79] on input "Cada que se llena fecha de pago de pedimento" at bounding box center [289, 80] width 217 height 16
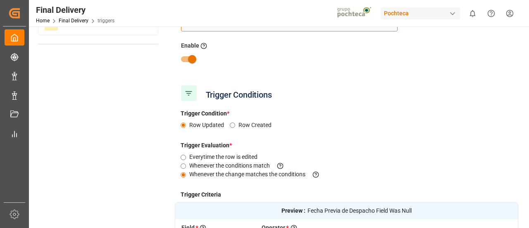
scroll to position [0, 0]
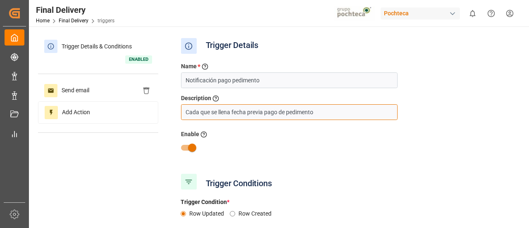
drag, startPoint x: 265, startPoint y: 111, endPoint x: 343, endPoint y: 112, distance: 77.8
click at [343, 112] on input "Cada que se llena fecha previa pago de pedimento" at bounding box center [289, 112] width 217 height 16
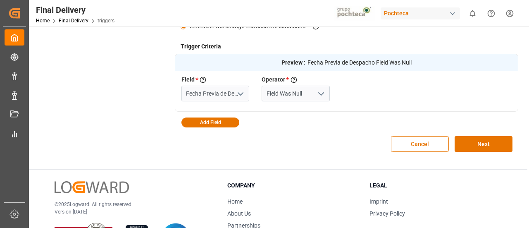
scroll to position [245, 0]
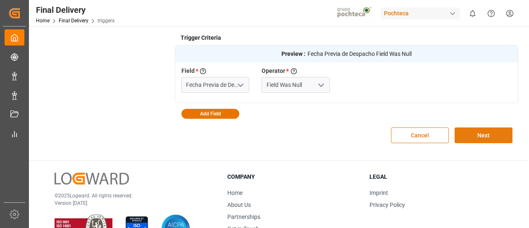
type input "Cada que se llena fecha previa de despacho"
click at [490, 137] on button "Next" at bounding box center [484, 135] width 58 height 16
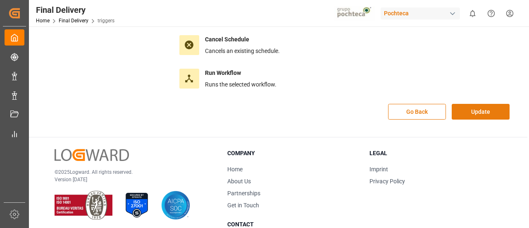
click at [469, 112] on button "Update" at bounding box center [481, 112] width 58 height 16
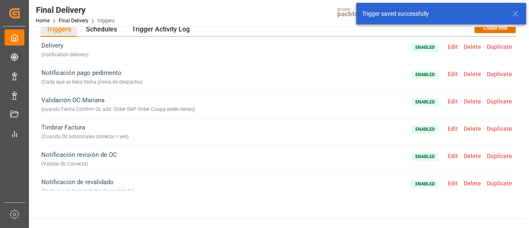
scroll to position [0, 0]
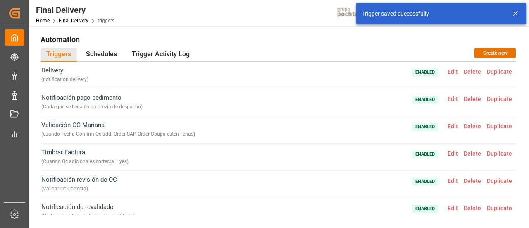
click at [447, 100] on span "Edit" at bounding box center [453, 99] width 16 height 7
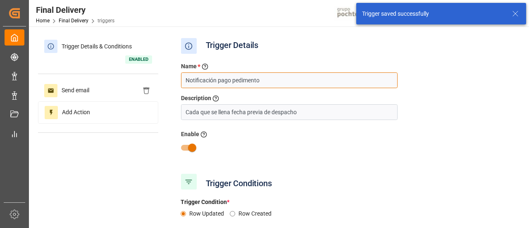
drag, startPoint x: 218, startPoint y: 79, endPoint x: 331, endPoint y: 72, distance: 113.1
click at [331, 72] on div "Name * Enter a name to the trigger Notificación pago pedimento" at bounding box center [289, 75] width 229 height 26
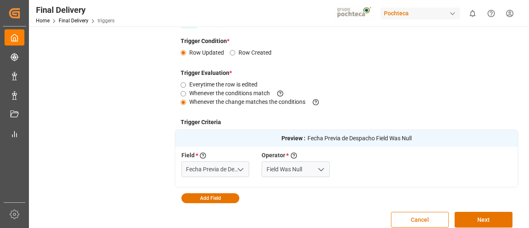
scroll to position [161, 0]
type input "Notificación fecha estimada de despacho"
click at [464, 217] on button "Next" at bounding box center [484, 219] width 58 height 16
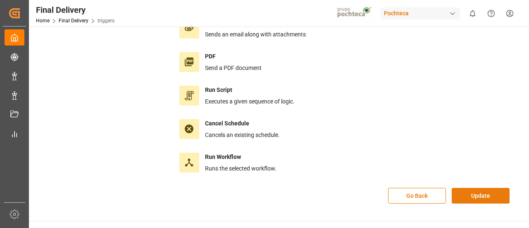
click at [465, 189] on button "Update" at bounding box center [481, 196] width 58 height 16
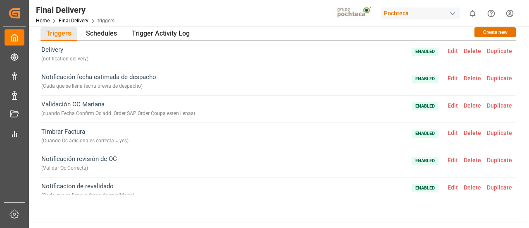
scroll to position [0, 0]
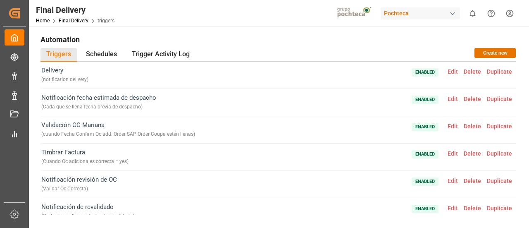
click at [452, 100] on span "Edit" at bounding box center [453, 99] width 16 height 7
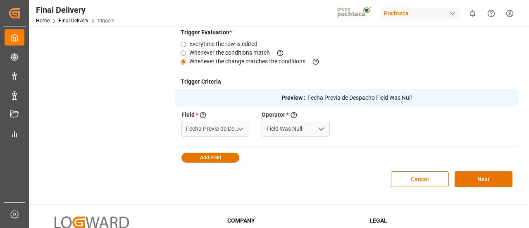
scroll to position [208, 0]
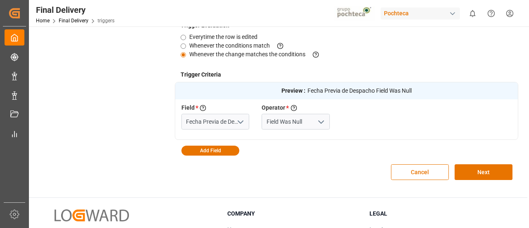
click at [238, 121] on polyline "open menu" at bounding box center [240, 122] width 5 height 2
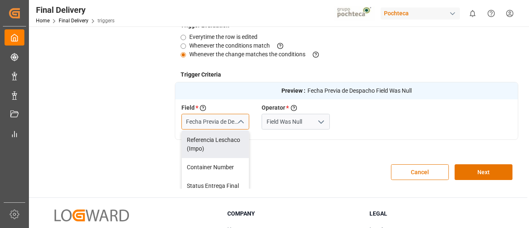
click at [227, 126] on input "Fecha Previa de Despacho" at bounding box center [216, 122] width 68 height 16
click at [298, 162] on div "Cancel Next" at bounding box center [347, 171] width 344 height 33
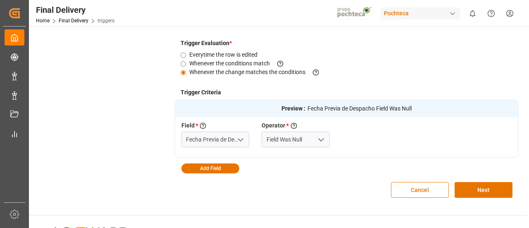
scroll to position [191, 0]
click at [291, 186] on div "Cancel Next" at bounding box center [347, 189] width 344 height 33
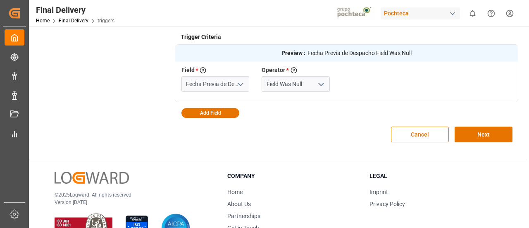
scroll to position [246, 0]
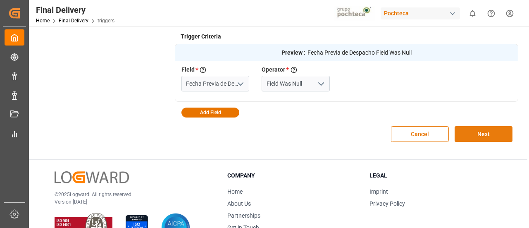
click at [478, 141] on button "Next" at bounding box center [484, 134] width 58 height 16
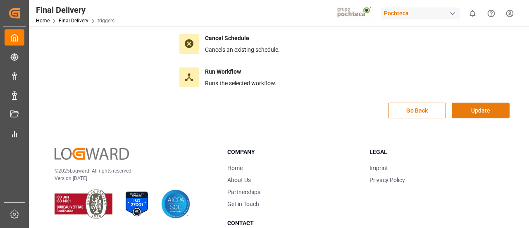
click at [471, 111] on button "Update" at bounding box center [481, 111] width 58 height 16
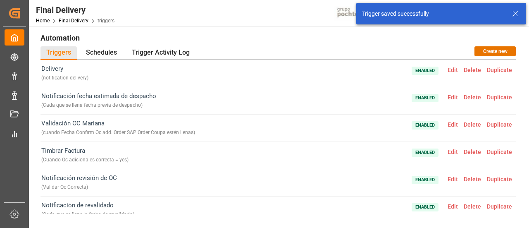
scroll to position [0, 0]
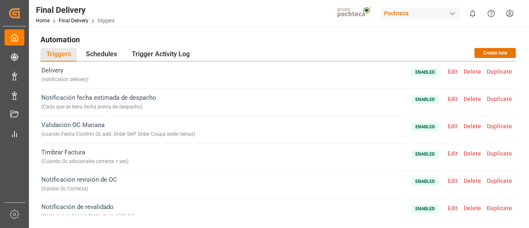
click at [448, 100] on span "Edit" at bounding box center [453, 99] width 16 height 7
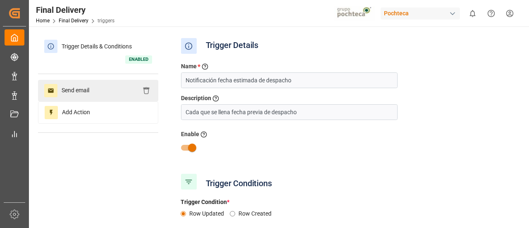
click at [116, 86] on div "Send email" at bounding box center [98, 91] width 120 height 22
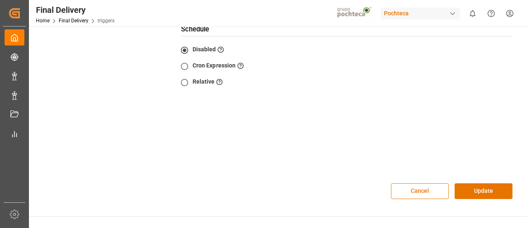
scroll to position [271, 0]
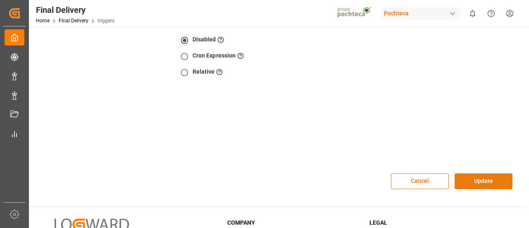
click at [477, 179] on button "Update" at bounding box center [484, 181] width 58 height 16
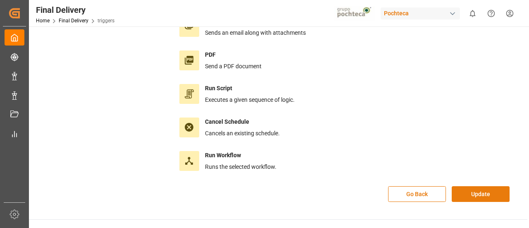
click at [493, 197] on button "Update" at bounding box center [481, 194] width 58 height 16
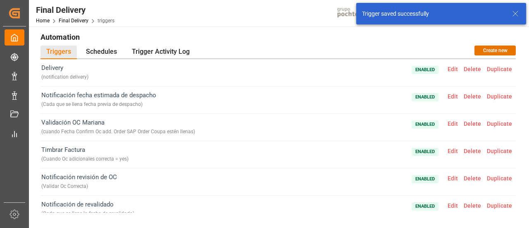
scroll to position [0, 0]
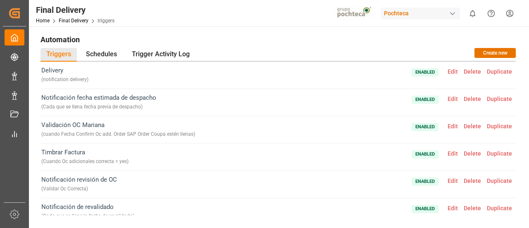
click at [449, 96] on span "Edit" at bounding box center [453, 99] width 16 height 7
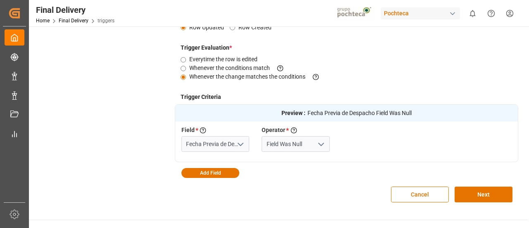
scroll to position [187, 0]
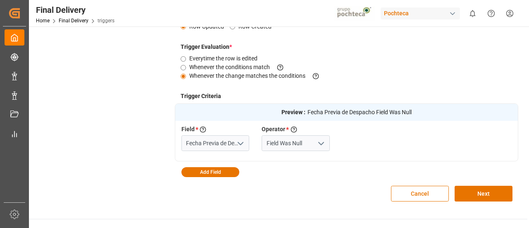
click at [319, 144] on icon "open menu" at bounding box center [321, 144] width 10 height 10
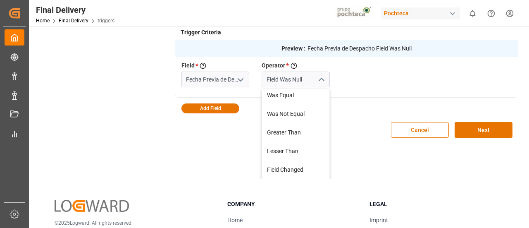
scroll to position [222, 0]
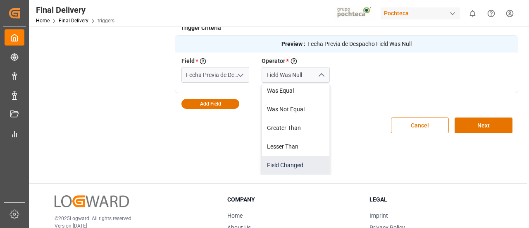
click at [300, 161] on div "Field Changed" at bounding box center [295, 165] width 67 height 19
type input "Field Changed"
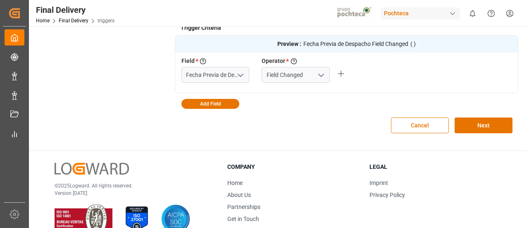
scroll to position [213, 0]
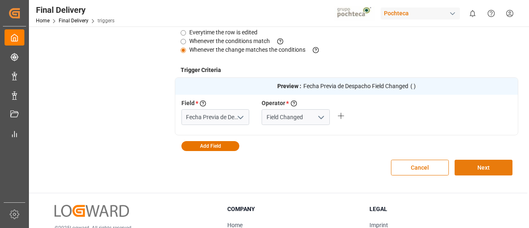
click at [466, 167] on button "Next" at bounding box center [484, 168] width 58 height 16
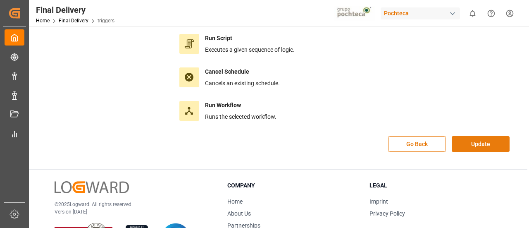
click at [466, 144] on button "Update" at bounding box center [481, 144] width 58 height 16
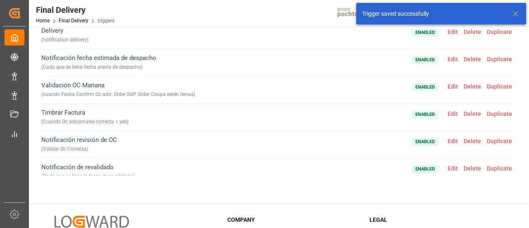
scroll to position [0, 0]
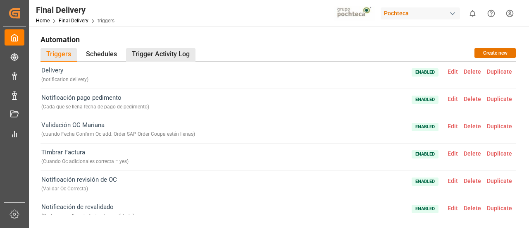
click at [147, 61] on div "Trigger Activity Log" at bounding box center [160, 55] width 69 height 14
click at [176, 60] on div "Trigger Activity Log" at bounding box center [160, 55] width 69 height 14
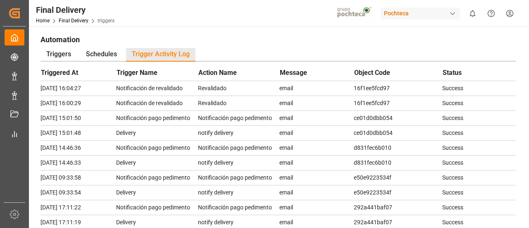
click at [177, 100] on td "Notificación de revalidado" at bounding box center [156, 103] width 81 height 15
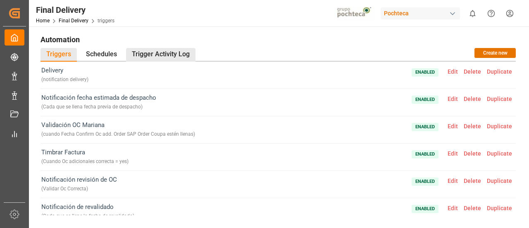
click at [178, 55] on div "Trigger Activity Log" at bounding box center [160, 55] width 69 height 14
click at [167, 51] on div "Trigger Activity Log" at bounding box center [160, 55] width 69 height 14
click at [156, 55] on div "Trigger Activity Log" at bounding box center [160, 55] width 69 height 14
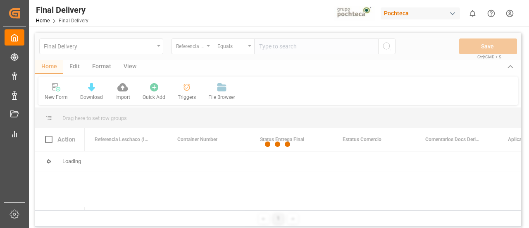
click at [189, 92] on div at bounding box center [278, 144] width 486 height 223
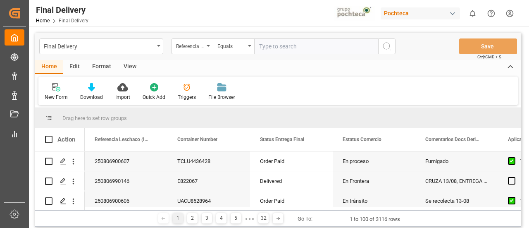
click at [189, 92] on div "Triggers" at bounding box center [187, 92] width 31 height 18
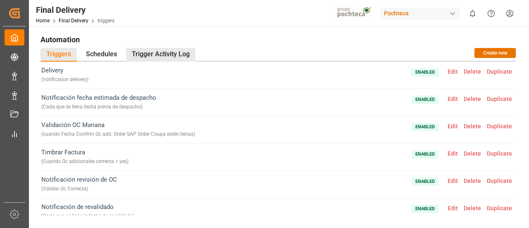
click at [168, 54] on div "Trigger Activity Log" at bounding box center [160, 55] width 69 height 14
click at [170, 53] on div "Trigger Activity Log" at bounding box center [160, 55] width 69 height 14
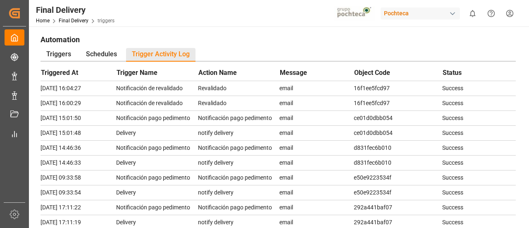
click at [251, 147] on td "Notificación pago pedimento" at bounding box center [238, 147] width 81 height 15
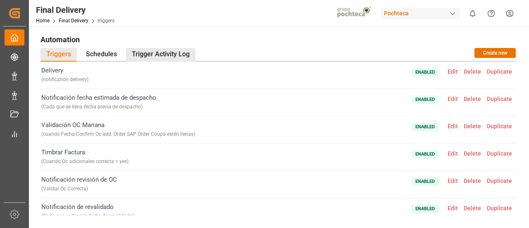
click at [146, 56] on div "Trigger Activity Log" at bounding box center [160, 55] width 69 height 14
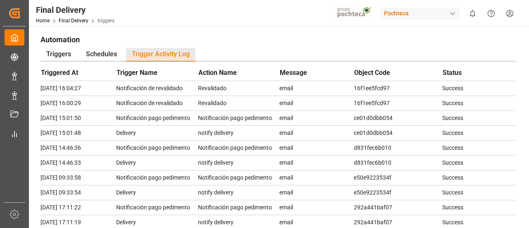
click at [239, 32] on h1 "Automation" at bounding box center [279, 39] width 476 height 14
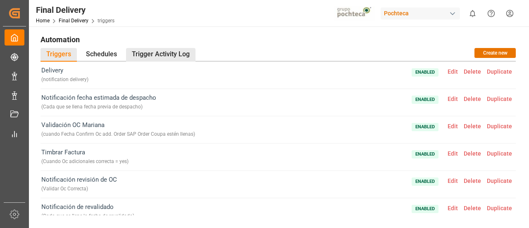
click at [189, 58] on div "Trigger Activity Log" at bounding box center [160, 55] width 69 height 14
click at [191, 55] on div "Trigger Activity Log" at bounding box center [160, 55] width 69 height 14
click at [163, 48] on div "Trigger Activity Log" at bounding box center [160, 55] width 69 height 14
click at [181, 52] on div "Trigger Activity Log" at bounding box center [160, 55] width 69 height 14
click at [179, 51] on div "Trigger Activity Log" at bounding box center [160, 55] width 69 height 14
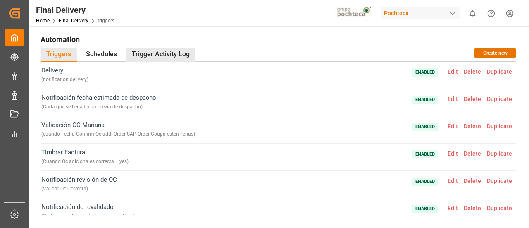
click at [181, 55] on div "Trigger Activity Log" at bounding box center [160, 55] width 69 height 14
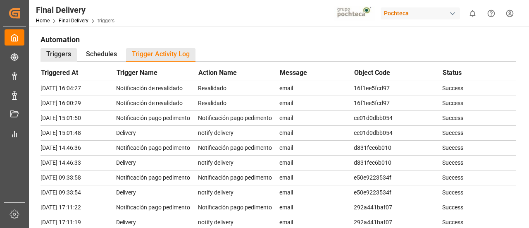
click at [64, 55] on div "Triggers" at bounding box center [59, 55] width 36 height 14
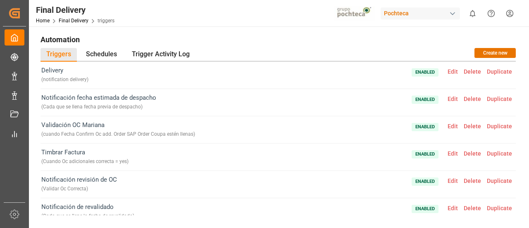
click at [447, 99] on span "Edit" at bounding box center [453, 99] width 16 height 7
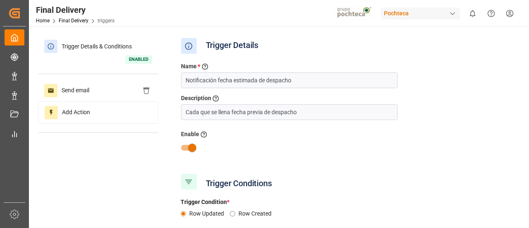
click at [381, 151] on div at bounding box center [347, 148] width 344 height 16
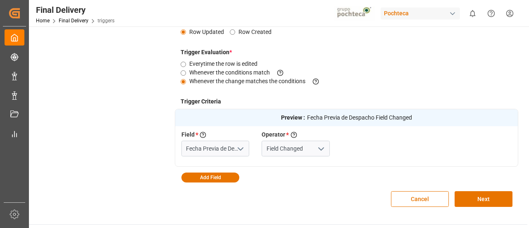
scroll to position [182, 0]
click at [242, 147] on polyline "open menu" at bounding box center [240, 148] width 5 height 2
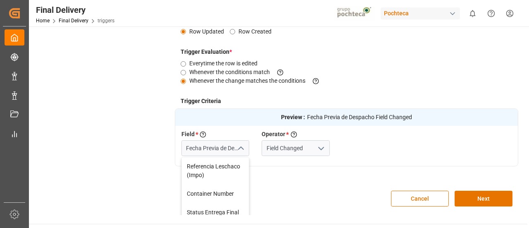
click at [242, 147] on icon "close menu" at bounding box center [241, 149] width 10 height 10
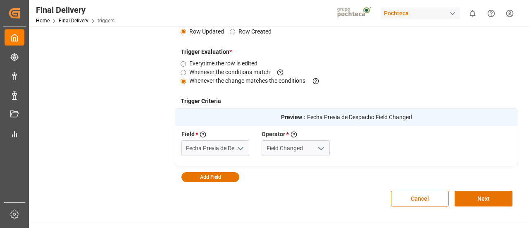
scroll to position [0, 0]
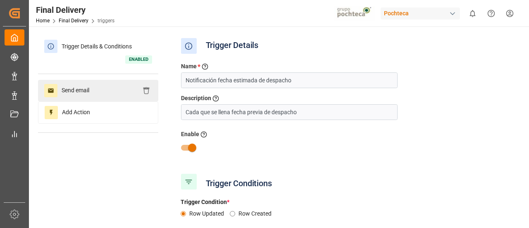
click at [73, 85] on span "Send email" at bounding box center [75, 90] width 36 height 13
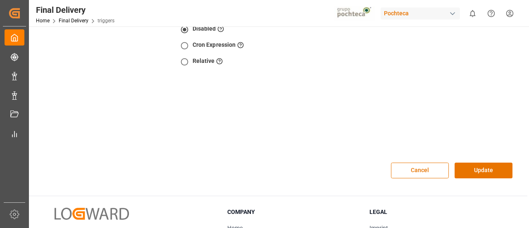
scroll to position [283, 0]
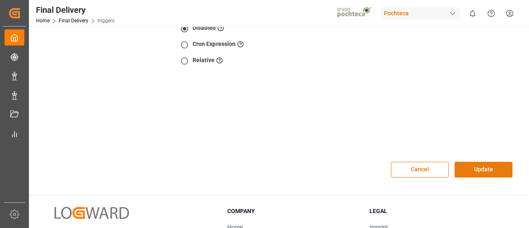
click at [471, 163] on button "Update" at bounding box center [484, 170] width 58 height 16
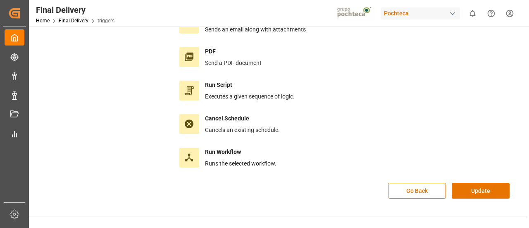
scroll to position [167, 0]
click at [490, 196] on div "Go Back Update" at bounding box center [347, 194] width 344 height 24
click at [488, 193] on button "Update" at bounding box center [481, 190] width 58 height 16
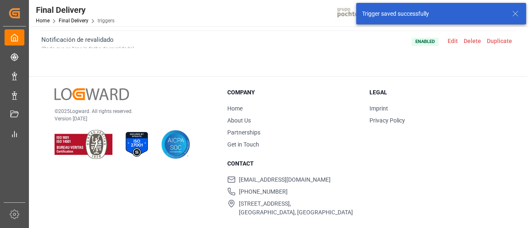
scroll to position [0, 0]
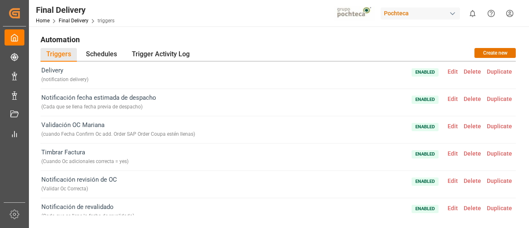
click at [448, 99] on span "Edit" at bounding box center [453, 99] width 16 height 7
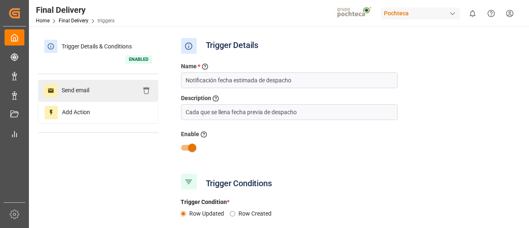
click at [103, 90] on div "Send email" at bounding box center [98, 91] width 120 height 22
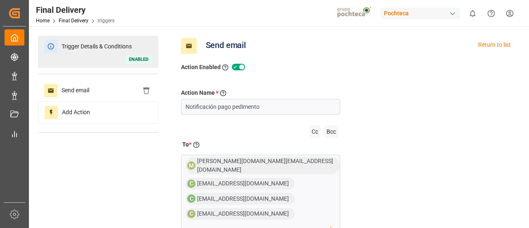
click at [86, 45] on span "Trigger Details & Conditions" at bounding box center [96, 46] width 79 height 13
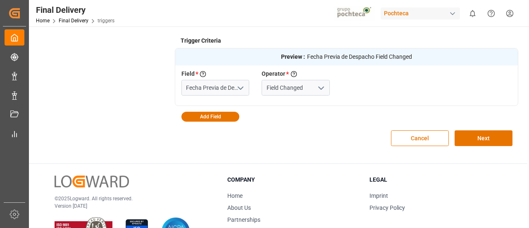
scroll to position [243, 0]
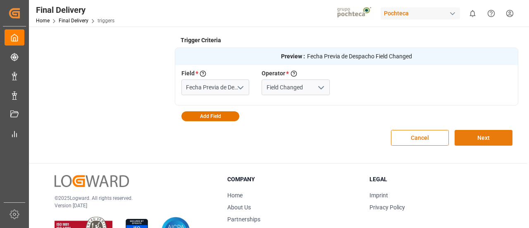
click at [491, 143] on button "Next" at bounding box center [484, 138] width 58 height 16
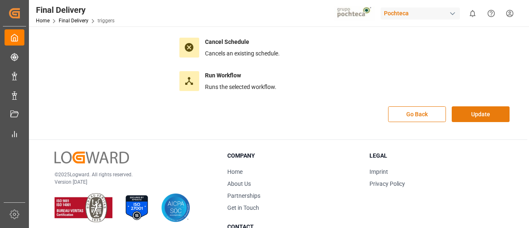
click at [476, 115] on button "Update" at bounding box center [481, 114] width 58 height 16
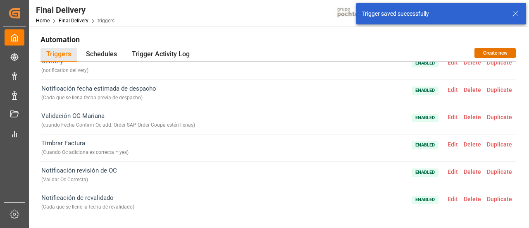
scroll to position [0, 0]
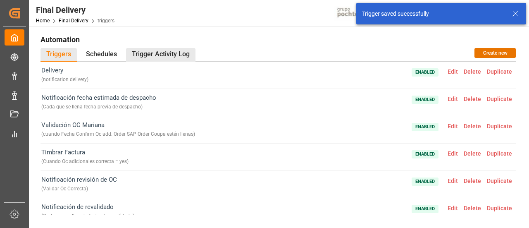
click at [170, 49] on div "Trigger Activity Log" at bounding box center [160, 55] width 69 height 14
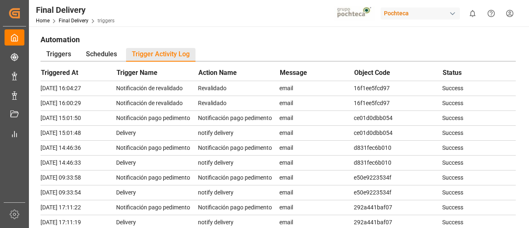
click at [238, 43] on h1 "Automation" at bounding box center [279, 39] width 476 height 14
click at [66, 57] on div "Triggers" at bounding box center [59, 55] width 36 height 14
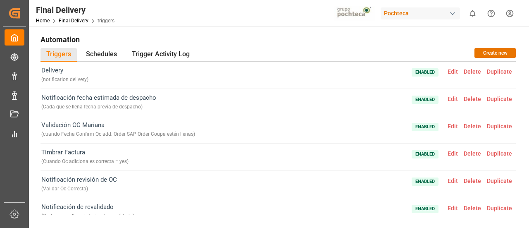
click at [447, 99] on span "Edit" at bounding box center [453, 99] width 16 height 7
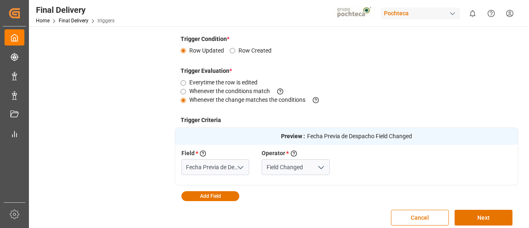
scroll to position [164, 0]
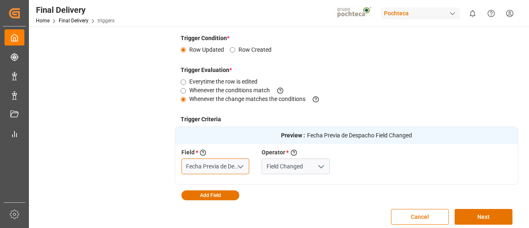
click at [218, 165] on input "Fecha Previa de Despacho" at bounding box center [216, 166] width 68 height 16
click at [319, 166] on icon "open menu" at bounding box center [321, 167] width 10 height 10
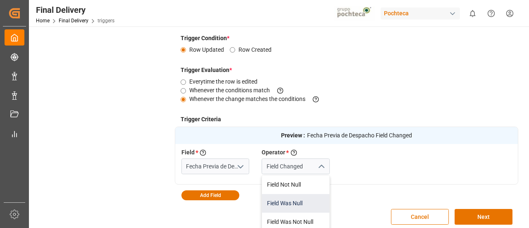
click at [295, 200] on div "Field Was Null" at bounding box center [295, 203] width 67 height 19
type input "Field Was Null"
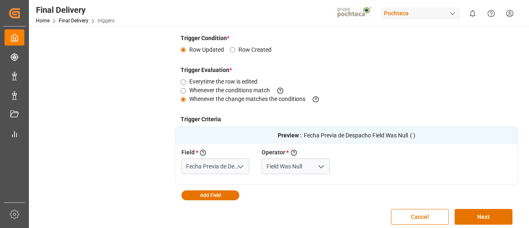
click at [242, 165] on icon "open menu" at bounding box center [241, 167] width 10 height 10
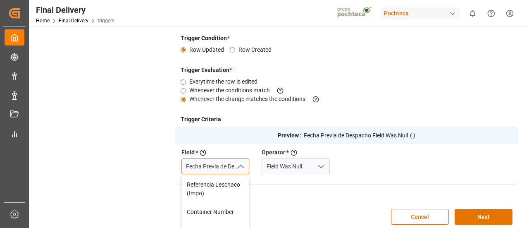
click at [215, 165] on input "Fecha Previa de Despacho" at bounding box center [216, 166] width 68 height 16
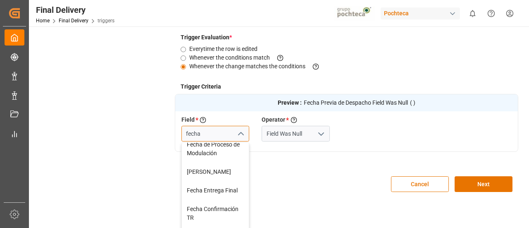
scroll to position [182, 0]
click at [222, 172] on div "Fecha Despacho" at bounding box center [215, 171] width 67 height 19
type input "Fecha Despacho"
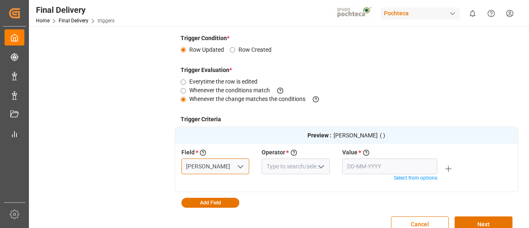
scroll to position [196, 0]
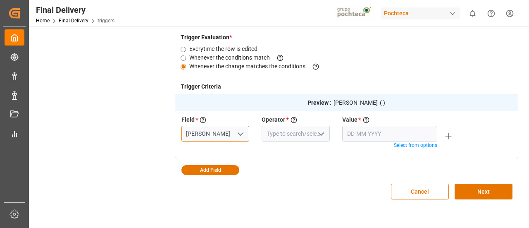
type input "Fecha Despacho"
click at [318, 135] on icon "open menu" at bounding box center [321, 134] width 10 height 10
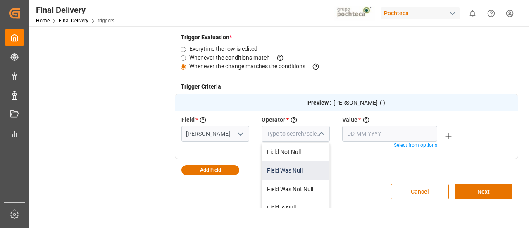
click at [302, 168] on div "Field Was Null" at bounding box center [295, 170] width 67 height 19
type input "Field Was Null"
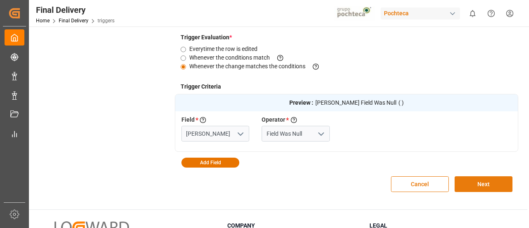
click at [486, 187] on button "Next" at bounding box center [484, 184] width 58 height 16
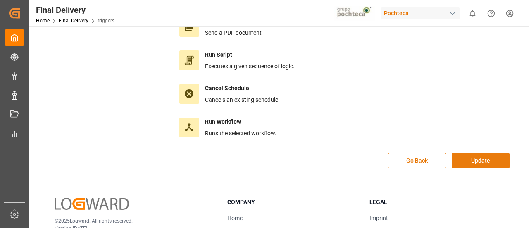
click at [473, 164] on button "Update" at bounding box center [481, 161] width 58 height 16
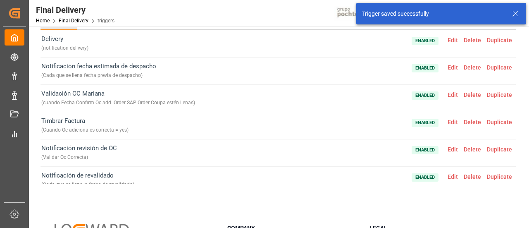
scroll to position [0, 0]
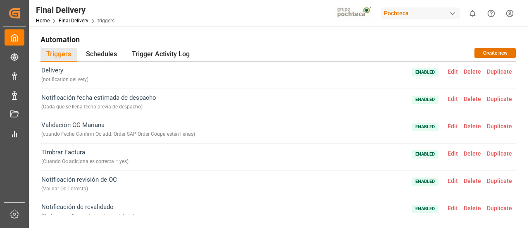
click at [449, 98] on span "Edit" at bounding box center [453, 99] width 16 height 7
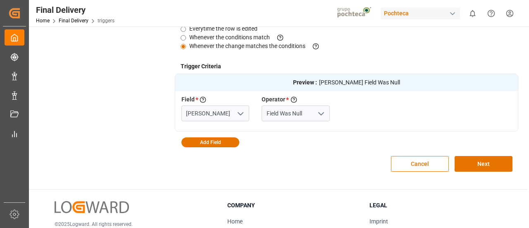
scroll to position [218, 0]
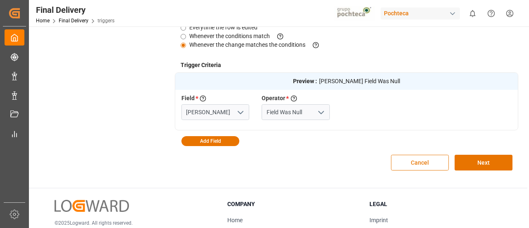
click at [422, 161] on button "Cancel" at bounding box center [420, 163] width 58 height 16
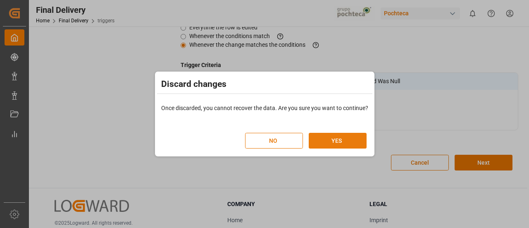
click at [349, 140] on button "YES" at bounding box center [338, 141] width 58 height 16
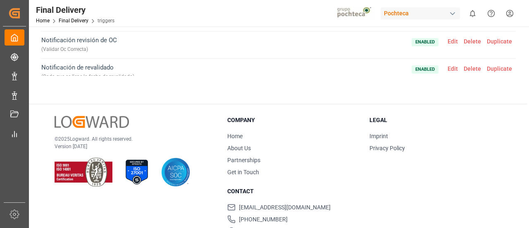
scroll to position [0, 0]
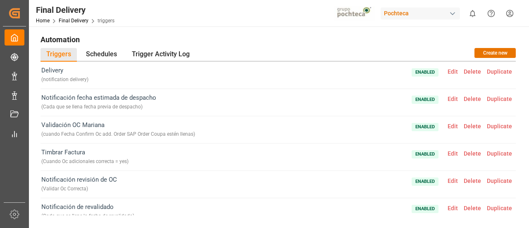
click at [450, 99] on span "Edit" at bounding box center [453, 99] width 16 height 7
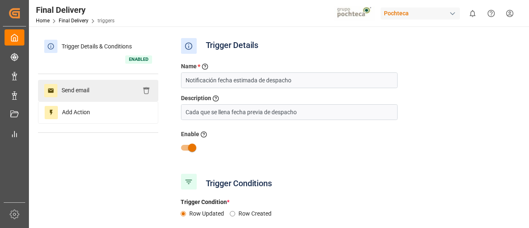
click at [111, 93] on div "Send email" at bounding box center [98, 91] width 120 height 22
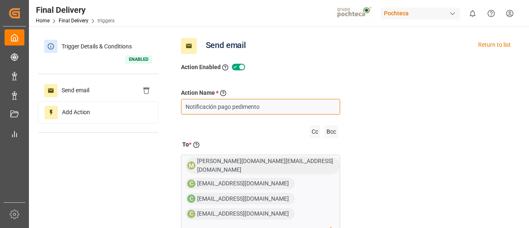
click at [261, 109] on input "Notificación pago pedimento" at bounding box center [261, 107] width 160 height 16
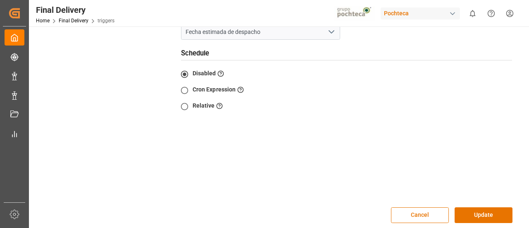
scroll to position [239, 0]
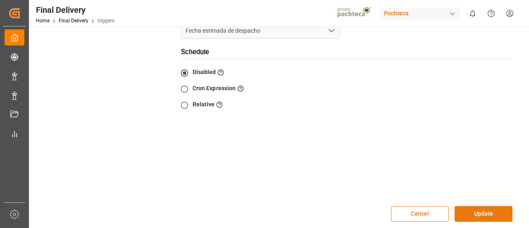
type input "Notificación fecha estimada de despacho"
click at [473, 206] on button "Update" at bounding box center [484, 214] width 58 height 16
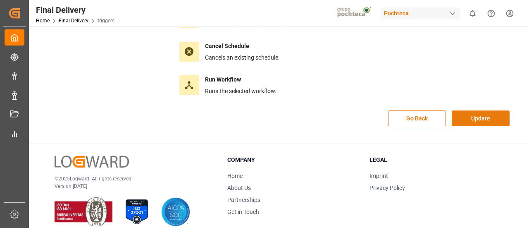
click at [466, 117] on button "Update" at bounding box center [481, 118] width 58 height 16
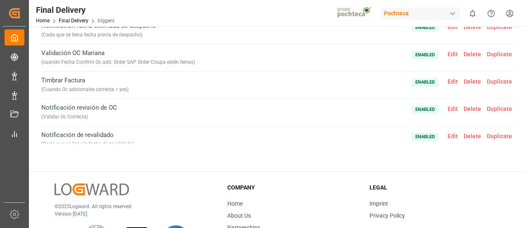
scroll to position [0, 0]
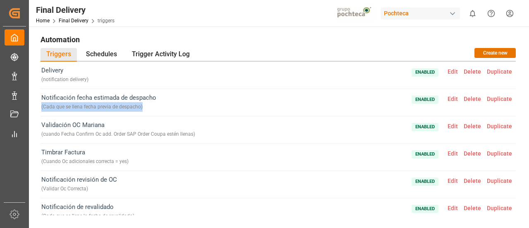
drag, startPoint x: 150, startPoint y: 108, endPoint x: 41, endPoint y: 111, distance: 108.8
click at [41, 111] on div "Notificación fecha estimada de despacho ( Cada que se llena fecha previa de des…" at bounding box center [279, 102] width 476 height 27
copy div "( Cada que se llena fecha previa de despacho )"
click at [447, 99] on span "Edit" at bounding box center [453, 99] width 16 height 7
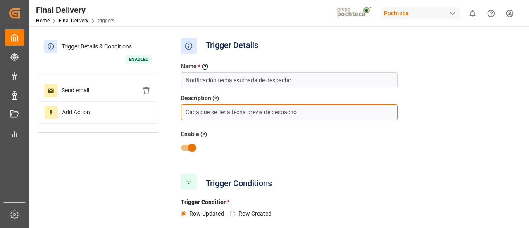
click at [260, 110] on input "Cada que se llena fecha previa de despacho" at bounding box center [289, 112] width 217 height 16
drag, startPoint x: 264, startPoint y: 111, endPoint x: 248, endPoint y: 112, distance: 15.8
click at [248, 112] on input "Cada que se llena fecha previa de despacho" at bounding box center [289, 112] width 217 height 16
type input "Cada que se llena fecha de despacho"
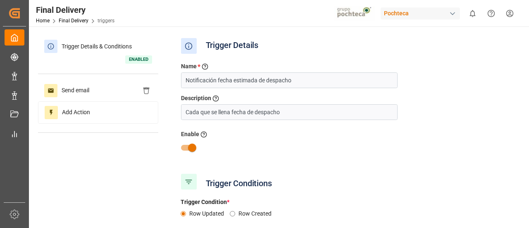
click at [363, 143] on div at bounding box center [347, 148] width 344 height 16
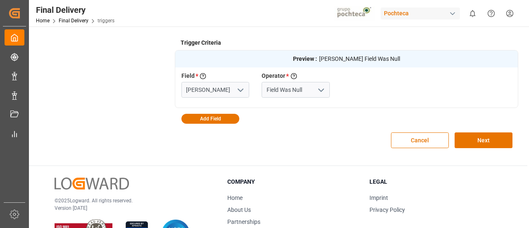
scroll to position [264, 0]
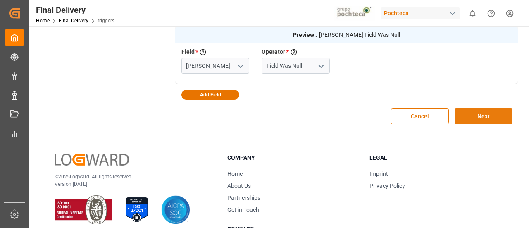
click at [470, 115] on button "Next" at bounding box center [484, 116] width 58 height 16
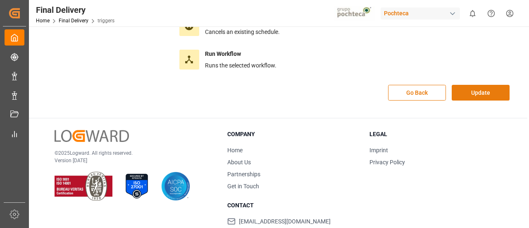
click at [468, 88] on button "Update" at bounding box center [481, 93] width 58 height 16
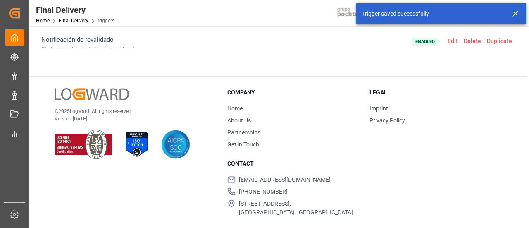
scroll to position [0, 0]
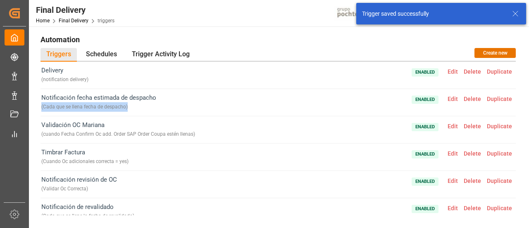
drag, startPoint x: 138, startPoint y: 109, endPoint x: 39, endPoint y: 109, distance: 99.3
click at [39, 109] on div "Automation Triggers Schedules Trigger Activity Log Create new Delivery ( notifi…" at bounding box center [278, 134] width 487 height 205
copy div "( Cada que se llena fecha de despacho )"
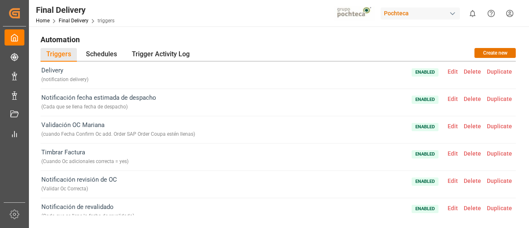
click at [258, 98] on div "Notificación fecha estimada de despacho ( Cada que se llena fecha de despacho )…" at bounding box center [279, 102] width 476 height 27
click at [495, 99] on span "Duplicate" at bounding box center [499, 99] width 31 height 7
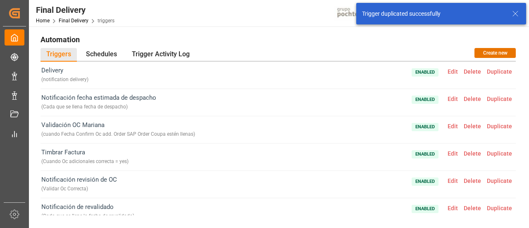
scroll to position [36, 0]
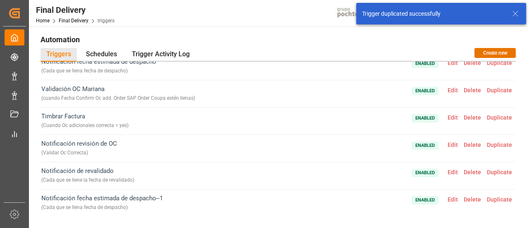
click at [449, 198] on span "Edit" at bounding box center [453, 199] width 16 height 7
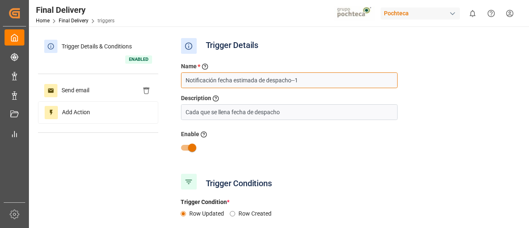
drag, startPoint x: 233, startPoint y: 79, endPoint x: 358, endPoint y: 77, distance: 124.9
click at [358, 77] on input "Notificación fecha estimada de despacho--1" at bounding box center [289, 80] width 217 height 16
type input "Notificación fecha de modulación"
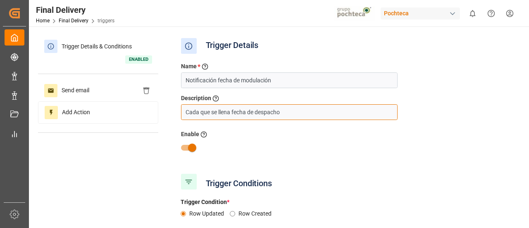
drag, startPoint x: 249, startPoint y: 112, endPoint x: 317, endPoint y: 120, distance: 69.1
click at [317, 120] on input "Cada que se llena fecha de despacho" at bounding box center [289, 112] width 217 height 16
type input "Cada que se llena fecha de proceso de modulación"
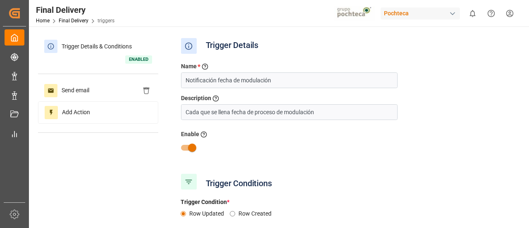
click at [323, 136] on div "Enable Activate or Deactivate the trigger" at bounding box center [347, 135] width 332 height 10
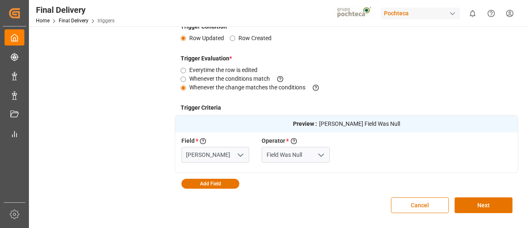
scroll to position [176, 0]
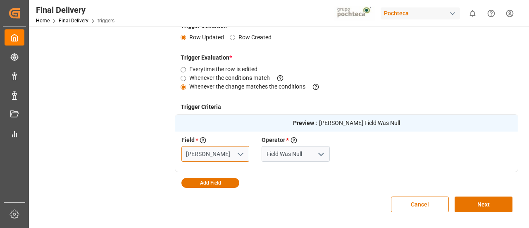
click at [229, 153] on input "[PERSON_NAME]" at bounding box center [216, 154] width 68 height 16
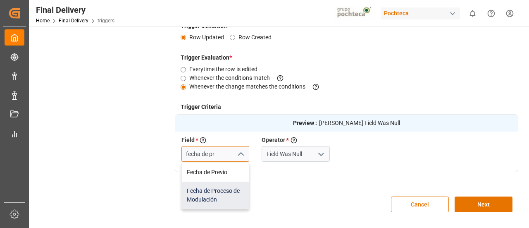
click at [218, 194] on div "Fecha de Proceso de Modulación" at bounding box center [215, 195] width 67 height 27
type input "Fecha de Proceso de Modulación"
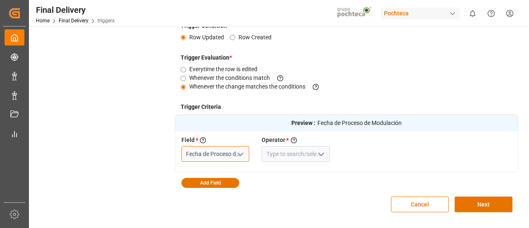
type input "Fecha de Proceso de Modulación"
click at [321, 155] on polyline "open menu" at bounding box center [321, 154] width 5 height 2
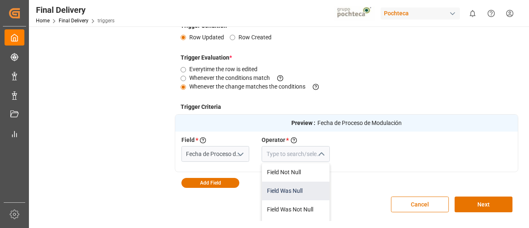
click at [300, 189] on div "Field Was Null" at bounding box center [295, 191] width 67 height 19
type input "Field Was Null"
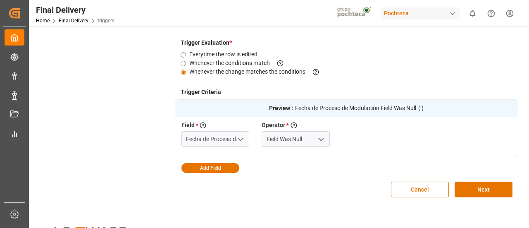
scroll to position [192, 0]
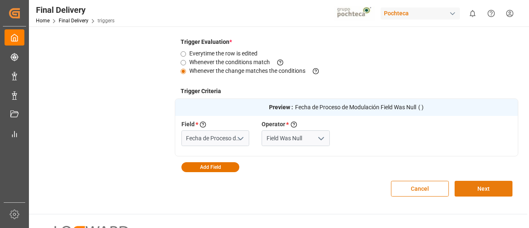
click at [479, 191] on button "Next" at bounding box center [484, 189] width 58 height 16
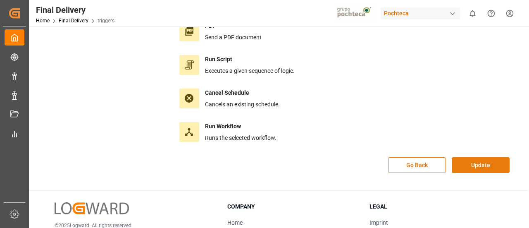
click at [476, 159] on button "Update" at bounding box center [481, 165] width 58 height 16
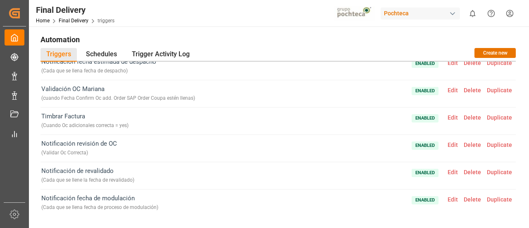
scroll to position [6, 0]
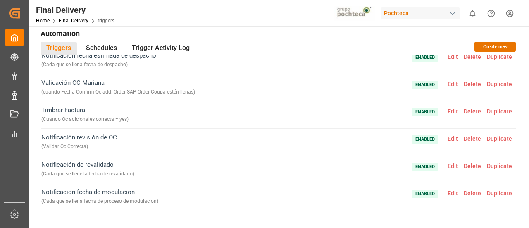
click at [452, 191] on span "Edit" at bounding box center [453, 193] width 16 height 7
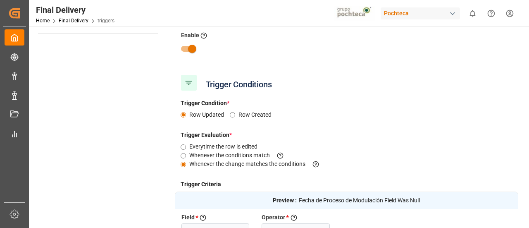
scroll to position [0, 0]
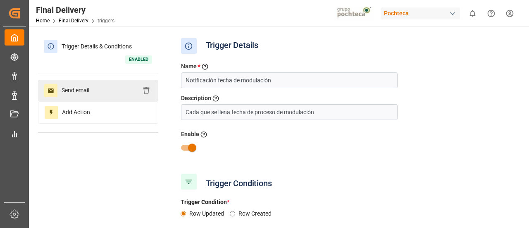
click at [107, 92] on div "Send email" at bounding box center [98, 91] width 120 height 22
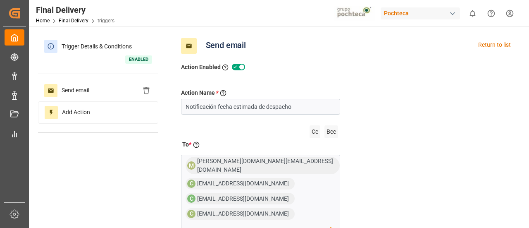
scroll to position [135, 0]
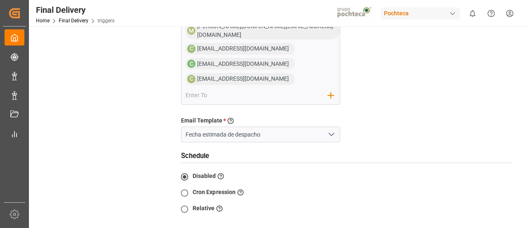
click at [332, 129] on icon "open menu" at bounding box center [332, 134] width 10 height 10
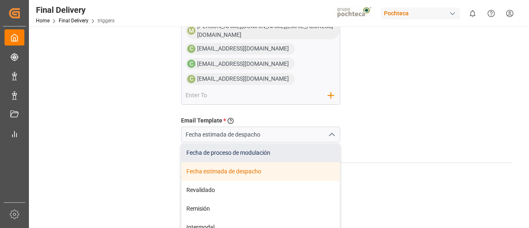
click at [270, 148] on div "Fecha de proceso de modulación" at bounding box center [261, 153] width 159 height 19
type input "Fecha de proceso de modulación"
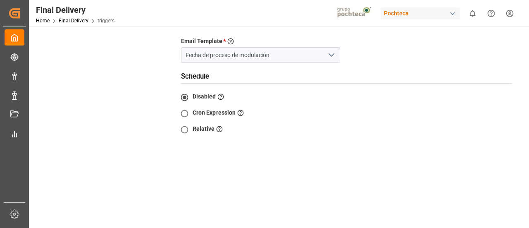
scroll to position [284, 0]
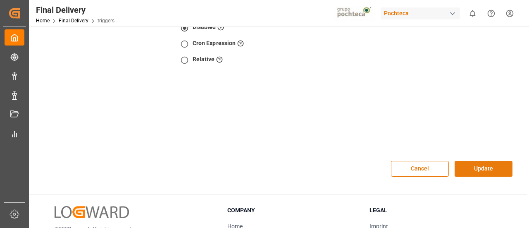
click at [475, 162] on button "Update" at bounding box center [484, 169] width 58 height 16
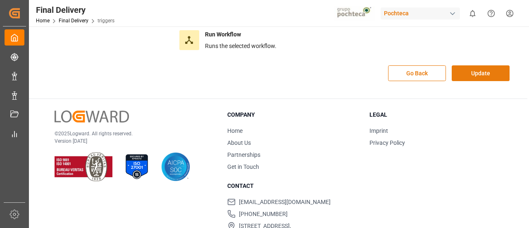
click at [464, 74] on button "Update" at bounding box center [481, 73] width 58 height 16
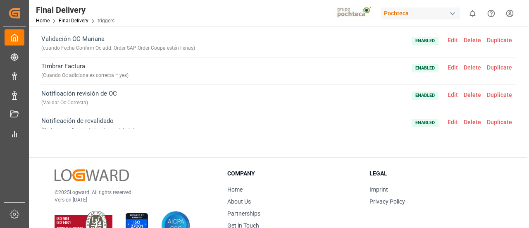
scroll to position [36, 0]
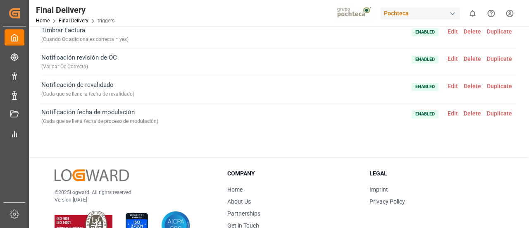
click at [448, 114] on span "Edit" at bounding box center [453, 113] width 16 height 7
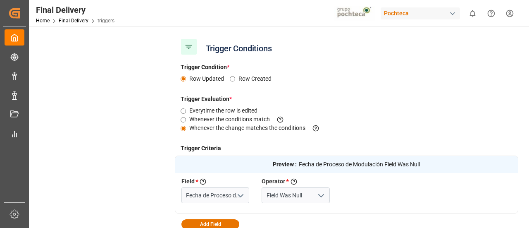
scroll to position [0, 0]
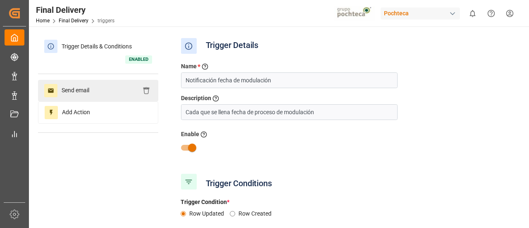
click at [109, 93] on div "Send email" at bounding box center [98, 91] width 120 height 22
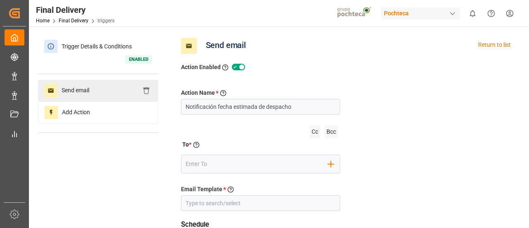
type input "Fecha de proceso de modulación"
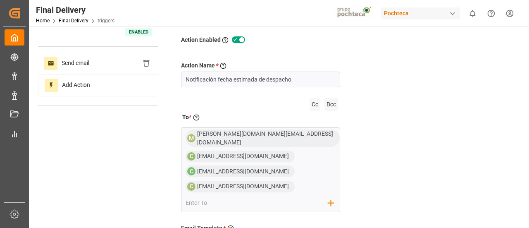
scroll to position [29, 0]
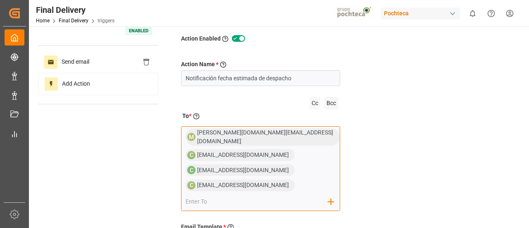
click at [230, 193] on div "M mitzi.madrid@leschaco.com C comercio4@pochteca.net C comercio5@pochteca.net C…" at bounding box center [261, 168] width 160 height 85
click at [275, 182] on div "M mitzi.madrid@leschaco.com C comercio4@pochteca.net C comercio5@pochteca.net C…" at bounding box center [261, 168] width 160 height 85
click at [280, 195] on input "email" at bounding box center [257, 201] width 143 height 12
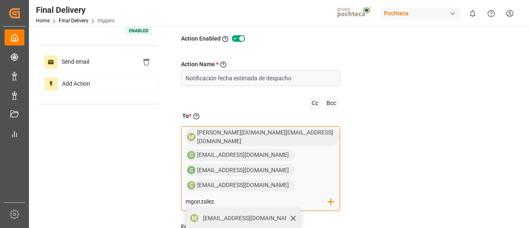
type input "mgonzalez"
click at [295, 214] on span "mgonzalezd@pochteca.net" at bounding box center [249, 218] width 92 height 9
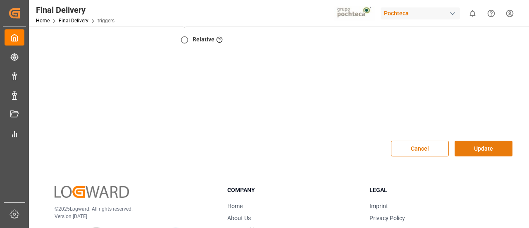
click at [471, 145] on button "Update" at bounding box center [484, 149] width 58 height 16
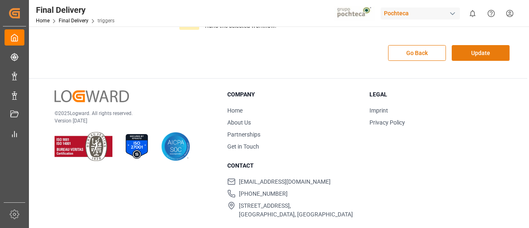
click at [463, 54] on button "Update" at bounding box center [481, 53] width 58 height 16
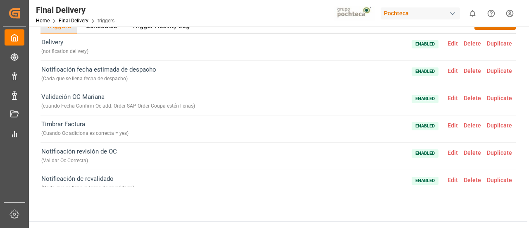
scroll to position [36, 0]
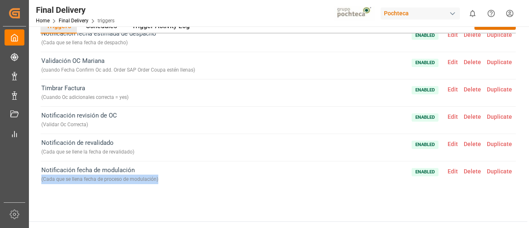
drag, startPoint x: 166, startPoint y: 180, endPoint x: 41, endPoint y: 177, distance: 124.9
click at [41, 177] on div "Notificación fecha de modulación ( Cada que se llena fecha de proceso de modula…" at bounding box center [279, 174] width 476 height 27
copy div "( Cada que se llena fecha de proceso de modulación )"
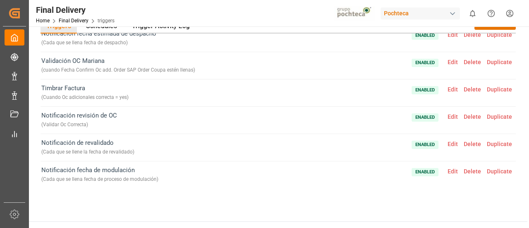
click at [445, 168] on span "Edit" at bounding box center [453, 171] width 16 height 7
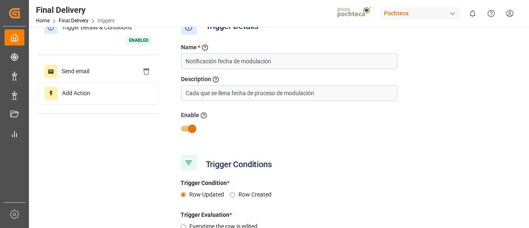
scroll to position [143, 0]
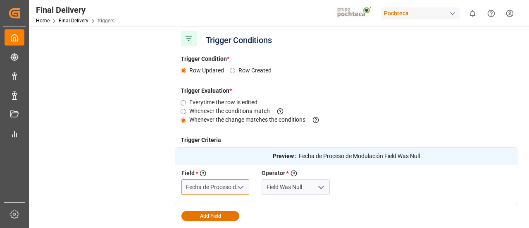
click at [218, 188] on input "Fecha de Proceso de Modulación" at bounding box center [216, 187] width 68 height 16
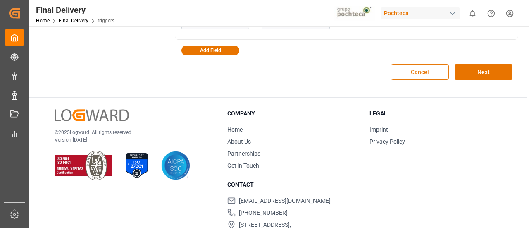
click at [422, 72] on button "Cancel" at bounding box center [420, 72] width 58 height 16
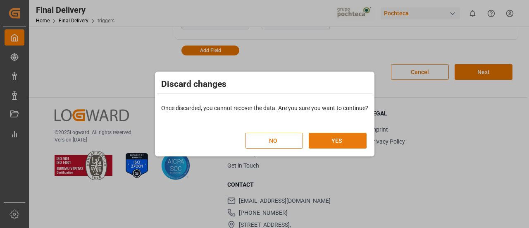
click at [333, 140] on button "YES" at bounding box center [338, 141] width 58 height 16
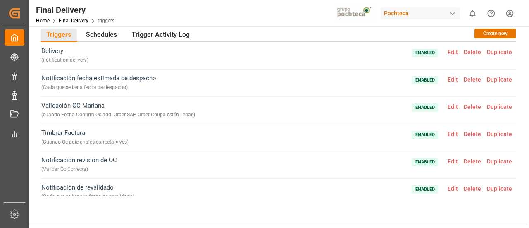
scroll to position [2, 0]
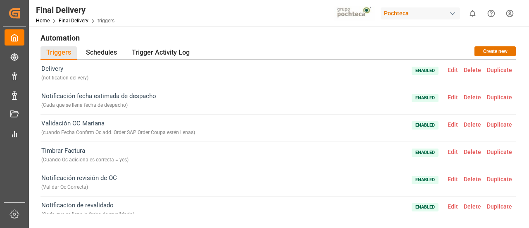
click at [448, 69] on span "Edit" at bounding box center [453, 70] width 16 height 7
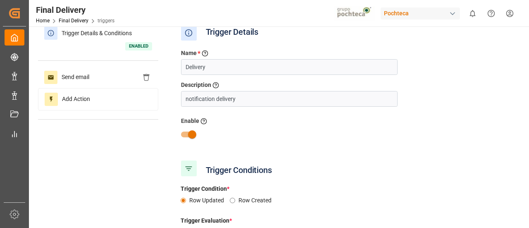
scroll to position [0, 0]
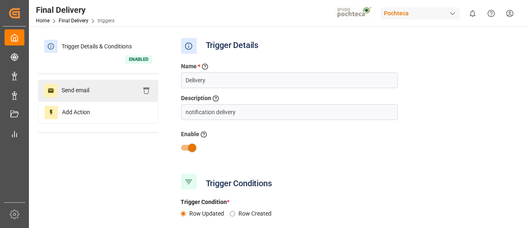
click at [97, 89] on div "Send email" at bounding box center [98, 91] width 120 height 22
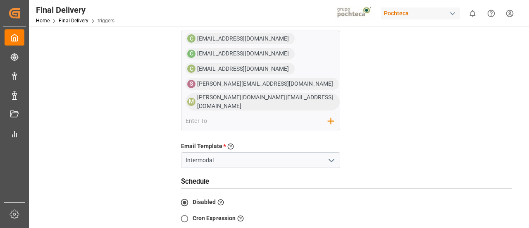
scroll to position [165, 0]
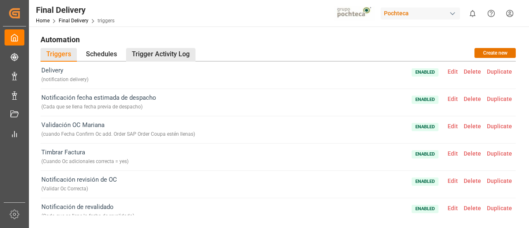
click at [173, 53] on div "Trigger Activity Log" at bounding box center [160, 55] width 69 height 14
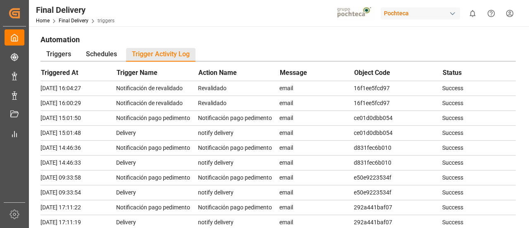
click at [242, 40] on h1 "Automation" at bounding box center [279, 39] width 476 height 14
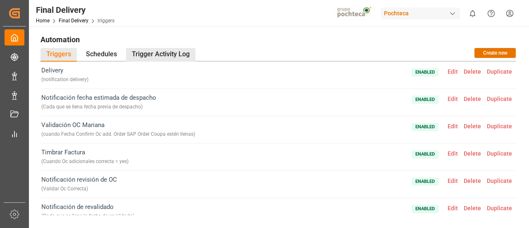
click at [157, 48] on div "Trigger Activity Log" at bounding box center [160, 55] width 69 height 14
click at [153, 57] on div "Trigger Activity Log" at bounding box center [160, 55] width 69 height 14
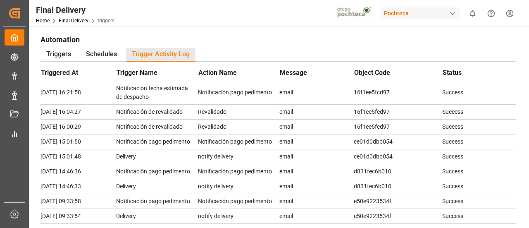
click at [207, 134] on td "Notificación pago pedimento" at bounding box center [238, 141] width 81 height 15
click at [249, 49] on div "Triggers Schedules Trigger Activity Log" at bounding box center [279, 55] width 476 height 14
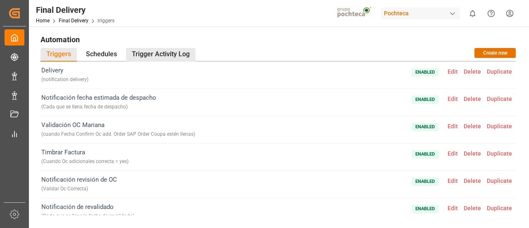
click at [163, 56] on div "Trigger Activity Log" at bounding box center [160, 55] width 69 height 14
click at [141, 49] on div "Trigger Activity Log" at bounding box center [160, 55] width 69 height 14
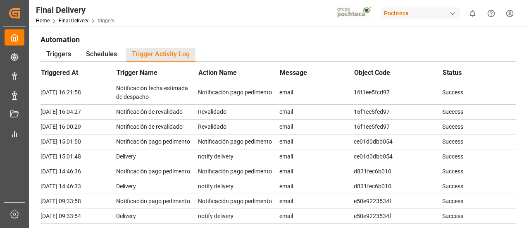
click at [251, 21] on div "Final Delivery Home Final Delivery triggers Pochteca 0 Notifications Only show …" at bounding box center [276, 13] width 506 height 26
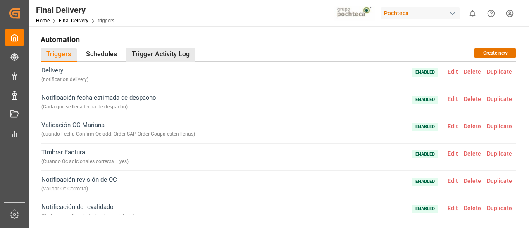
click at [187, 57] on div "Trigger Activity Log" at bounding box center [160, 55] width 69 height 14
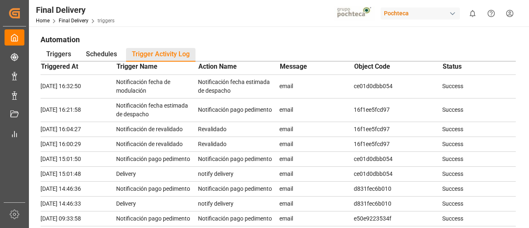
scroll to position [7, 0]
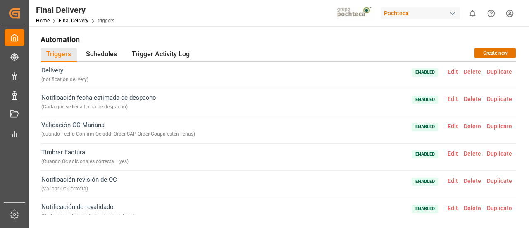
click at [452, 72] on span "Edit" at bounding box center [453, 71] width 16 height 7
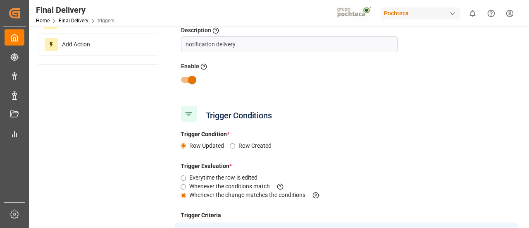
scroll to position [63, 0]
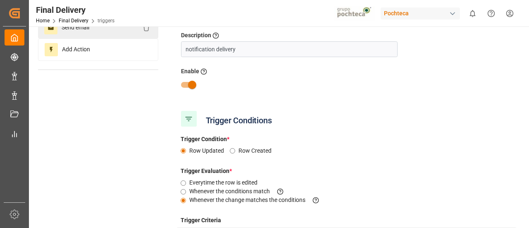
click at [94, 31] on div "Send email" at bounding box center [98, 28] width 120 height 22
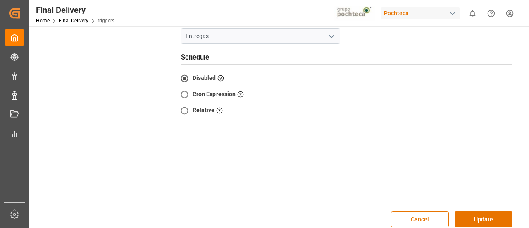
scroll to position [289, 0]
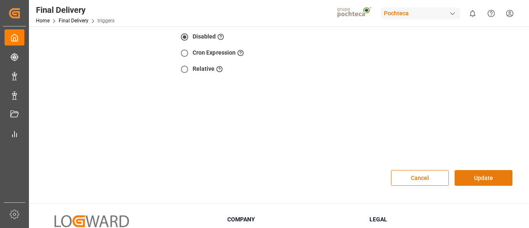
click at [492, 170] on button "Update" at bounding box center [484, 178] width 58 height 16
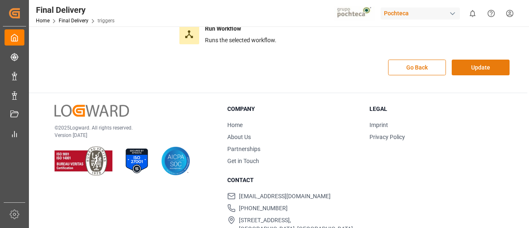
click at [483, 61] on button "Update" at bounding box center [481, 68] width 58 height 16
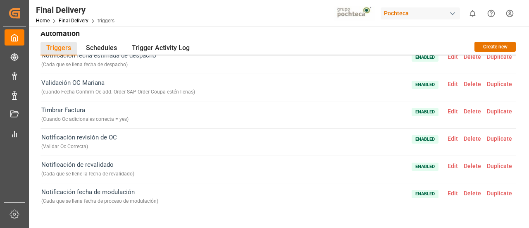
scroll to position [0, 0]
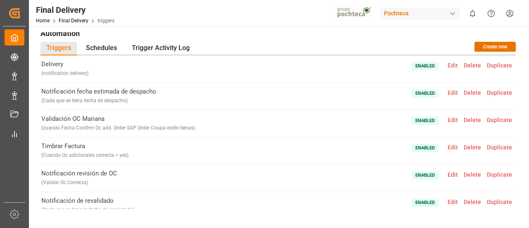
click at [449, 62] on span "Edit" at bounding box center [453, 65] width 16 height 7
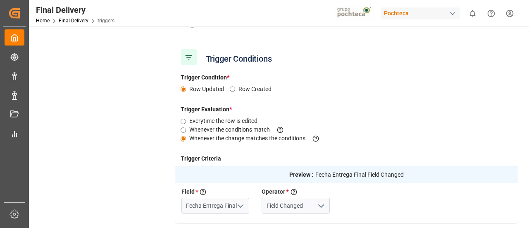
scroll to position [165, 0]
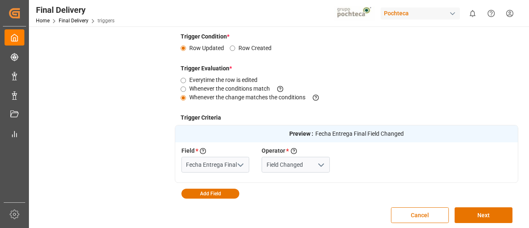
click at [243, 166] on icon "open menu" at bounding box center [241, 165] width 10 height 10
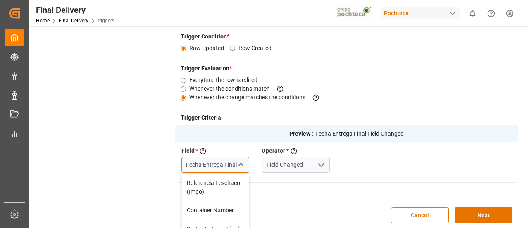
click at [227, 160] on input "Fecha Entrega Final" at bounding box center [216, 165] width 68 height 16
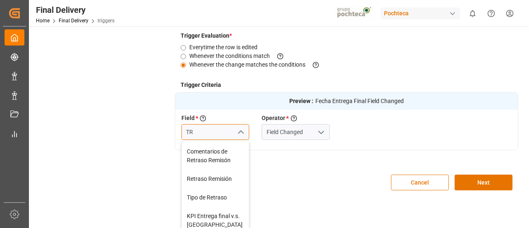
scroll to position [207, 0]
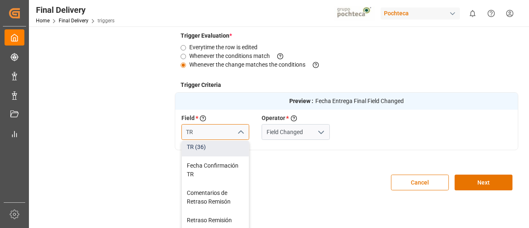
click at [225, 156] on div "TR (36)" at bounding box center [215, 147] width 67 height 19
type input "TR (36)"
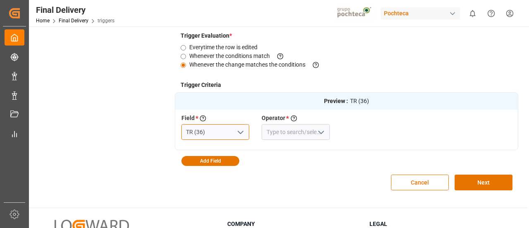
type input "TR (36)"
click at [321, 130] on icon "open menu" at bounding box center [321, 132] width 10 height 10
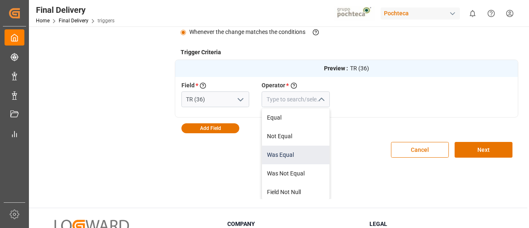
scroll to position [41, 0]
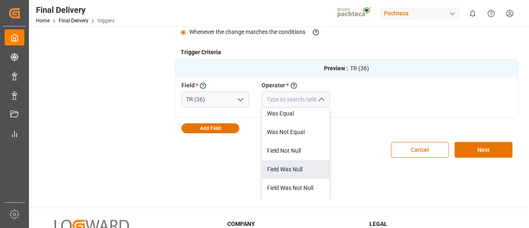
click at [305, 166] on div "Field Was Null" at bounding box center [295, 169] width 67 height 19
type input "Field Was Null"
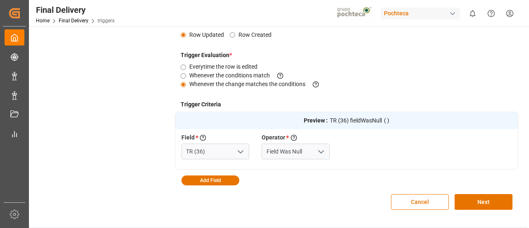
scroll to position [189, 0]
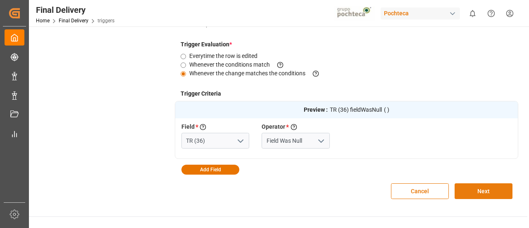
click at [496, 190] on button "Next" at bounding box center [484, 191] width 58 height 16
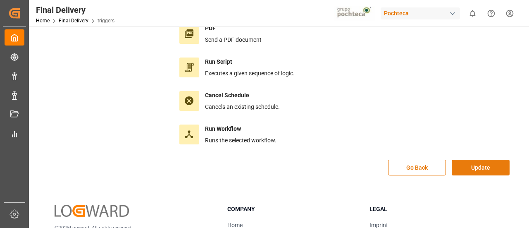
click at [471, 164] on button "Update" at bounding box center [481, 168] width 58 height 16
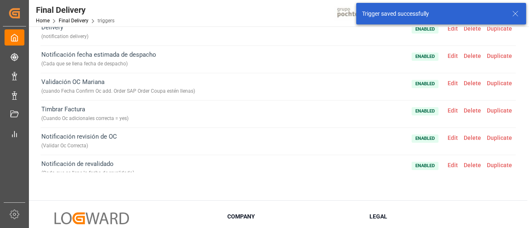
scroll to position [36, 0]
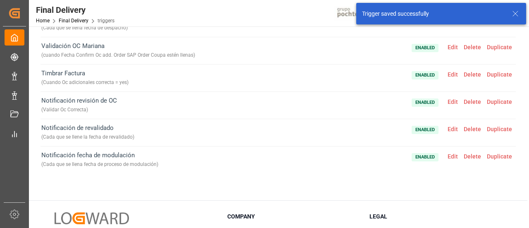
click at [447, 155] on span "Edit" at bounding box center [453, 156] width 16 height 7
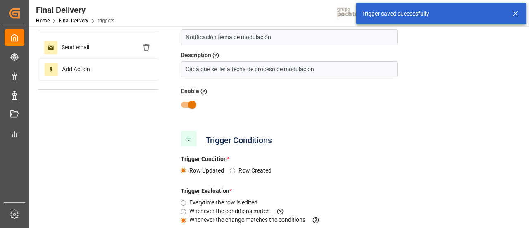
type input "Fecha de Proceso de Modulación"
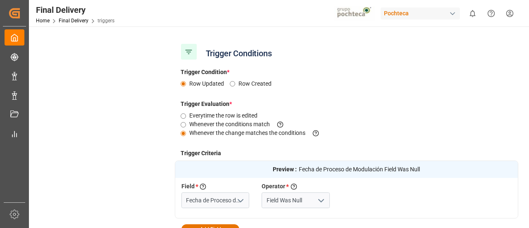
scroll to position [206, 0]
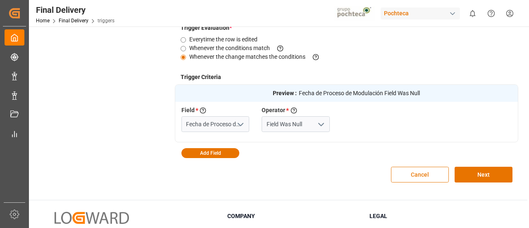
click at [431, 174] on button "Cancel" at bounding box center [420, 175] width 58 height 16
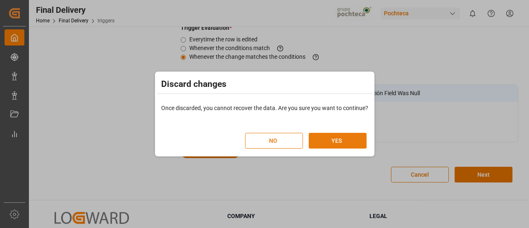
click at [336, 144] on button "YES" at bounding box center [338, 141] width 58 height 16
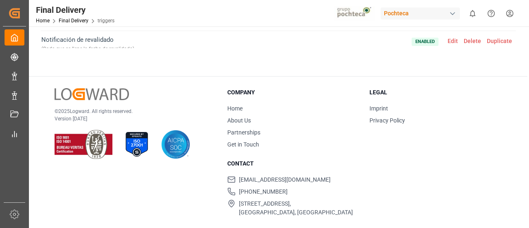
scroll to position [0, 0]
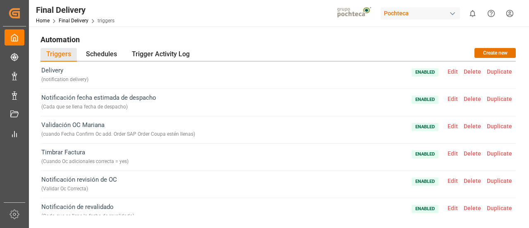
click at [452, 72] on span "Edit" at bounding box center [453, 71] width 16 height 7
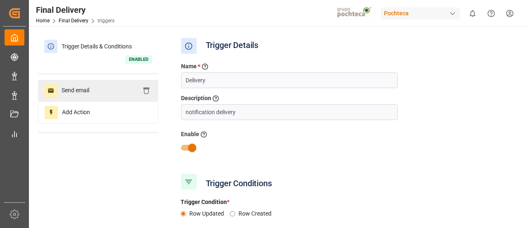
click at [112, 86] on div "Send email" at bounding box center [98, 91] width 120 height 22
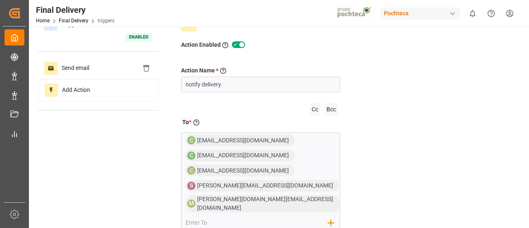
scroll to position [41, 0]
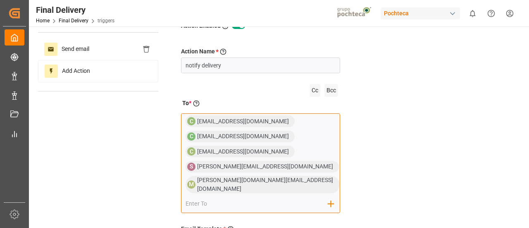
click at [282, 198] on input "email" at bounding box center [257, 204] width 143 height 12
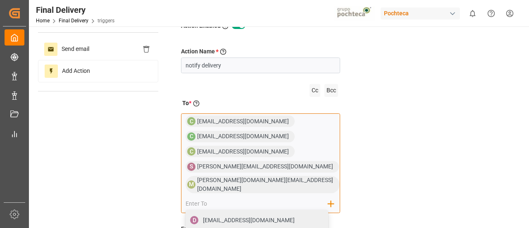
type input "M"
type input "mgonzalez"
click at [250, 213] on div "mgonzalezd@pochteca.net" at bounding box center [249, 220] width 98 height 14
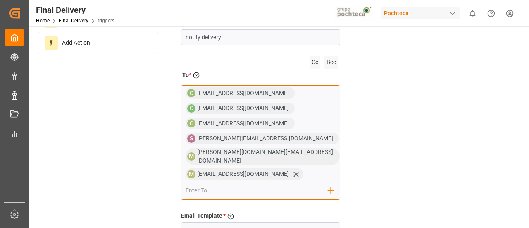
scroll to position [83, 0]
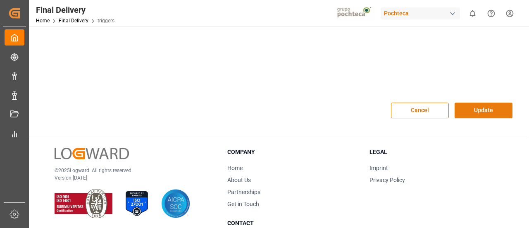
click at [466, 103] on button "Update" at bounding box center [484, 111] width 58 height 16
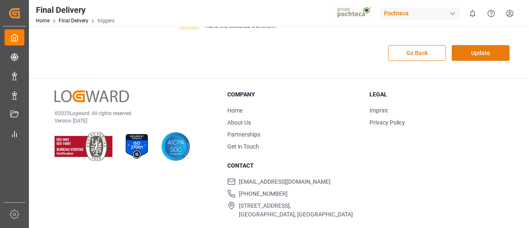
click at [471, 48] on button "Update" at bounding box center [481, 53] width 58 height 16
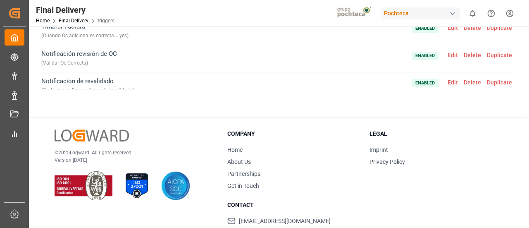
scroll to position [0, 0]
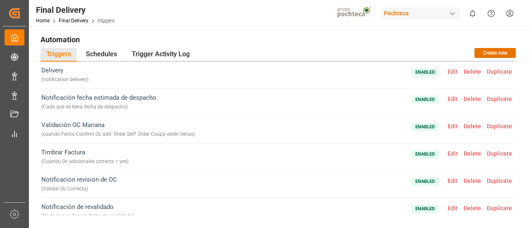
click at [447, 73] on span "Edit" at bounding box center [453, 71] width 16 height 7
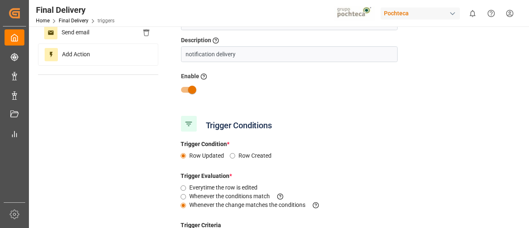
scroll to position [58, 0]
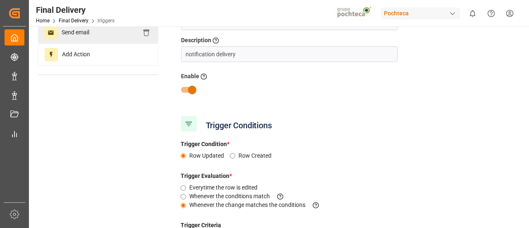
click at [97, 36] on div "Send email" at bounding box center [98, 33] width 120 height 22
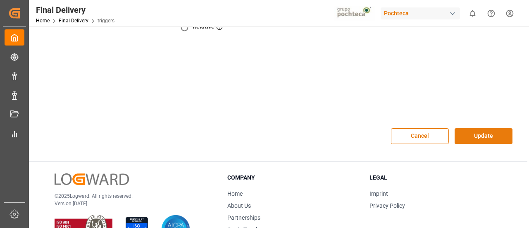
click at [491, 135] on button "Update" at bounding box center [484, 136] width 58 height 16
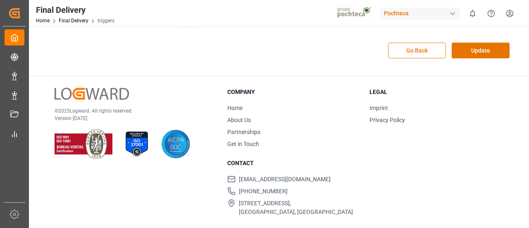
scroll to position [304, 0]
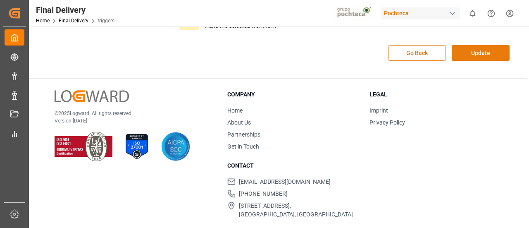
click at [470, 55] on button "Update" at bounding box center [481, 53] width 58 height 16
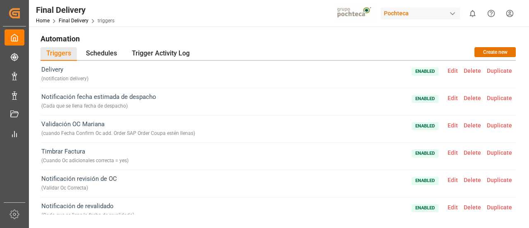
scroll to position [0, 0]
click at [453, 70] on span "Edit" at bounding box center [453, 71] width 16 height 7
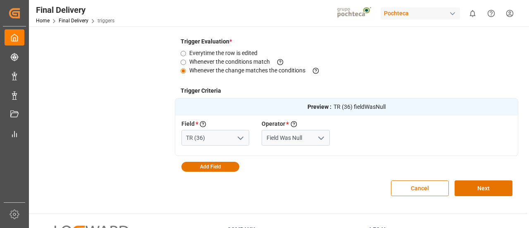
scroll to position [193, 0]
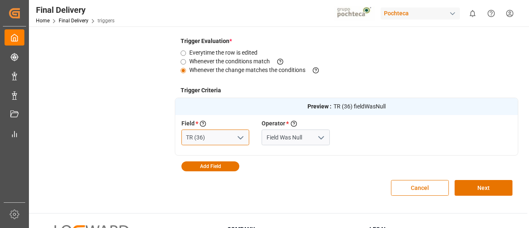
click at [221, 136] on input "TR (36)" at bounding box center [216, 137] width 68 height 16
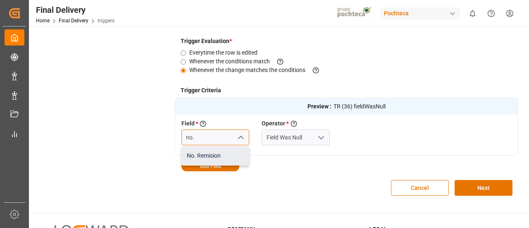
click at [210, 153] on div "No. Remision" at bounding box center [215, 155] width 67 height 19
type input "No. Remision"
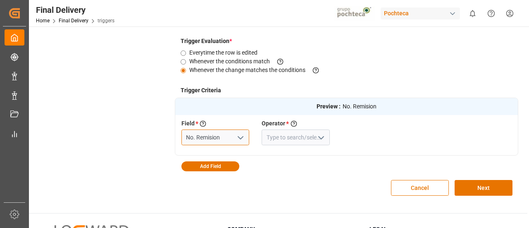
type input "No. Remision"
click at [319, 133] on icon "open menu" at bounding box center [321, 138] width 10 height 10
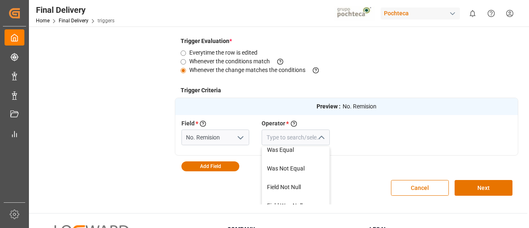
scroll to position [49, 0]
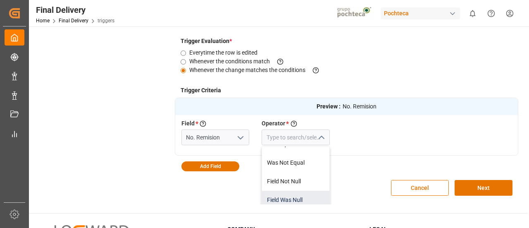
click at [294, 194] on div "Field Was Null" at bounding box center [295, 200] width 67 height 19
type input "Field Was Null"
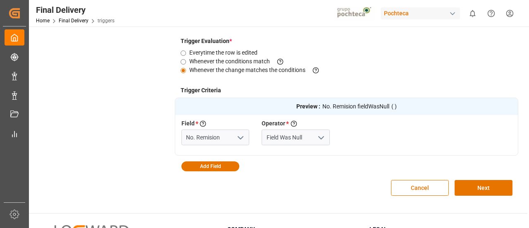
click at [364, 172] on div "Cancel Next" at bounding box center [347, 187] width 344 height 33
click at [488, 188] on button "Next" at bounding box center [484, 188] width 58 height 16
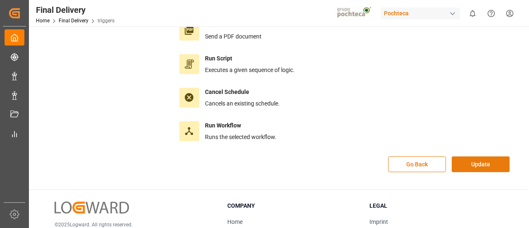
click at [483, 165] on button "Update" at bounding box center [481, 164] width 58 height 16
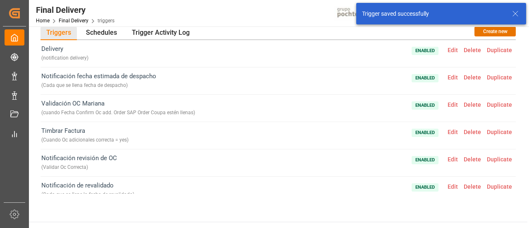
scroll to position [0, 0]
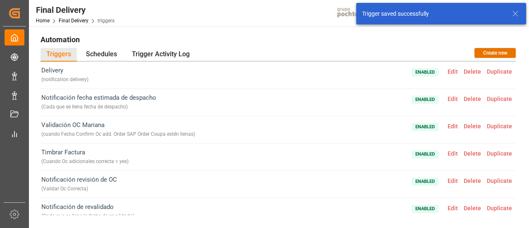
click at [448, 74] on span "Edit" at bounding box center [453, 71] width 16 height 7
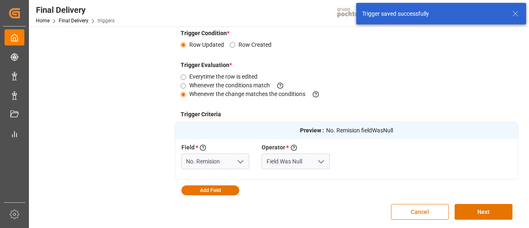
scroll to position [169, 0]
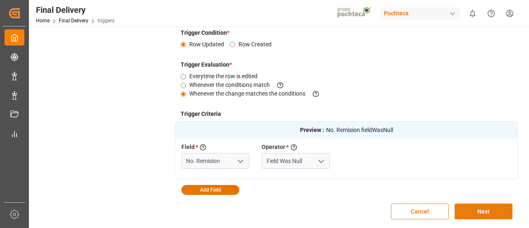
click at [477, 215] on button "Next" at bounding box center [484, 211] width 58 height 16
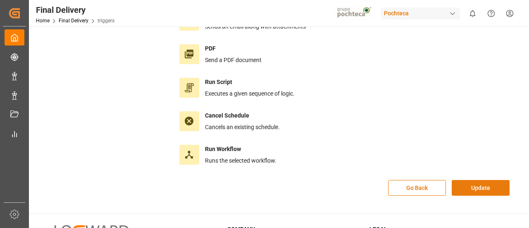
click at [477, 184] on button "Update" at bounding box center [481, 188] width 58 height 16
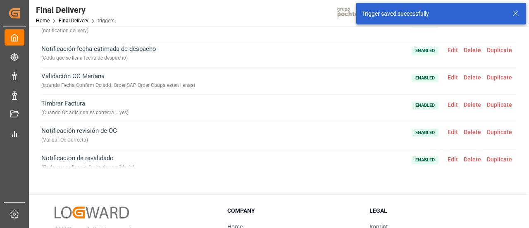
scroll to position [0, 0]
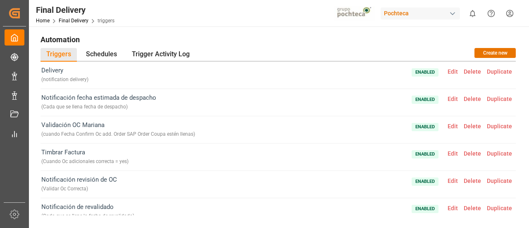
click at [294, 49] on div "Triggers Schedules Trigger Activity Log Create new" at bounding box center [279, 55] width 476 height 14
click at [191, 51] on div "Trigger Activity Log" at bounding box center [160, 55] width 69 height 14
click at [312, 150] on div "Timbrar Factura ( Cuando Oc adicionales correcta = yes ) Enabled Edit Delete Du…" at bounding box center [279, 157] width 476 height 27
click at [448, 72] on span "Edit" at bounding box center [453, 71] width 16 height 7
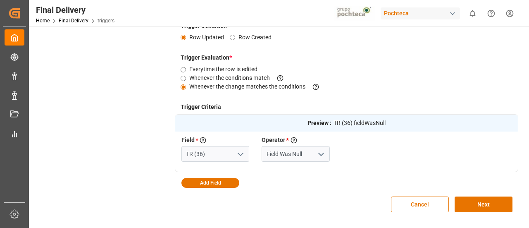
scroll to position [177, 0]
click at [228, 176] on div "Preview : TR (36) fieldWasNull Field * Select a field to create a criteria TR (…" at bounding box center [347, 151] width 344 height 74
click at [227, 182] on button "Add Field" at bounding box center [211, 182] width 58 height 10
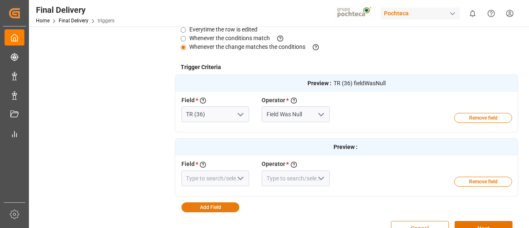
scroll to position [216, 0]
click at [471, 182] on button "Remove field" at bounding box center [483, 181] width 58 height 10
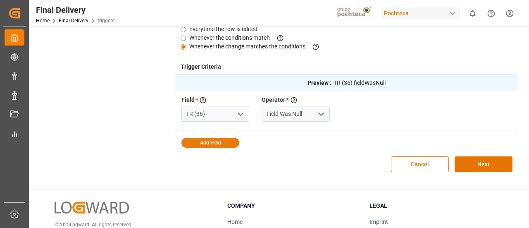
click at [217, 143] on button "Add Field" at bounding box center [211, 143] width 58 height 10
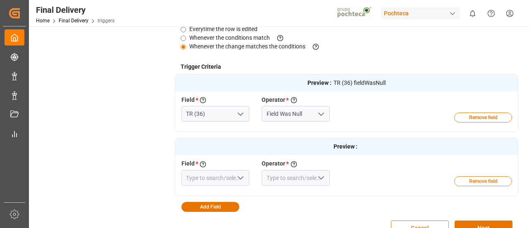
click at [471, 180] on button "Remove field" at bounding box center [483, 181] width 58 height 10
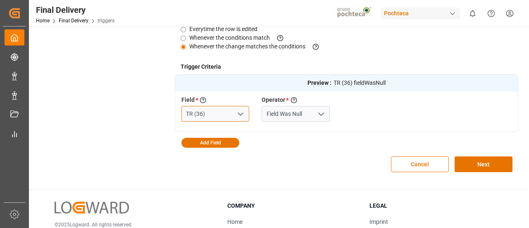
click at [209, 112] on input "TR (36)" at bounding box center [216, 114] width 68 height 16
type input "T"
click at [213, 133] on div "No. Remision" at bounding box center [215, 132] width 67 height 19
type input "No. Remision"
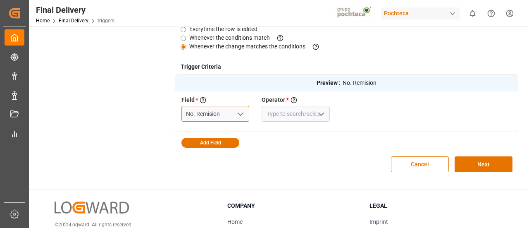
type input "No. Remision"
click at [319, 113] on polyline "open menu" at bounding box center [321, 114] width 5 height 2
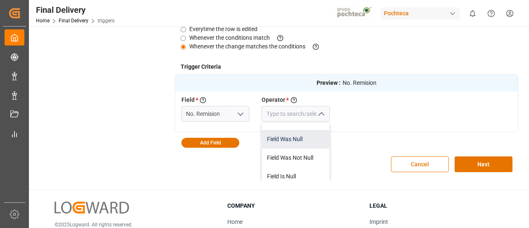
click at [292, 146] on div "Field Was Null" at bounding box center [295, 139] width 67 height 19
type input "Field Was Null"
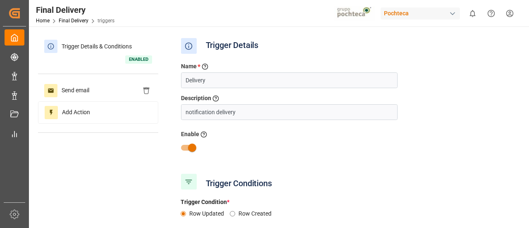
scroll to position [175, 0]
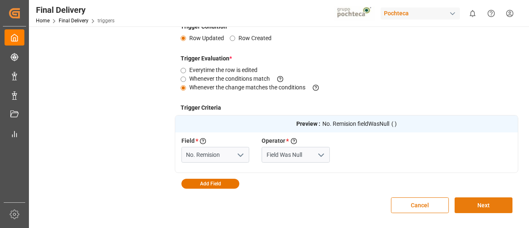
click at [465, 201] on button "Next" at bounding box center [484, 205] width 58 height 16
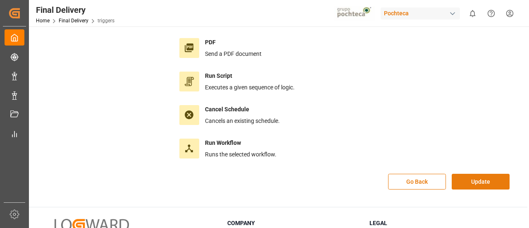
click at [467, 182] on button "Update" at bounding box center [481, 182] width 58 height 16
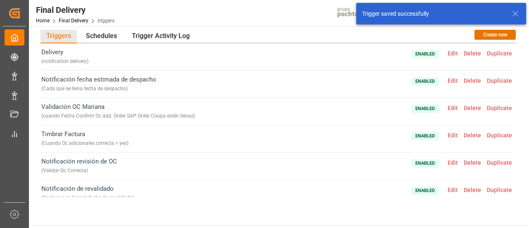
scroll to position [8, 0]
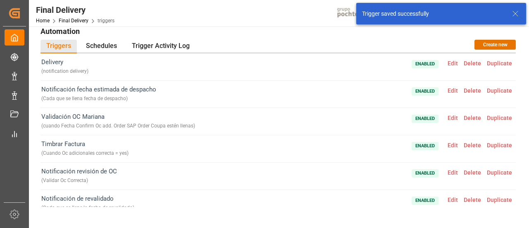
click at [450, 61] on span "Edit" at bounding box center [453, 63] width 16 height 7
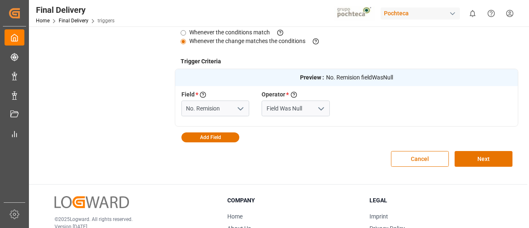
scroll to position [222, 0]
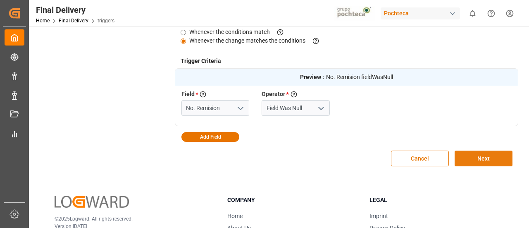
click at [481, 156] on button "Next" at bounding box center [484, 159] width 58 height 16
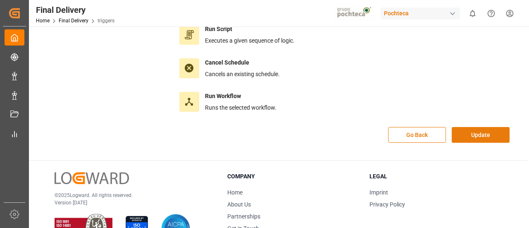
click at [476, 136] on button "Update" at bounding box center [481, 135] width 58 height 16
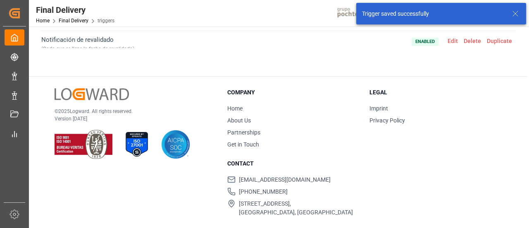
scroll to position [0, 0]
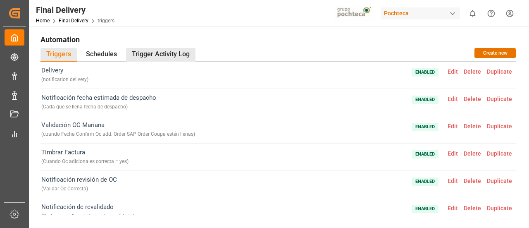
click at [140, 51] on div "Trigger Activity Log" at bounding box center [160, 55] width 69 height 14
click at [188, 53] on div "Trigger Activity Log" at bounding box center [160, 55] width 69 height 14
click at [171, 51] on div "Trigger Activity Log" at bounding box center [160, 55] width 69 height 14
click at [186, 48] on div "Trigger Activity Log" at bounding box center [160, 55] width 69 height 14
click at [167, 54] on div "Trigger Activity Log" at bounding box center [160, 55] width 69 height 14
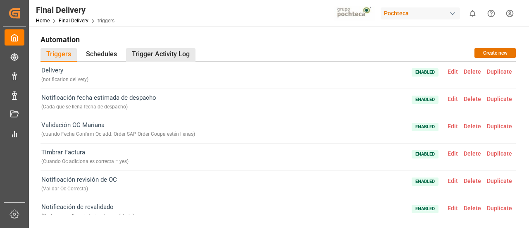
click at [166, 56] on div "Trigger Activity Log" at bounding box center [160, 55] width 69 height 14
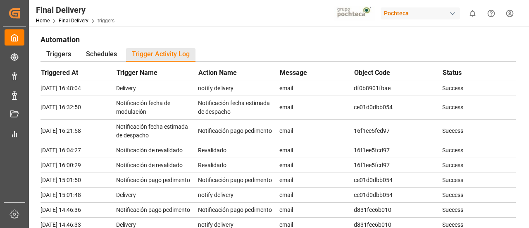
click at [283, 29] on div "Automation Triggers Schedules Trigger Activity Log Triggered At Trigger Name Ac…" at bounding box center [278, 219] width 499 height 386
click at [215, 38] on h1 "Automation" at bounding box center [279, 39] width 476 height 14
click at [196, 10] on div "Final Delivery Home Final Delivery triggers Pochteca 0 Notifications Only show …" at bounding box center [276, 13] width 506 height 26
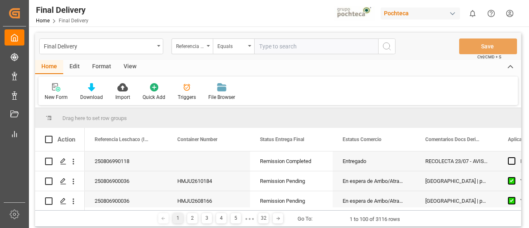
scroll to position [980, 0]
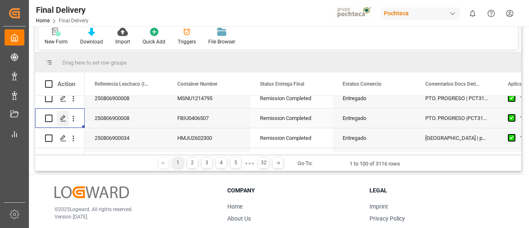
click at [64, 116] on icon "Press SPACE to select this row." at bounding box center [63, 118] width 7 height 7
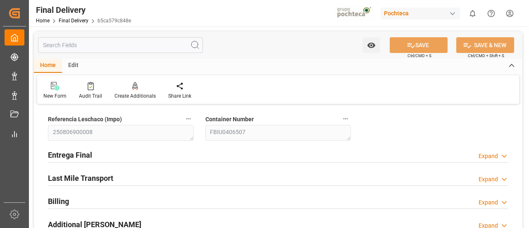
type input "12"
type input "7"
type input "75261"
type input "11-08-2025"
type input "06-08-2025"
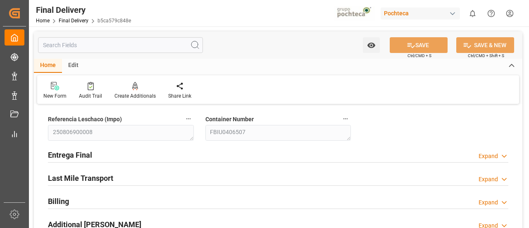
type input "05-08-2025"
type input "04-08-2025 00:00"
type input "07-08-2025"
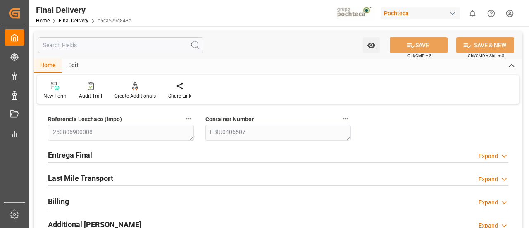
type input "11-08-2025"
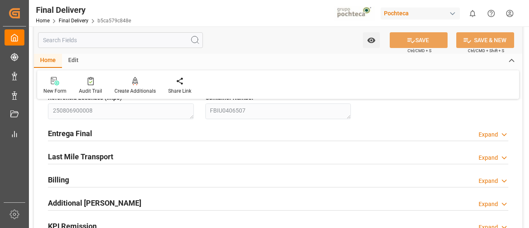
scroll to position [22, 0]
click at [368, 138] on div "Entrega Final Expand" at bounding box center [278, 132] width 461 height 16
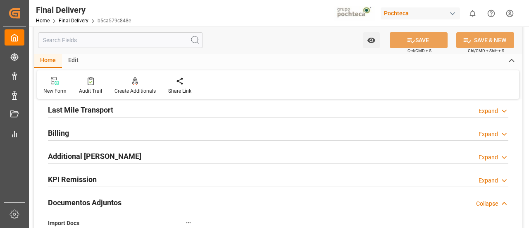
scroll to position [571, 0]
click at [340, 132] on div "Billing Expand" at bounding box center [278, 133] width 461 height 16
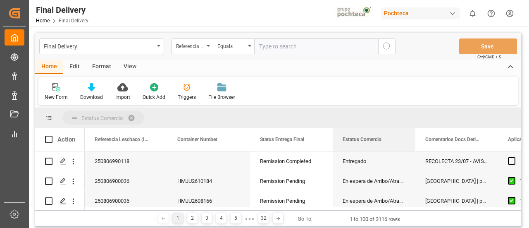
drag, startPoint x: 375, startPoint y: 140, endPoint x: 355, endPoint y: 115, distance: 31.8
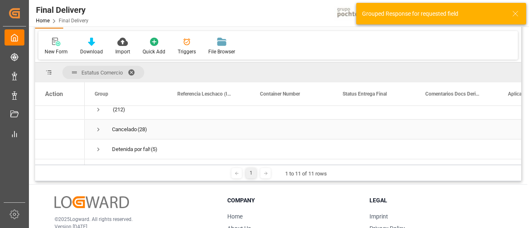
scroll to position [7, 0]
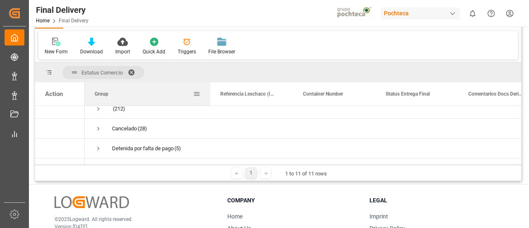
drag, startPoint x: 166, startPoint y: 98, endPoint x: 210, endPoint y: 99, distance: 43.9
click at [210, 99] on div at bounding box center [210, 93] width 3 height 23
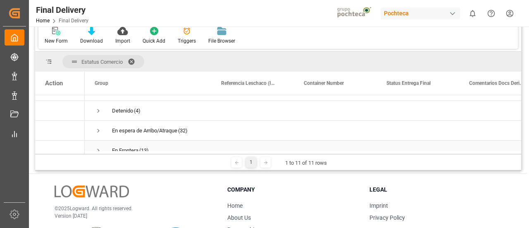
scroll to position [165, 0]
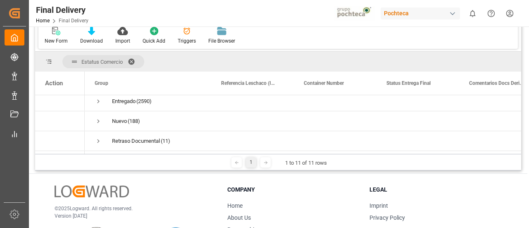
click at [133, 59] on span at bounding box center [134, 61] width 13 height 7
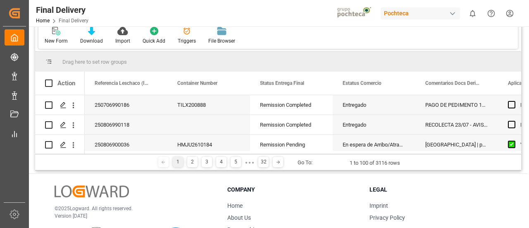
scroll to position [81, 0]
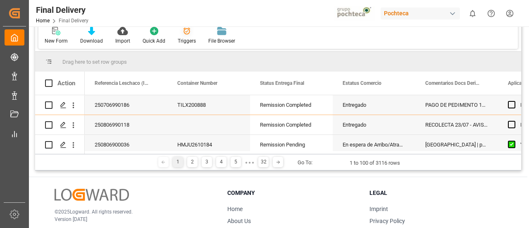
click at [182, 39] on div "Triggers" at bounding box center [187, 40] width 18 height 7
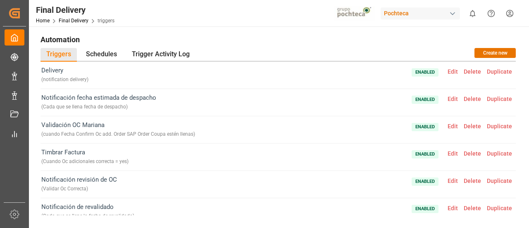
click at [447, 79] on span "Enabled Edit Delete Duplicate" at bounding box center [463, 75] width 103 height 19
click at [447, 73] on span "Edit" at bounding box center [453, 71] width 16 height 7
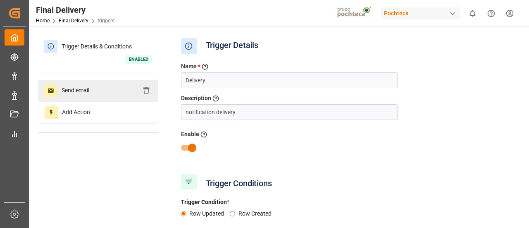
click at [123, 93] on div "Send email" at bounding box center [98, 91] width 120 height 22
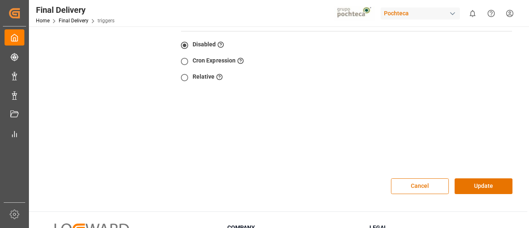
scroll to position [299, 0]
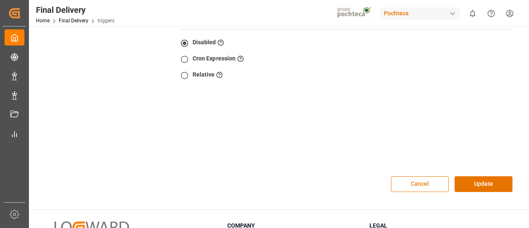
click at [419, 177] on button "Cancel" at bounding box center [420, 184] width 58 height 16
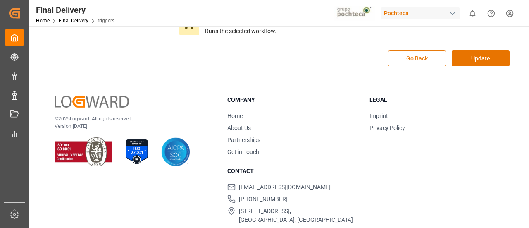
click at [430, 60] on button "Go Back" at bounding box center [417, 58] width 58 height 16
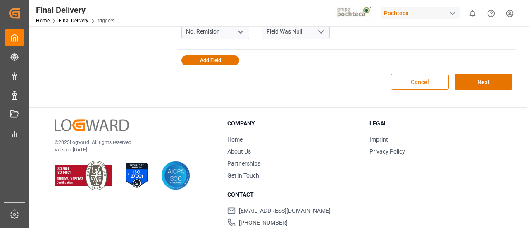
click at [431, 79] on button "Cancel" at bounding box center [420, 82] width 58 height 16
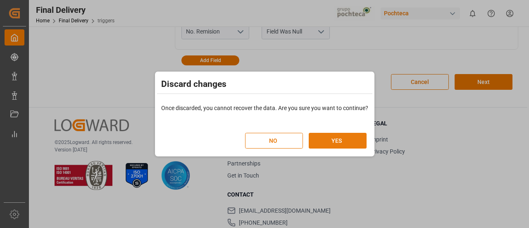
click at [319, 141] on button "YES" at bounding box center [338, 141] width 58 height 16
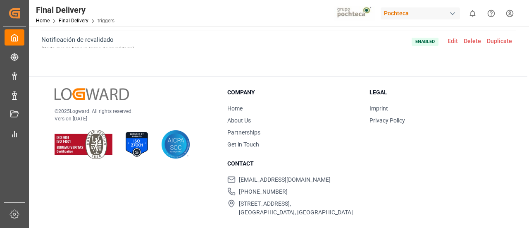
scroll to position [0, 0]
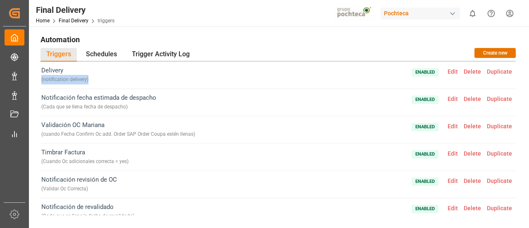
drag, startPoint x: 91, startPoint y: 79, endPoint x: 36, endPoint y: 80, distance: 55.0
click at [36, 80] on div "Automation Triggers Schedules Trigger Activity Log Create new Delivery ( notifi…" at bounding box center [278, 134] width 487 height 205
copy div "( notification delivery )"
click at [447, 71] on span "Edit" at bounding box center [453, 71] width 16 height 7
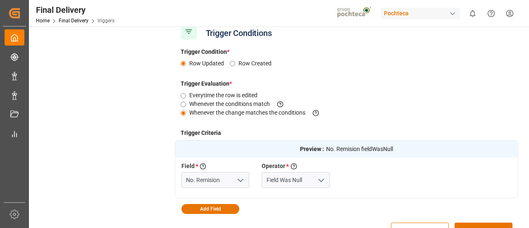
scroll to position [151, 0]
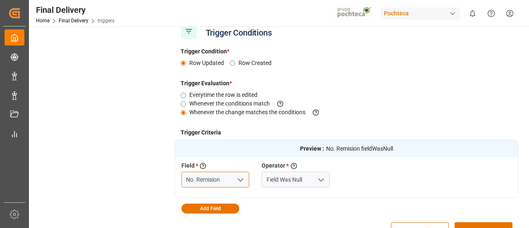
click at [219, 180] on input "No. Remision" at bounding box center [216, 180] width 68 height 16
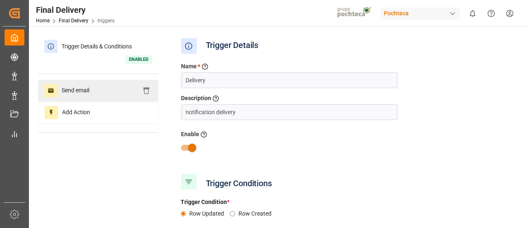
click at [115, 88] on div "Send email" at bounding box center [98, 91] width 120 height 22
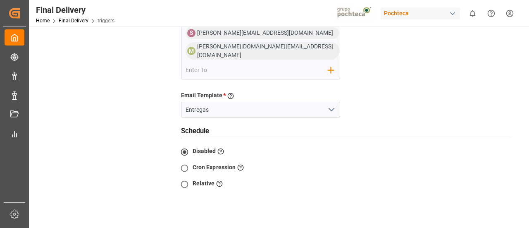
scroll to position [325, 0]
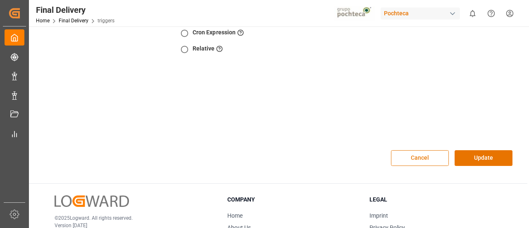
click at [415, 150] on button "Cancel" at bounding box center [420, 158] width 58 height 16
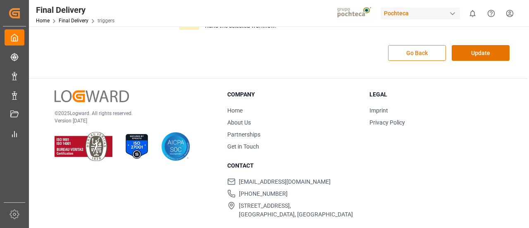
click at [416, 49] on button "Go Back" at bounding box center [417, 53] width 58 height 16
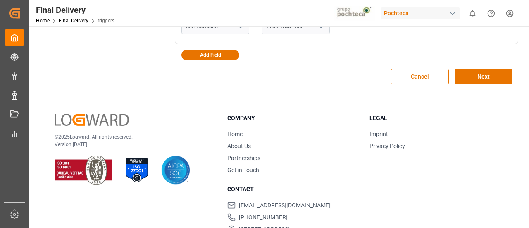
scroll to position [304, 0]
click at [403, 77] on button "Cancel" at bounding box center [420, 77] width 58 height 16
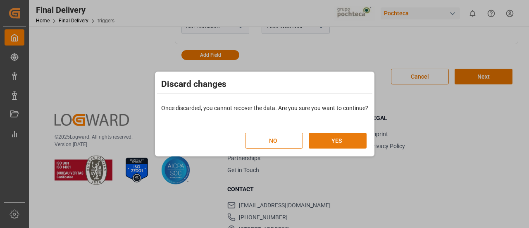
click at [354, 135] on button "YES" at bounding box center [338, 141] width 58 height 16
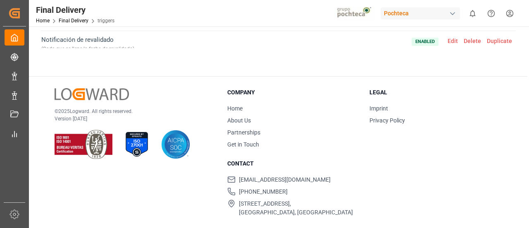
scroll to position [0, 0]
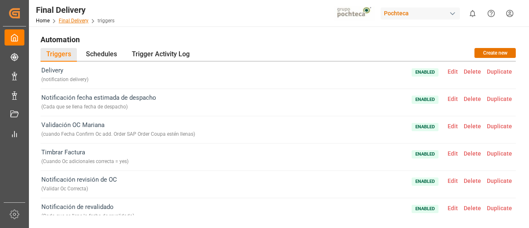
click at [76, 22] on link "Final Delivery" at bounding box center [74, 21] width 30 height 6
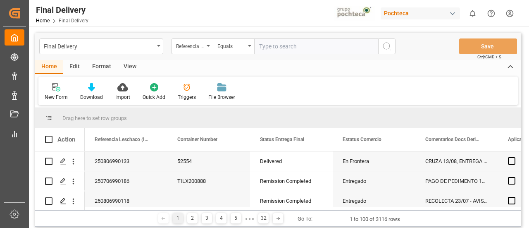
click at [77, 67] on div "Edit" at bounding box center [74, 67] width 23 height 14
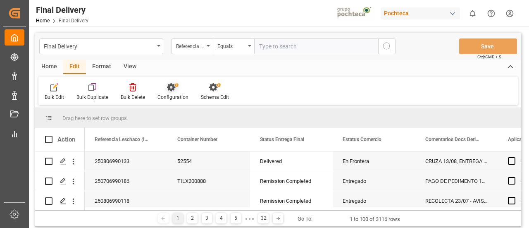
click at [171, 91] on icon at bounding box center [171, 87] width 8 height 8
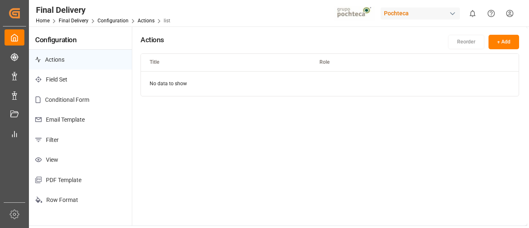
click at [78, 118] on p "Email Template" at bounding box center [80, 120] width 103 height 20
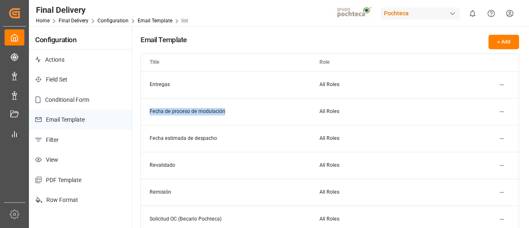
drag, startPoint x: 225, startPoint y: 111, endPoint x: 149, endPoint y: 113, distance: 76.1
click at [149, 113] on td "Fecha de proceso de modulación" at bounding box center [226, 111] width 170 height 27
copy td "Fecha de proceso de modulación"
drag, startPoint x: 220, startPoint y: 139, endPoint x: 151, endPoint y: 139, distance: 69.5
click at [151, 139] on td "Fecha estimada de despacho" at bounding box center [226, 138] width 170 height 27
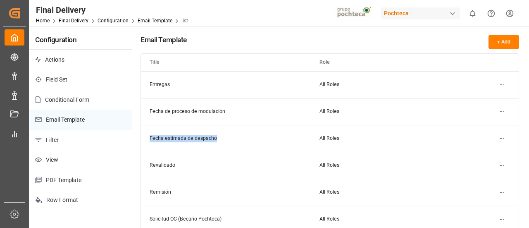
copy td "Fecha estimada de despacho"
click at [271, 128] on td "Fecha estimada de despacho" at bounding box center [226, 138] width 170 height 27
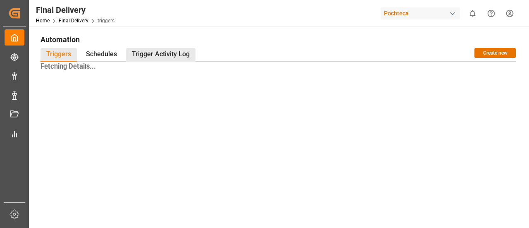
click at [177, 57] on div "Trigger Activity Log" at bounding box center [160, 55] width 69 height 14
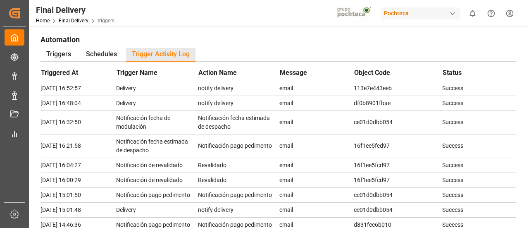
click at [234, 31] on div "Automation Triggers Schedules Trigger Activity Log Triggered At Trigger Name Ac…" at bounding box center [278, 219] width 499 height 386
